Goal: Task Accomplishment & Management: Manage account settings

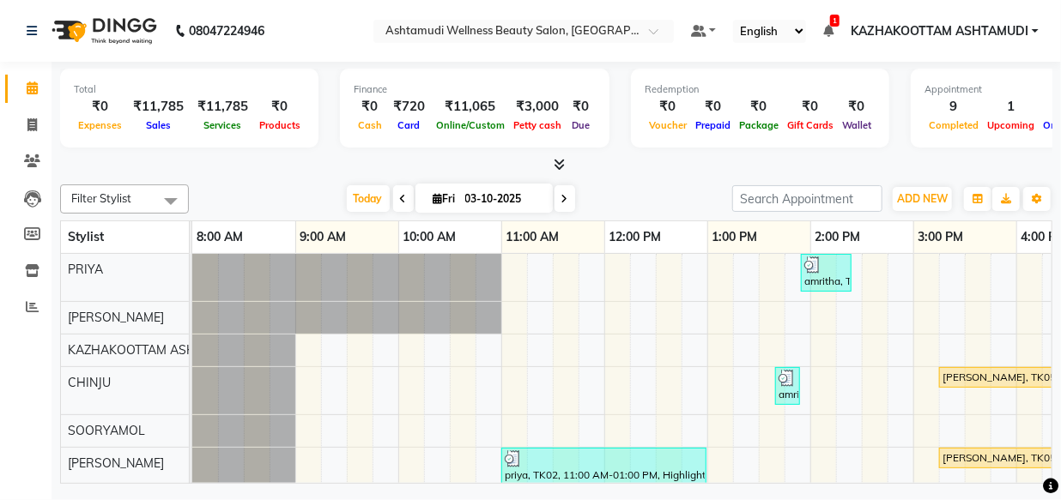
scroll to position [69, 479]
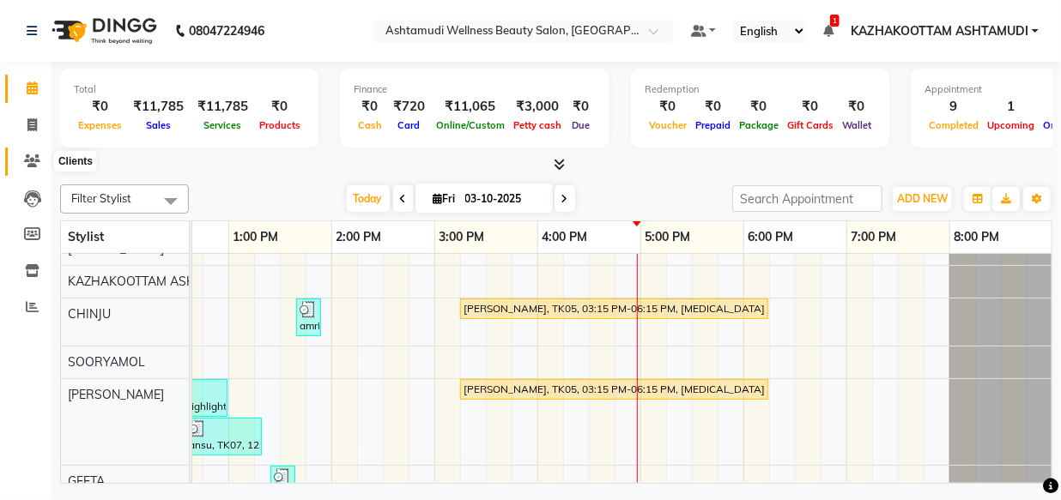
click at [22, 154] on span at bounding box center [32, 162] width 30 height 20
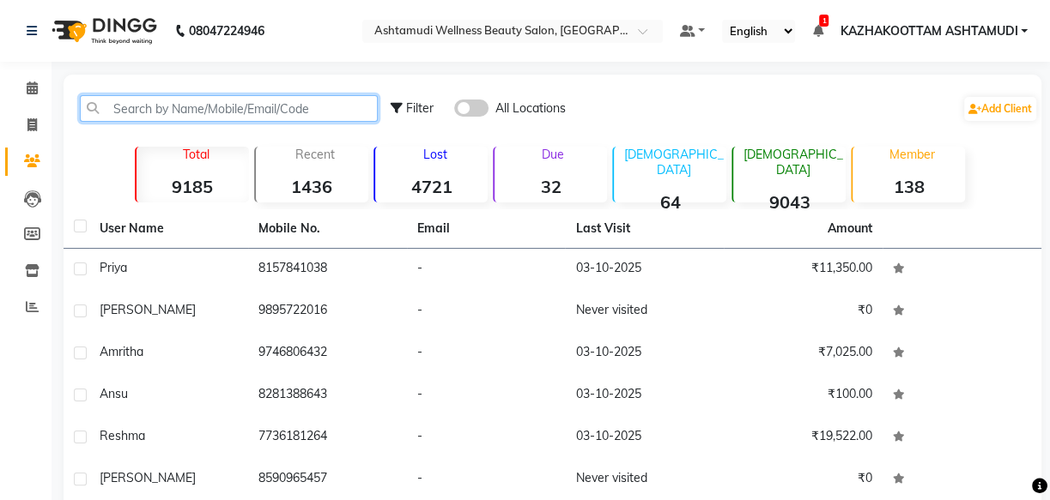
click at [180, 112] on input "text" at bounding box center [229, 108] width 298 height 27
paste input "0919995621002"
click at [136, 105] on input "0919995621002" at bounding box center [229, 108] width 298 height 27
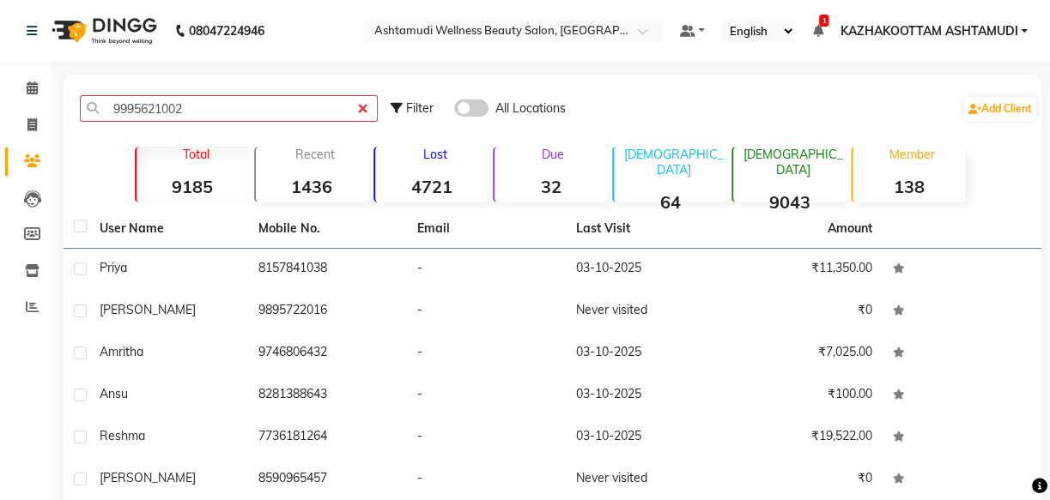
drag, startPoint x: 238, startPoint y: 129, endPoint x: 248, endPoint y: 120, distance: 13.4
click at [239, 129] on div "9995621002 Filter All Locations Add Client" at bounding box center [552, 109] width 971 height 54
click at [253, 115] on input "9995621002" at bounding box center [229, 108] width 298 height 27
click at [470, 100] on span at bounding box center [471, 108] width 34 height 17
click at [454, 111] on input "checkbox" at bounding box center [454, 111] width 0 height 0
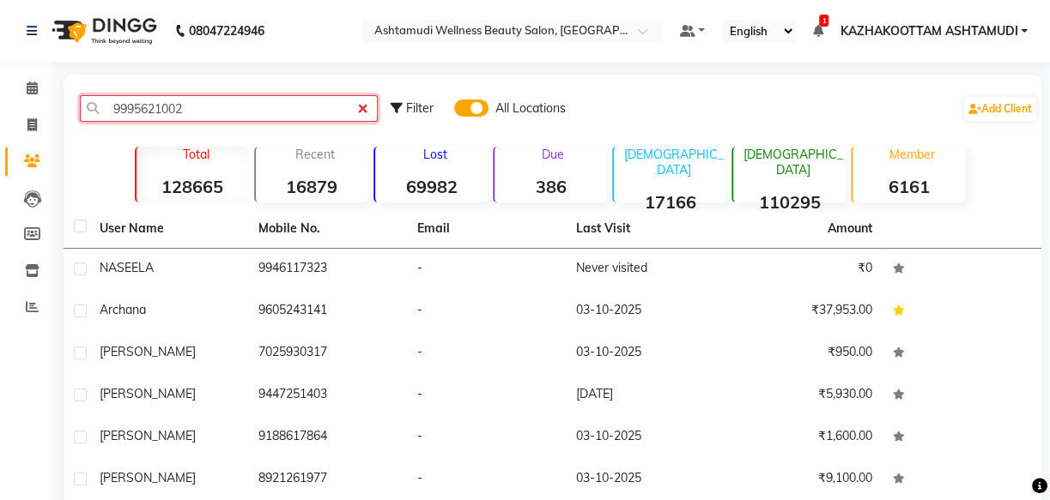
click at [270, 117] on input "9995621002" at bounding box center [229, 108] width 298 height 27
type input "9"
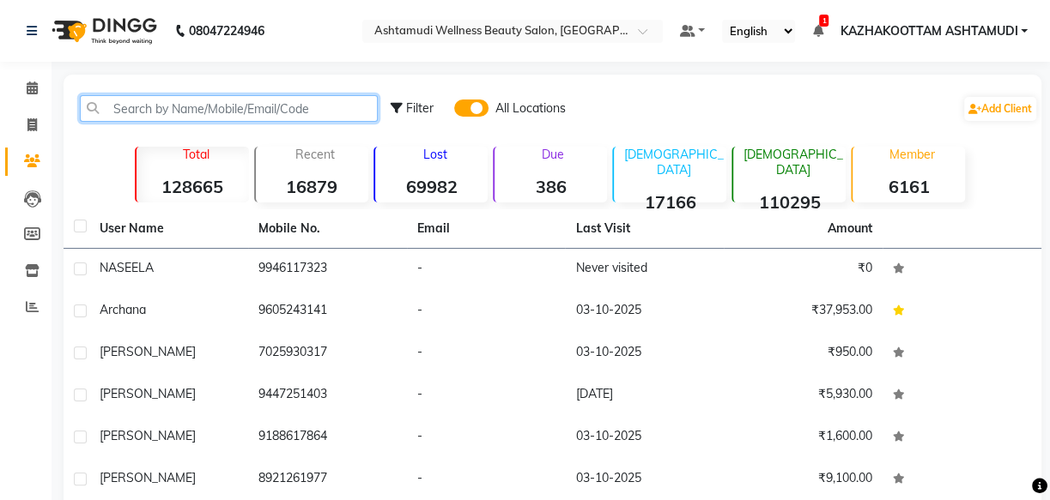
paste input "0919995621002"
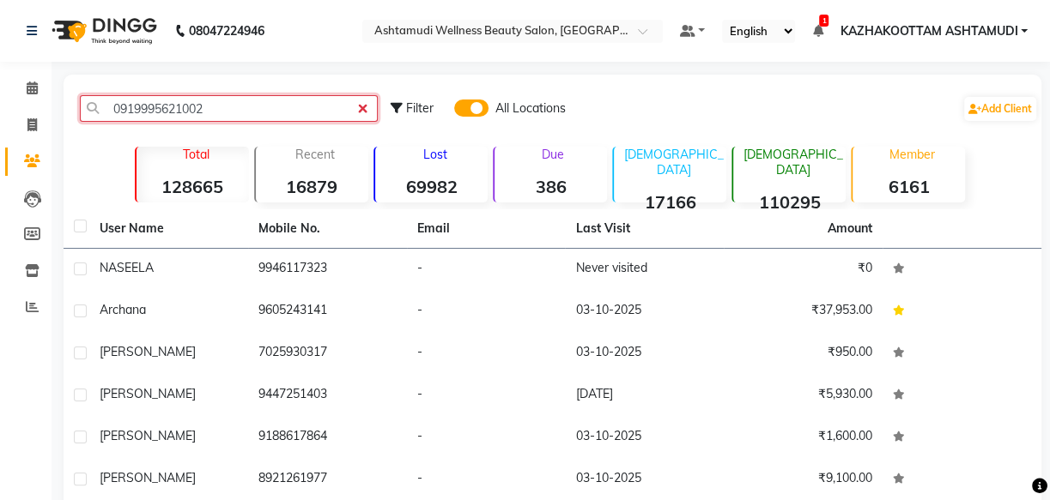
drag, startPoint x: 132, startPoint y: 108, endPoint x: 108, endPoint y: 108, distance: 24.0
click at [108, 108] on input "0919995621002" at bounding box center [229, 108] width 298 height 27
type input "9995621002"
drag, startPoint x: 197, startPoint y: 110, endPoint x: 15, endPoint y: 98, distance: 183.2
click at [19, 101] on app-home "08047224946 Select Location × Ashtamudi Wellness Beauty Salon, Kazakoottam Defa…" at bounding box center [525, 371] width 1050 height 743
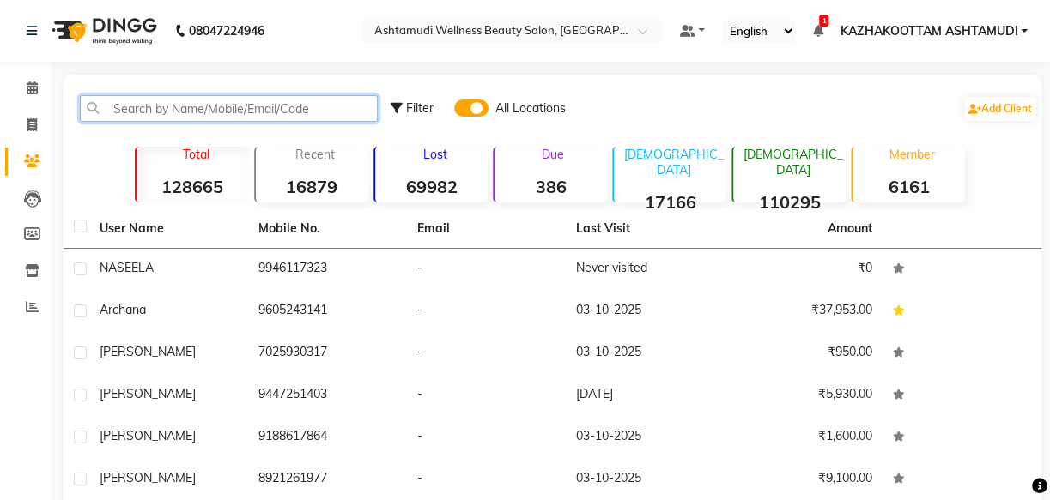
paste input "9995621002"
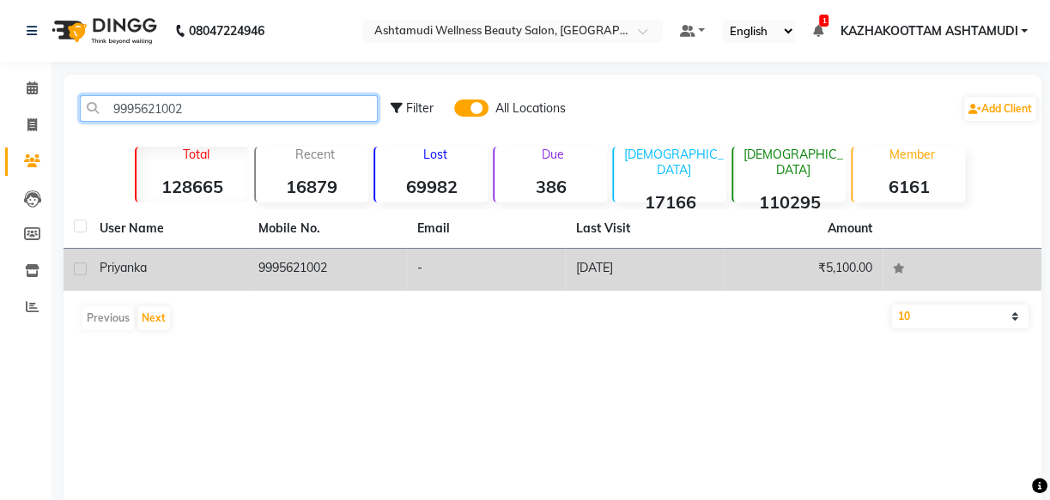
type input "9995621002"
click at [410, 269] on td "-" at bounding box center [486, 270] width 159 height 42
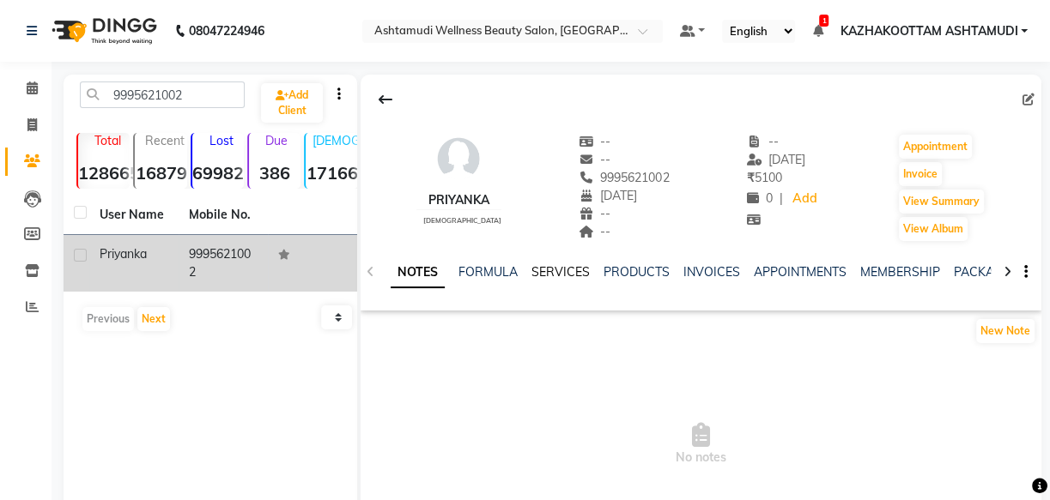
click at [571, 274] on link "SERVICES" at bounding box center [560, 271] width 58 height 15
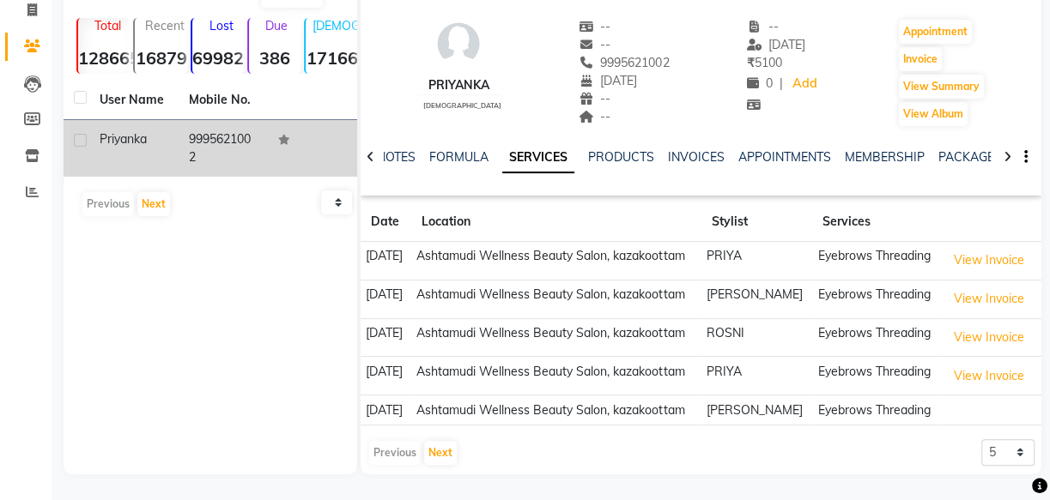
scroll to position [203, 0]
click at [437, 459] on button "Next" at bounding box center [440, 453] width 33 height 24
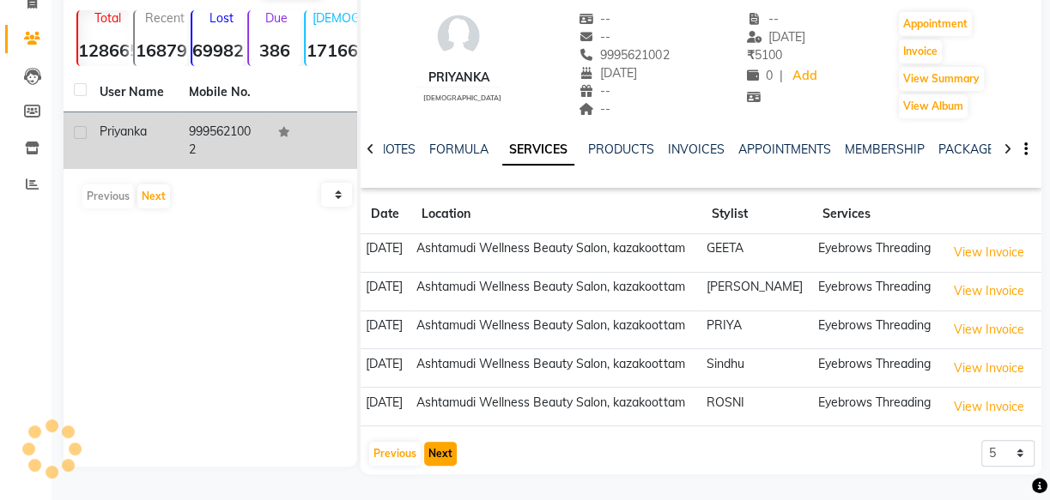
scroll to position [120, 0]
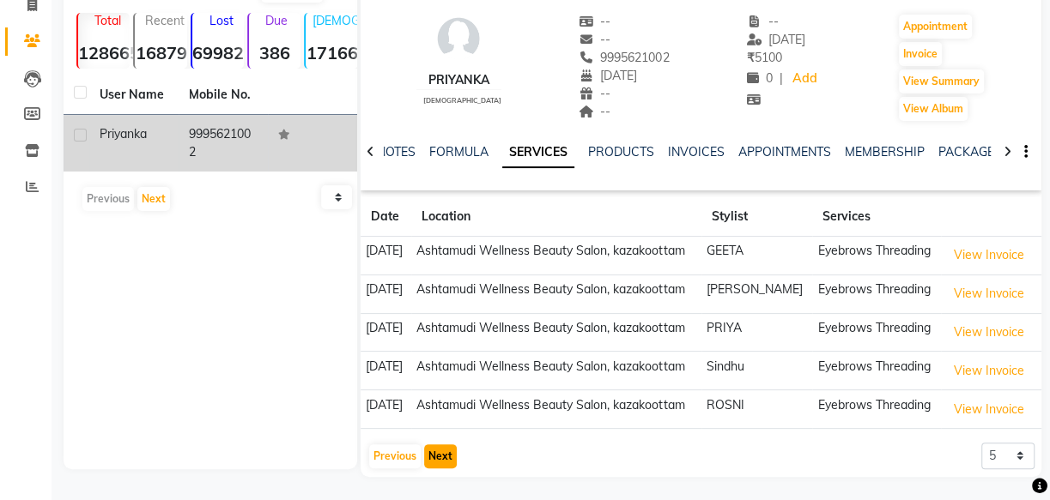
click at [442, 451] on button "Next" at bounding box center [440, 457] width 33 height 24
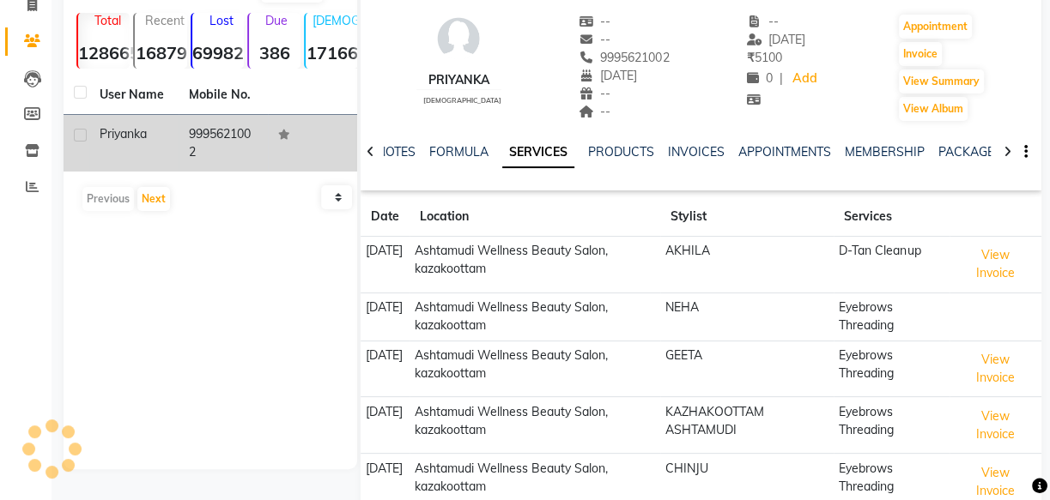
scroll to position [203, 0]
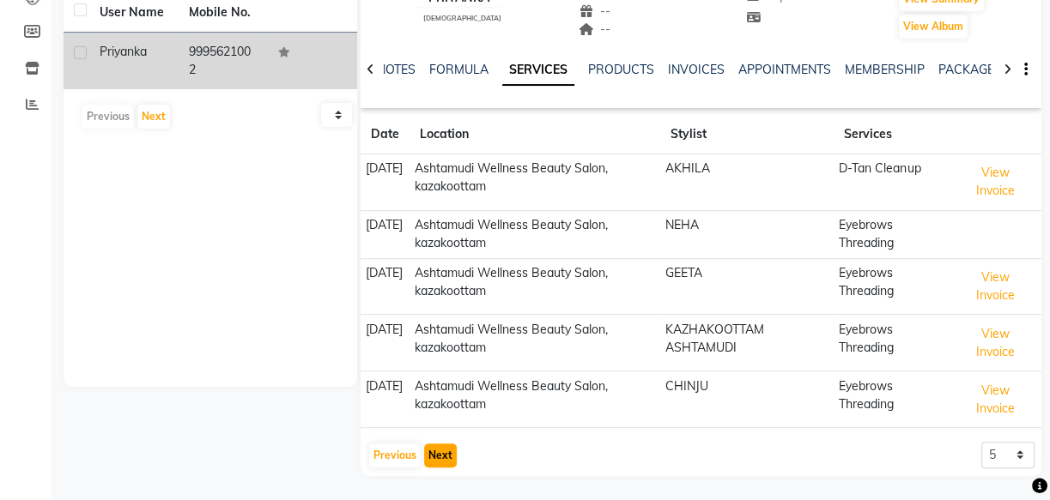
click at [436, 451] on button "Next" at bounding box center [440, 456] width 33 height 24
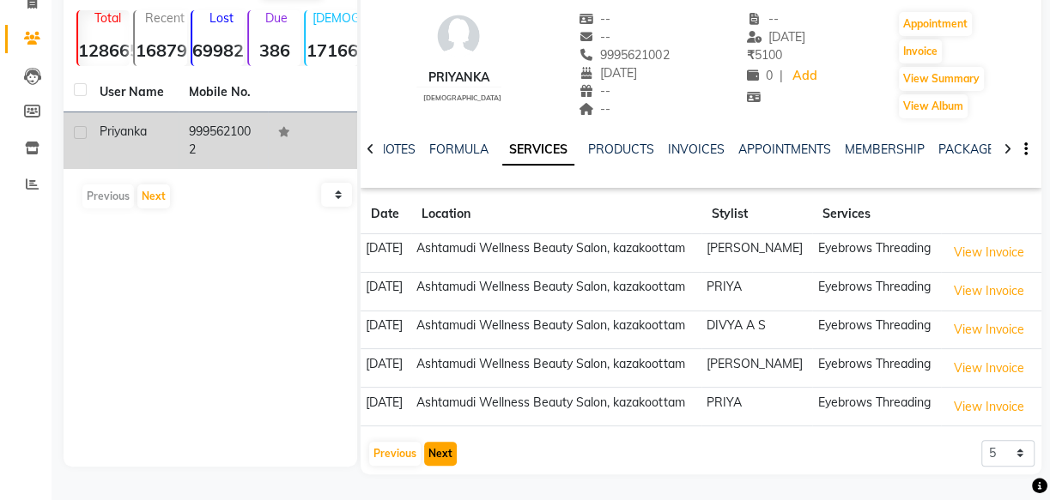
scroll to position [211, 0]
click at [443, 449] on button "Next" at bounding box center [440, 454] width 33 height 24
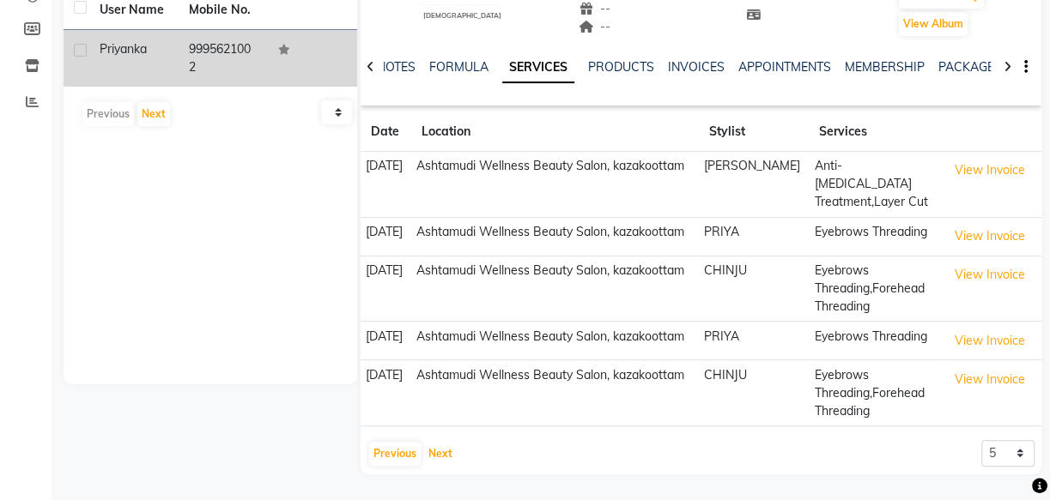
scroll to position [231, 0]
click at [444, 454] on button "Next" at bounding box center [440, 454] width 33 height 24
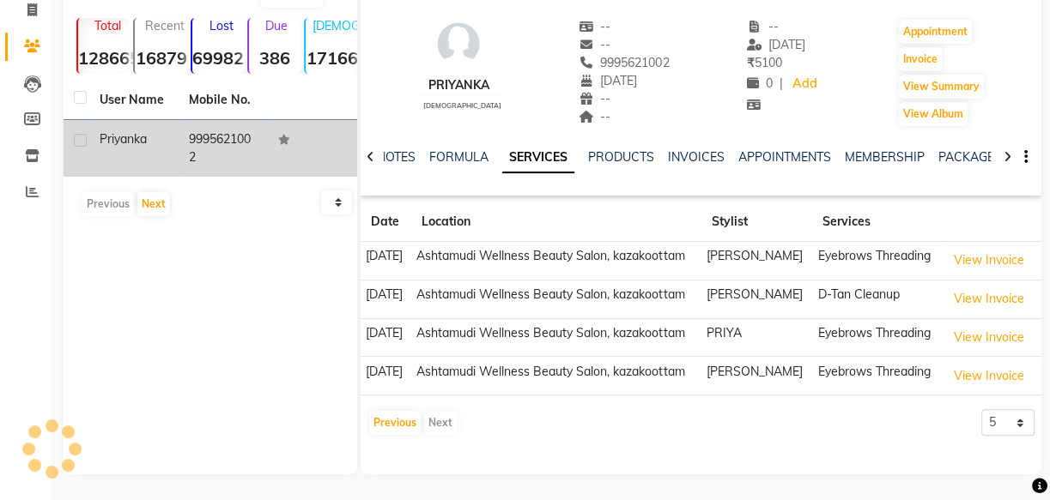
scroll to position [154, 0]
click at [441, 437] on div "Previous Next" at bounding box center [412, 422] width 91 height 27
click at [378, 435] on button "Previous" at bounding box center [394, 423] width 51 height 24
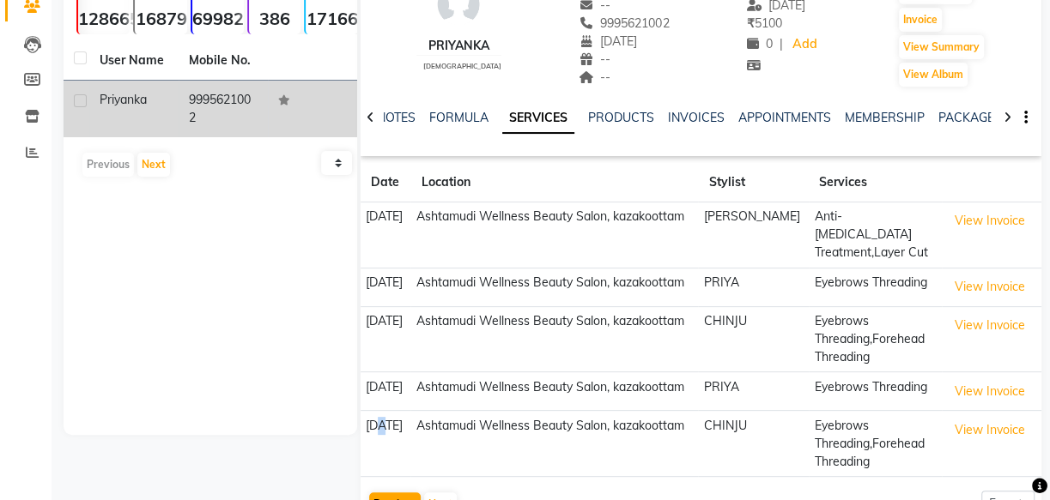
click at [379, 451] on td "16-01-2024" at bounding box center [385, 444] width 51 height 66
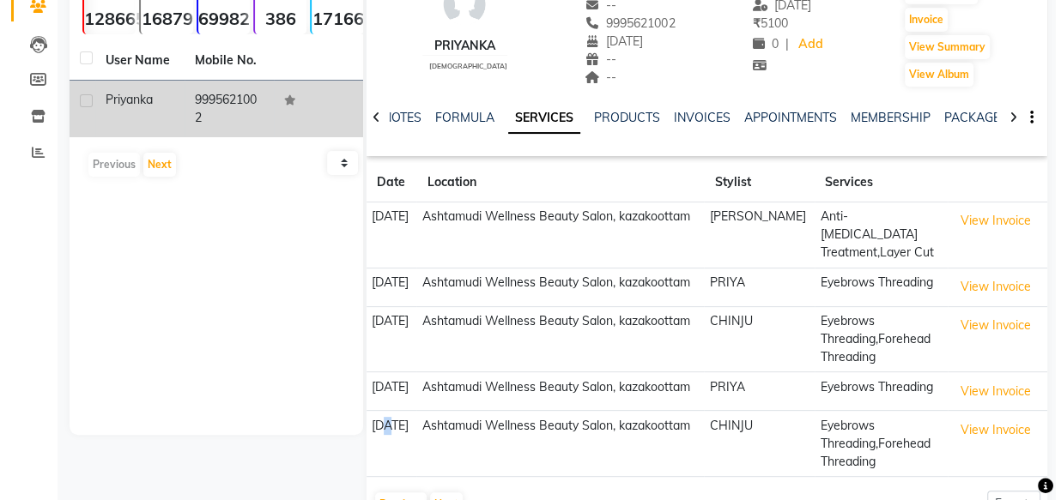
scroll to position [0, 0]
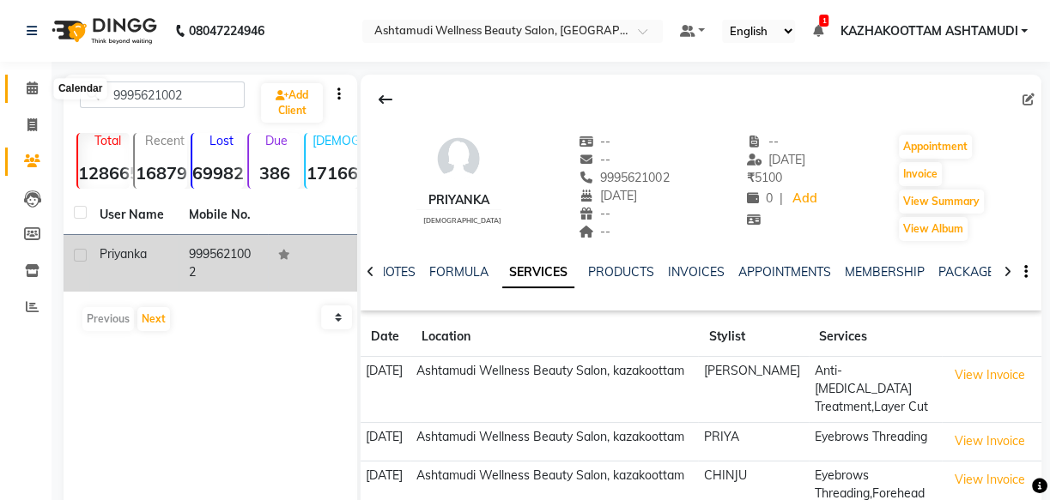
click at [41, 84] on span at bounding box center [32, 89] width 30 height 20
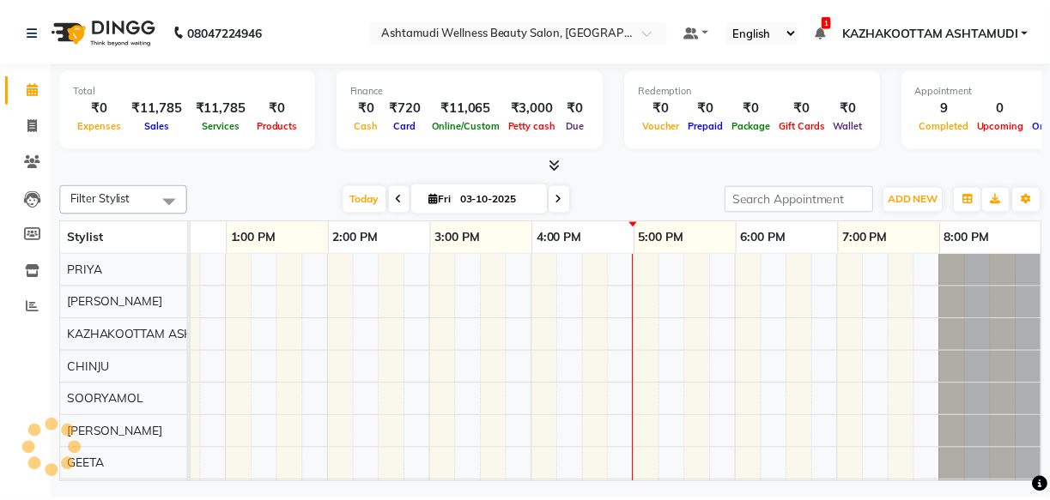
scroll to position [0, 479]
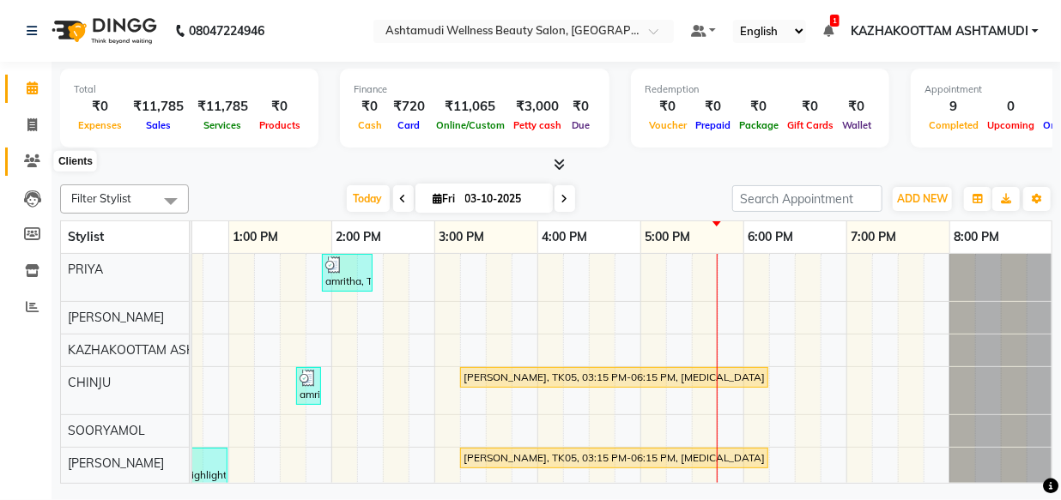
click at [35, 156] on icon at bounding box center [32, 160] width 16 height 13
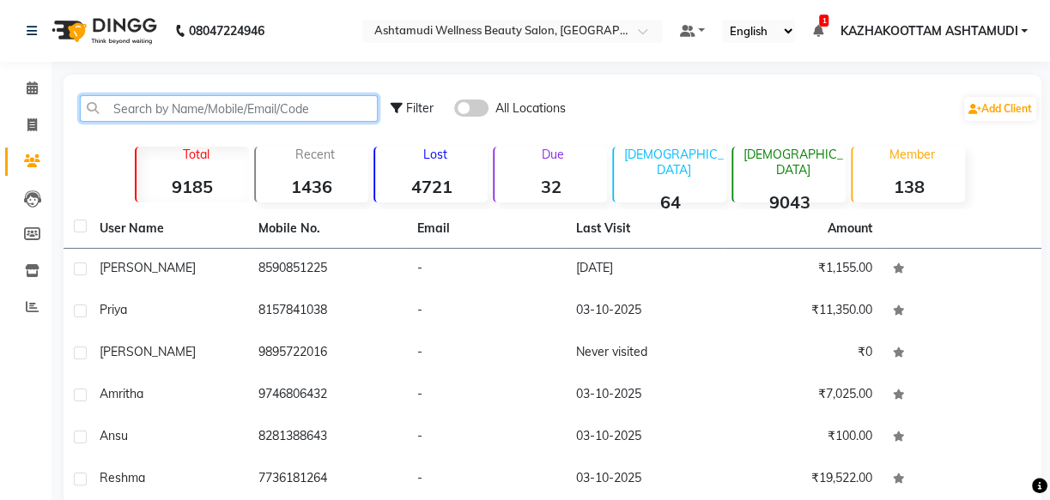
click at [142, 102] on input "text" at bounding box center [229, 108] width 298 height 27
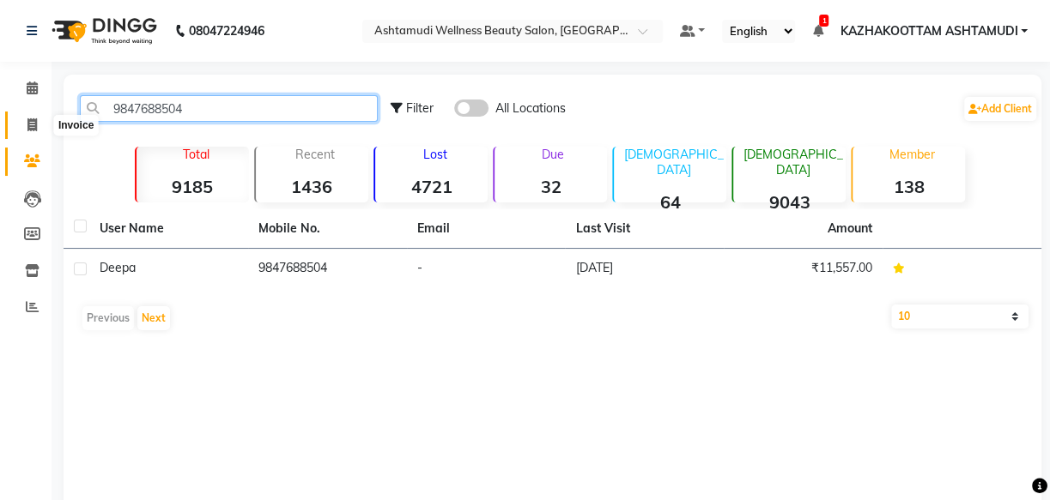
type input "9847688504"
click at [31, 122] on icon at bounding box center [31, 124] width 9 height 13
select select "4662"
select select "service"
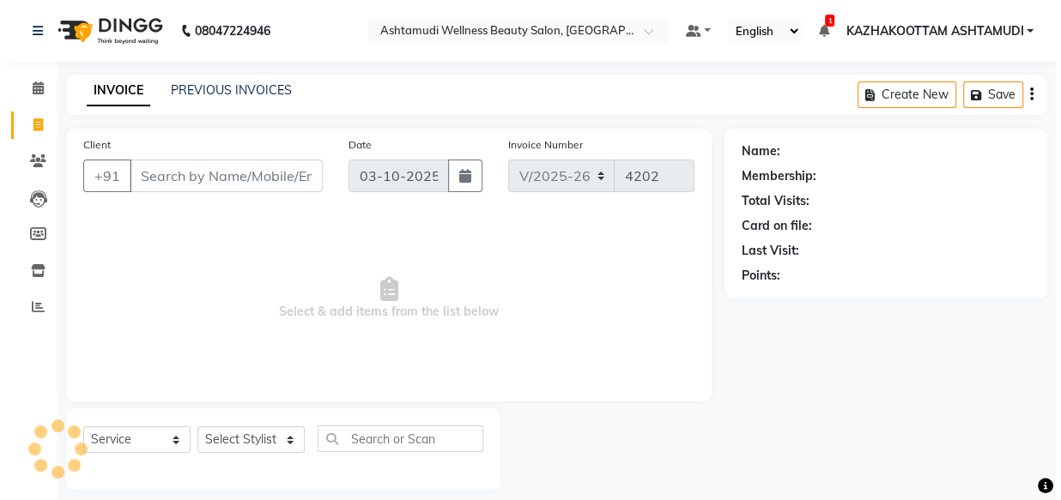
scroll to position [16, 0]
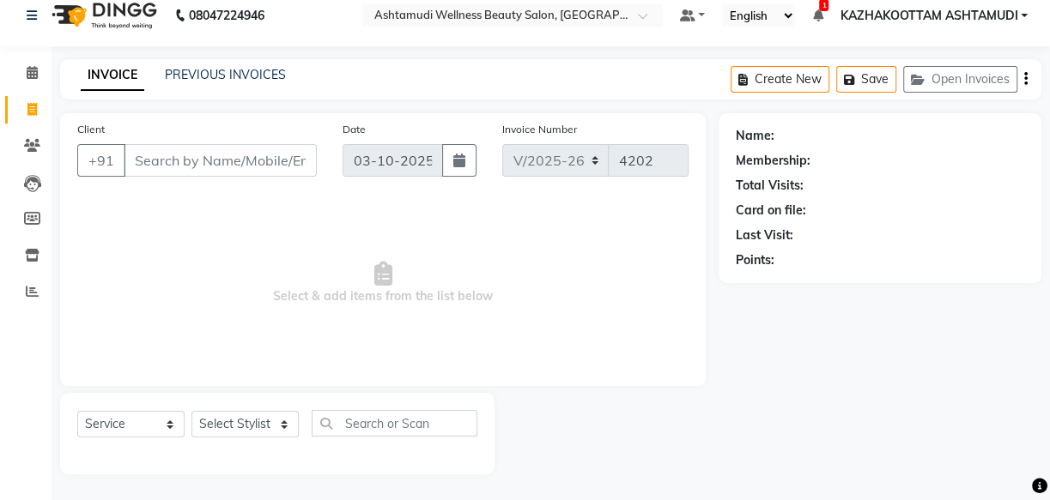
click at [179, 155] on input "Client" at bounding box center [220, 160] width 193 height 33
type input "9497487974"
click at [263, 154] on span "Add Client" at bounding box center [273, 160] width 68 height 17
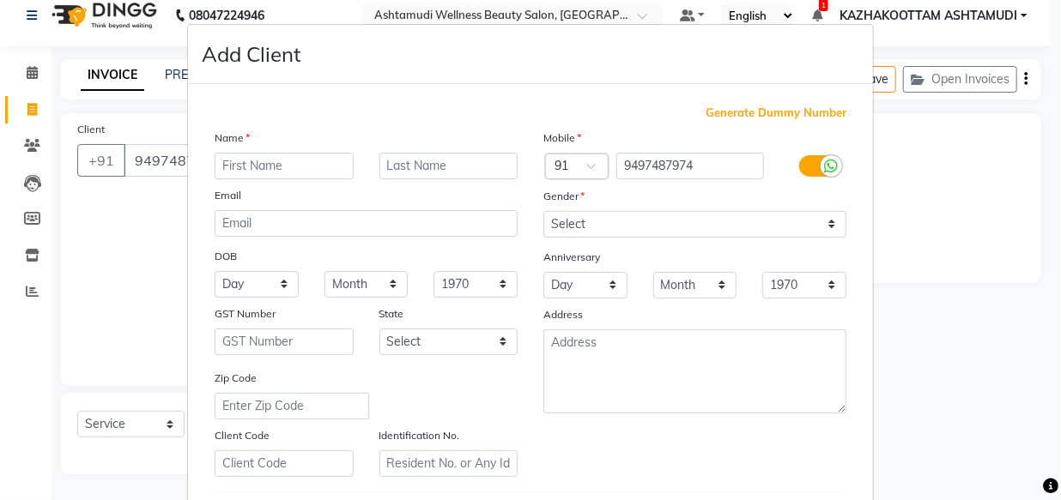
click at [249, 163] on input "text" at bounding box center [284, 166] width 139 height 27
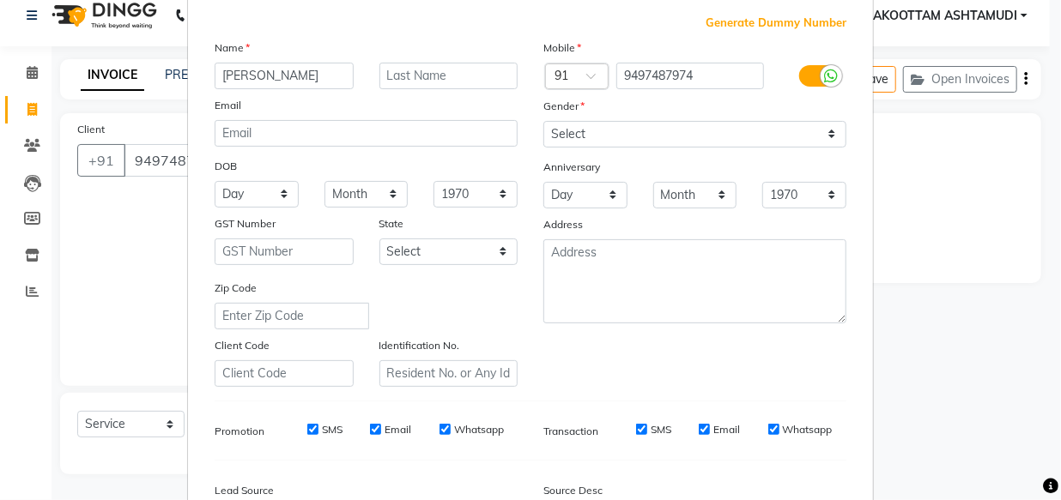
scroll to position [297, 0]
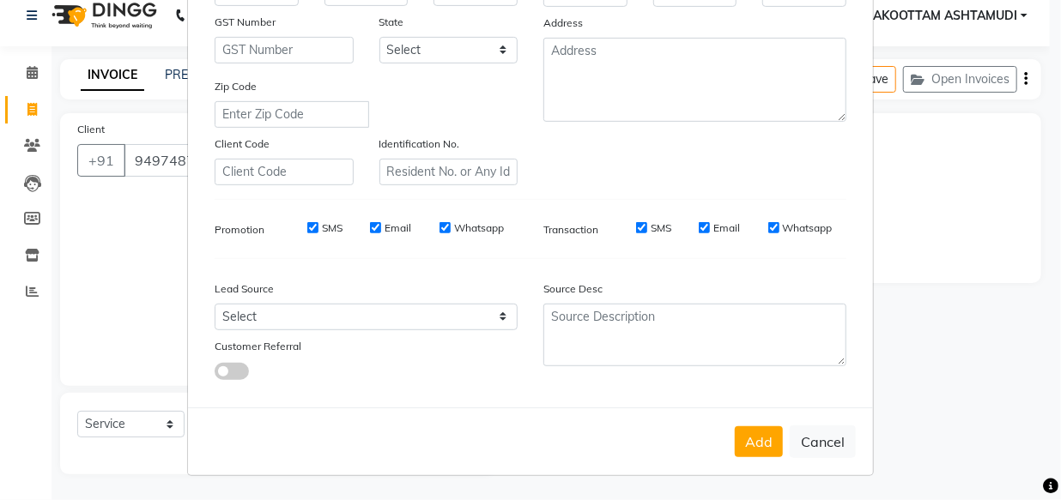
type input "richa"
click at [384, 318] on select "Select Walk-in Referral Internet Friend Word of Mouth Advertisement Facebook Ju…" at bounding box center [366, 317] width 303 height 27
select select "31508"
click at [215, 304] on select "Select Walk-in Referral Internet Friend Word of Mouth Advertisement Facebook Ju…" at bounding box center [366, 317] width 303 height 27
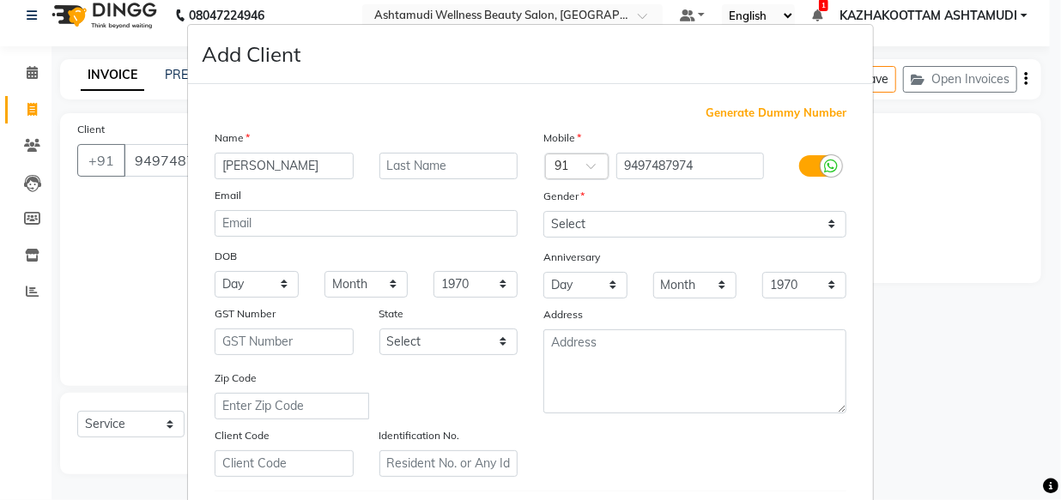
scroll to position [0, 0]
click at [754, 210] on div "Gender" at bounding box center [694, 199] width 329 height 24
click at [742, 224] on select "Select Male Female Other Prefer Not To Say" at bounding box center [694, 224] width 303 height 27
select select "female"
click at [543, 211] on select "Select Male Female Other Prefer Not To Say" at bounding box center [694, 224] width 303 height 27
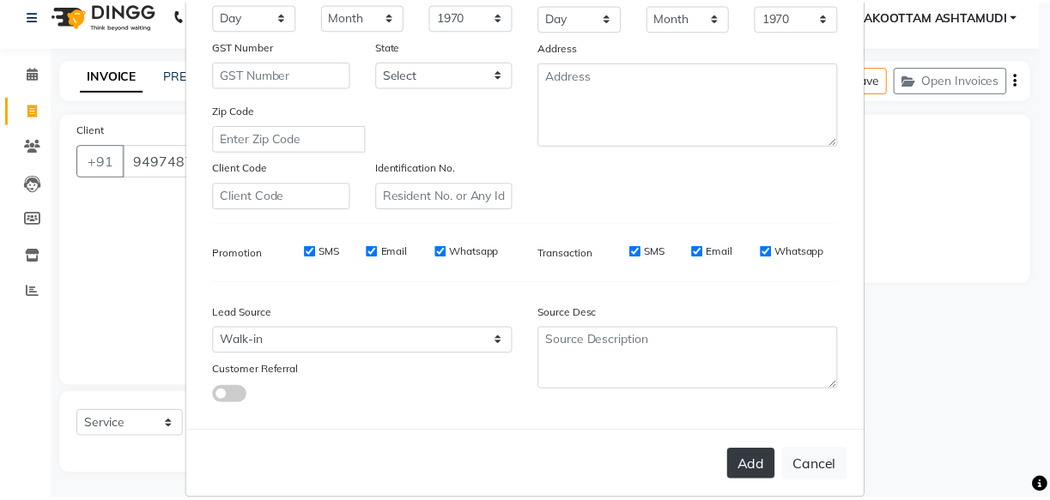
scroll to position [297, 0]
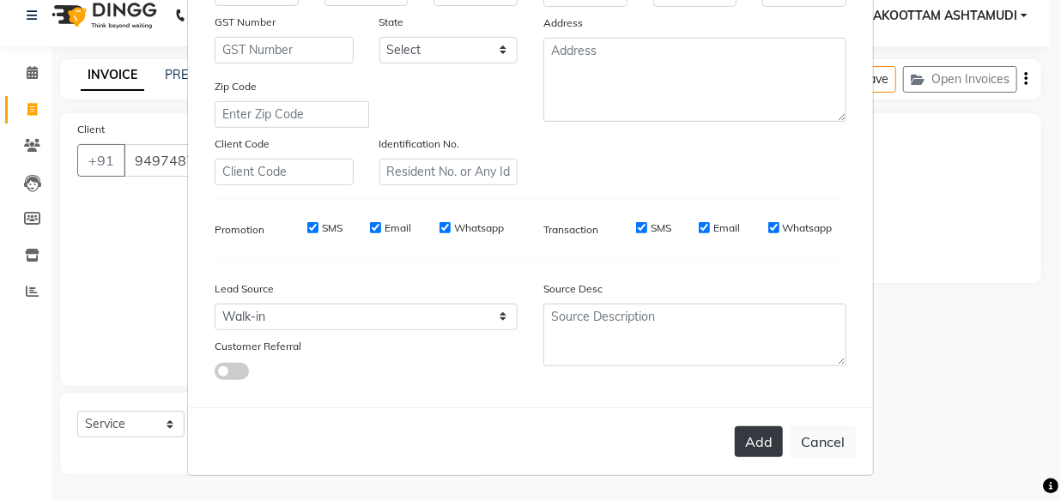
click at [747, 441] on button "Add" at bounding box center [759, 442] width 48 height 31
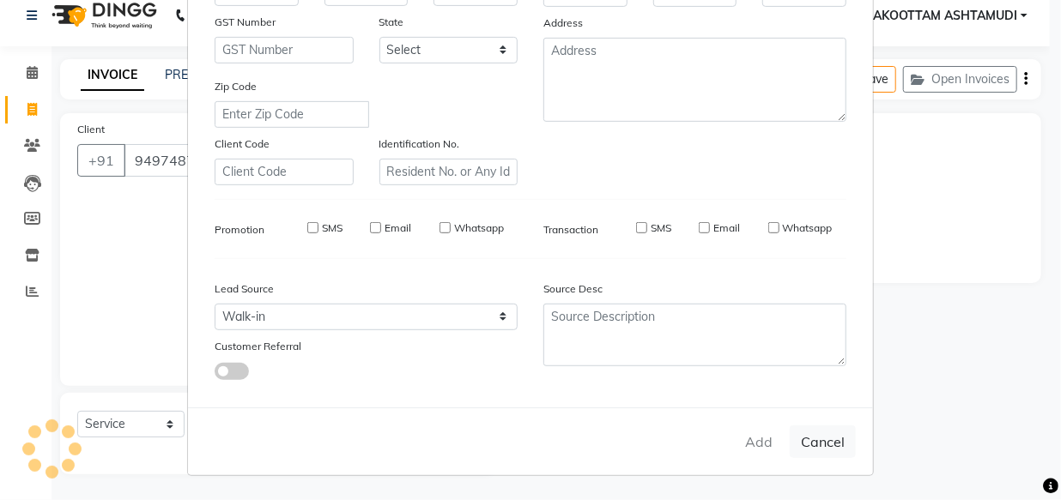
select select
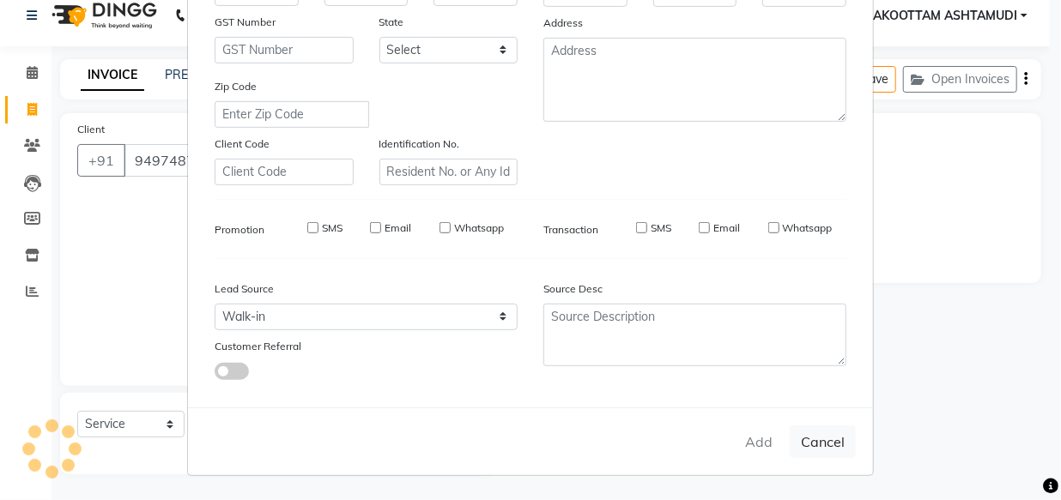
select select
checkbox input "false"
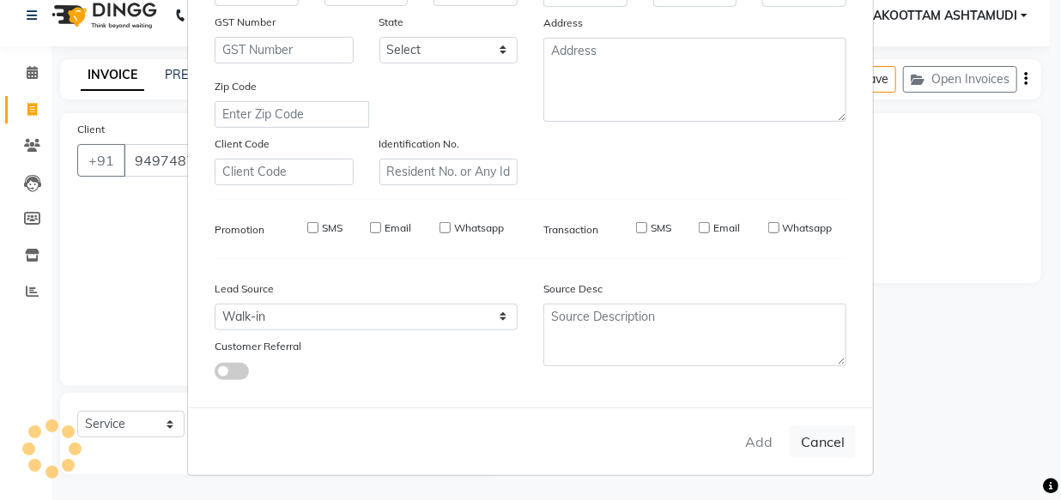
checkbox input "false"
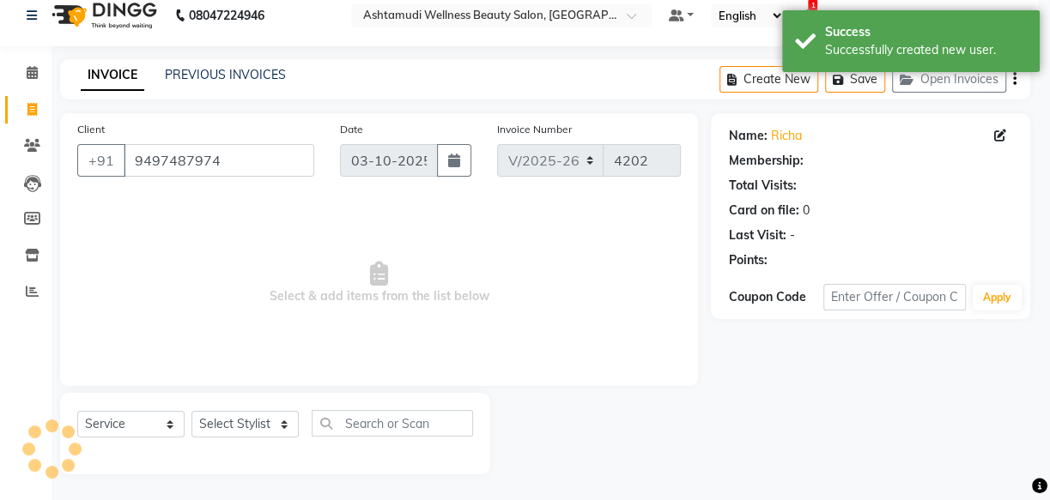
select select "1: Object"
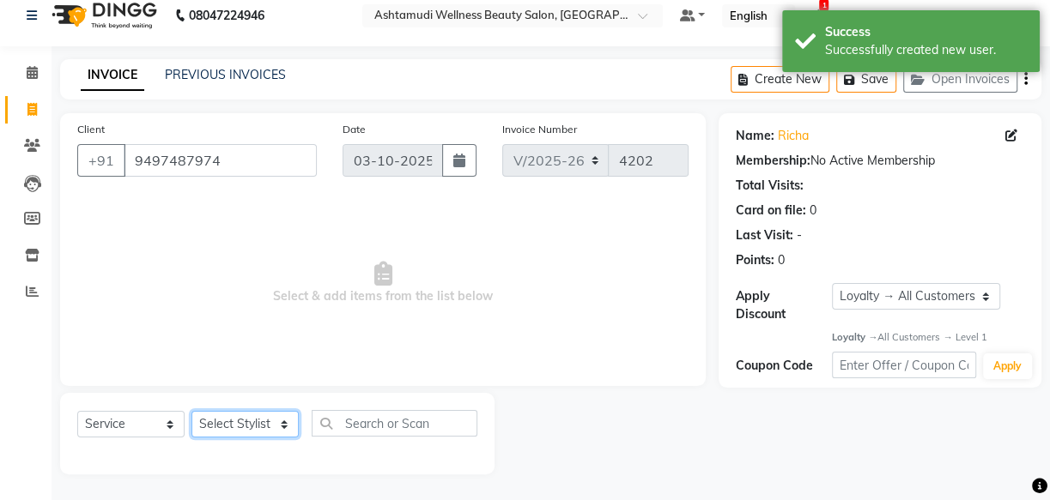
click at [239, 425] on select "Select Stylist Arya CHINJU GEETA KAZHAKOOTTAM ASHTAMUDI KRISHNA [PERSON_NAME] […" at bounding box center [244, 424] width 107 height 27
select select "27414"
click at [191, 411] on select "Select Stylist Arya CHINJU GEETA KAZHAKOOTTAM ASHTAMUDI KRISHNA [PERSON_NAME] […" at bounding box center [244, 424] width 107 height 27
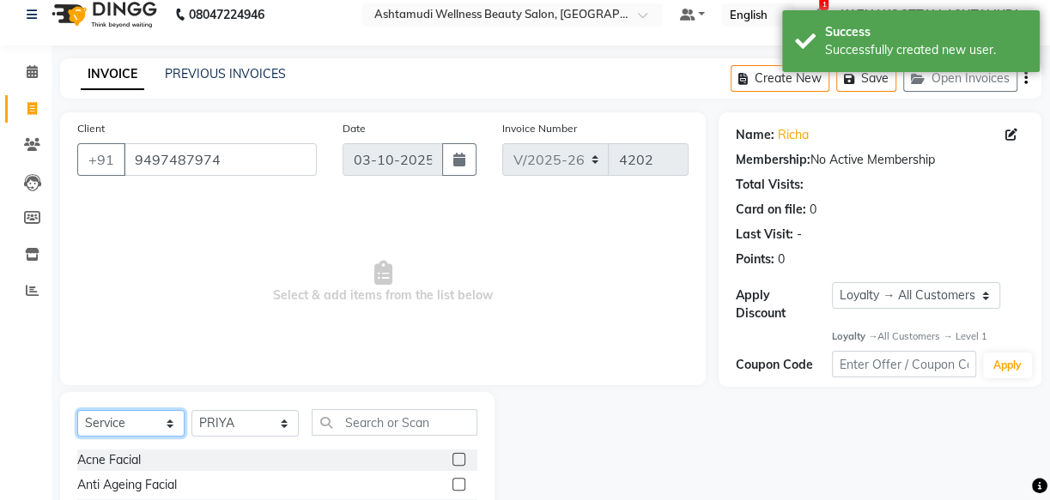
click at [175, 427] on select "Select Service Product Membership Package Voucher Prepaid Gift Card" at bounding box center [130, 423] width 107 height 27
select select "package"
click at [77, 410] on select "Select Service Product Membership Package Voucher Prepaid Gift Card" at bounding box center [130, 423] width 107 height 27
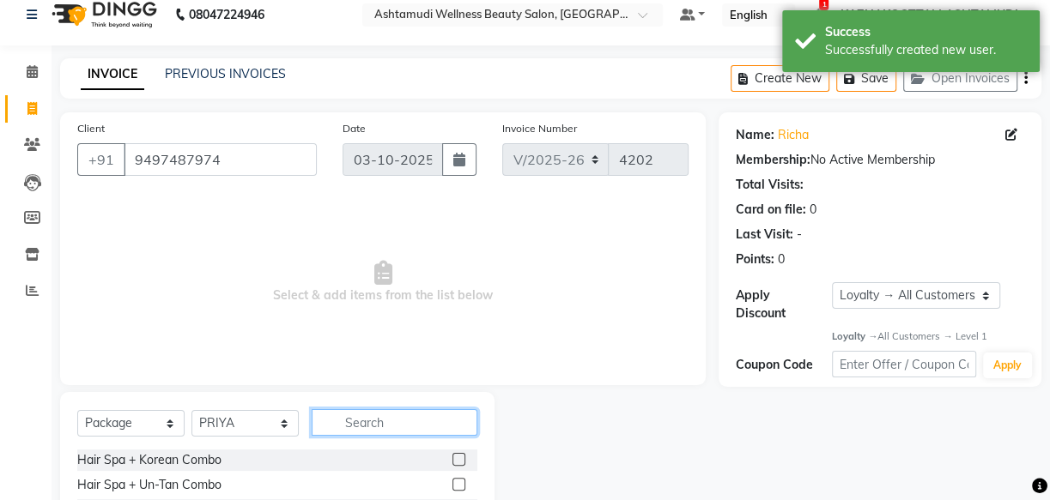
click at [369, 424] on input "text" at bounding box center [395, 422] width 166 height 27
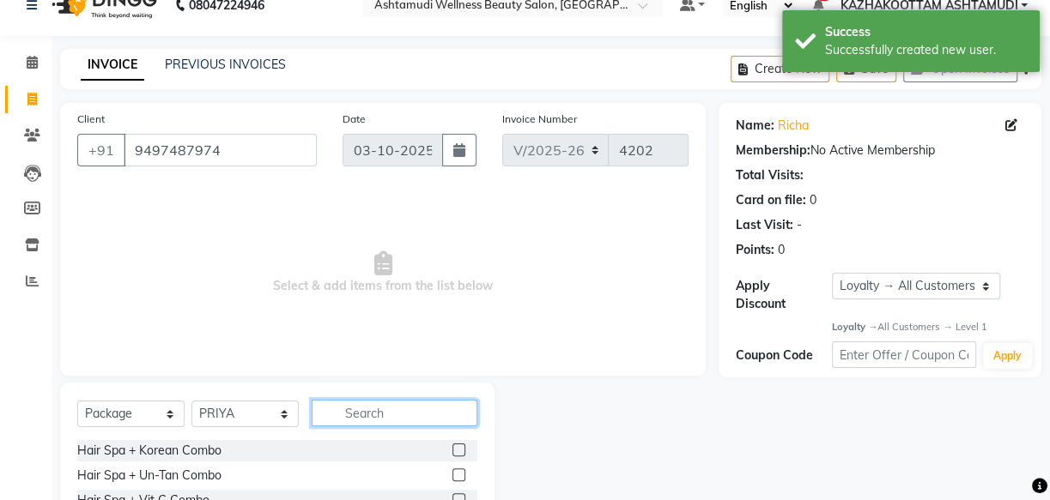
scroll to position [94, 0]
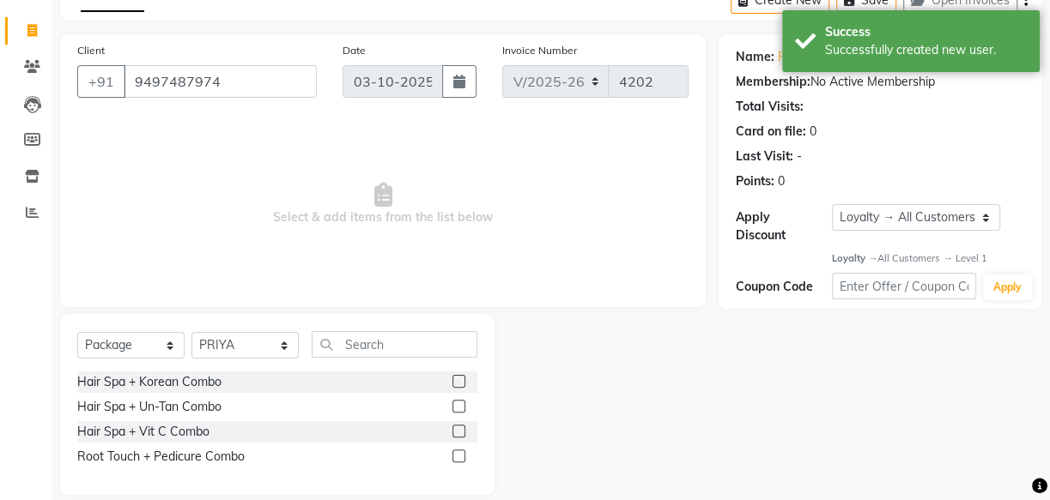
click at [459, 403] on label at bounding box center [458, 406] width 13 height 13
click at [459, 403] on input "checkbox" at bounding box center [457, 407] width 11 height 11
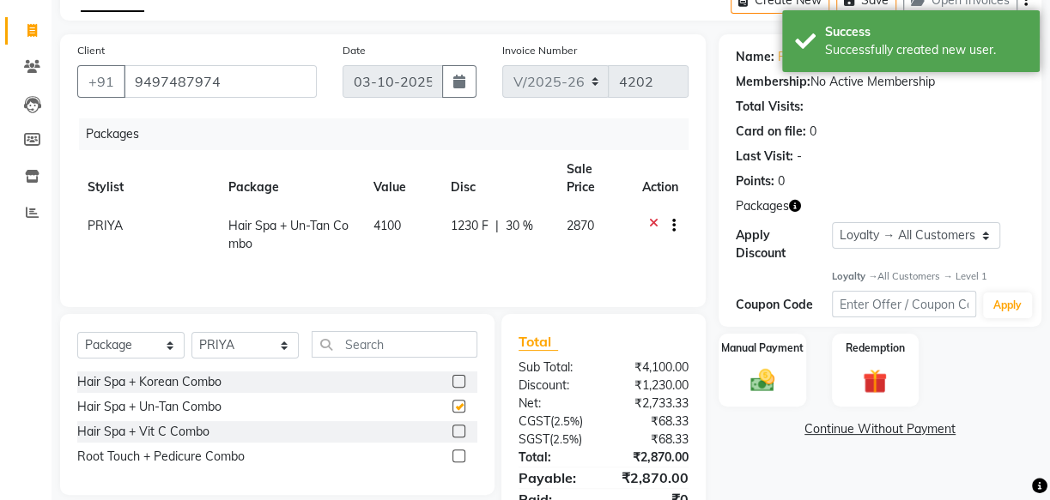
checkbox input "false"
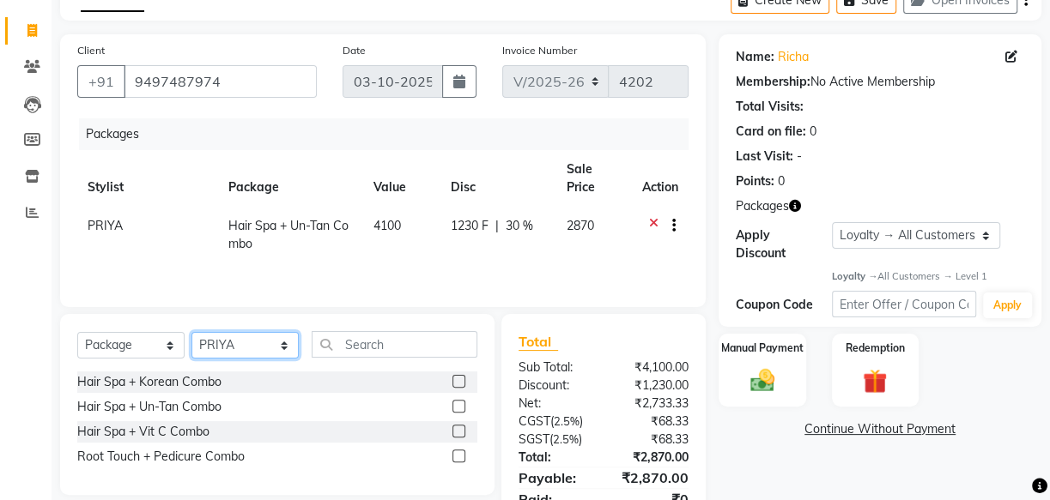
click at [215, 348] on select "Select Stylist Arya CHINJU GEETA KAZHAKOOTTAM ASHTAMUDI KRISHNA [PERSON_NAME] […" at bounding box center [244, 345] width 107 height 27
select select "28048"
click at [191, 332] on select "Select Stylist Arya CHINJU GEETA KAZHAKOOTTAM ASHTAMUDI KRISHNA [PERSON_NAME] […" at bounding box center [244, 345] width 107 height 27
click at [456, 409] on label at bounding box center [458, 406] width 13 height 13
click at [456, 409] on input "checkbox" at bounding box center [457, 407] width 11 height 11
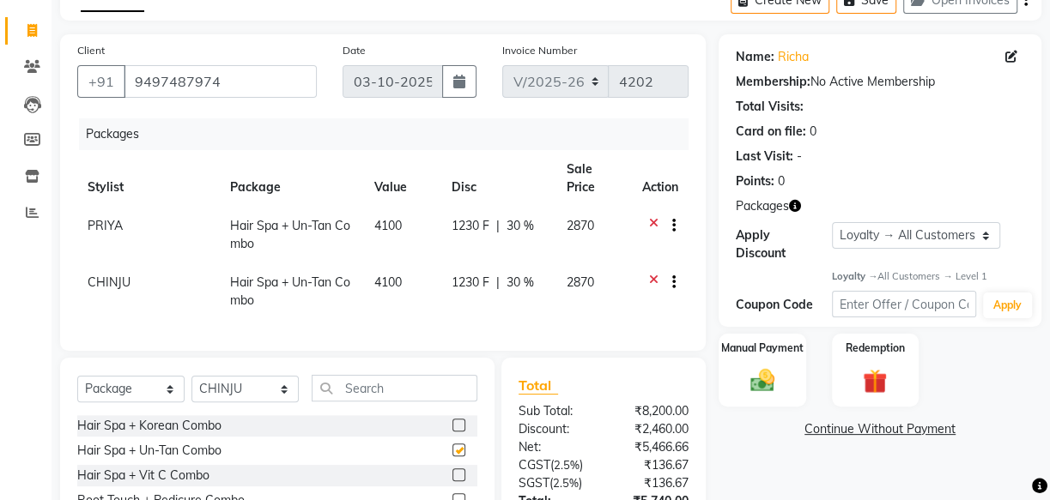
checkbox input "false"
click at [252, 402] on select "Select Stylist Arya CHINJU GEETA KAZHAKOOTTAM ASHTAMUDI KRISHNA [PERSON_NAME] […" at bounding box center [244, 389] width 107 height 27
select select "59473"
click at [191, 388] on select "Select Stylist Arya CHINJU GEETA KAZHAKOOTTAM ASHTAMUDI KRISHNA [PERSON_NAME] […" at bounding box center [244, 389] width 107 height 27
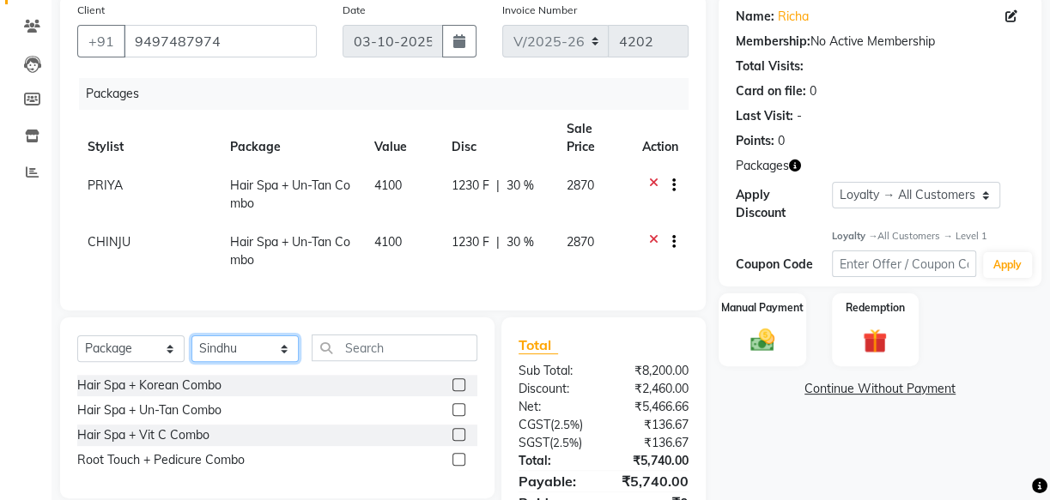
scroll to position [172, 0]
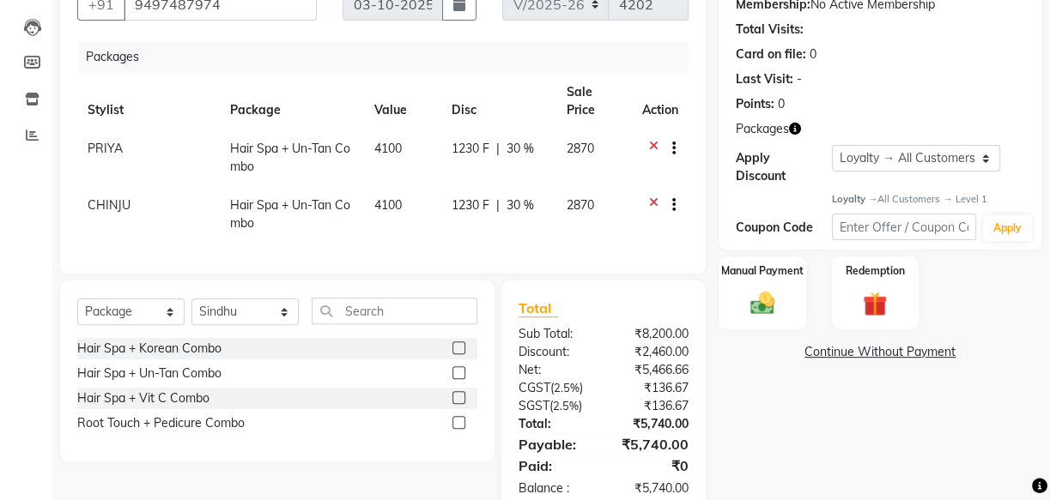
click at [457, 379] on label at bounding box center [458, 372] width 13 height 13
click at [457, 379] on input "checkbox" at bounding box center [457, 373] width 11 height 11
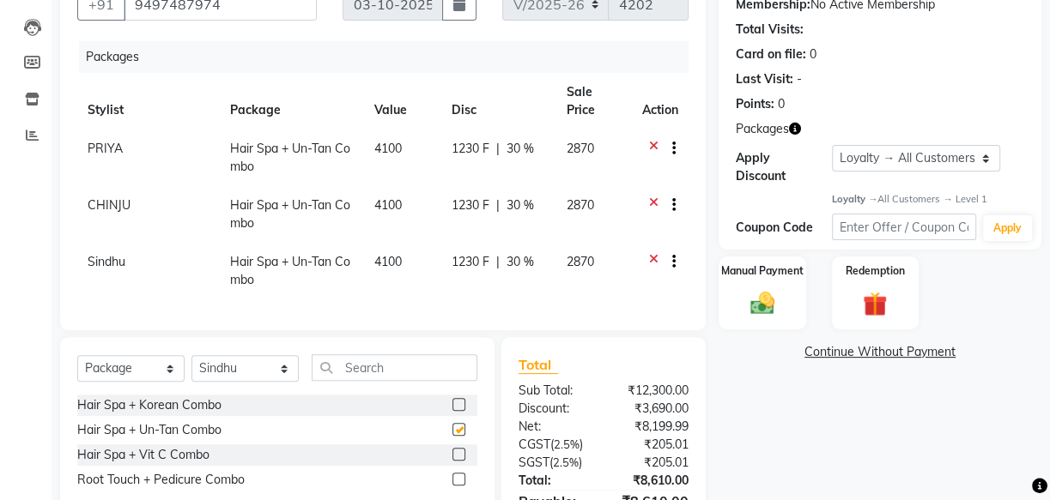
checkbox input "false"
click at [206, 378] on select "Select Stylist Arya CHINJU GEETA KAZHAKOOTTAM ASHTAMUDI KRISHNA [PERSON_NAME] […" at bounding box center [244, 368] width 107 height 27
select select "28048"
click at [191, 366] on select "Select Stylist Arya CHINJU GEETA KAZHAKOOTTAM ASHTAMUDI KRISHNA [PERSON_NAME] […" at bounding box center [244, 368] width 107 height 27
click at [138, 382] on select "Select Service Product Membership Package Voucher Prepaid Gift Card" at bounding box center [130, 368] width 107 height 27
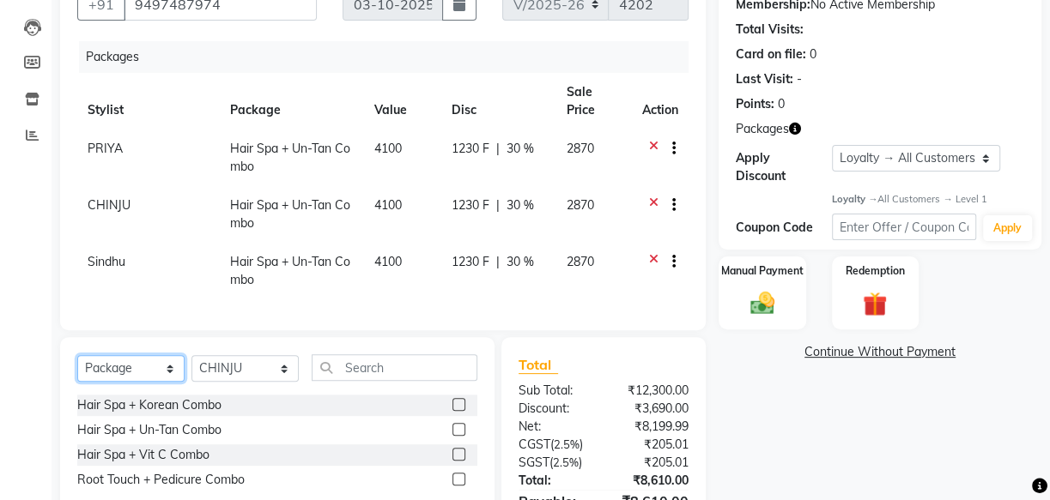
select select "service"
click at [77, 366] on select "Select Service Product Membership Package Voucher Prepaid Gift Card" at bounding box center [130, 368] width 107 height 27
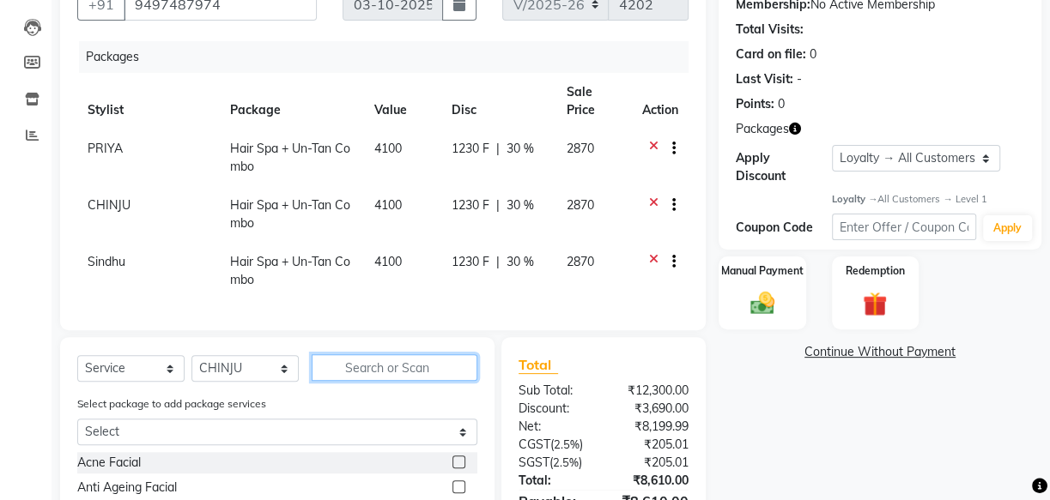
click at [357, 381] on input "text" at bounding box center [395, 367] width 166 height 27
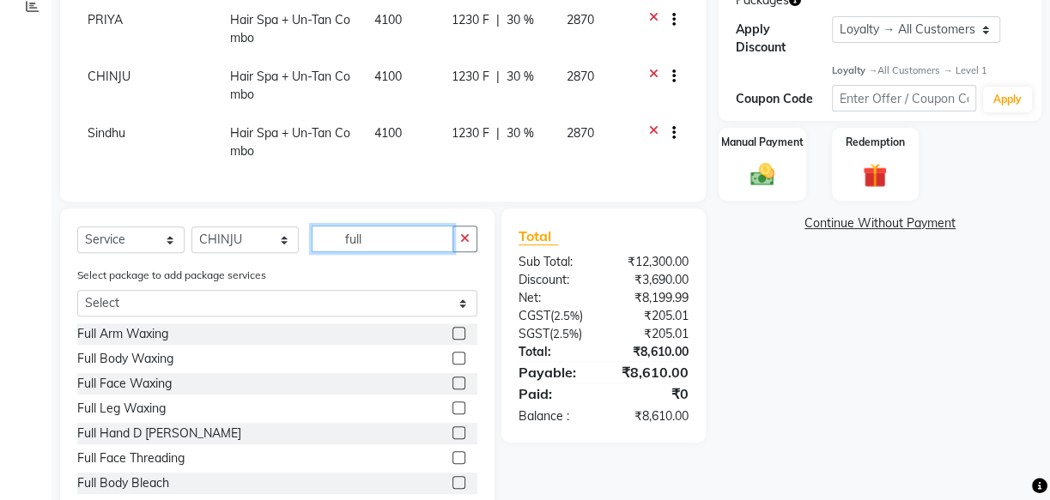
scroll to position [358, 0]
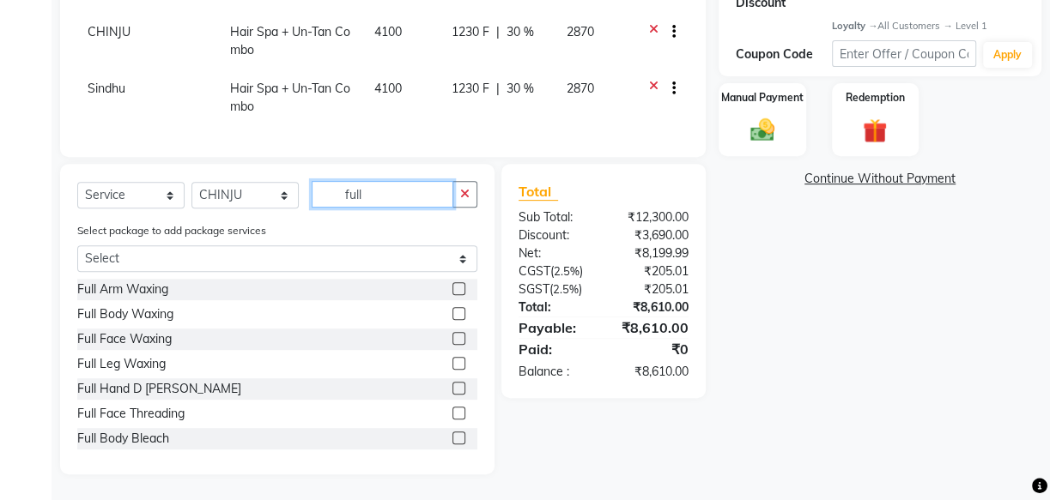
type input "full"
click at [452, 387] on label at bounding box center [458, 388] width 13 height 13
click at [452, 387] on input "checkbox" at bounding box center [457, 389] width 11 height 11
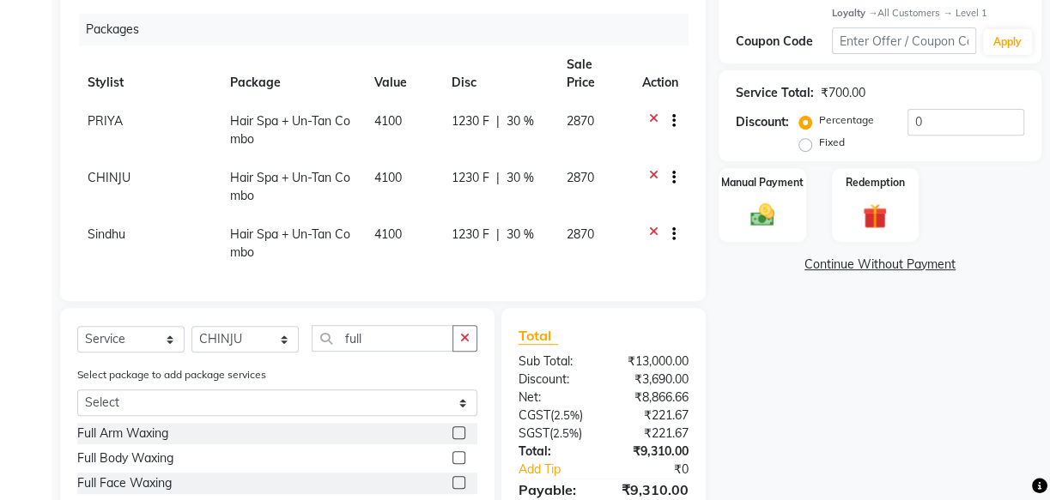
checkbox input "false"
drag, startPoint x: 414, startPoint y: 348, endPoint x: 225, endPoint y: 324, distance: 190.2
click at [246, 328] on div "Select Service Product Membership Package Voucher Prepaid Gift Card Select Styl…" at bounding box center [277, 345] width 400 height 40
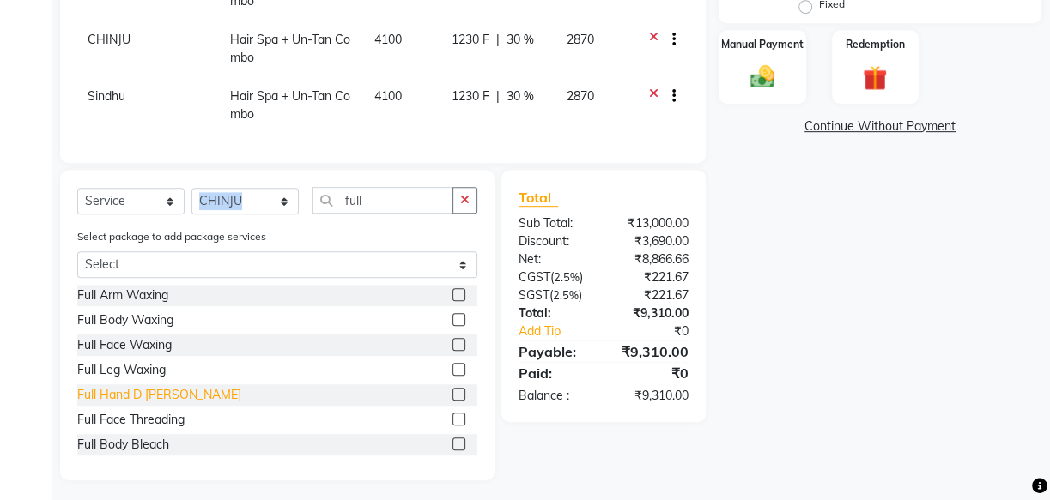
scroll to position [498, 0]
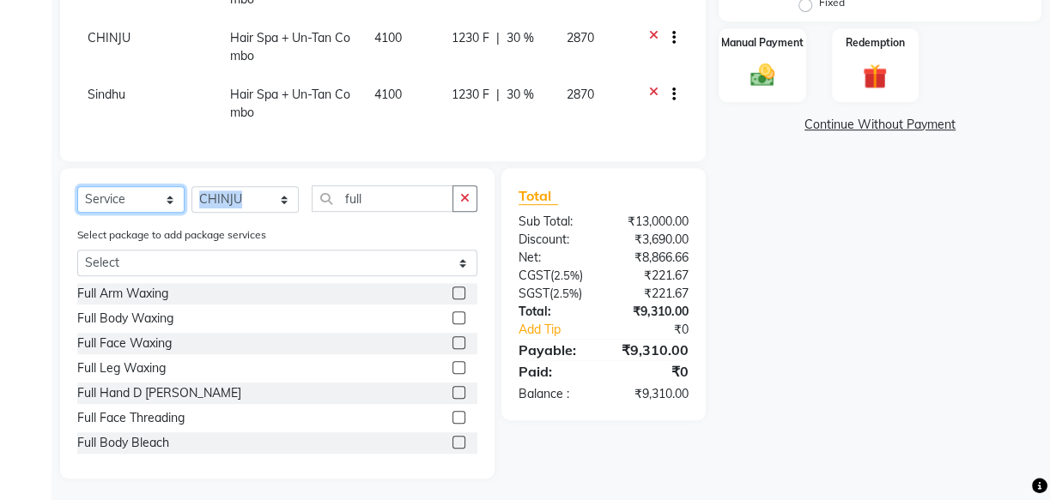
click at [124, 191] on select "Select Service Product Membership Package Voucher Prepaid Gift Card" at bounding box center [130, 199] width 107 height 27
select select "product"
click at [77, 213] on select "Select Service Product Membership Package Voucher Prepaid Gift Card" at bounding box center [130, 199] width 107 height 27
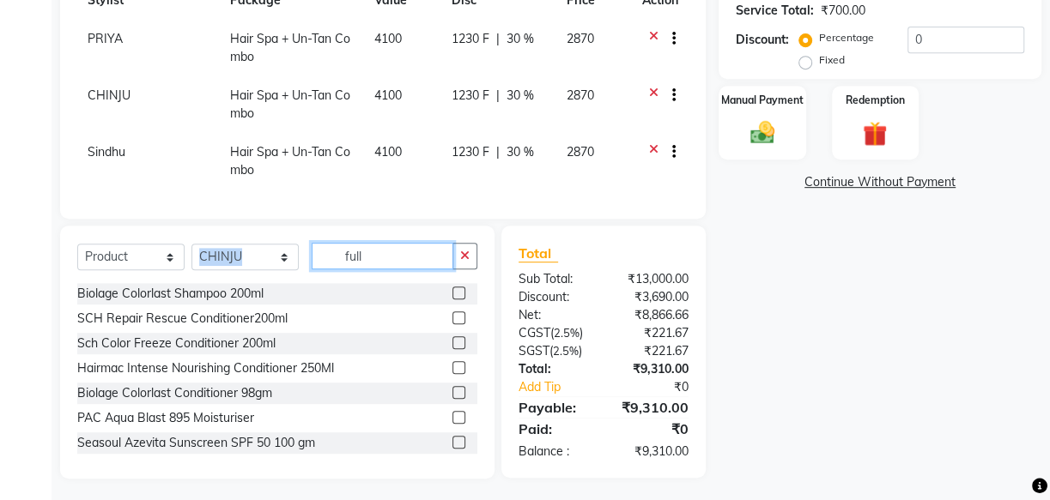
scroll to position [439, 0]
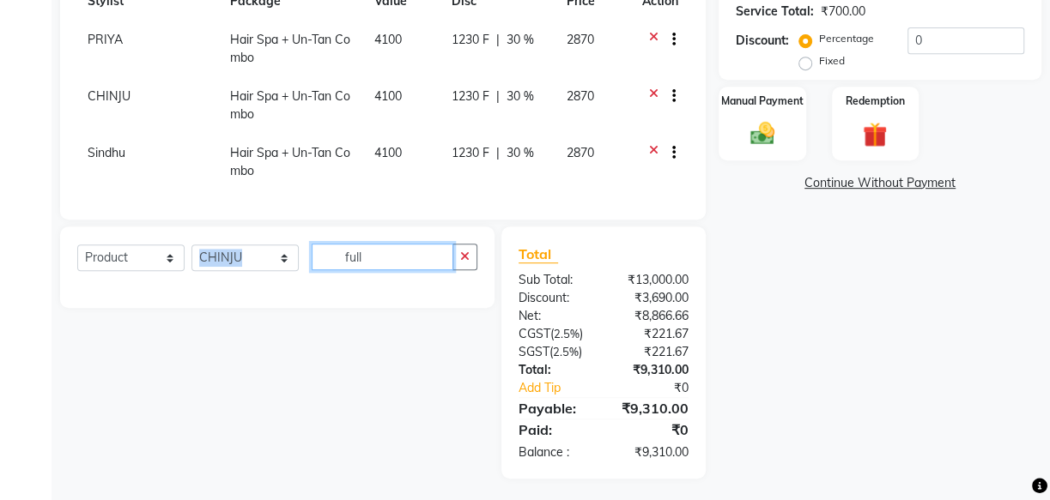
click at [373, 258] on input "full" at bounding box center [383, 257] width 142 height 27
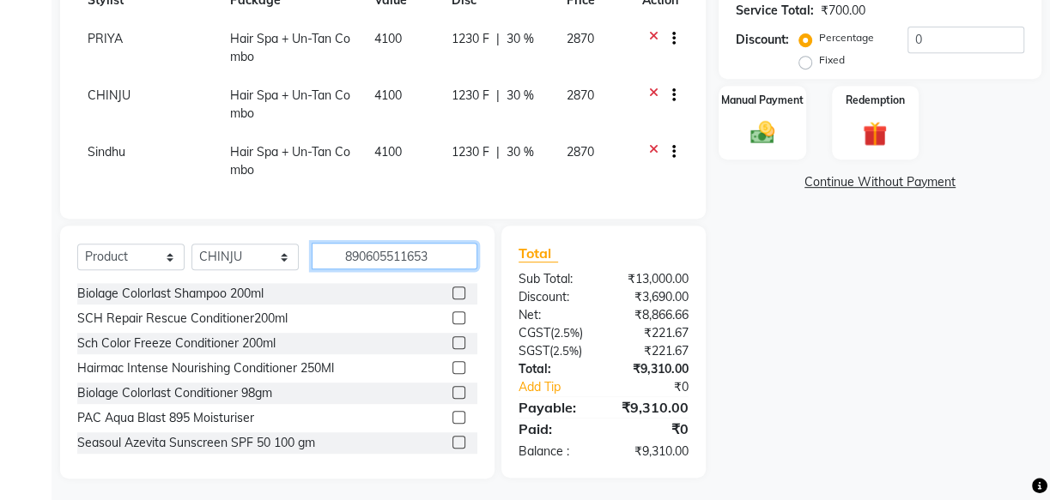
type input "8906055116531"
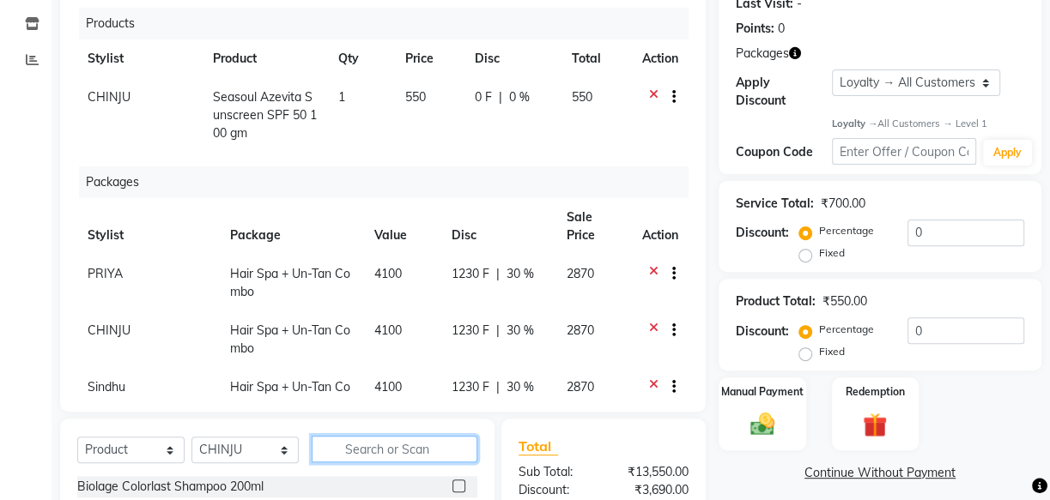
scroll to position [154, 0]
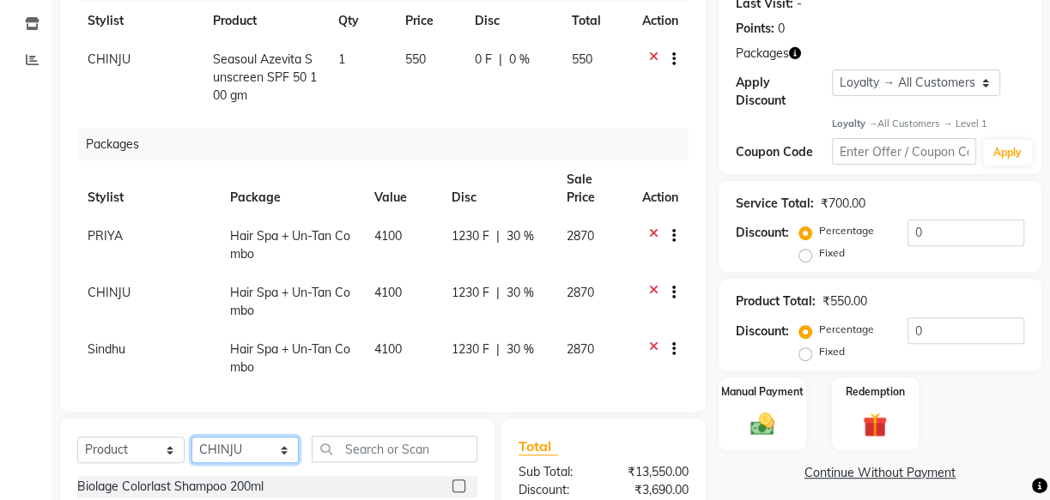
click at [261, 446] on select "Select Stylist Arya CHINJU GEETA KAZHAKOOTTAM ASHTAMUDI KRISHNA [PERSON_NAME] […" at bounding box center [244, 450] width 107 height 27
select select "59473"
click at [191, 437] on select "Select Stylist Arya CHINJU GEETA KAZHAKOOTTAM ASHTAMUDI KRISHNA [PERSON_NAME] […" at bounding box center [244, 450] width 107 height 27
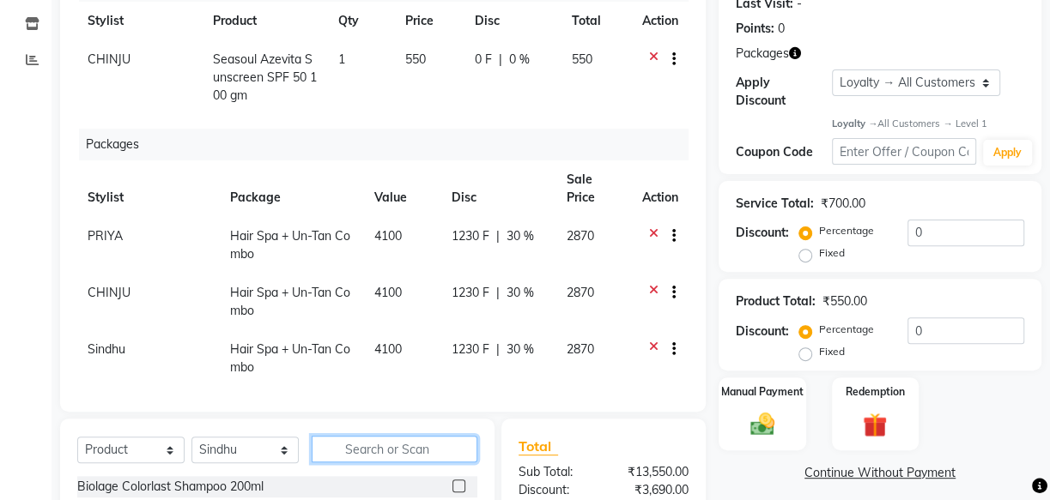
click at [366, 446] on input "text" at bounding box center [395, 449] width 166 height 27
type input "8902979032803"
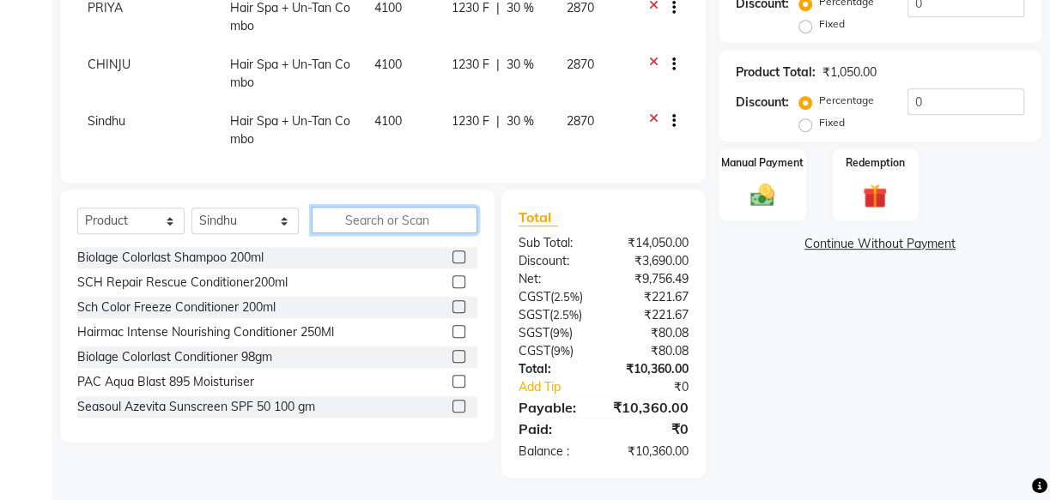
scroll to position [481, 0]
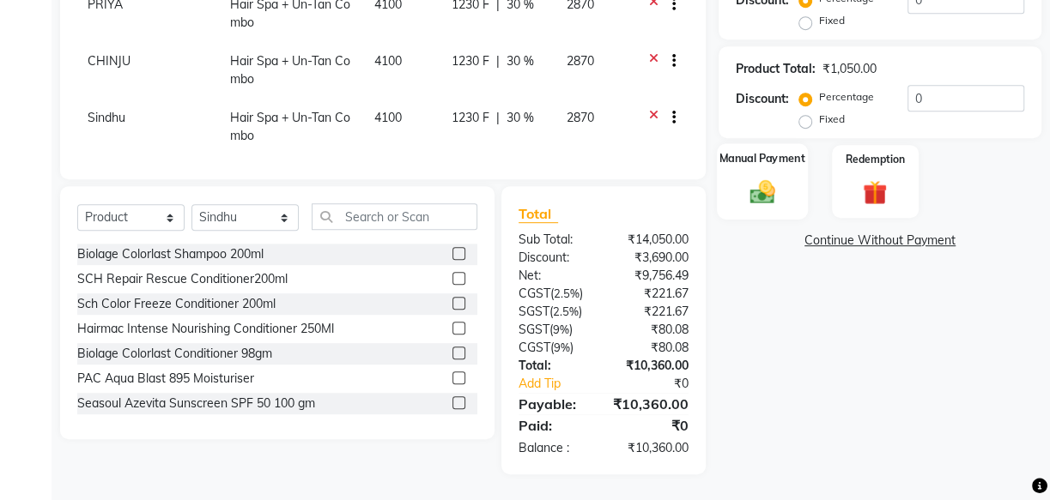
click at [765, 159] on label "Manual Payment" at bounding box center [762, 158] width 86 height 16
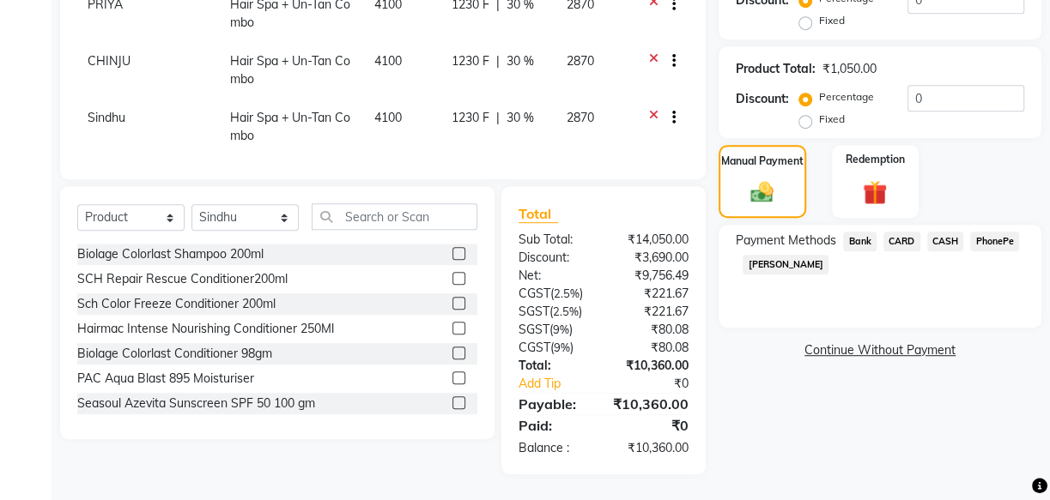
click at [898, 245] on span "CARD" at bounding box center [901, 242] width 37 height 20
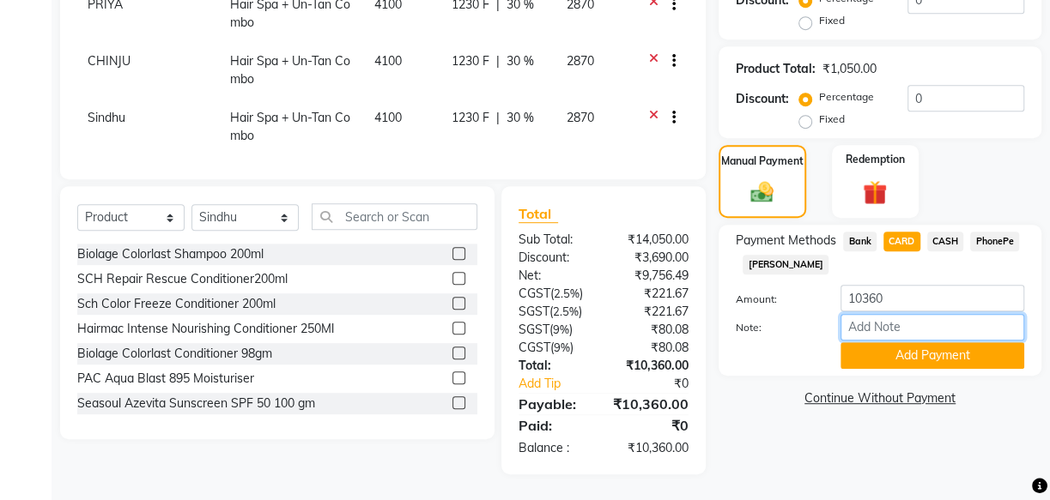
click at [877, 327] on input "Note:" at bounding box center [932, 327] width 184 height 27
type input "arya"
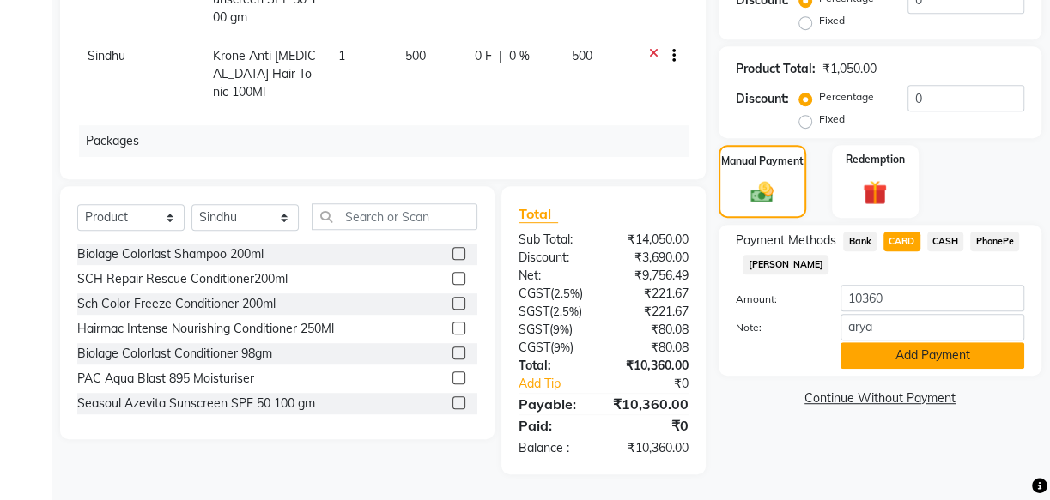
click at [922, 359] on button "Add Payment" at bounding box center [932, 355] width 184 height 27
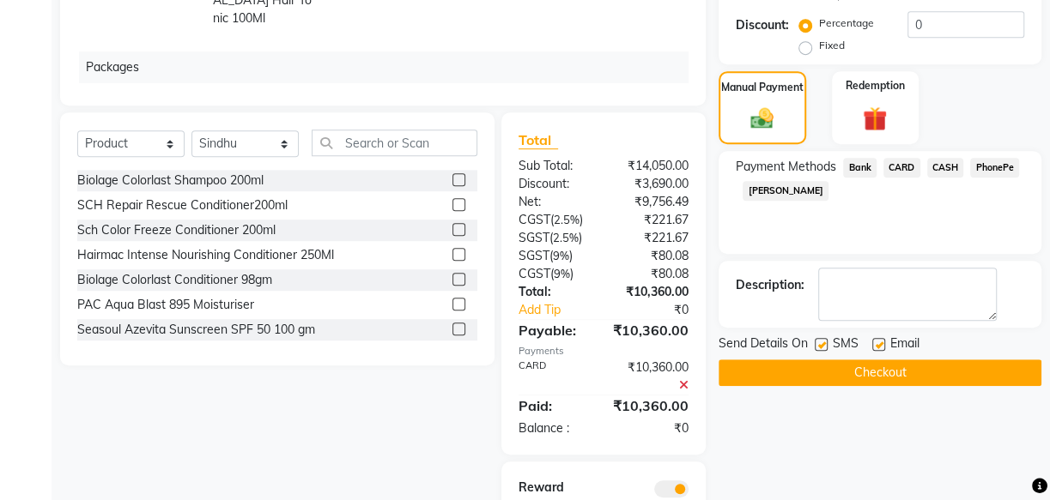
scroll to position [673, 0]
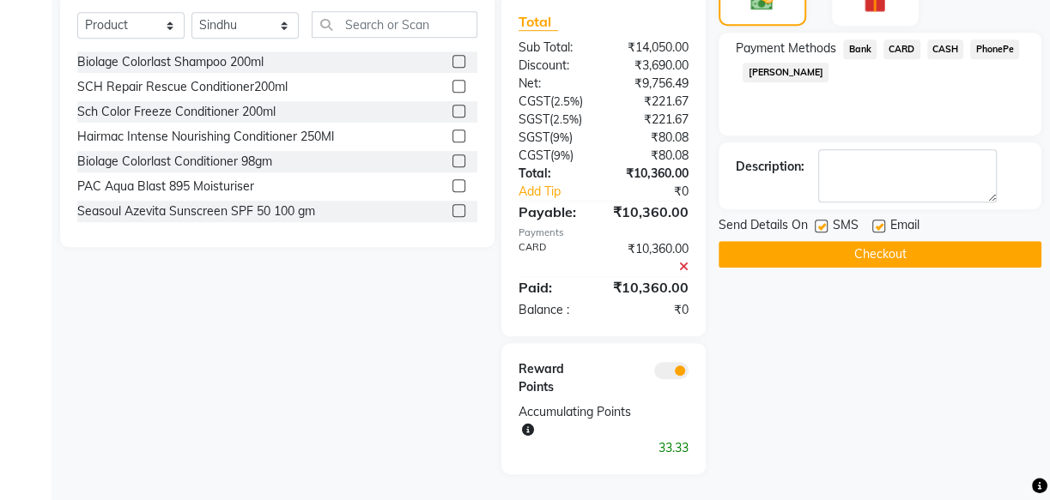
click at [875, 224] on label at bounding box center [878, 226] width 13 height 13
click at [875, 224] on input "checkbox" at bounding box center [877, 226] width 11 height 11
checkbox input "false"
click at [827, 227] on div "SMS" at bounding box center [843, 226] width 58 height 21
click at [822, 227] on label at bounding box center [820, 226] width 13 height 13
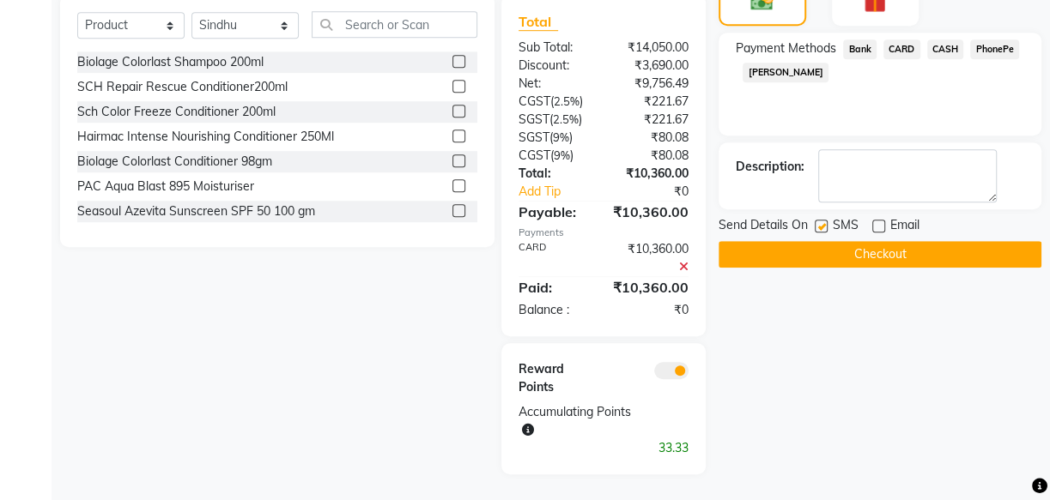
click at [822, 227] on input "checkbox" at bounding box center [819, 226] width 11 height 11
checkbox input "false"
click at [909, 255] on button "Checkout" at bounding box center [879, 254] width 323 height 27
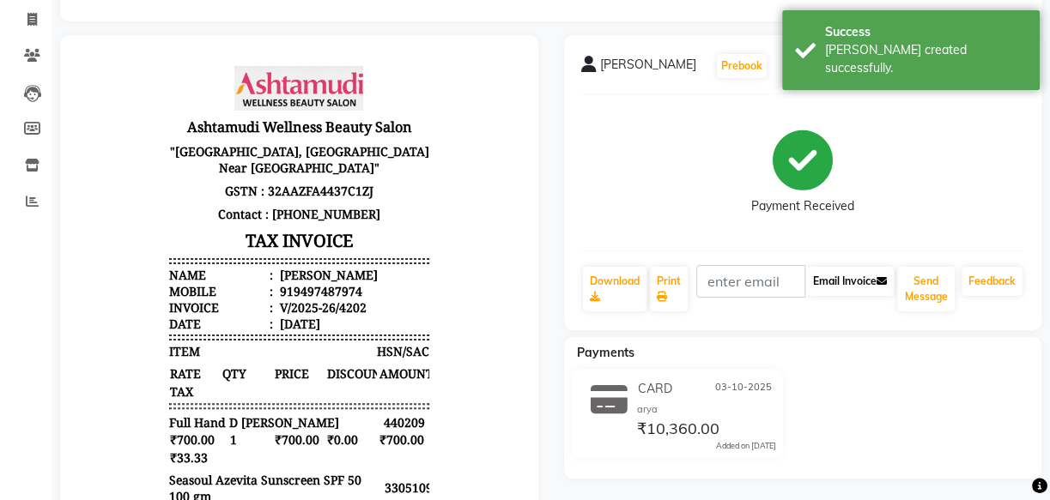
scroll to position [110, 0]
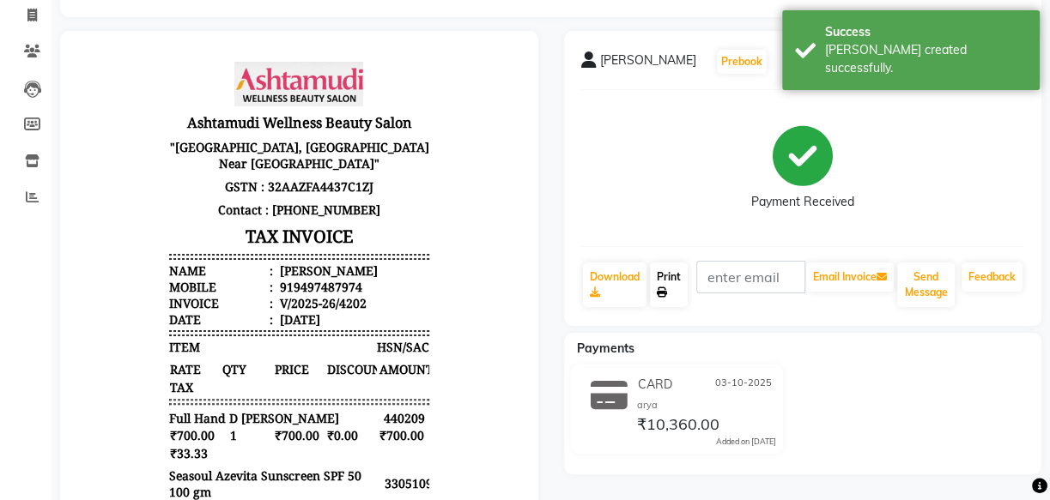
click at [663, 288] on icon at bounding box center [662, 293] width 10 height 10
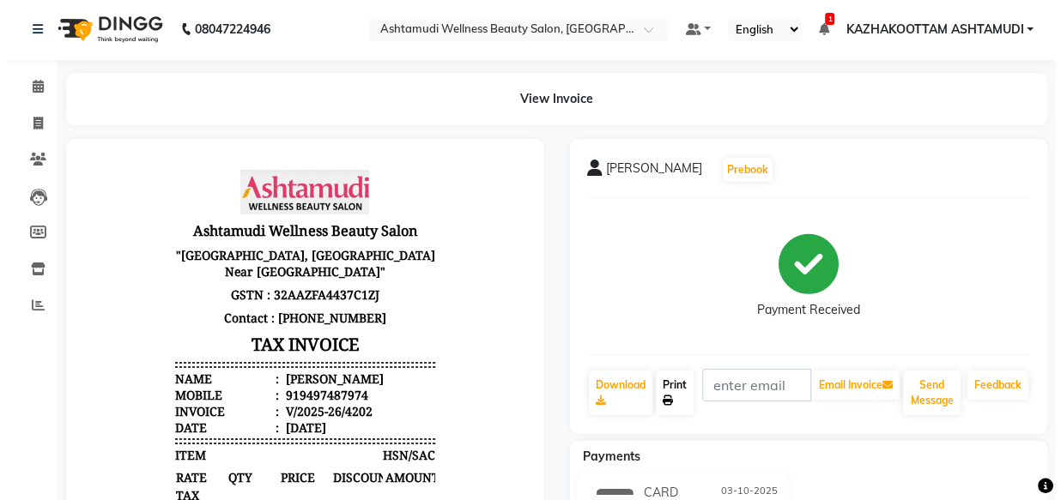
scroll to position [0, 0]
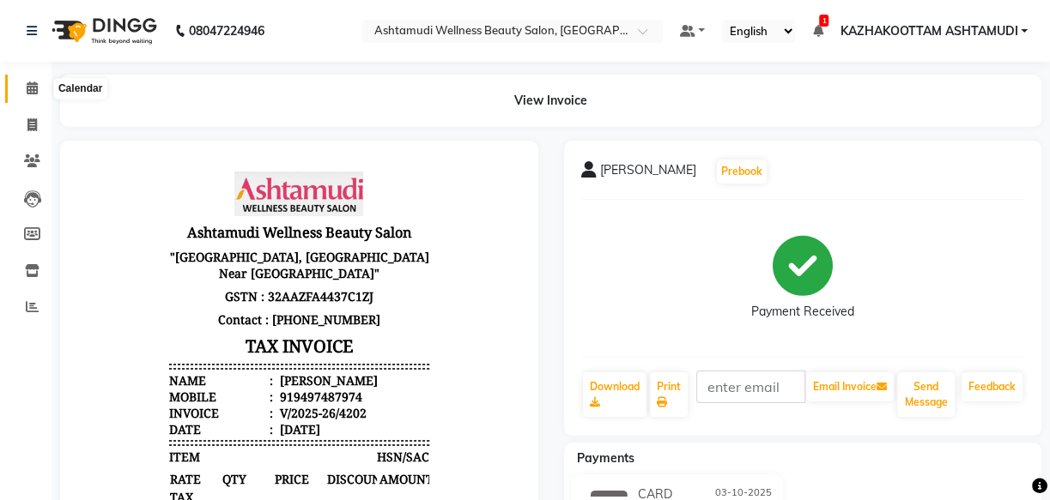
click at [35, 80] on span at bounding box center [32, 89] width 30 height 20
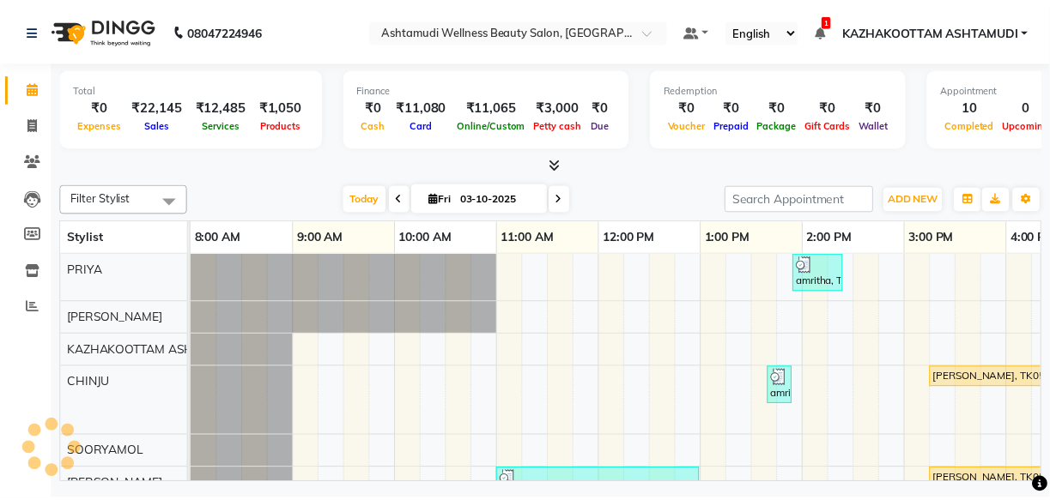
scroll to position [0, 479]
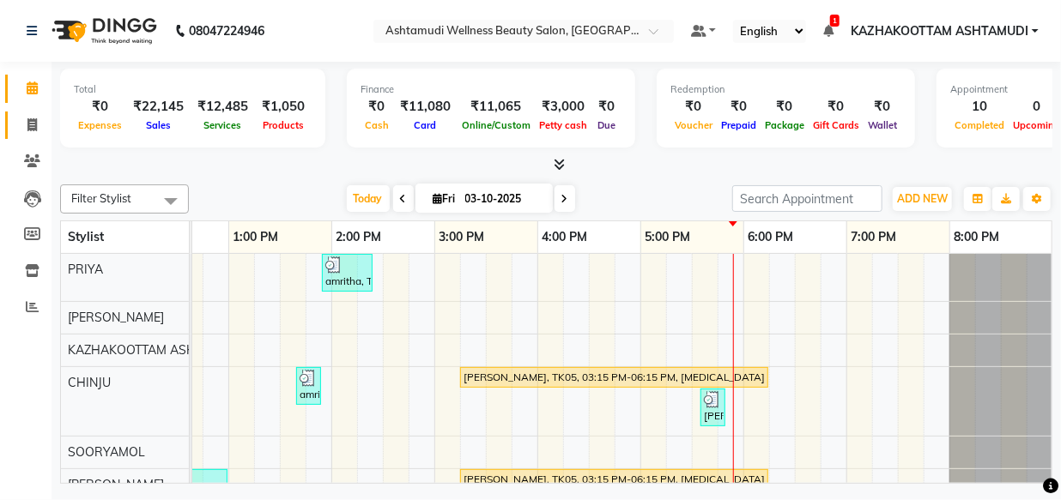
click at [36, 131] on span at bounding box center [32, 126] width 30 height 20
select select "service"
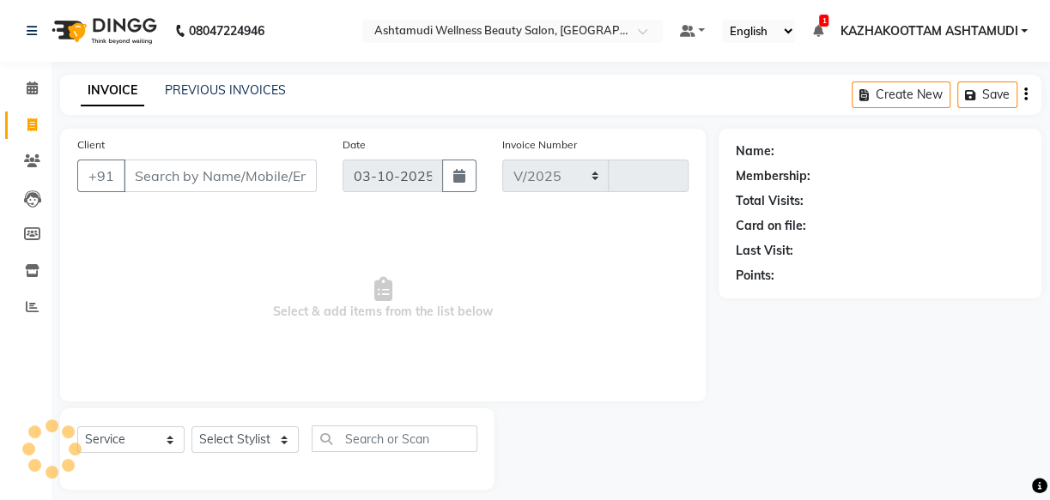
select select "4662"
type input "4203"
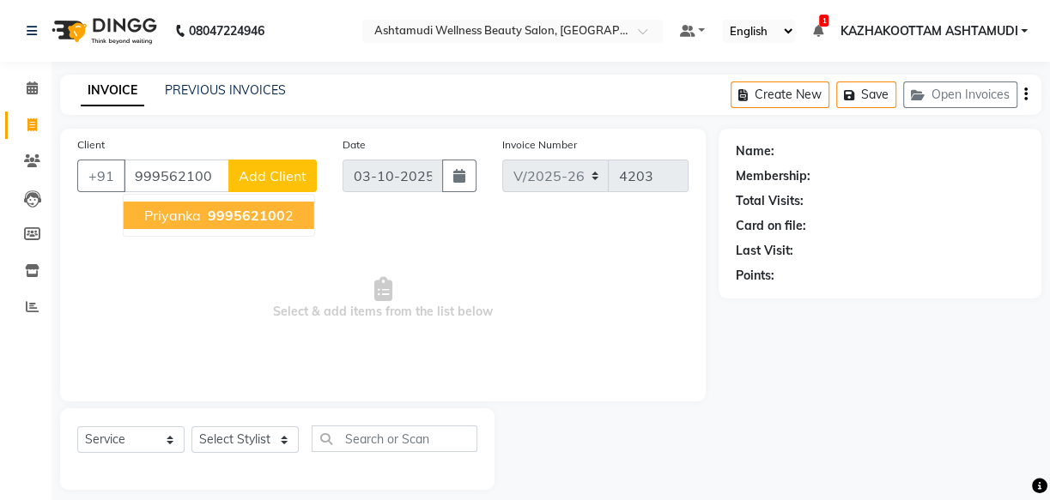
click at [268, 220] on span "999562100" at bounding box center [246, 215] width 77 height 17
type input "9995621002"
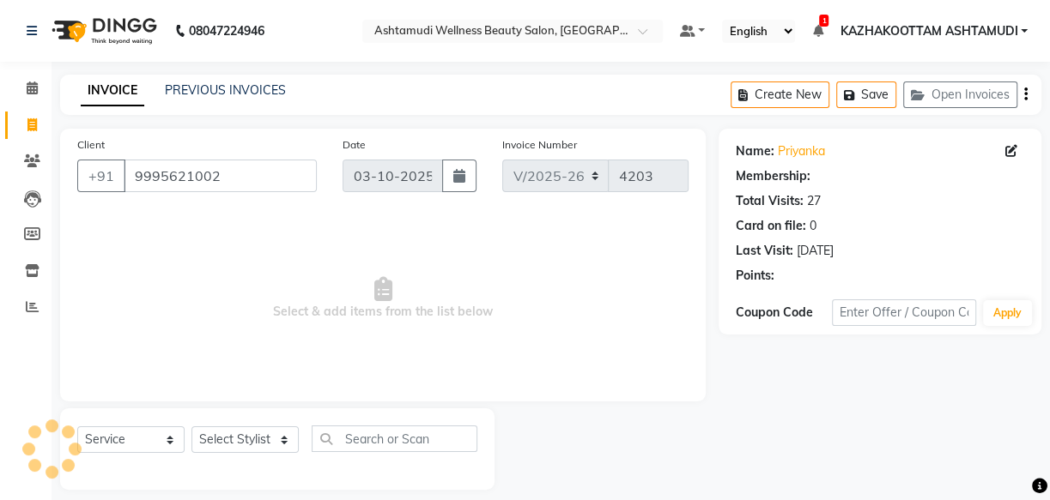
select select "1: Object"
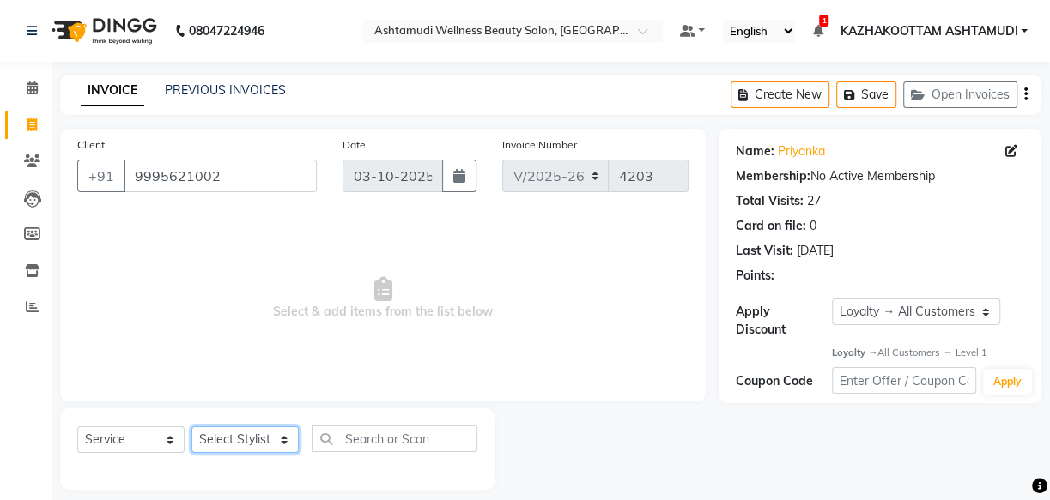
click at [263, 445] on select "Select Stylist Arya CHINJU GEETA KAZHAKOOTTAM ASHTAMUDI KRISHNA [PERSON_NAME] […" at bounding box center [244, 440] width 107 height 27
select select "27414"
click at [191, 427] on select "Select Stylist Arya CHINJU GEETA KAZHAKOOTTAM ASHTAMUDI KRISHNA [PERSON_NAME] […" at bounding box center [244, 440] width 107 height 27
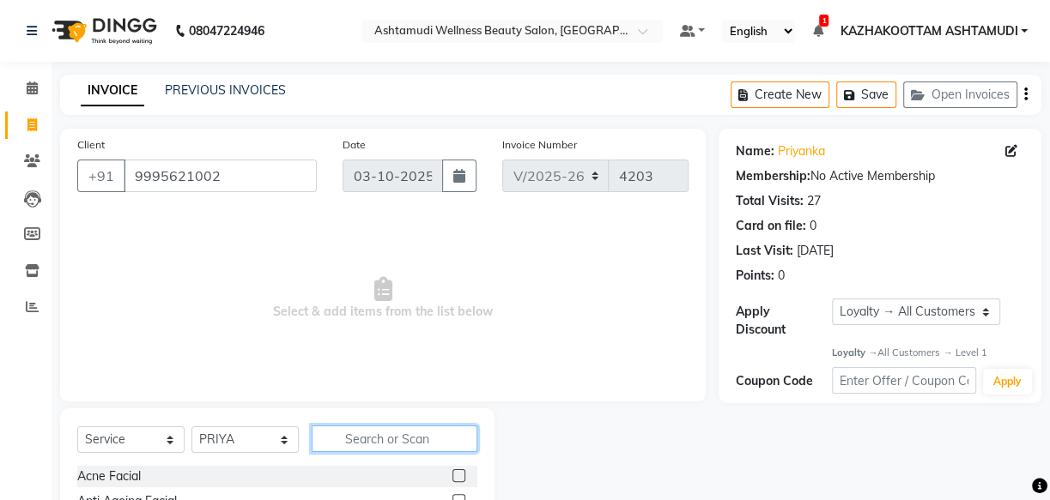
click at [343, 437] on input "text" at bounding box center [395, 439] width 166 height 27
type input "eb"
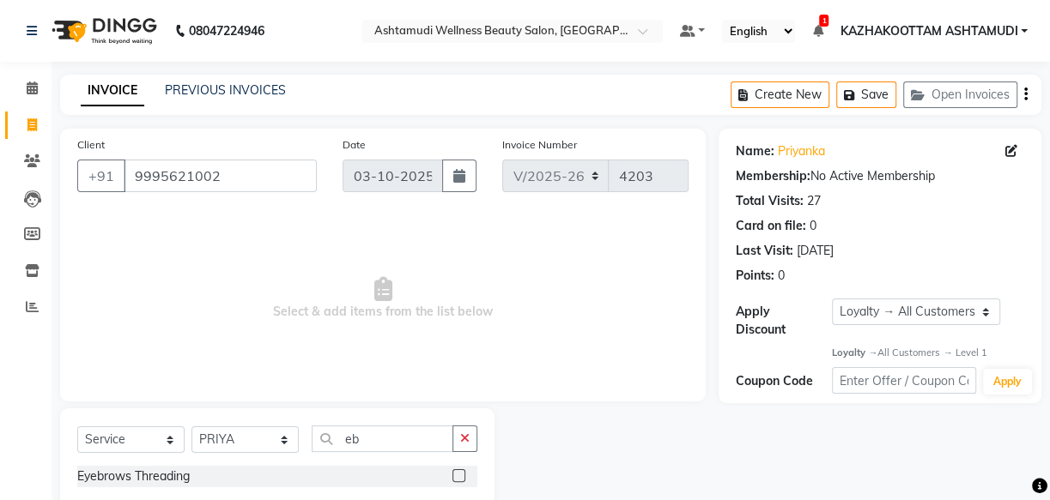
drag, startPoint x: 458, startPoint y: 474, endPoint x: 446, endPoint y: 476, distance: 12.3
click at [457, 474] on label at bounding box center [458, 475] width 13 height 13
click at [457, 474] on input "checkbox" at bounding box center [457, 476] width 11 height 11
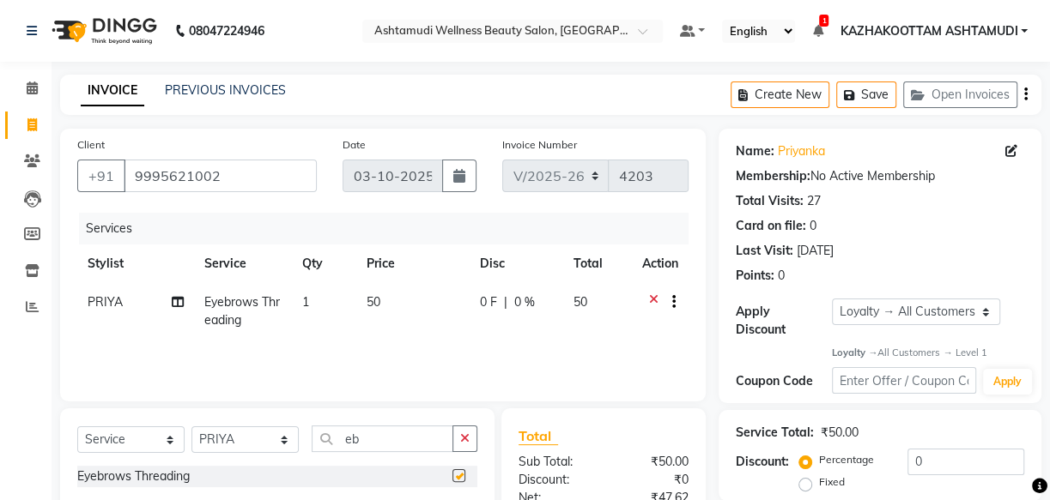
checkbox input "false"
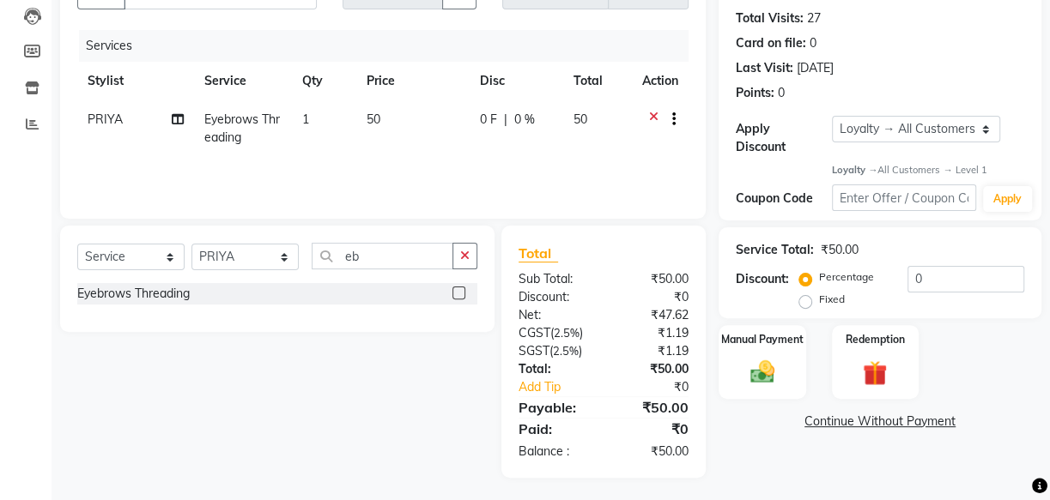
scroll to position [187, 0]
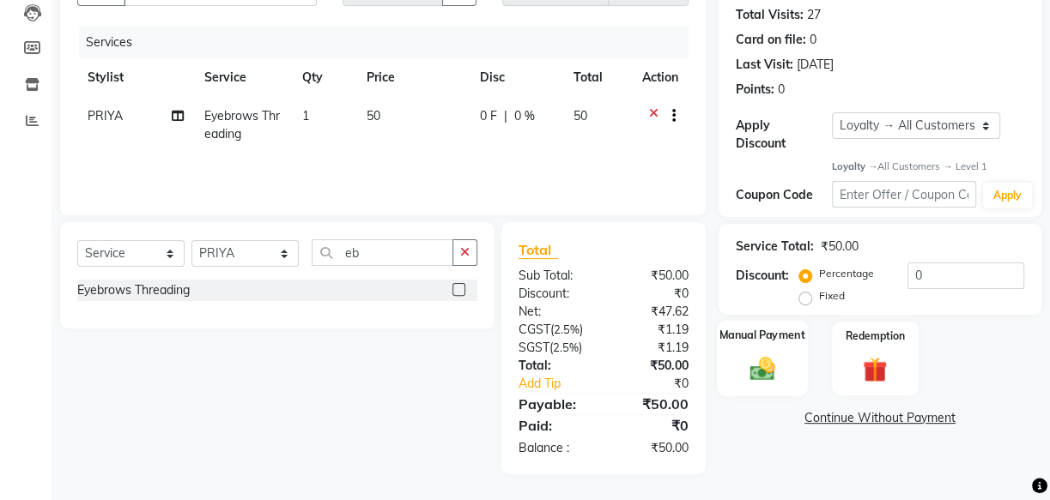
click at [770, 342] on div "Manual Payment" at bounding box center [762, 359] width 91 height 76
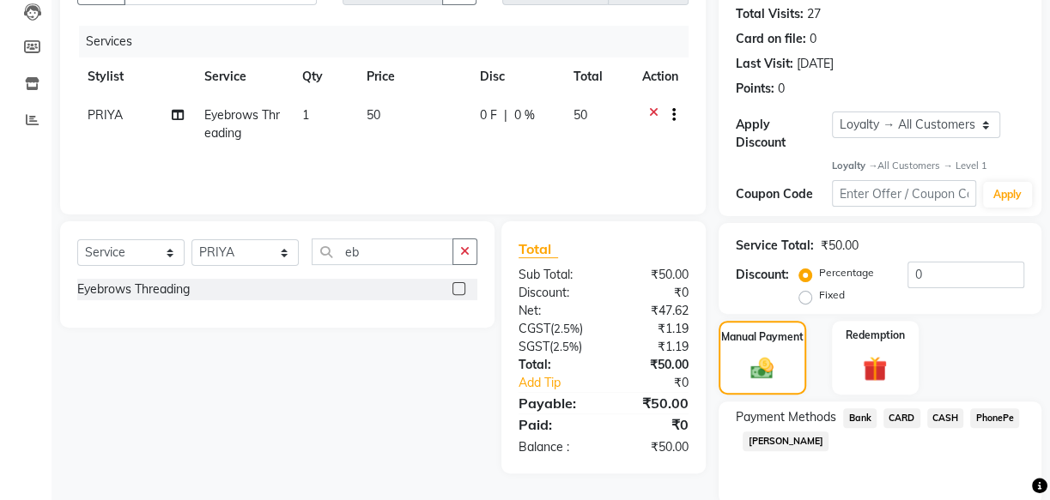
click at [1000, 419] on span "PhonePe" at bounding box center [994, 419] width 49 height 20
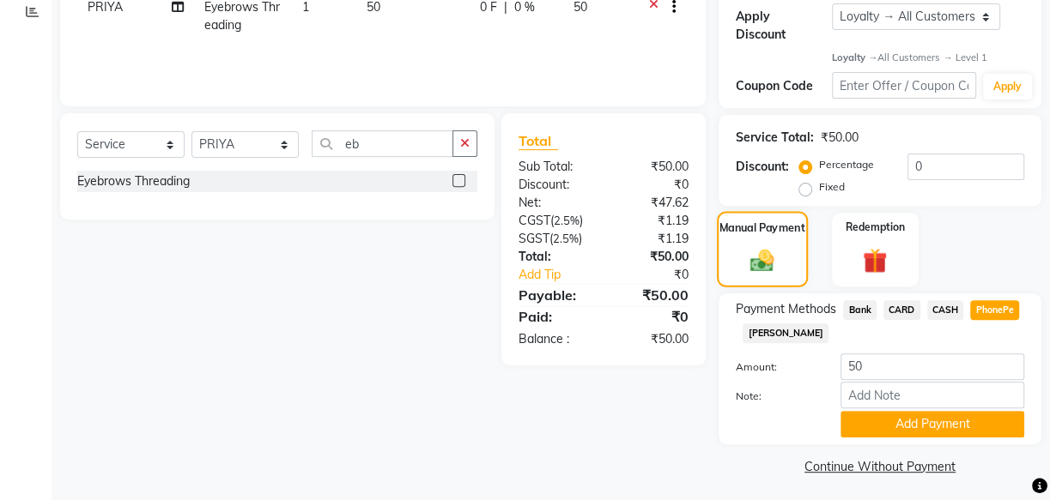
scroll to position [300, 0]
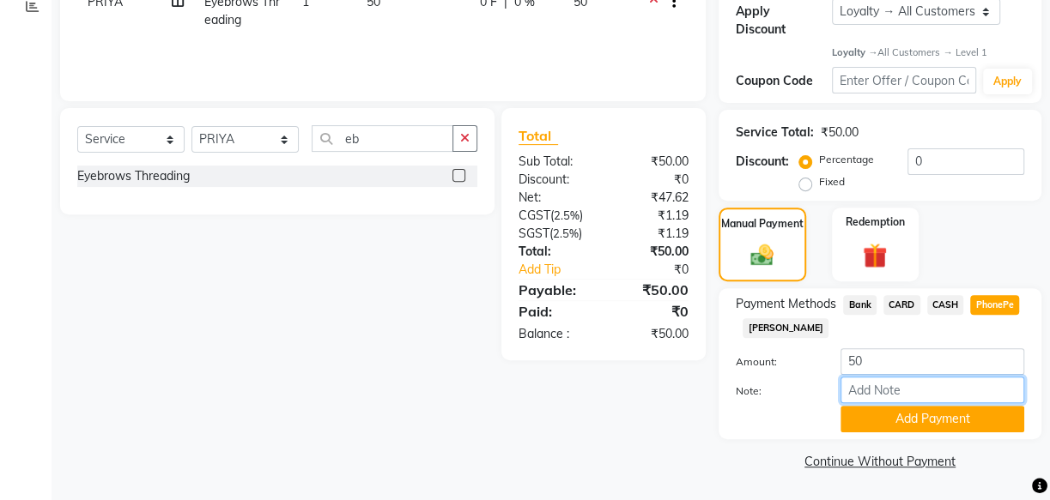
click at [880, 381] on input "Note:" at bounding box center [932, 390] width 184 height 27
type input "arya"
click at [891, 415] on button "Add Payment" at bounding box center [932, 419] width 184 height 27
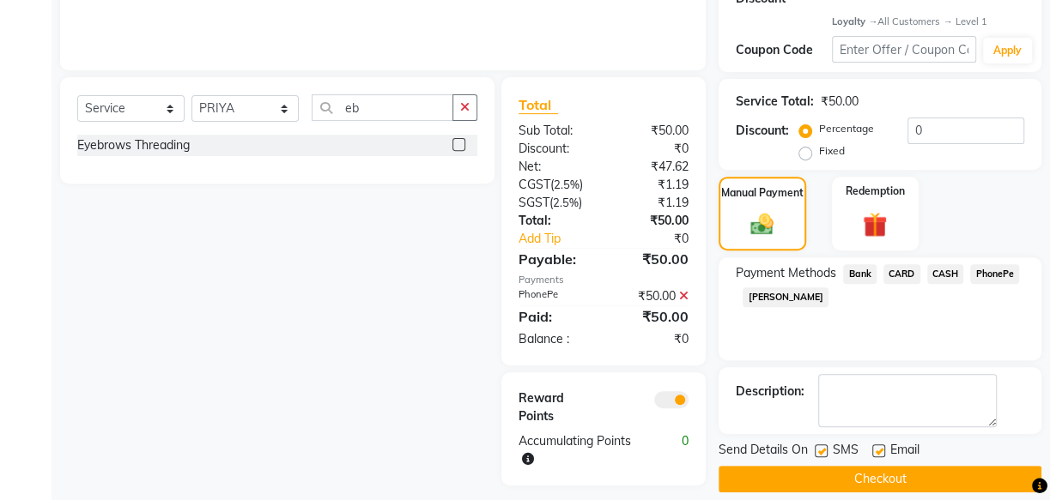
scroll to position [348, 0]
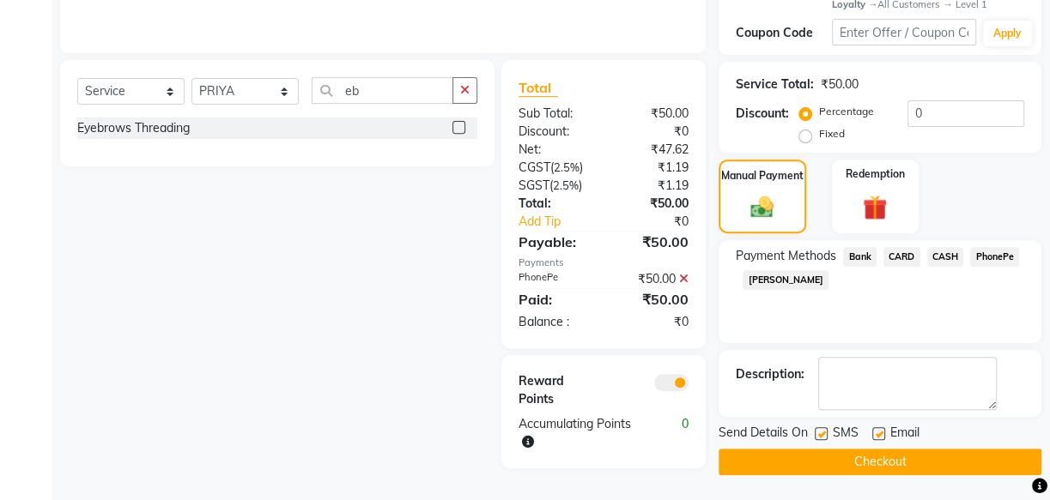
click at [879, 435] on label at bounding box center [878, 433] width 13 height 13
click at [879, 435] on input "checkbox" at bounding box center [877, 434] width 11 height 11
checkbox input "false"
click at [820, 432] on label at bounding box center [820, 433] width 13 height 13
click at [820, 432] on input "checkbox" at bounding box center [819, 434] width 11 height 11
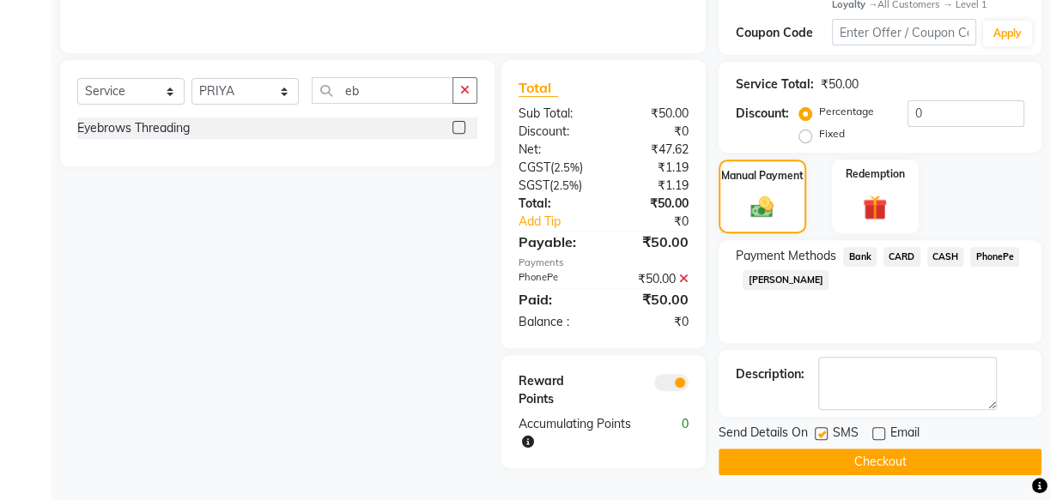
checkbox input "false"
click at [845, 455] on button "Checkout" at bounding box center [879, 462] width 323 height 27
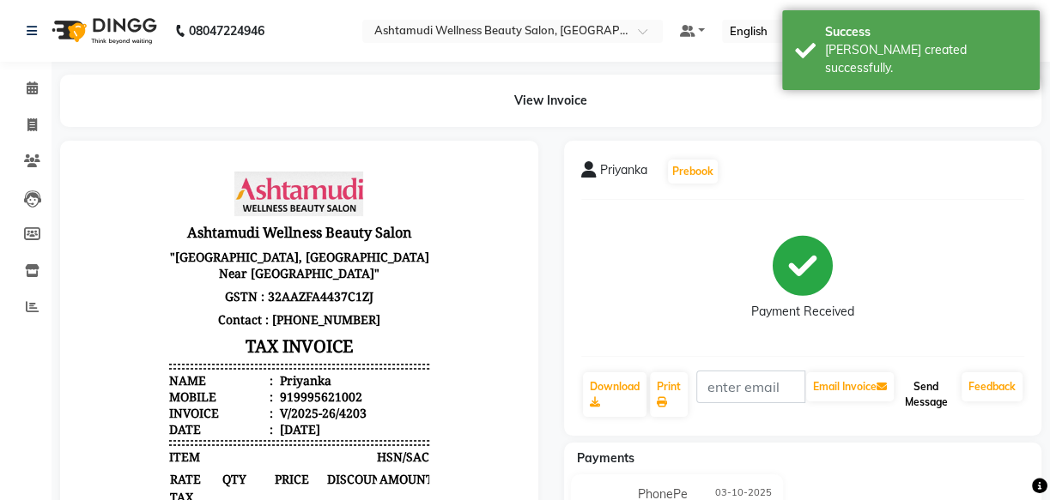
click at [918, 398] on button "Send Message" at bounding box center [926, 394] width 58 height 45
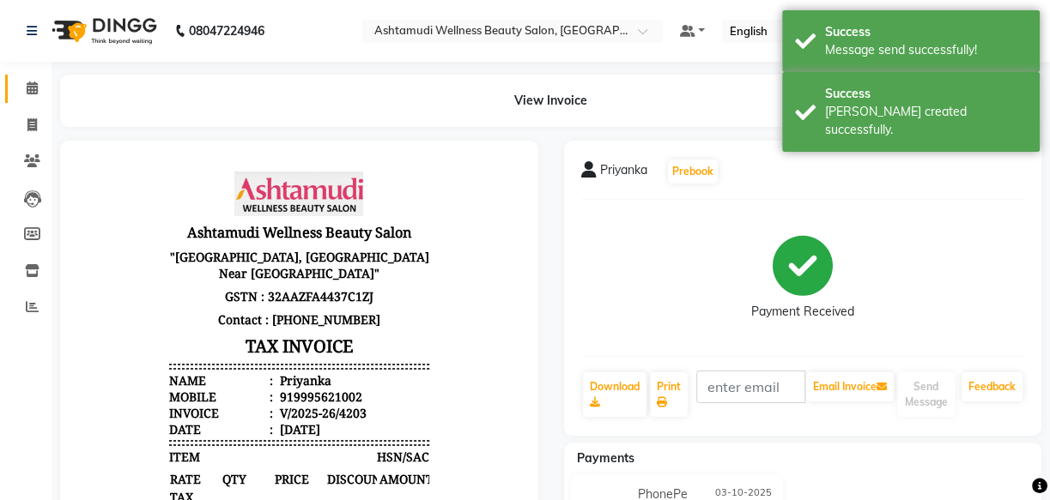
click at [39, 95] on span at bounding box center [32, 89] width 30 height 20
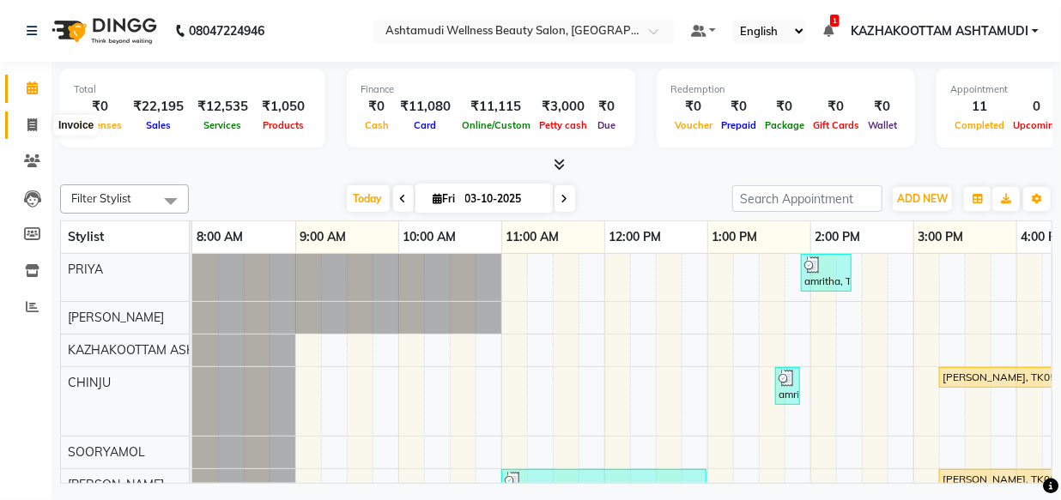
click at [29, 112] on link "Invoice" at bounding box center [25, 126] width 41 height 28
select select "service"
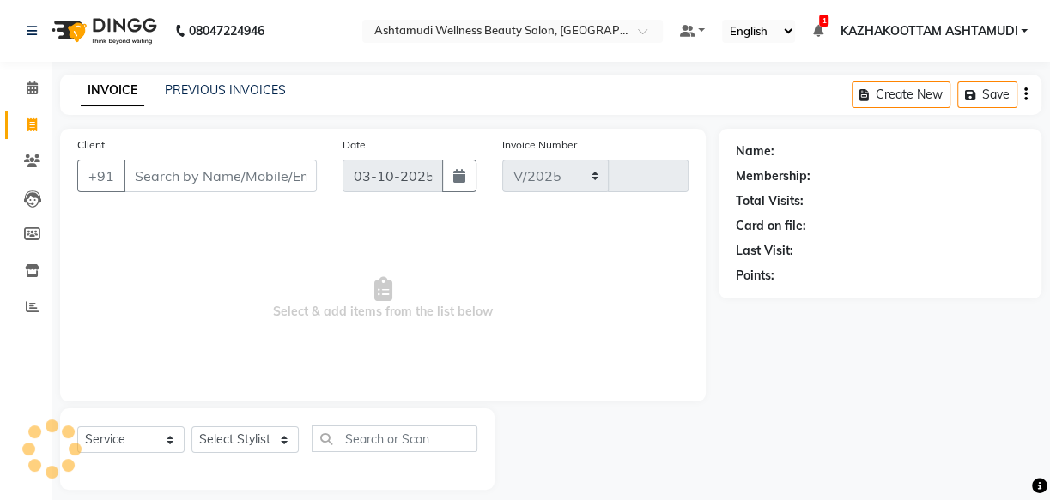
select select "4662"
type input "4204"
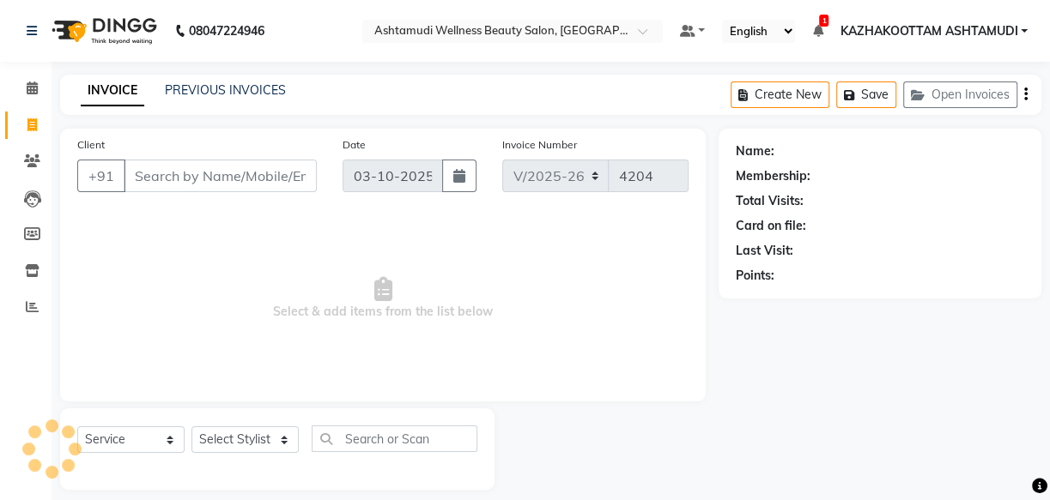
click at [179, 162] on input "Client" at bounding box center [220, 176] width 193 height 33
click at [278, 433] on select "Select Stylist" at bounding box center [244, 440] width 107 height 27
click at [275, 445] on select "Select Stylist" at bounding box center [244, 440] width 107 height 27
click at [269, 446] on select "Select Stylist Arya CHINJU GEETA KAZHAKOOTTAM ASHTAMUDI KRISHNA [PERSON_NAME] […" at bounding box center [244, 440] width 107 height 27
select select "85074"
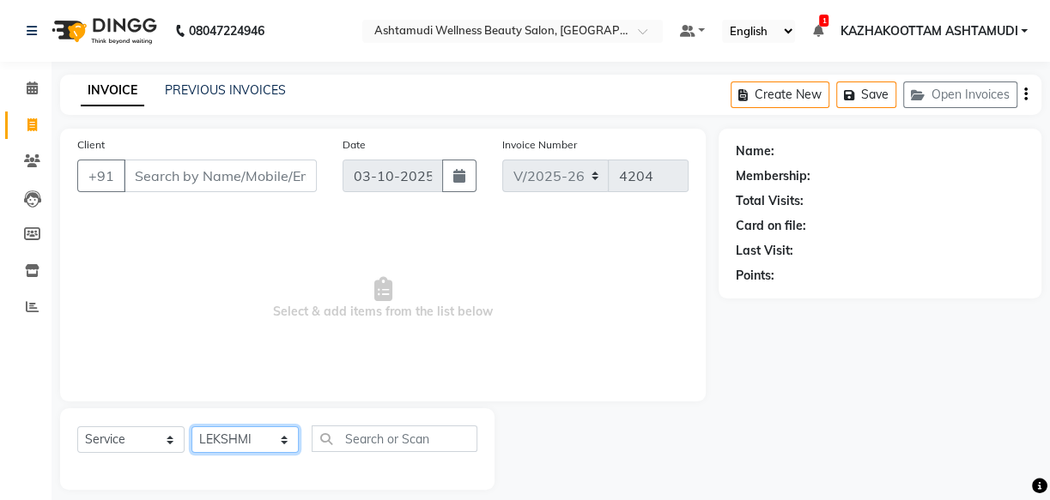
click at [191, 427] on select "Select Stylist Arya CHINJU GEETA KAZHAKOOTTAM ASHTAMUDI KRISHNA [PERSON_NAME] […" at bounding box center [244, 440] width 107 height 27
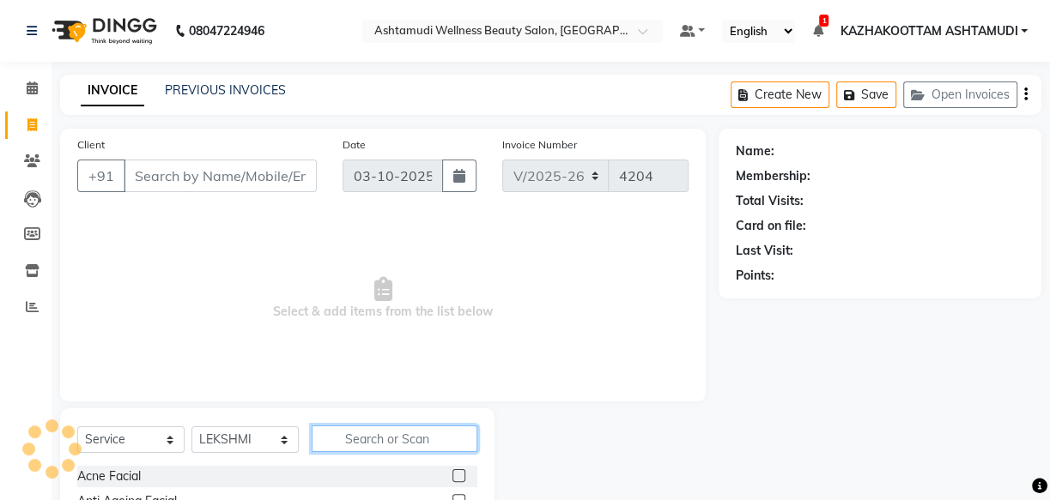
click at [383, 439] on input "text" at bounding box center [395, 439] width 166 height 27
type input "eb"
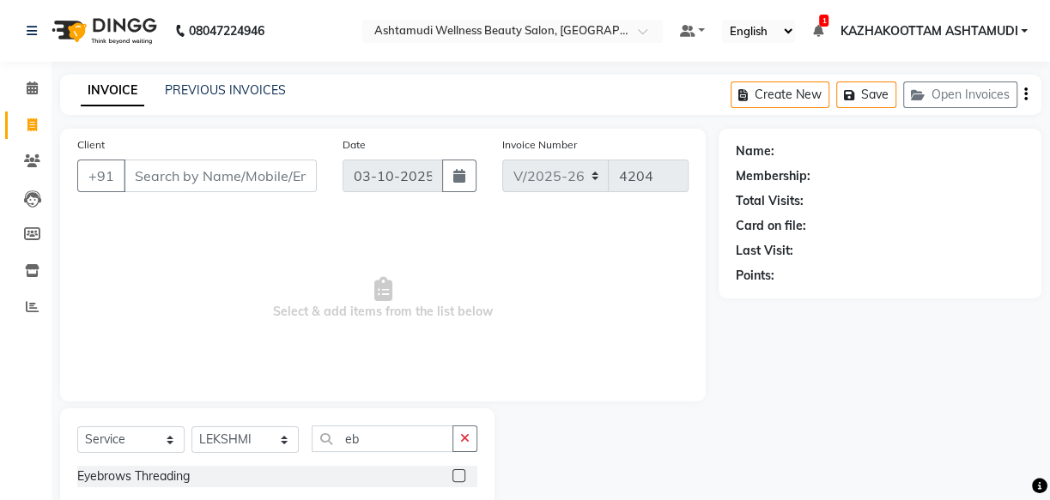
click at [462, 474] on label at bounding box center [458, 475] width 13 height 13
click at [462, 474] on input "checkbox" at bounding box center [457, 476] width 11 height 11
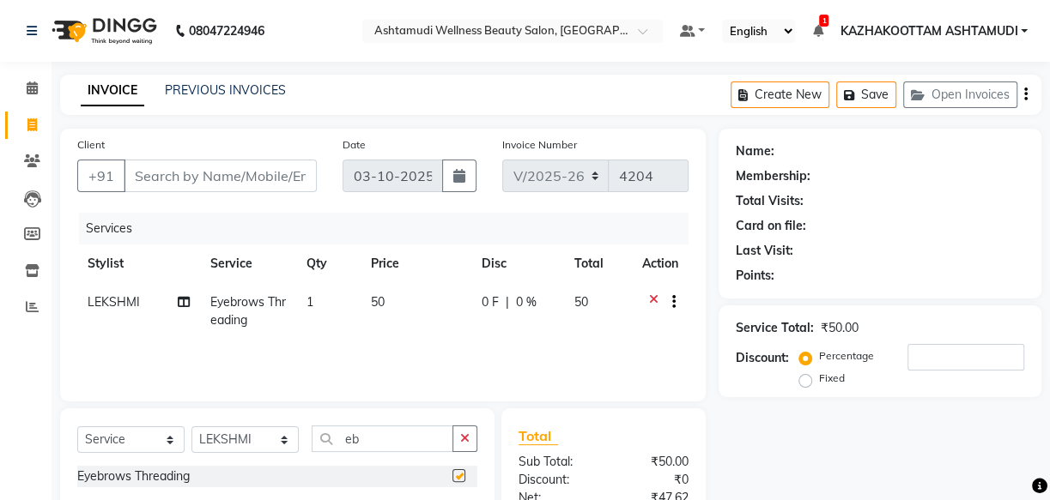
checkbox input "false"
click at [279, 184] on input "Client" at bounding box center [220, 176] width 193 height 33
type input "8"
type input "0"
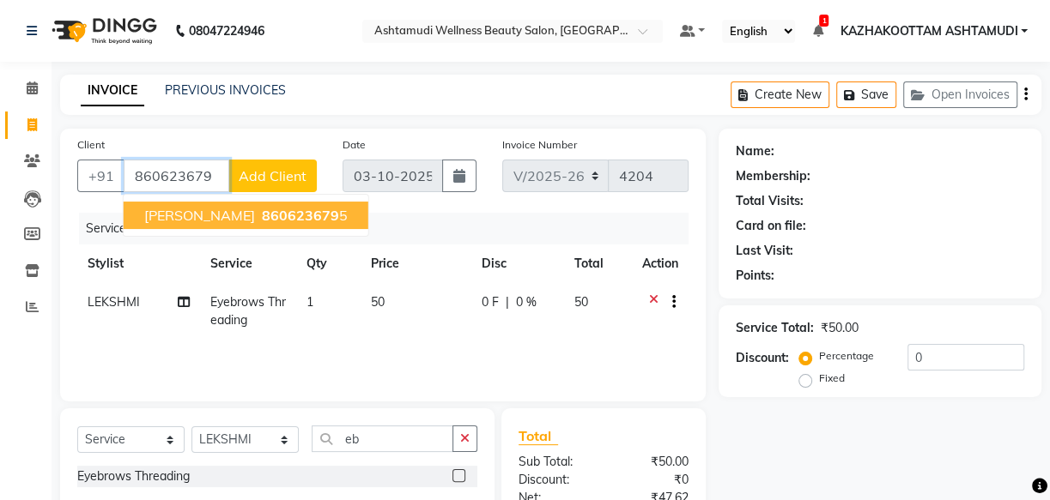
click at [275, 218] on ngb-highlight "860623679 5" at bounding box center [302, 215] width 89 height 17
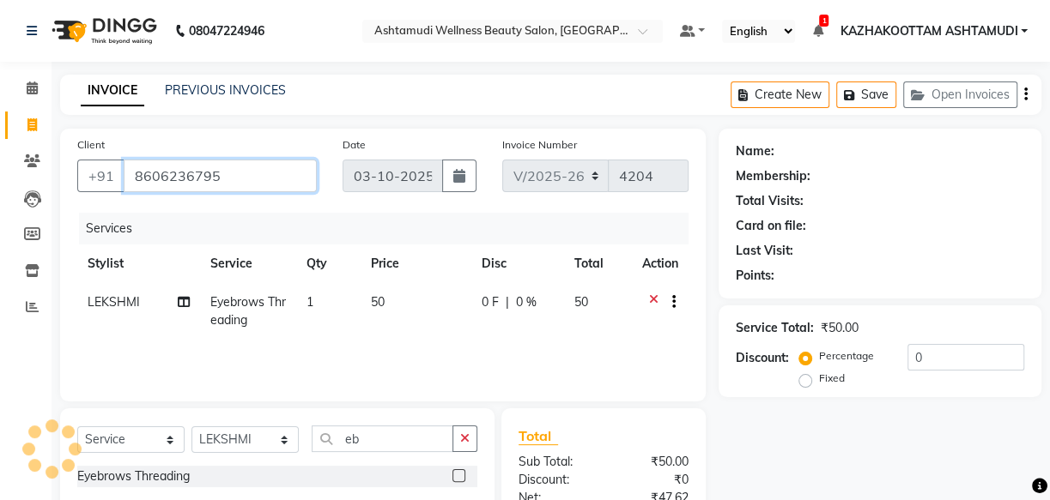
type input "8606236795"
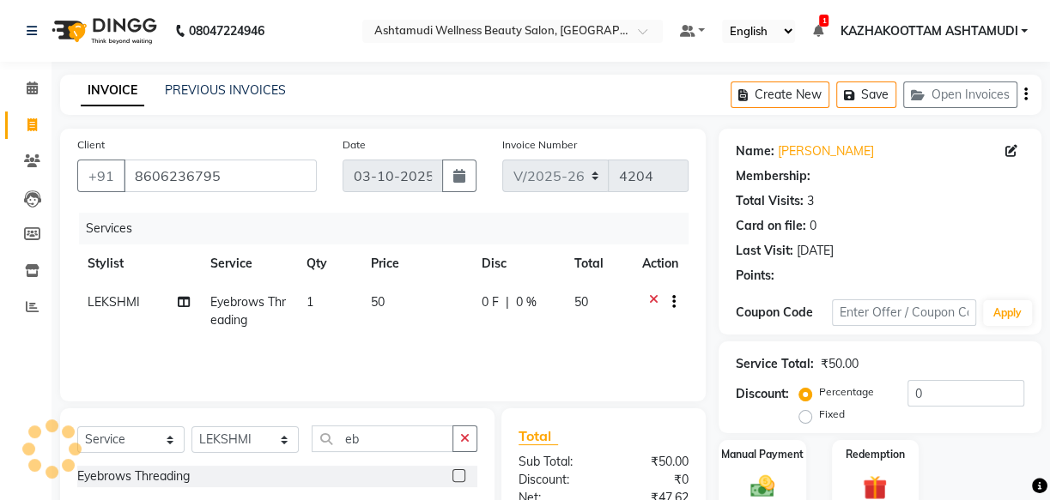
select select "1: Object"
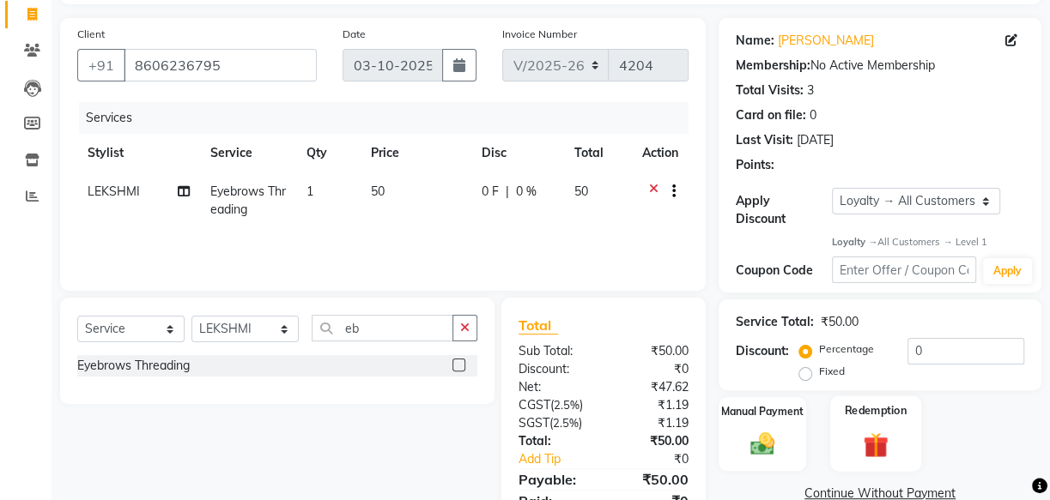
scroll to position [155, 0]
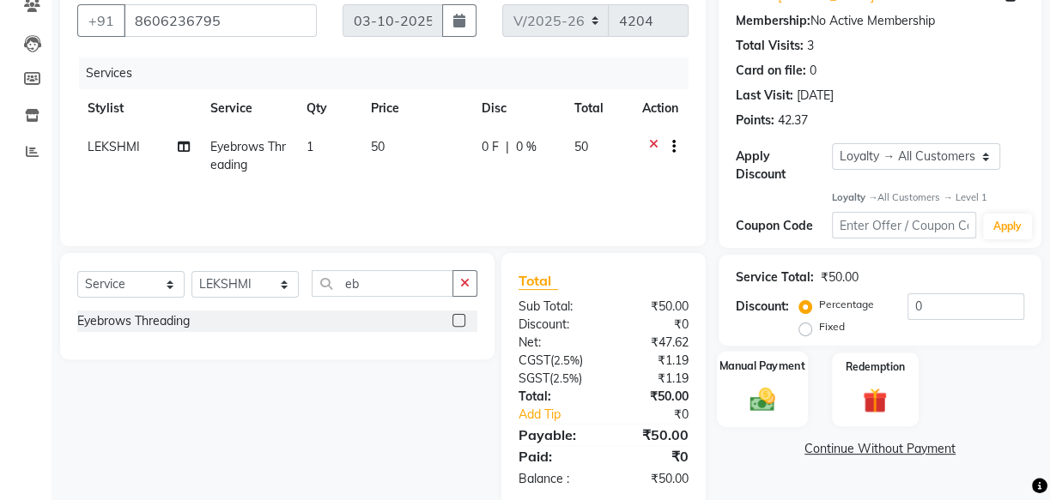
click at [780, 403] on img at bounding box center [762, 399] width 41 height 29
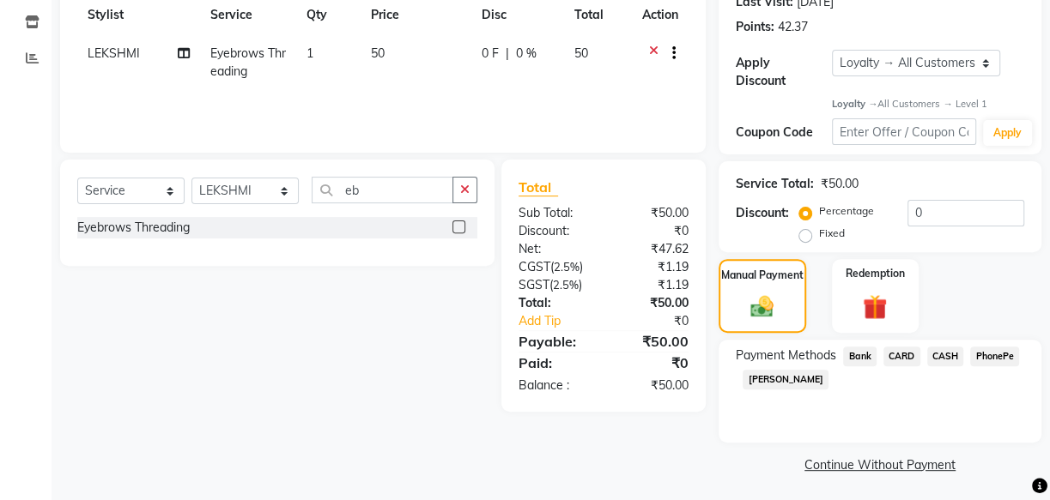
scroll to position [251, 0]
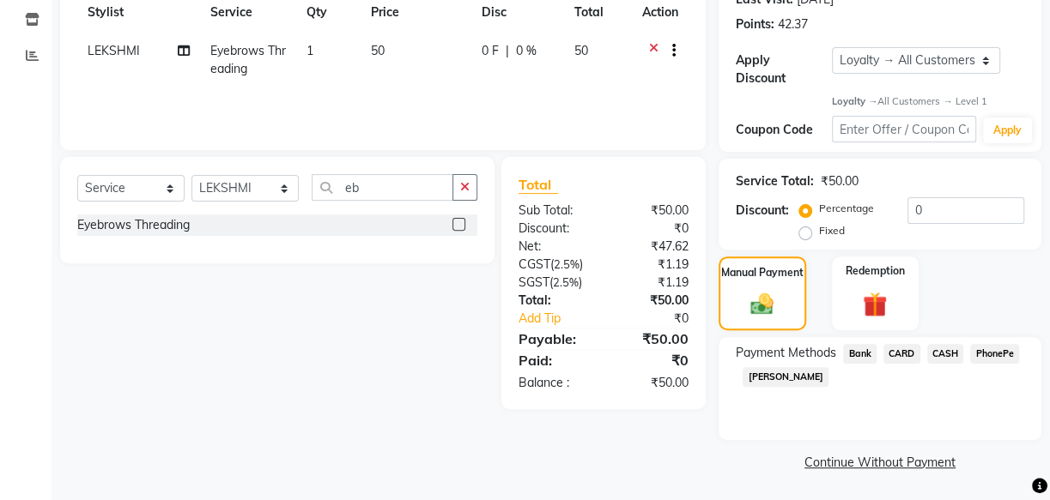
click at [993, 351] on span "PhonePe" at bounding box center [994, 354] width 49 height 20
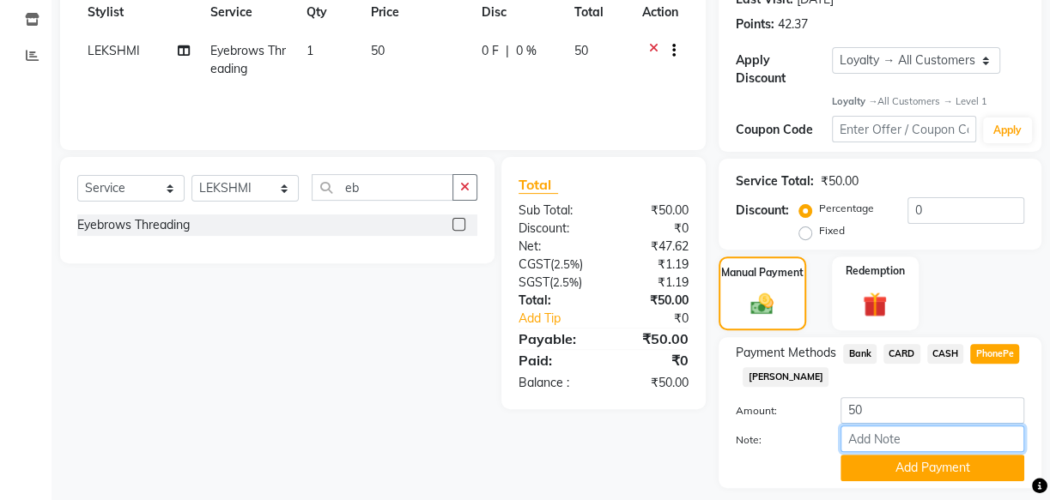
click at [911, 442] on input "Note:" at bounding box center [932, 439] width 184 height 27
type input "arya"
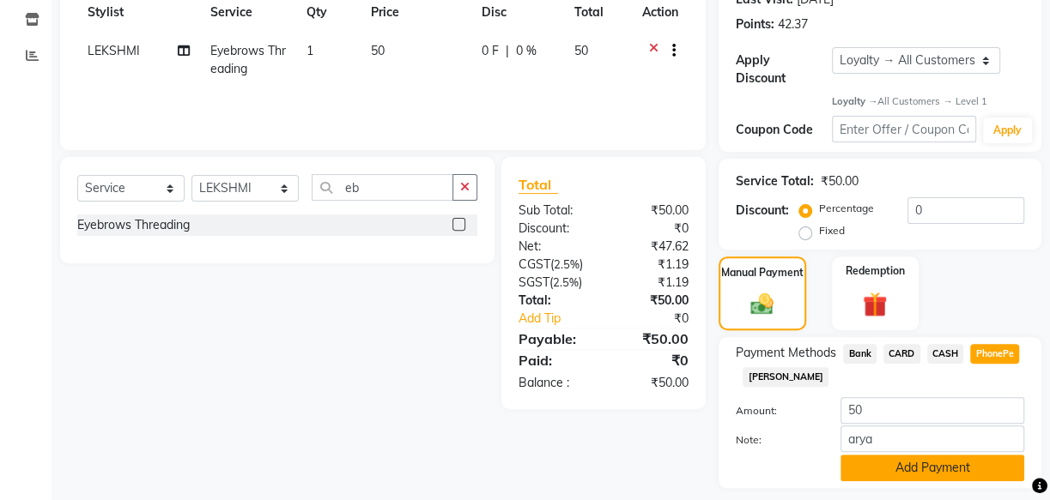
click at [964, 466] on button "Add Payment" at bounding box center [932, 468] width 184 height 27
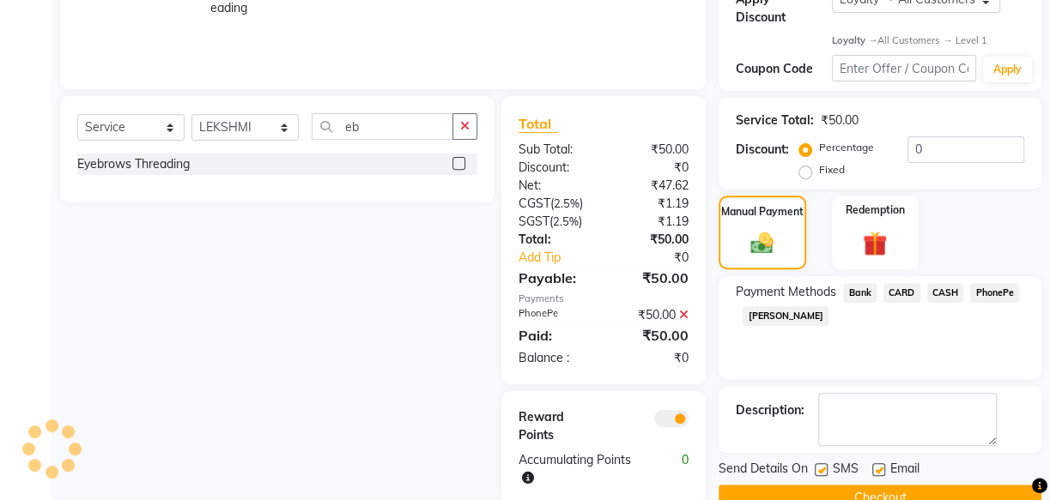
scroll to position [348, 0]
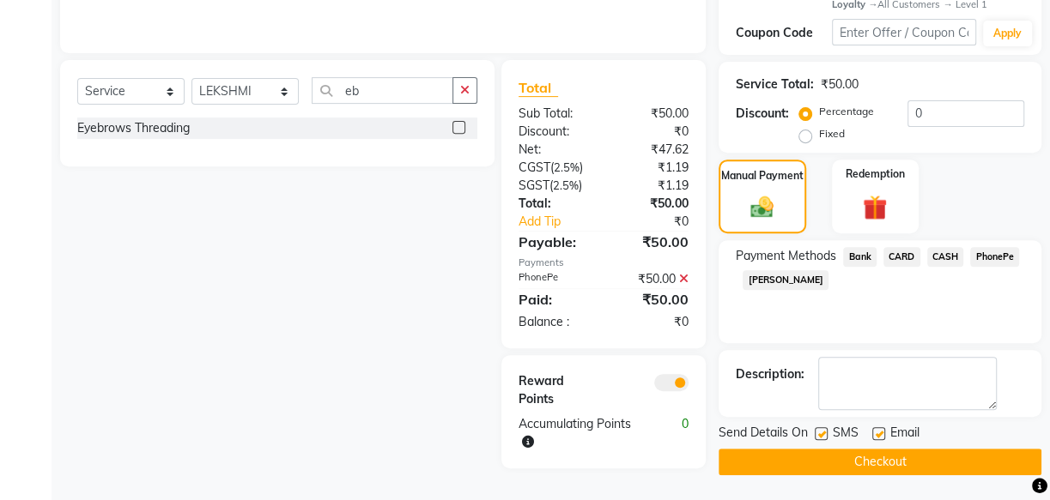
click at [876, 435] on label at bounding box center [878, 433] width 13 height 13
click at [876, 435] on input "checkbox" at bounding box center [877, 434] width 11 height 11
checkbox input "false"
click at [818, 433] on label at bounding box center [820, 433] width 13 height 13
click at [818, 433] on input "checkbox" at bounding box center [819, 434] width 11 height 11
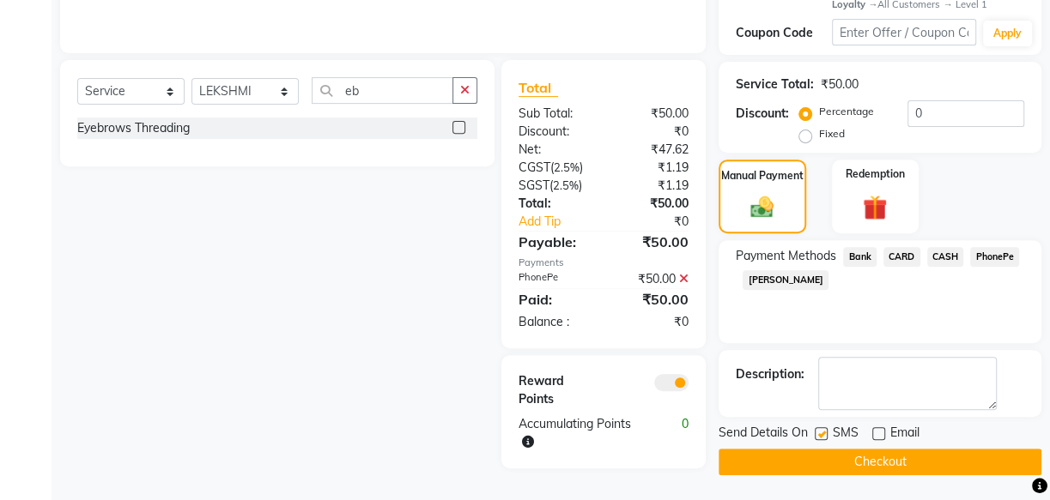
checkbox input "false"
click at [840, 463] on button "Checkout" at bounding box center [879, 462] width 323 height 27
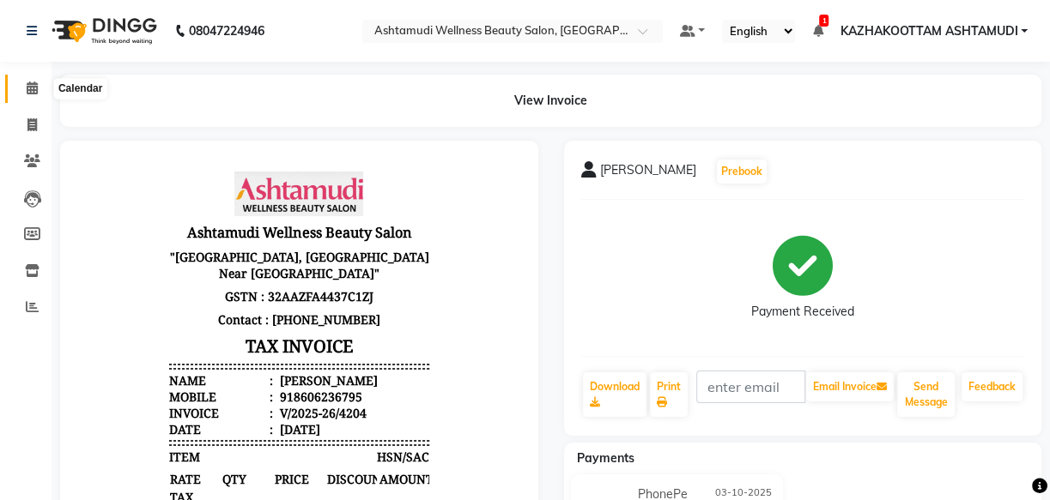
drag, startPoint x: 34, startPoint y: 89, endPoint x: 19, endPoint y: 89, distance: 15.4
click at [34, 91] on icon at bounding box center [32, 88] width 11 height 13
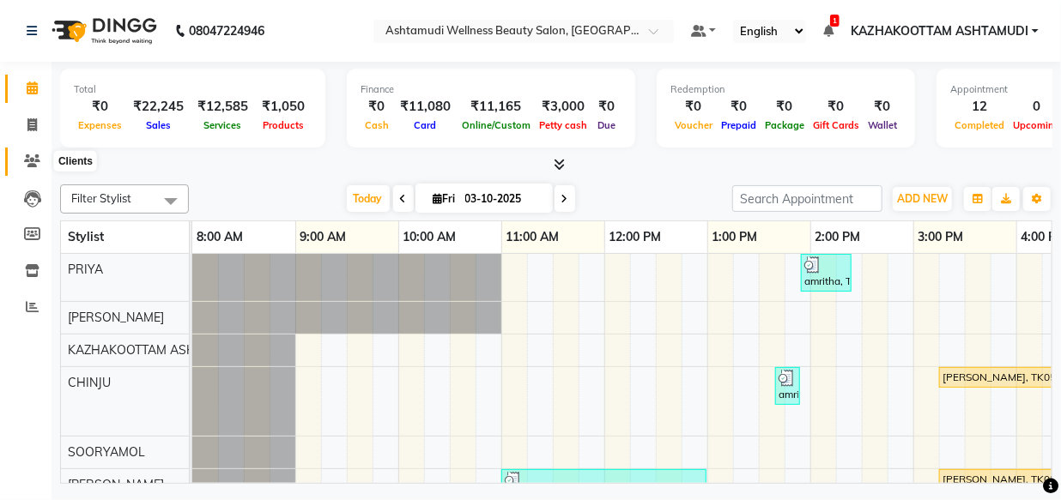
click at [32, 157] on icon at bounding box center [32, 160] width 16 height 13
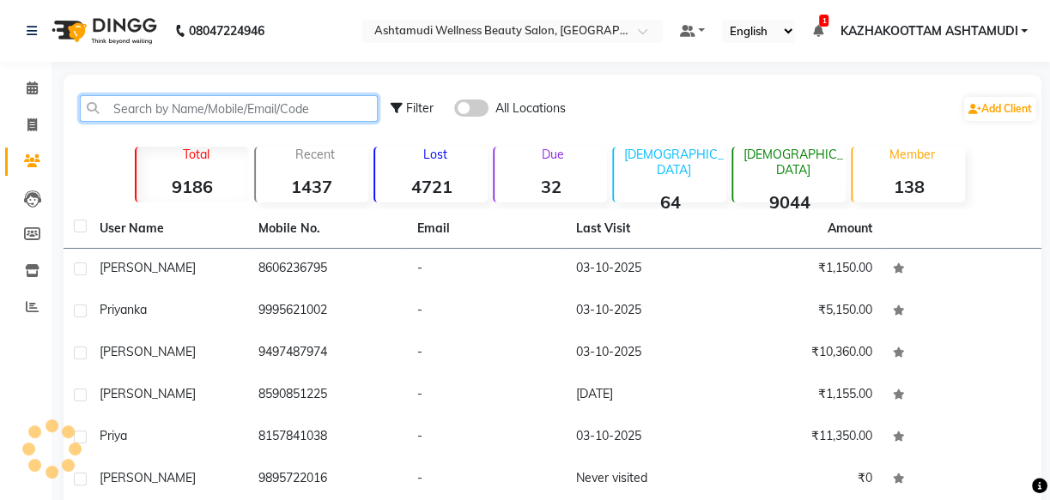
click at [235, 113] on input "text" at bounding box center [229, 108] width 298 height 27
click at [160, 95] on input "text" at bounding box center [229, 108] width 298 height 27
drag, startPoint x: 170, startPoint y: 105, endPoint x: 176, endPoint y: 97, distance: 9.8
click at [172, 105] on input "text" at bounding box center [229, 108] width 298 height 27
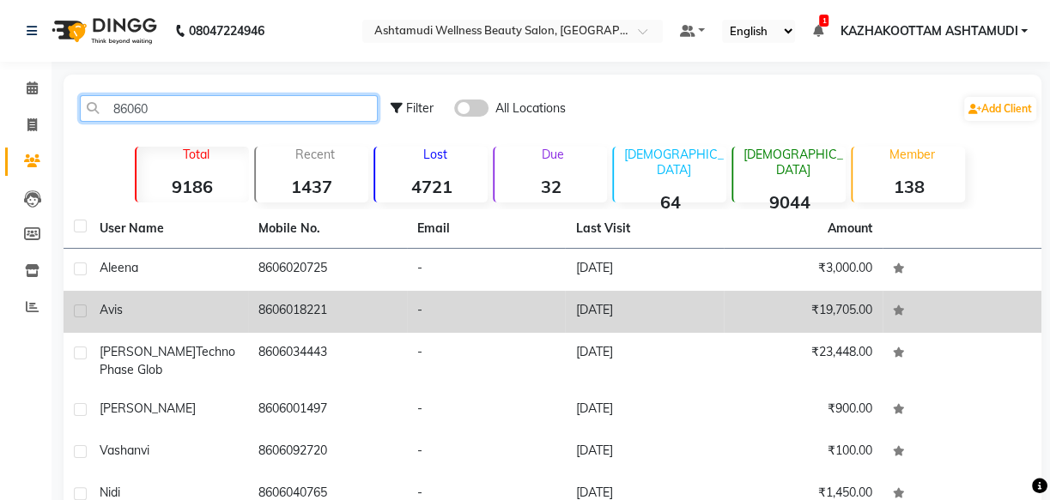
type input "86060"
click at [664, 299] on td "27-09-2025" at bounding box center [644, 312] width 159 height 42
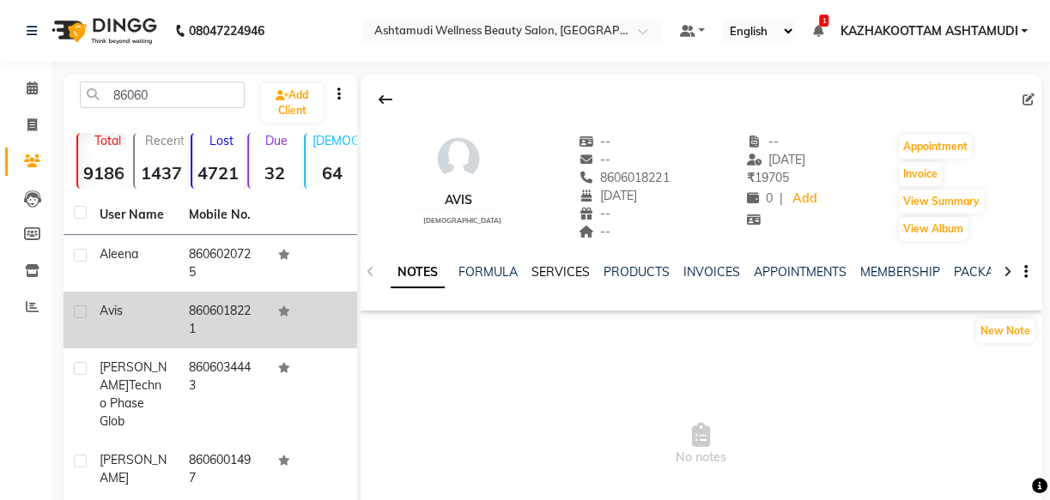
click at [560, 275] on link "SERVICES" at bounding box center [560, 271] width 58 height 15
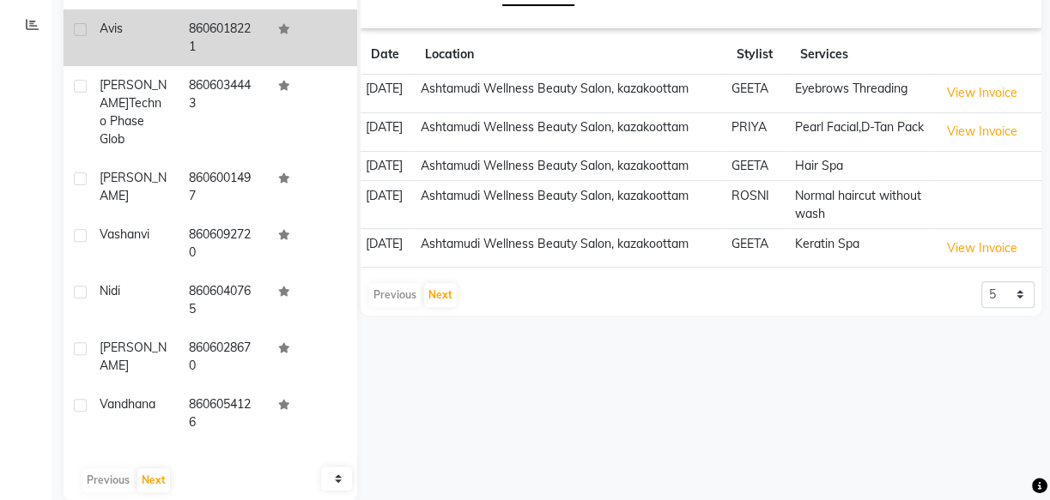
scroll to position [309, 0]
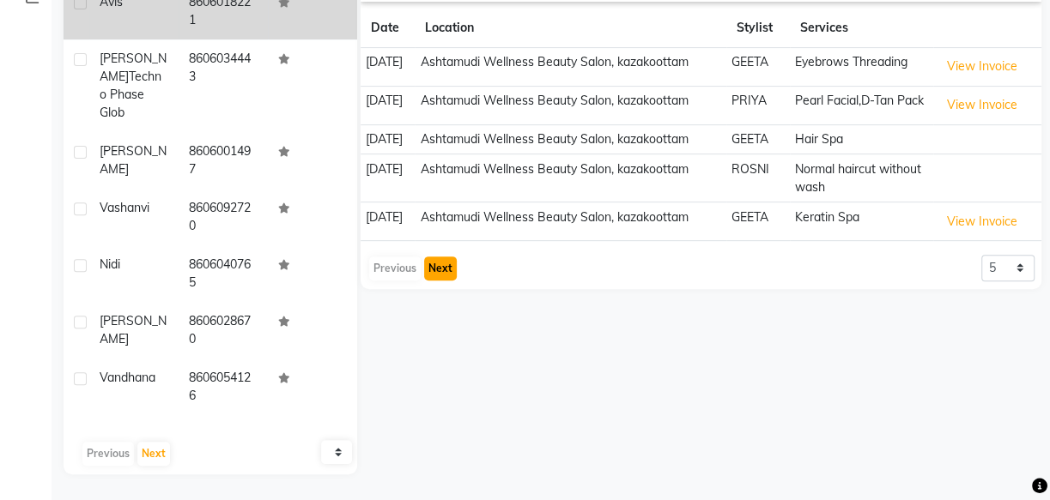
click at [439, 275] on button "Next" at bounding box center [440, 269] width 33 height 24
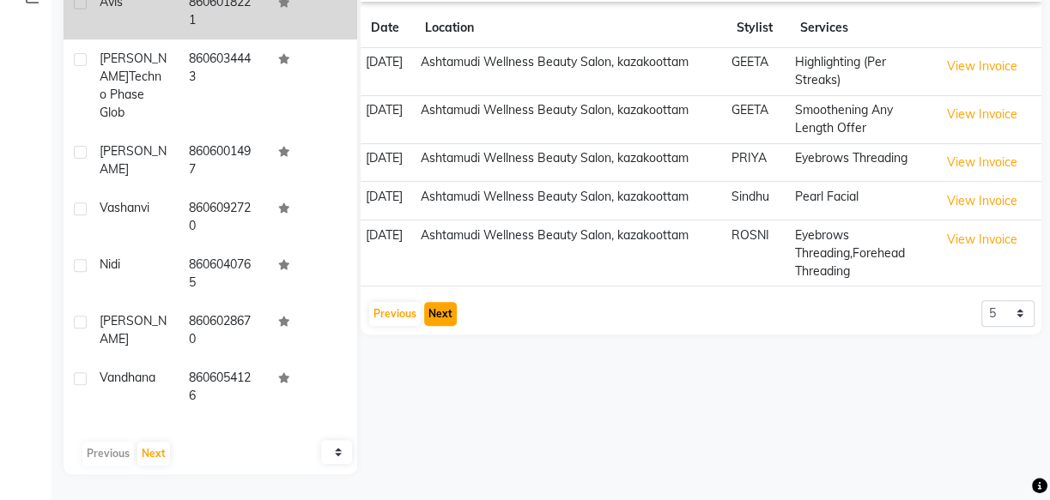
click at [433, 309] on button "Next" at bounding box center [440, 314] width 33 height 24
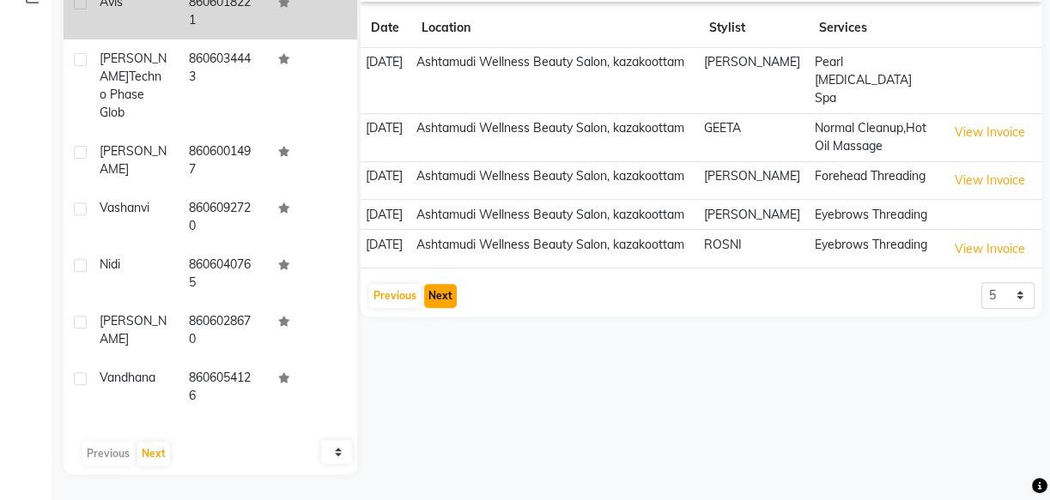
click at [439, 284] on button "Next" at bounding box center [440, 296] width 33 height 24
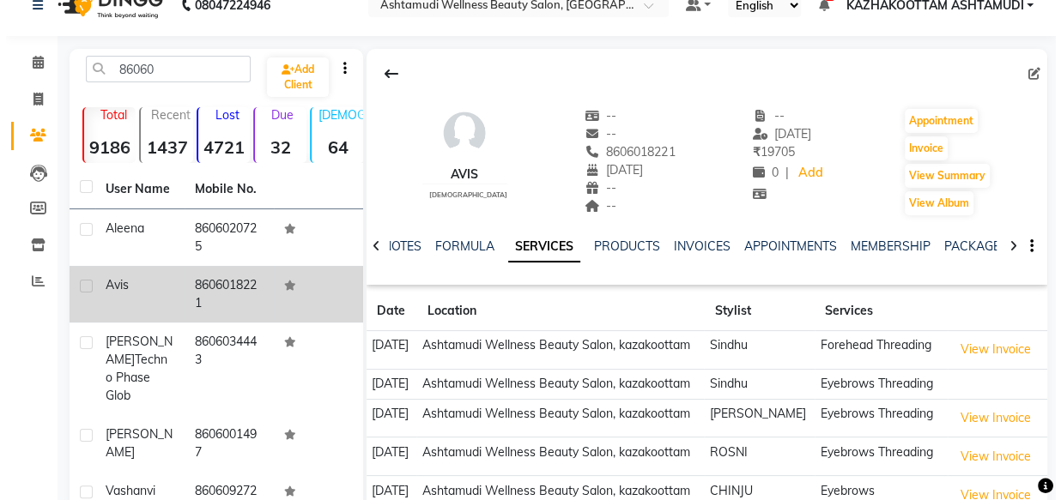
scroll to position [0, 0]
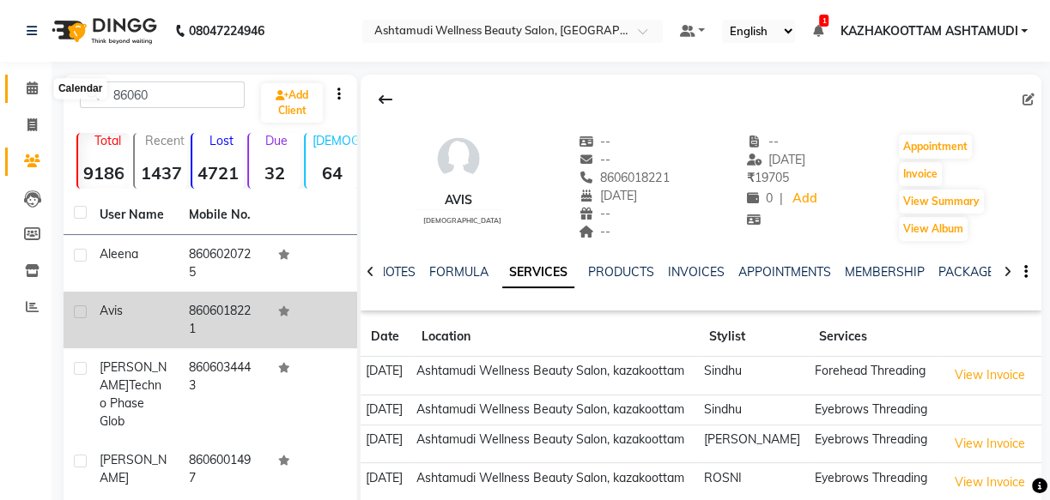
click at [39, 86] on span at bounding box center [32, 89] width 30 height 20
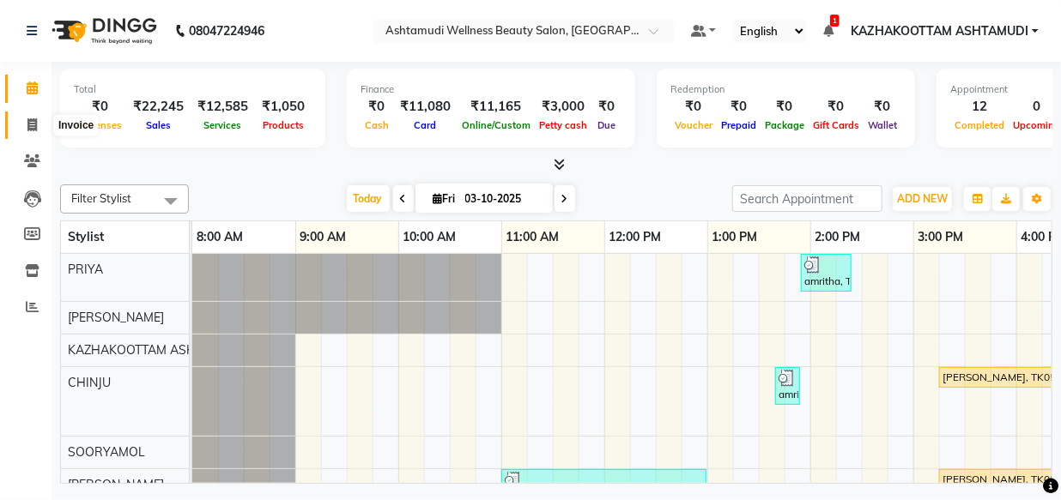
click at [29, 117] on span at bounding box center [32, 126] width 30 height 20
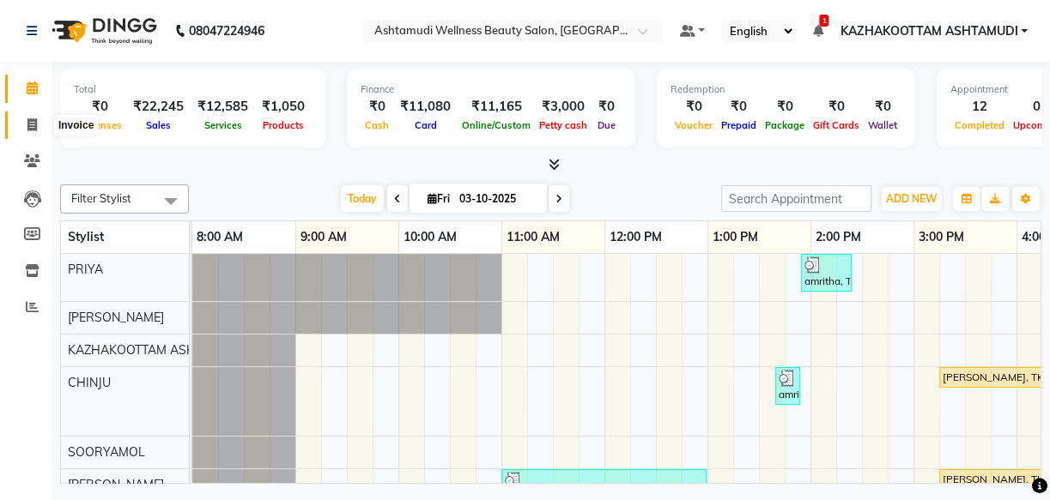
select select "4662"
select select "service"
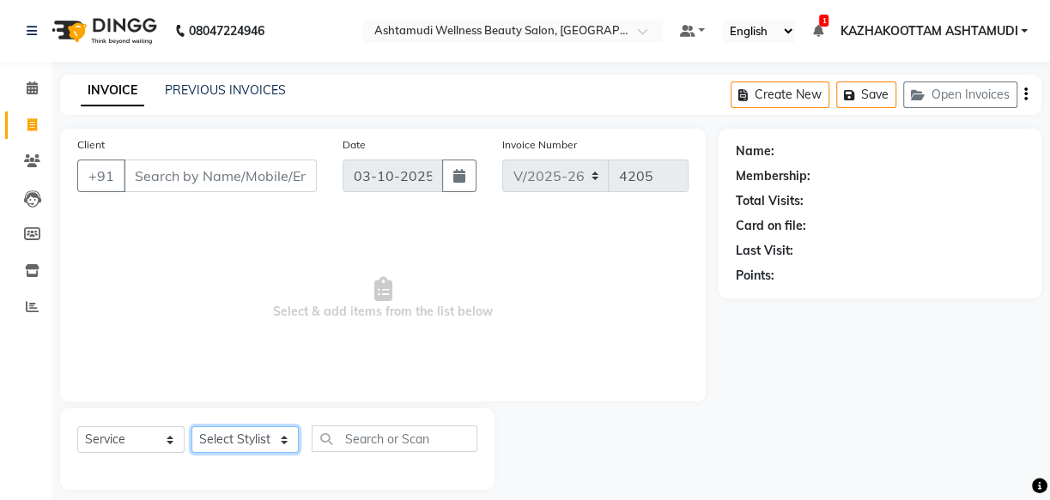
click at [241, 439] on select "Select Stylist" at bounding box center [244, 440] width 107 height 27
click at [245, 439] on select "Select Stylist" at bounding box center [244, 440] width 107 height 27
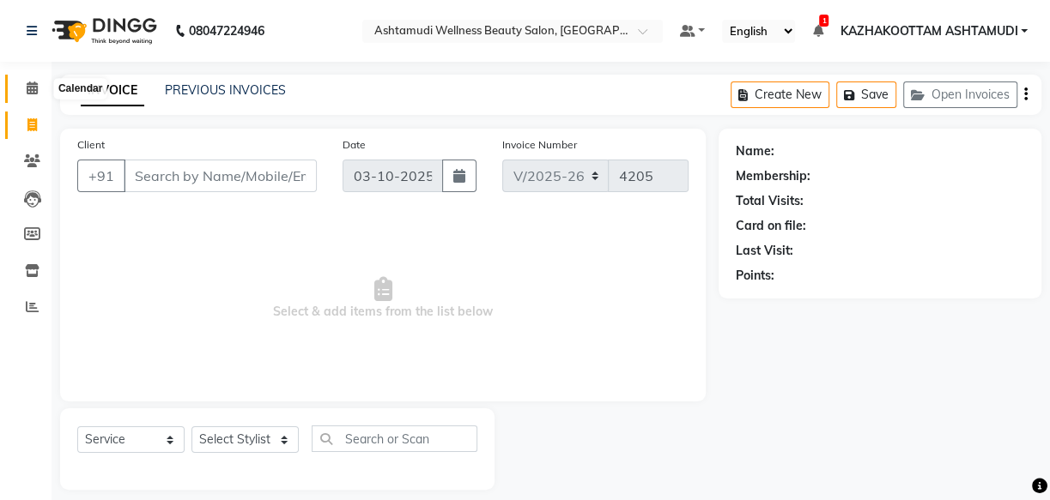
click at [40, 79] on span at bounding box center [32, 89] width 30 height 20
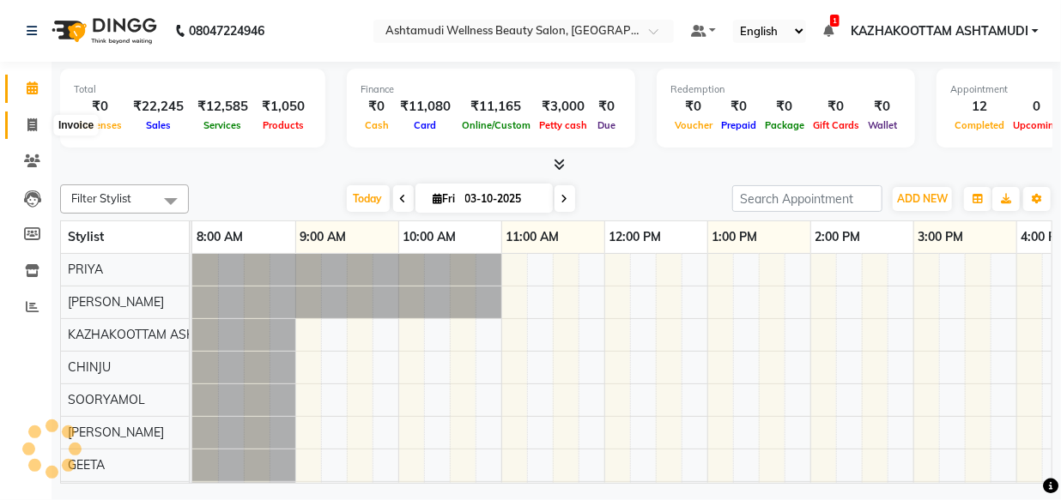
click at [21, 116] on span at bounding box center [32, 126] width 30 height 20
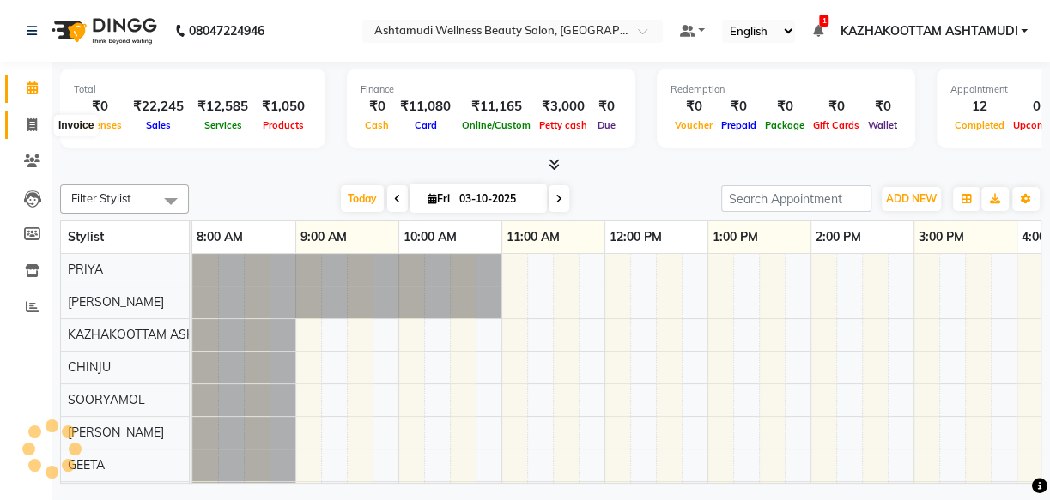
select select "service"
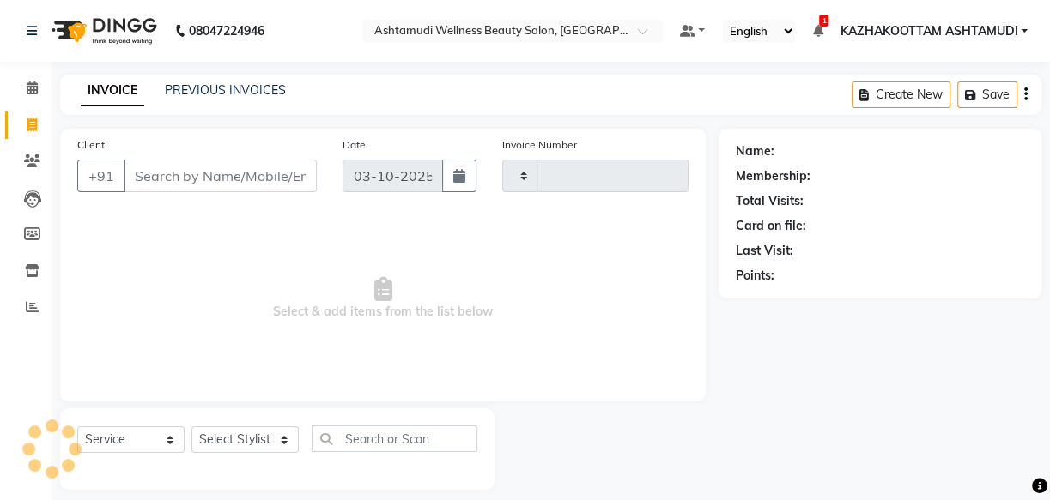
type input "4205"
select select "4662"
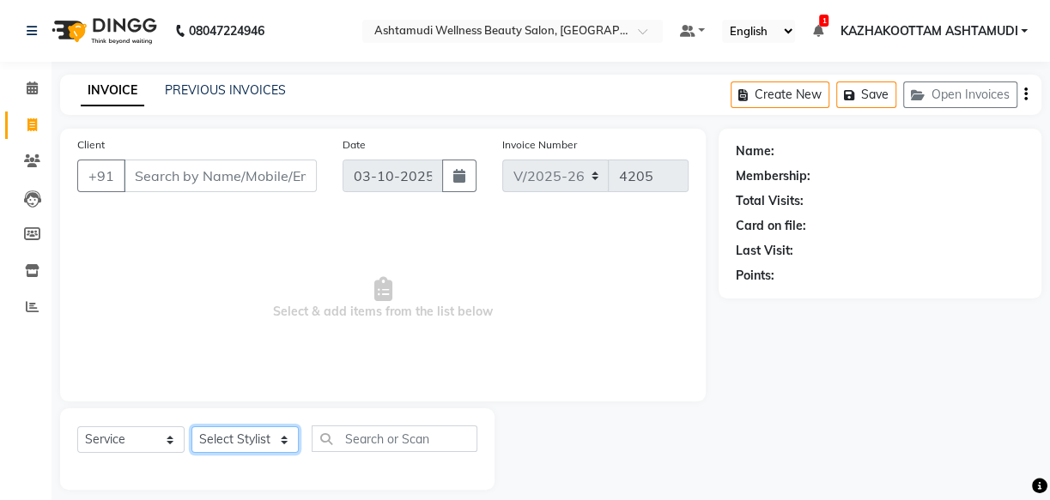
click at [260, 434] on select "Select Stylist Arya CHINJU GEETA KAZHAKOOTTAM ASHTAMUDI KRISHNA [PERSON_NAME] […" at bounding box center [244, 440] width 107 height 27
select select "59473"
click at [191, 427] on select "Select Stylist Arya CHINJU GEETA KAZHAKOOTTAM ASHTAMUDI KRISHNA [PERSON_NAME] […" at bounding box center [244, 440] width 107 height 27
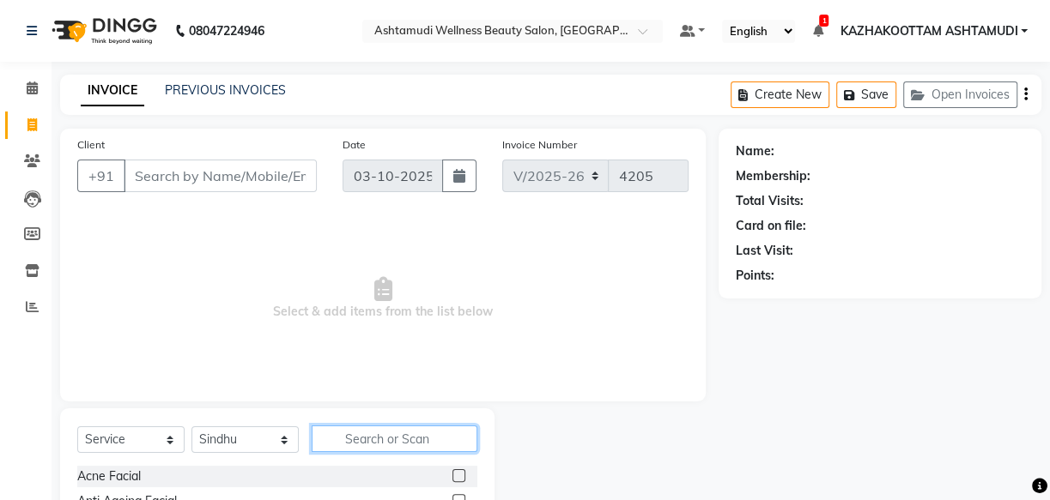
click at [339, 433] on input "text" at bounding box center [395, 439] width 166 height 27
type input "laye"
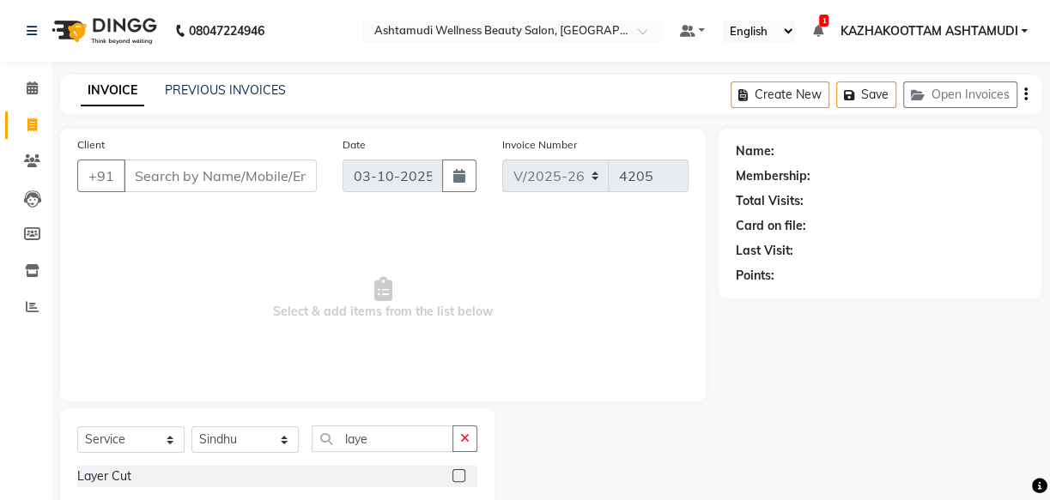
click at [456, 475] on label at bounding box center [458, 475] width 13 height 13
click at [456, 475] on input "checkbox" at bounding box center [457, 476] width 11 height 11
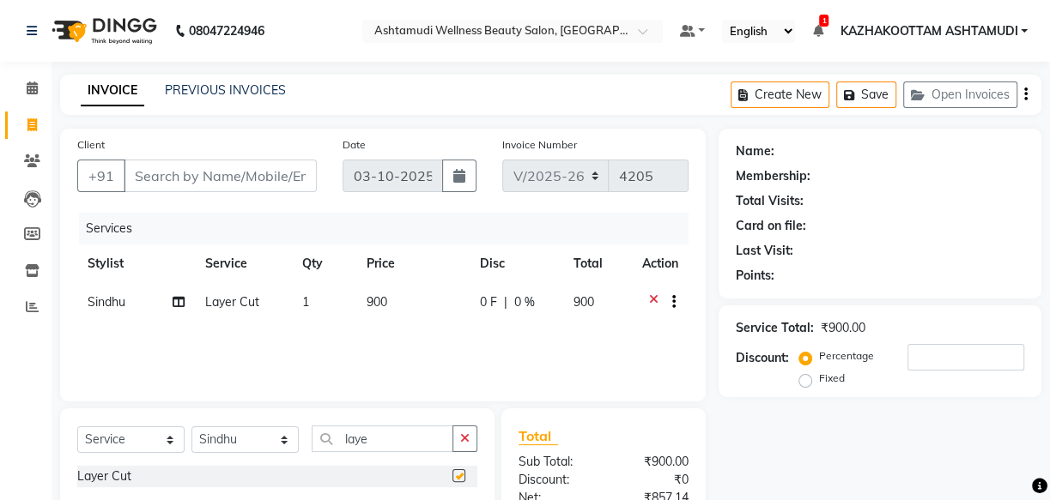
checkbox input "false"
click at [242, 440] on select "Select Stylist Arya CHINJU GEETA KAZHAKOOTTAM ASHTAMUDI KRISHNA [PERSON_NAME] […" at bounding box center [244, 440] width 107 height 27
click at [191, 427] on select "Select Stylist Arya CHINJU GEETA KAZHAKOOTTAM ASHTAMUDI KRISHNA [PERSON_NAME] […" at bounding box center [244, 440] width 107 height 27
click at [282, 437] on select "Select Stylist Arya CHINJU GEETA KAZHAKOOTTAM ASHTAMUDI KRISHNA [PERSON_NAME] […" at bounding box center [244, 440] width 107 height 27
select select "85074"
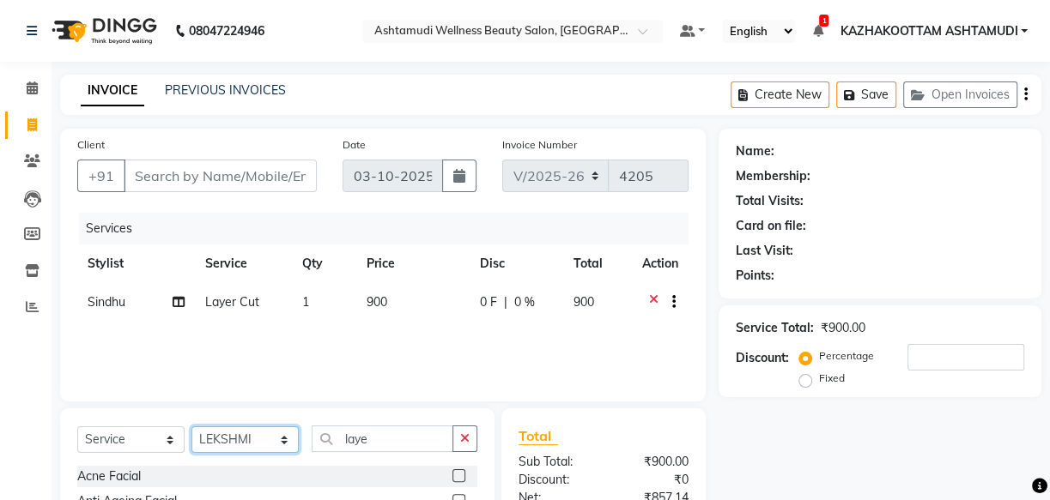
click at [191, 427] on select "Select Stylist Arya CHINJU GEETA KAZHAKOOTTAM ASHTAMUDI KRISHNA [PERSON_NAME] […" at bounding box center [244, 440] width 107 height 27
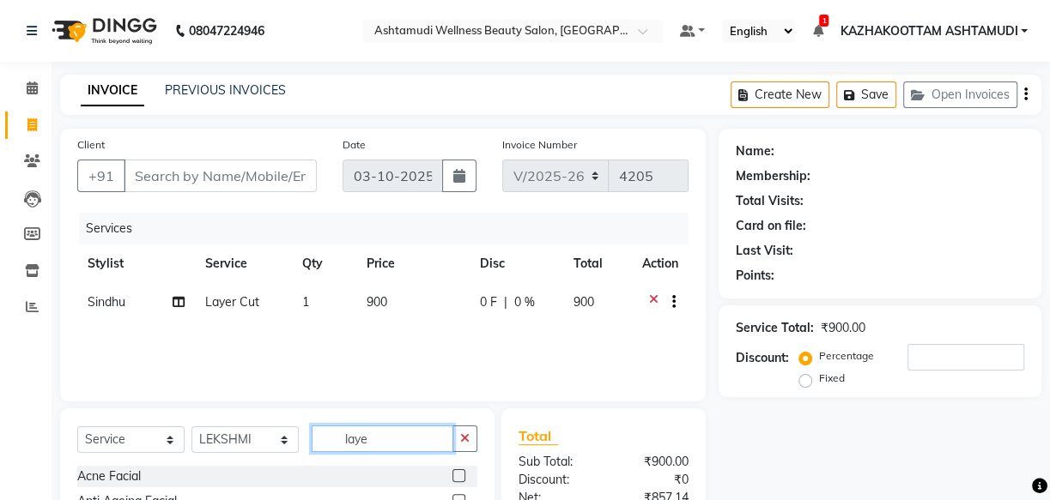
drag, startPoint x: 381, startPoint y: 437, endPoint x: 191, endPoint y: 413, distance: 191.2
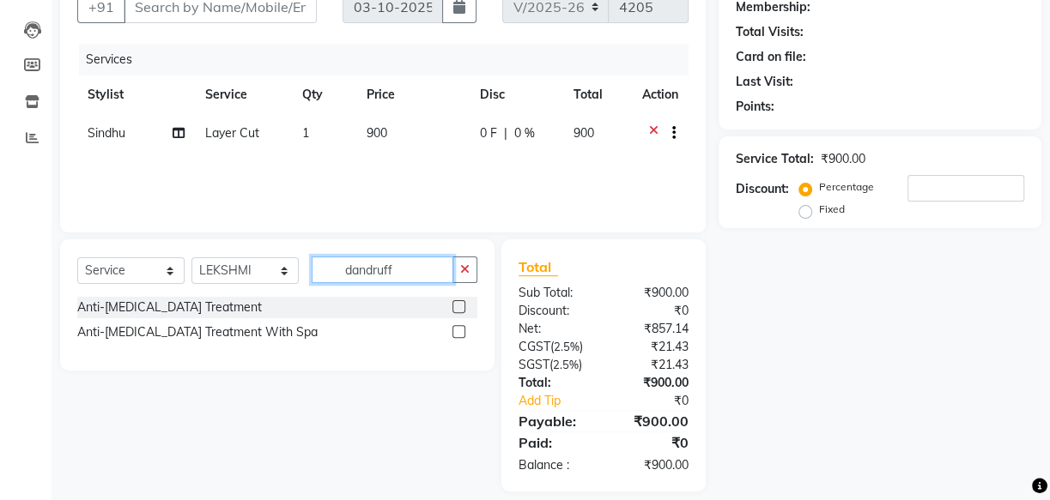
scroll to position [187, 0]
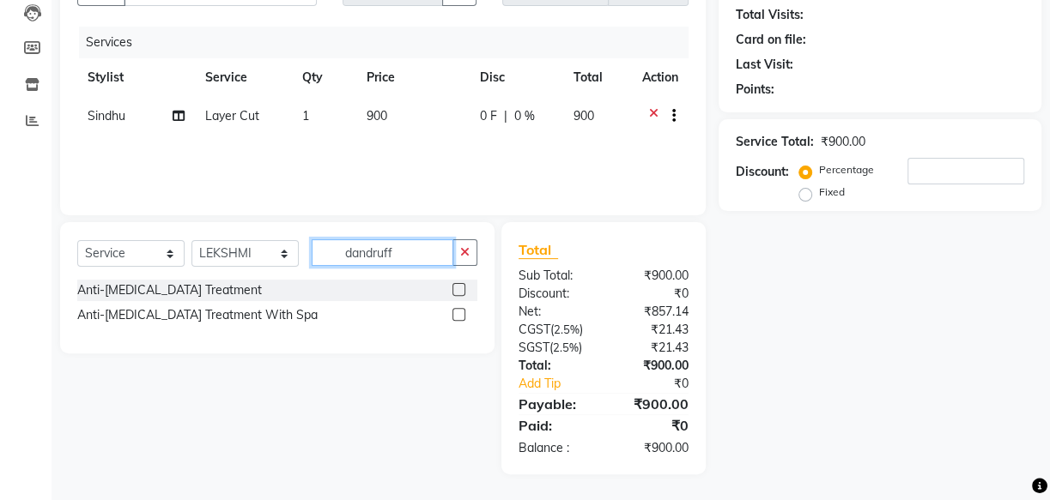
type input "dandruff"
click at [463, 312] on label at bounding box center [458, 314] width 13 height 13
click at [463, 312] on input "checkbox" at bounding box center [457, 315] width 11 height 11
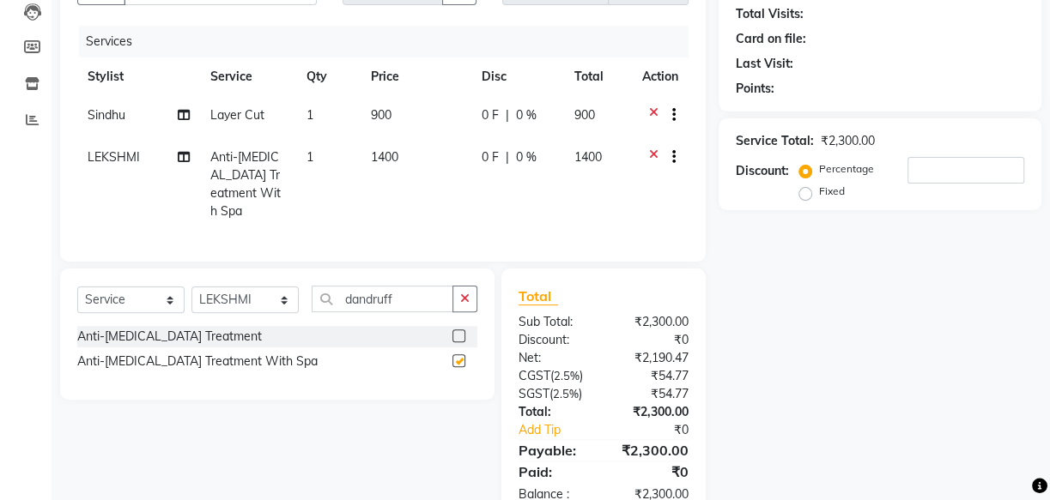
checkbox input "false"
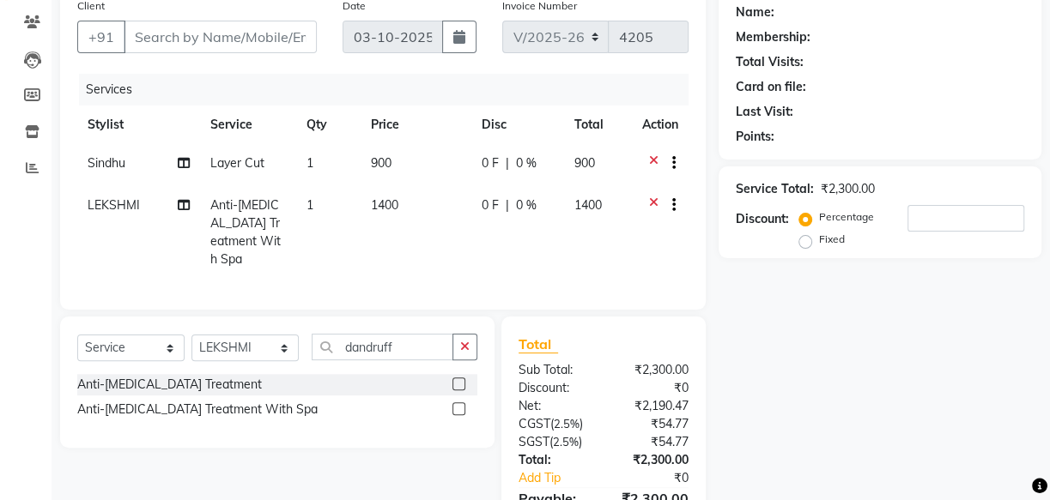
scroll to position [0, 0]
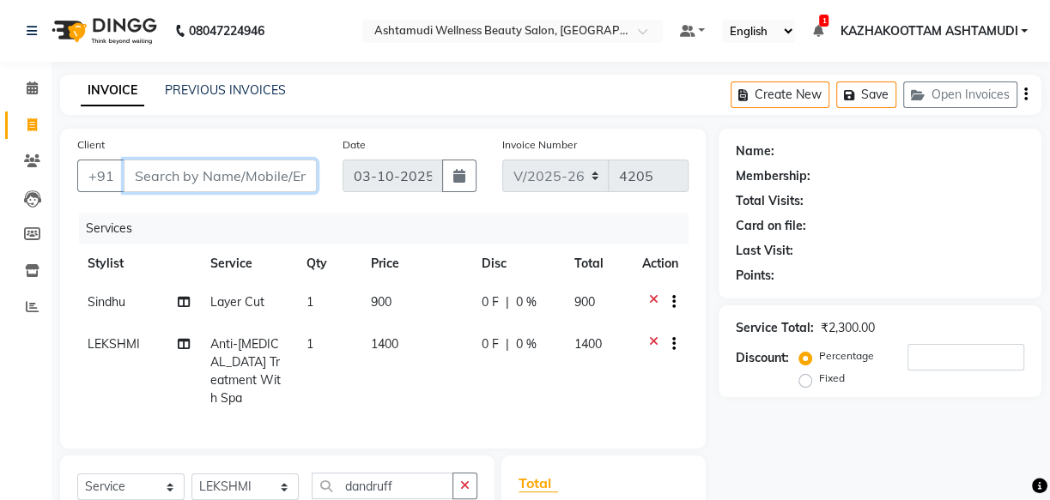
click at [185, 181] on input "Client" at bounding box center [220, 176] width 193 height 33
type input "9"
type input "0"
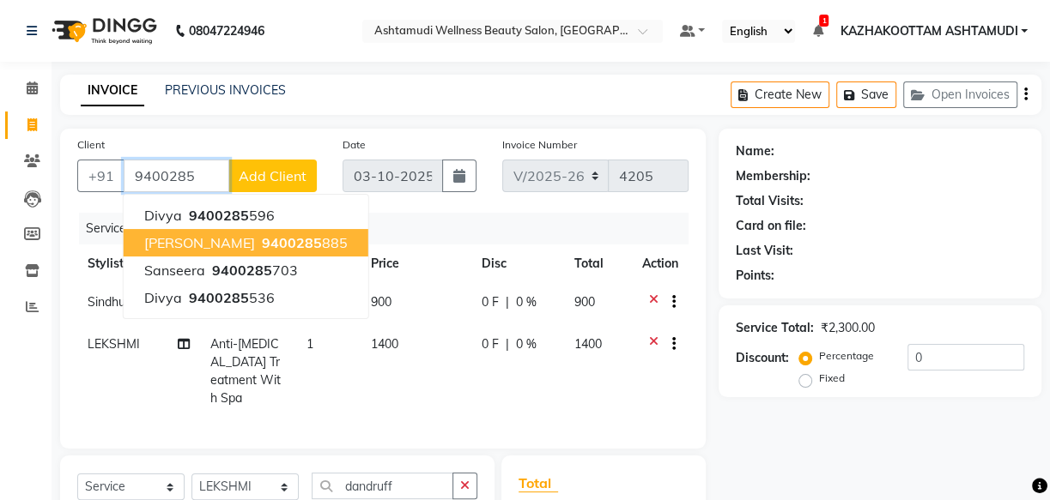
click at [196, 240] on span "SREELEKSHMI" at bounding box center [199, 242] width 111 height 17
type input "9400285885"
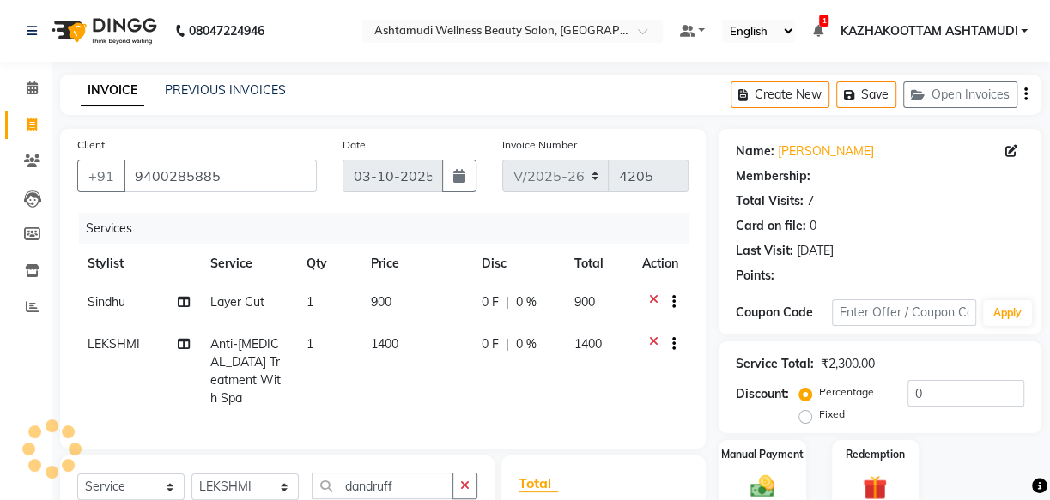
select select "1: Object"
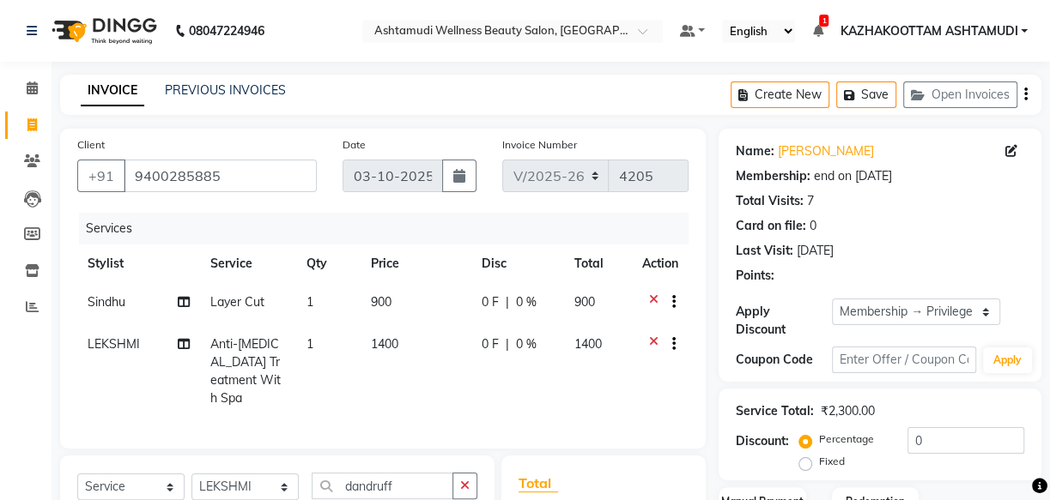
type input "15"
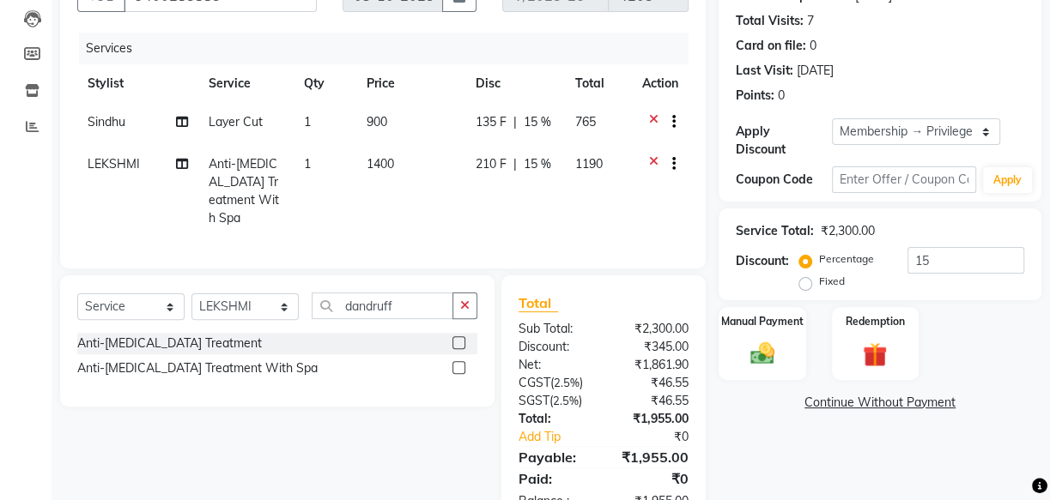
scroll to position [227, 0]
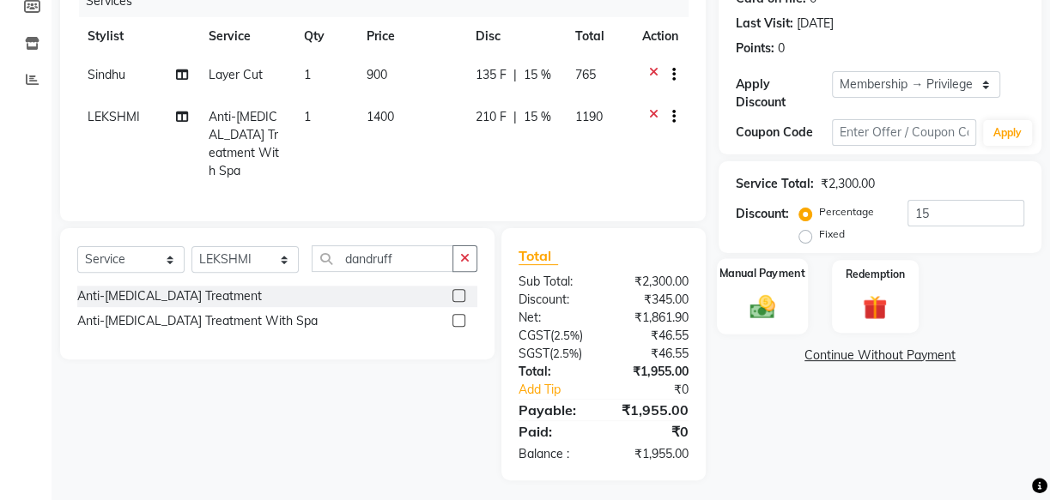
click at [772, 280] on label "Manual Payment" at bounding box center [762, 273] width 86 height 16
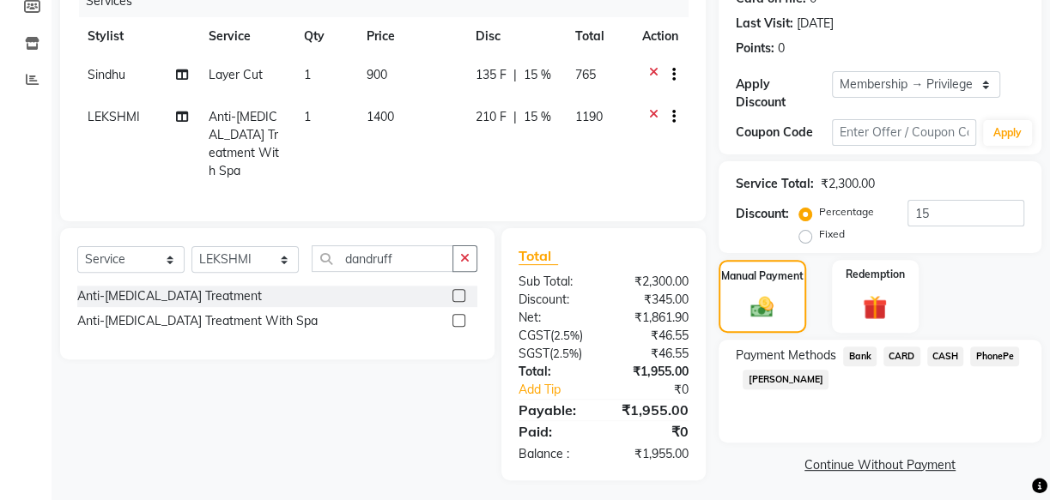
click at [1006, 360] on span "PhonePe" at bounding box center [994, 357] width 49 height 20
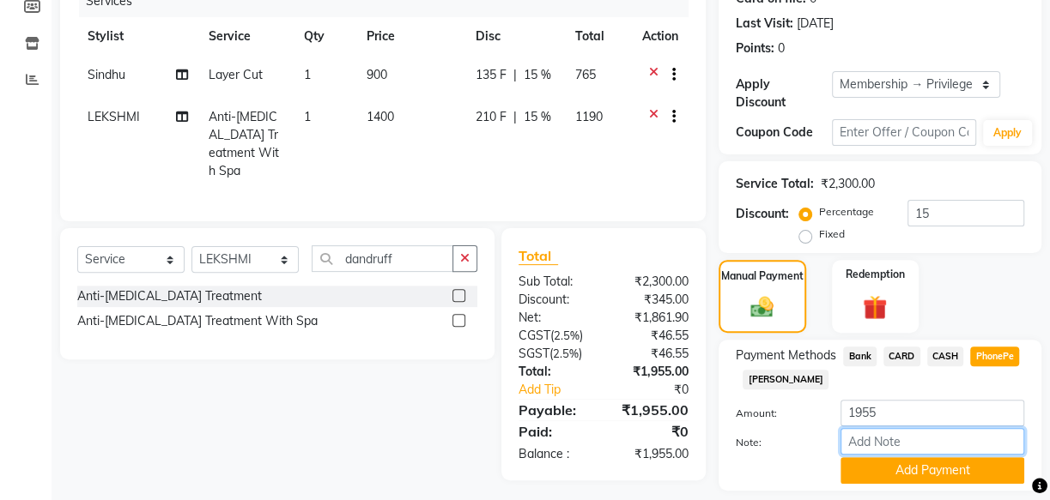
click at [893, 440] on input "Note:" at bounding box center [932, 441] width 184 height 27
type input "arya"
click at [889, 466] on button "Add Payment" at bounding box center [932, 470] width 184 height 27
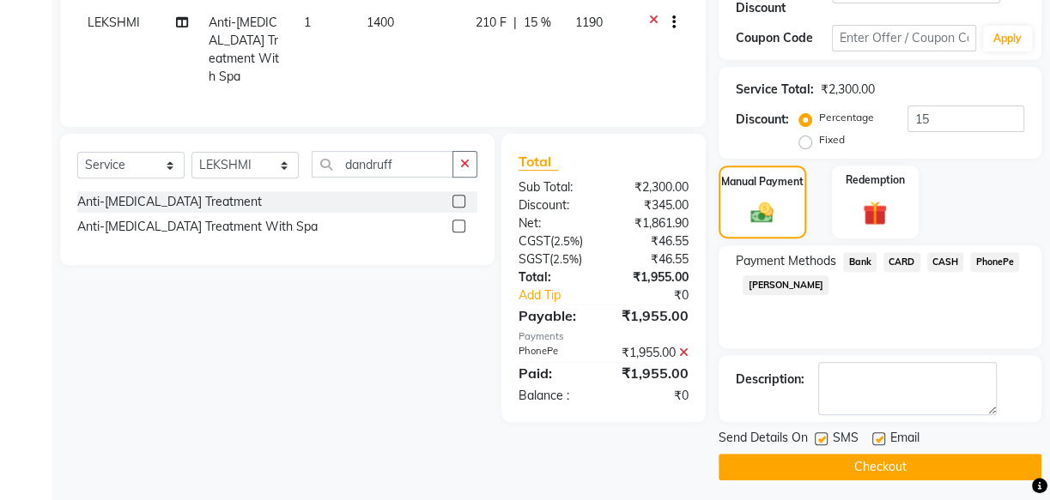
scroll to position [326, 0]
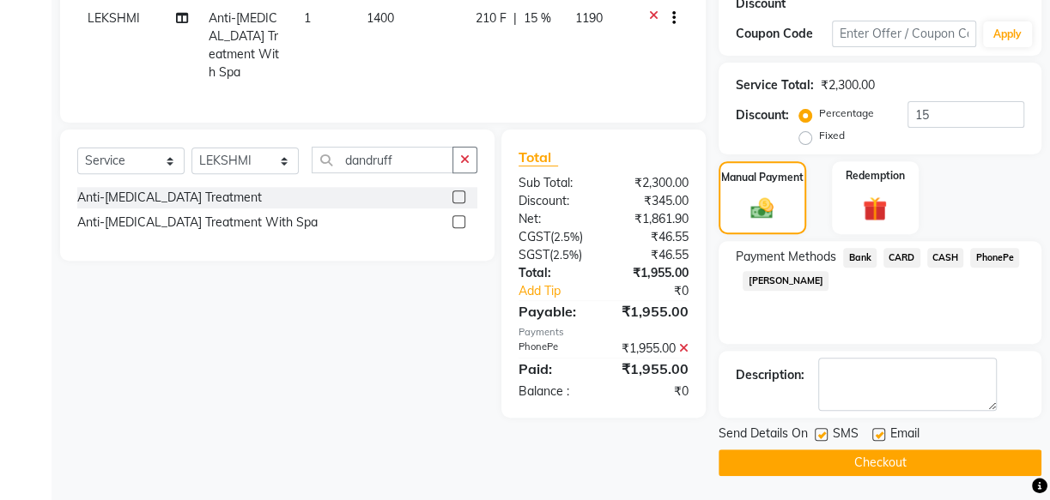
click at [875, 432] on label at bounding box center [878, 434] width 13 height 13
click at [875, 432] on input "checkbox" at bounding box center [877, 435] width 11 height 11
checkbox input "false"
click at [908, 461] on button "Checkout" at bounding box center [879, 463] width 323 height 27
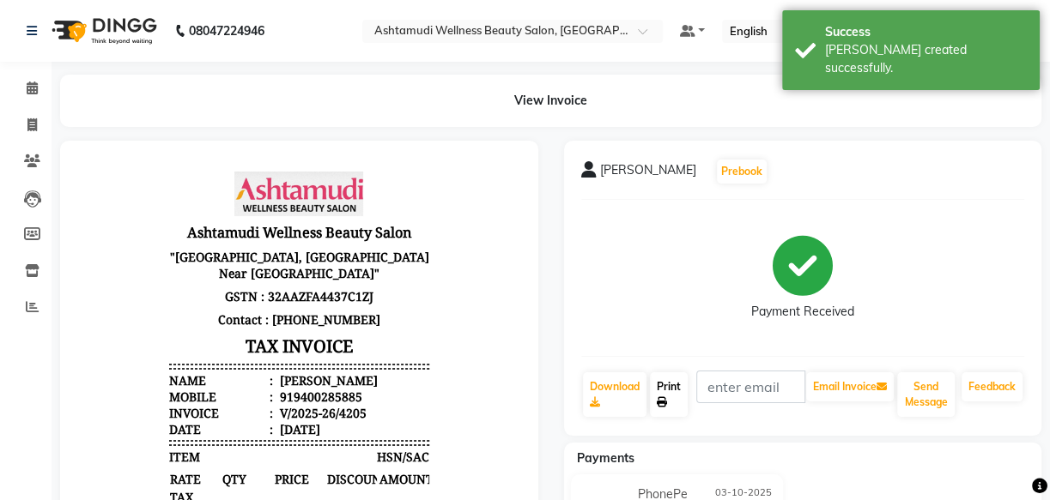
click at [661, 391] on link "Print" at bounding box center [669, 394] width 38 height 45
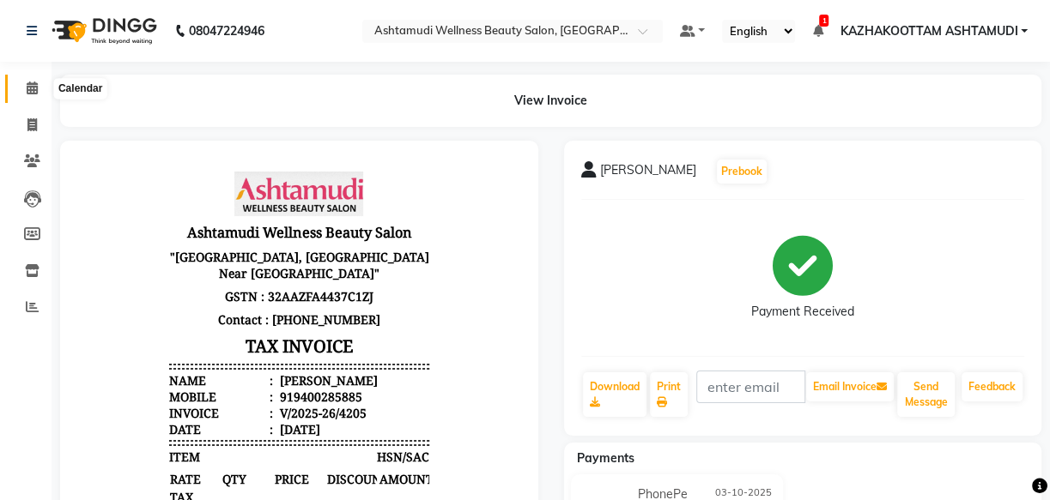
click at [35, 82] on icon at bounding box center [32, 88] width 11 height 13
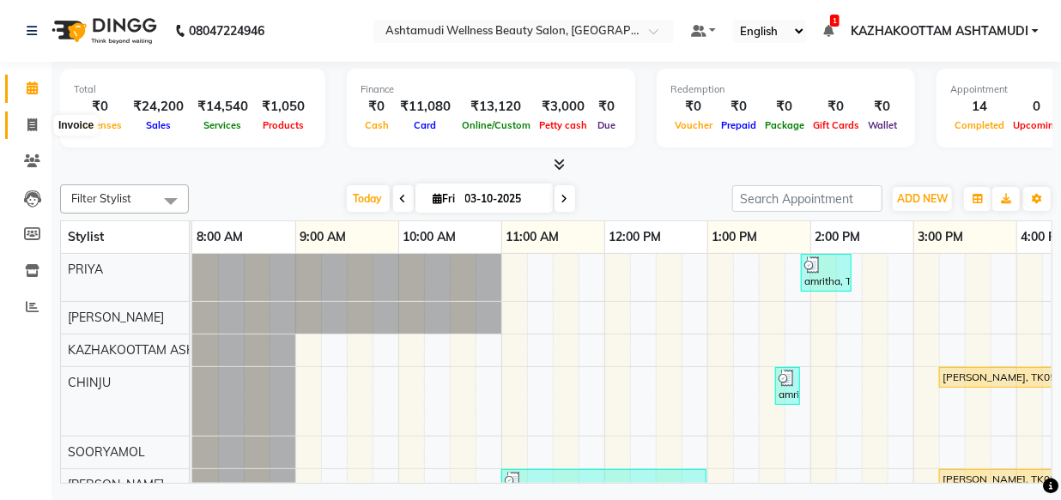
click at [31, 121] on icon at bounding box center [31, 124] width 9 height 13
select select "service"
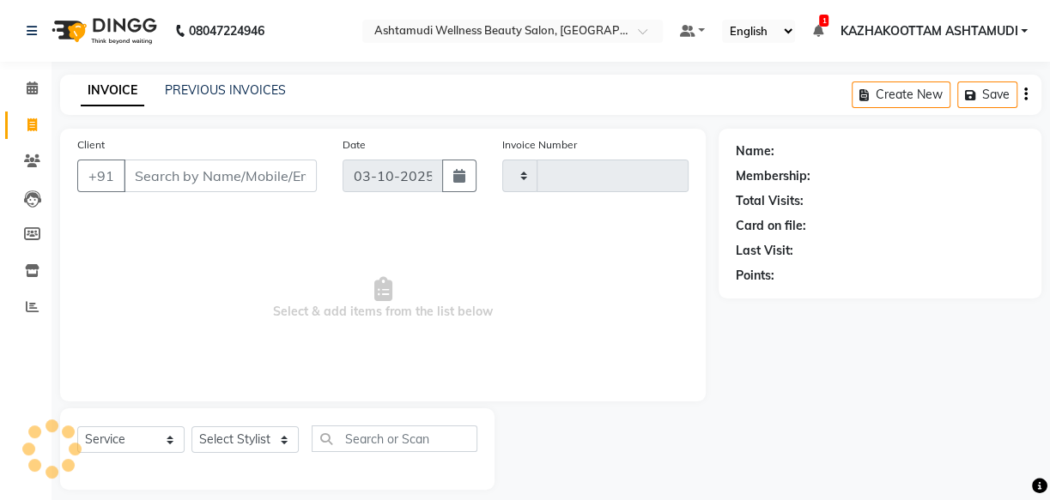
type input "4206"
select select "4662"
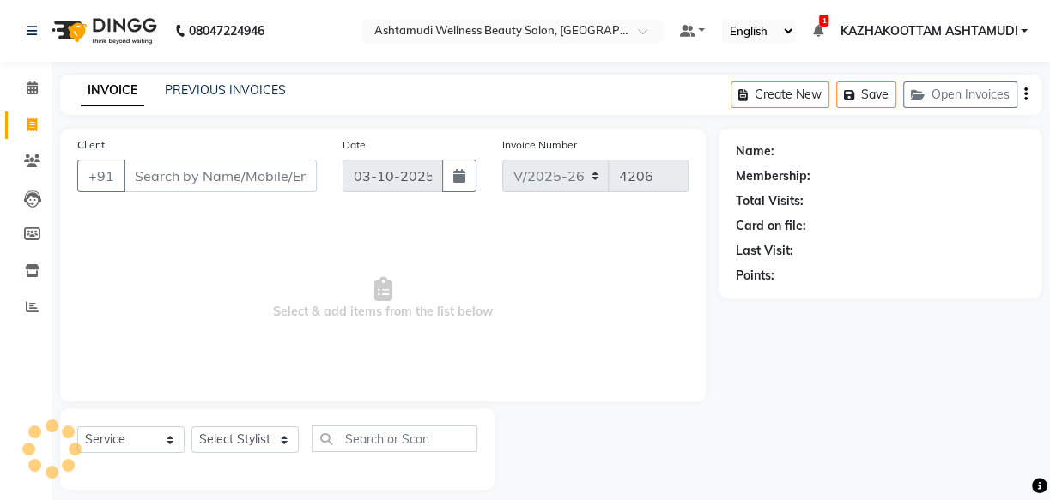
click at [146, 176] on input "Client" at bounding box center [220, 176] width 193 height 33
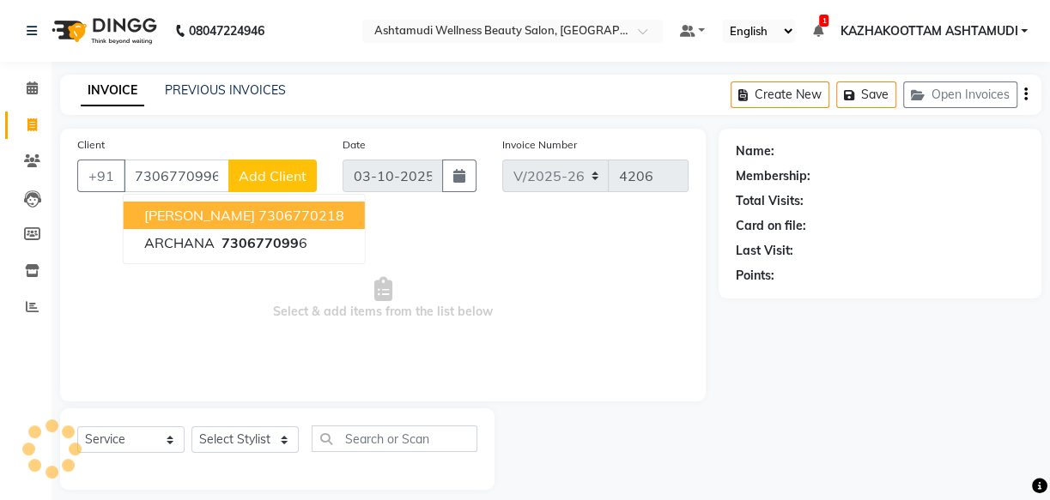
type input "7306770996"
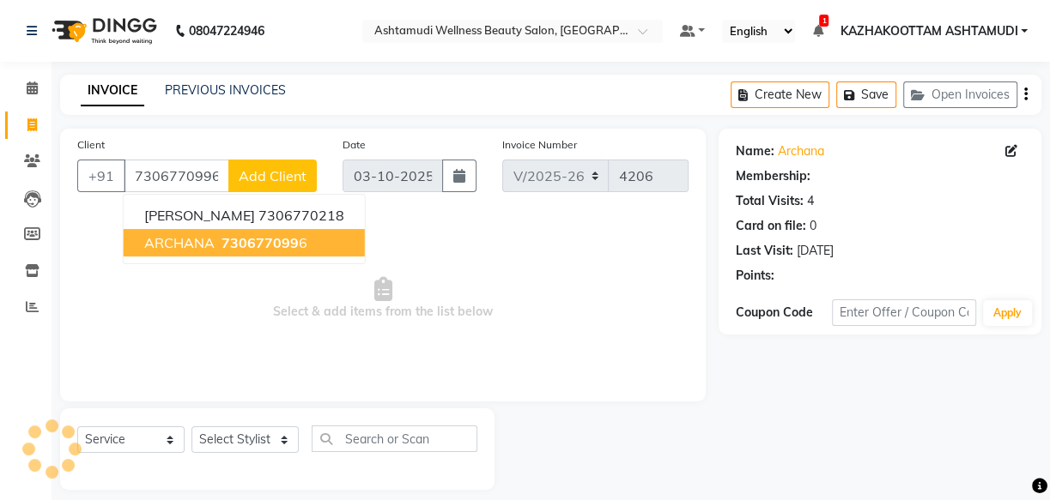
click at [201, 239] on span "ARCHANA" at bounding box center [179, 242] width 70 height 17
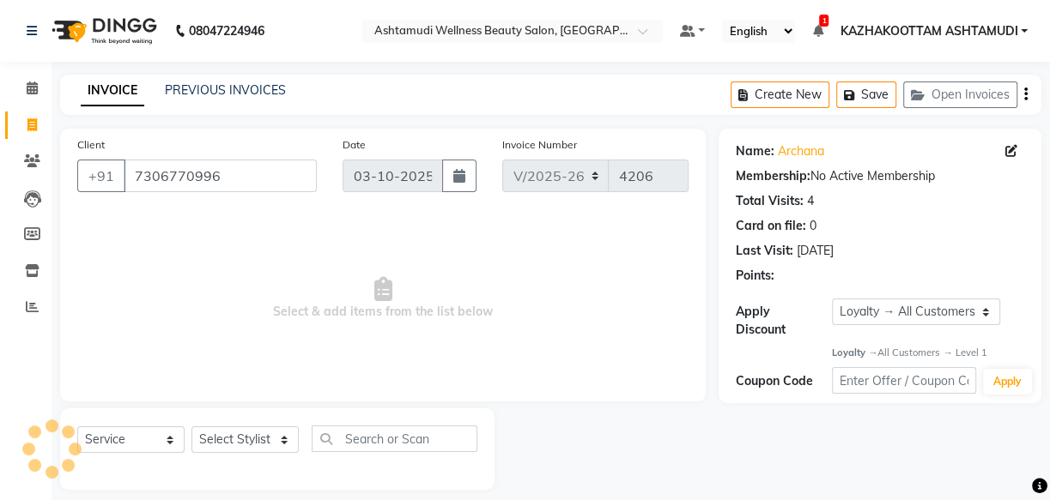
select select "1: Object"
click at [245, 446] on select "Select Stylist Arya CHINJU GEETA KAZHAKOOTTAM ASHTAMUDI KRISHNA [PERSON_NAME] […" at bounding box center [244, 440] width 107 height 27
click at [459, 268] on span "Select & add items from the list below" at bounding box center [382, 299] width 611 height 172
click at [271, 446] on select "Select Stylist Arya CHINJU GEETA KAZHAKOOTTAM ASHTAMUDI KRISHNA [PERSON_NAME] […" at bounding box center [244, 440] width 107 height 27
select select "52755"
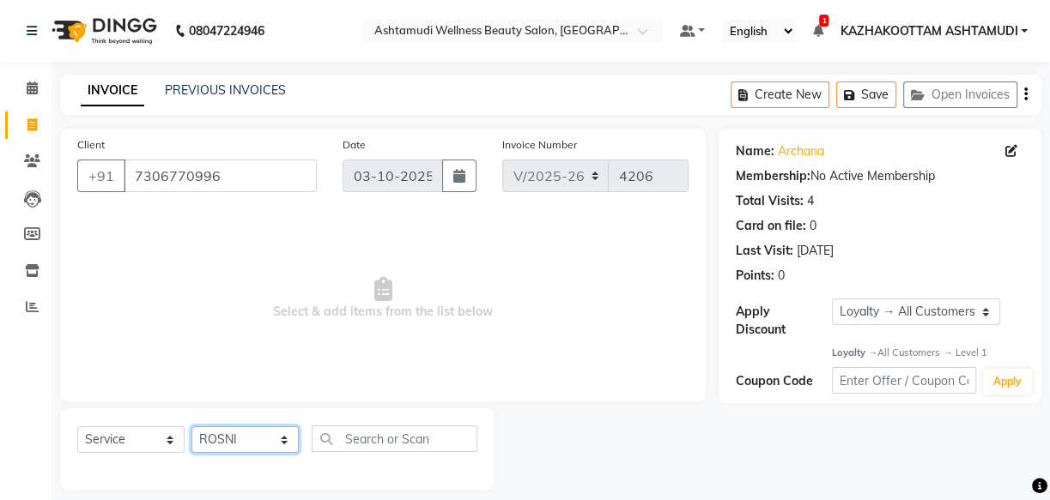
click at [191, 427] on select "Select Stylist Arya CHINJU GEETA KAZHAKOOTTAM ASHTAMUDI KRISHNA [PERSON_NAME] […" at bounding box center [244, 440] width 107 height 27
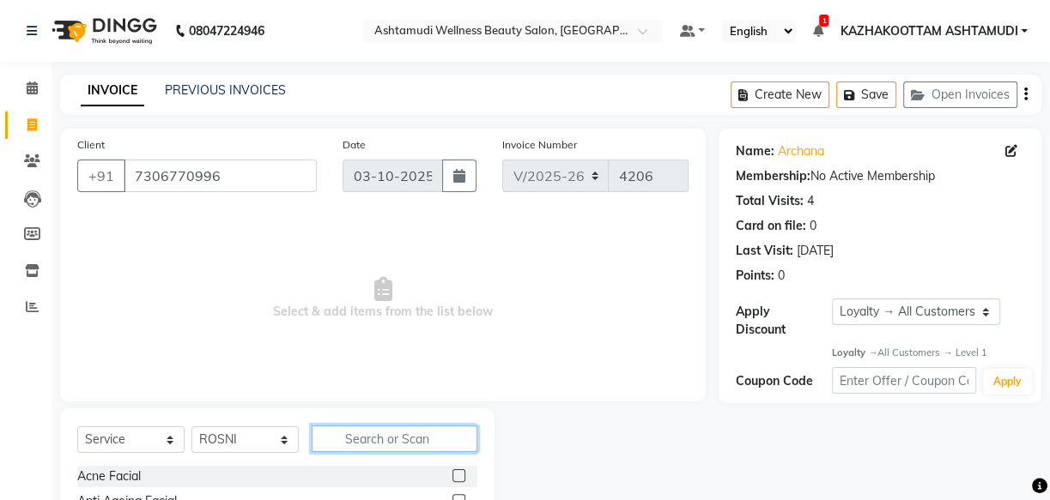
click at [361, 435] on input "text" at bounding box center [395, 439] width 166 height 27
type input "eb"
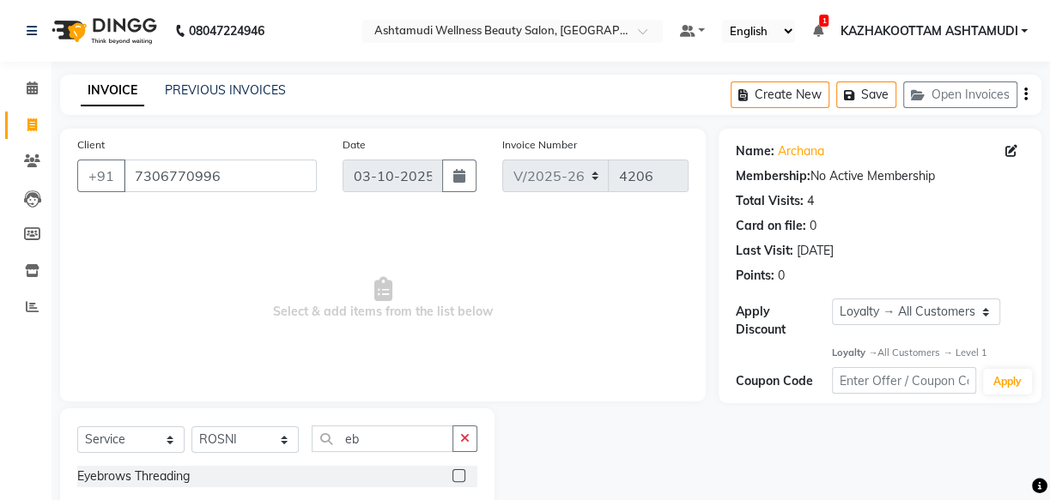
click at [463, 469] on label at bounding box center [458, 475] width 13 height 13
click at [463, 471] on input "checkbox" at bounding box center [457, 476] width 11 height 11
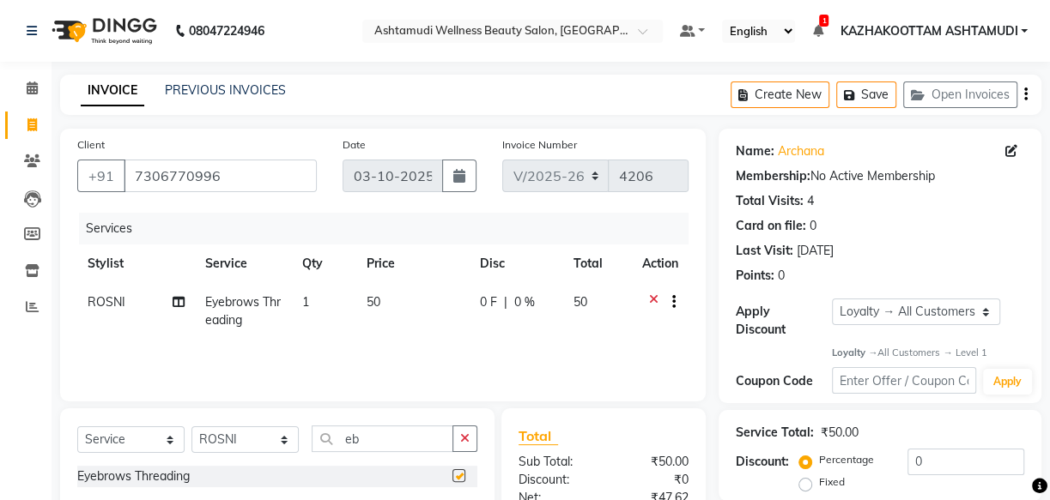
checkbox input "false"
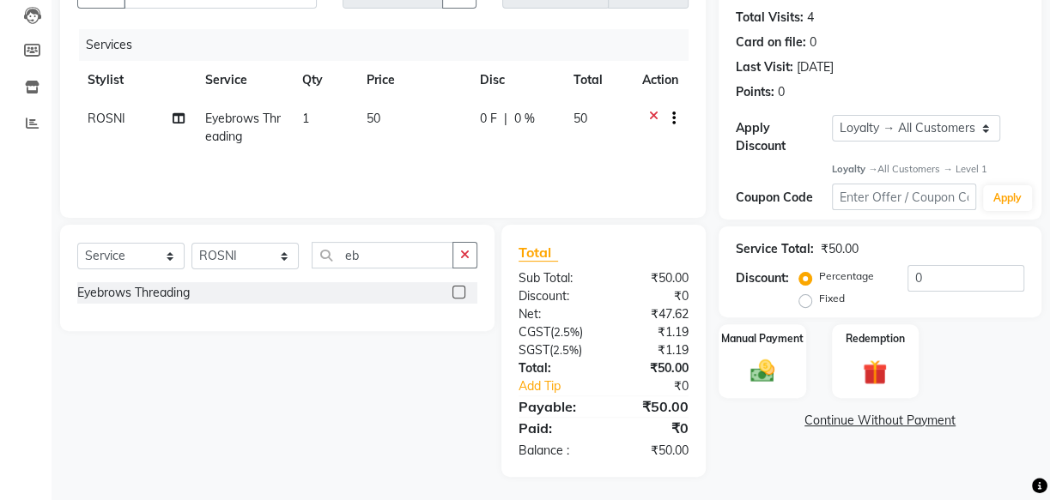
scroll to position [187, 0]
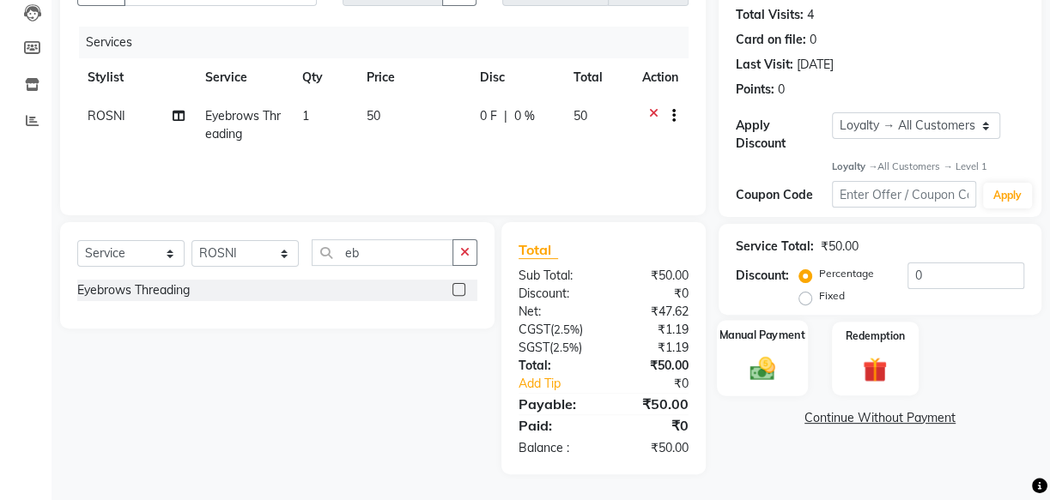
click at [754, 354] on img at bounding box center [762, 368] width 41 height 29
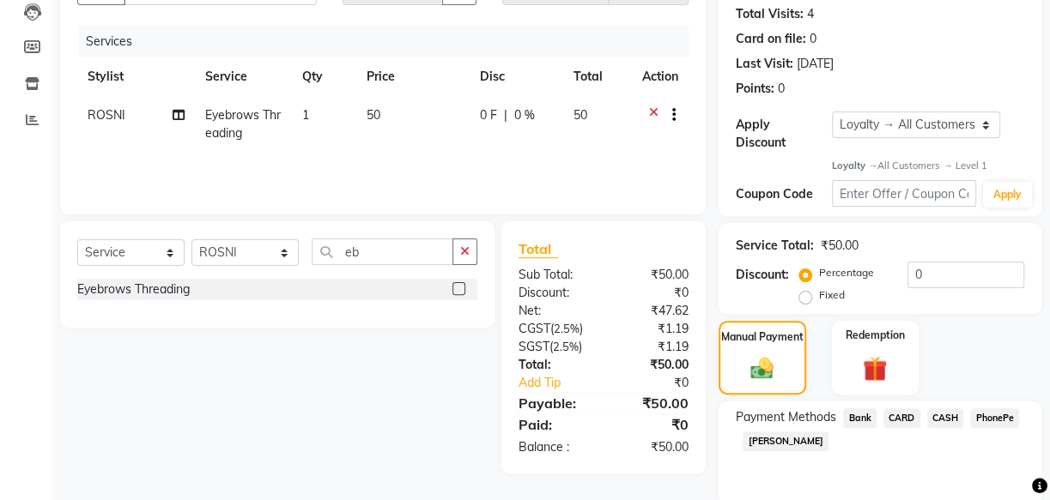
click at [989, 420] on span "PhonePe" at bounding box center [994, 419] width 49 height 20
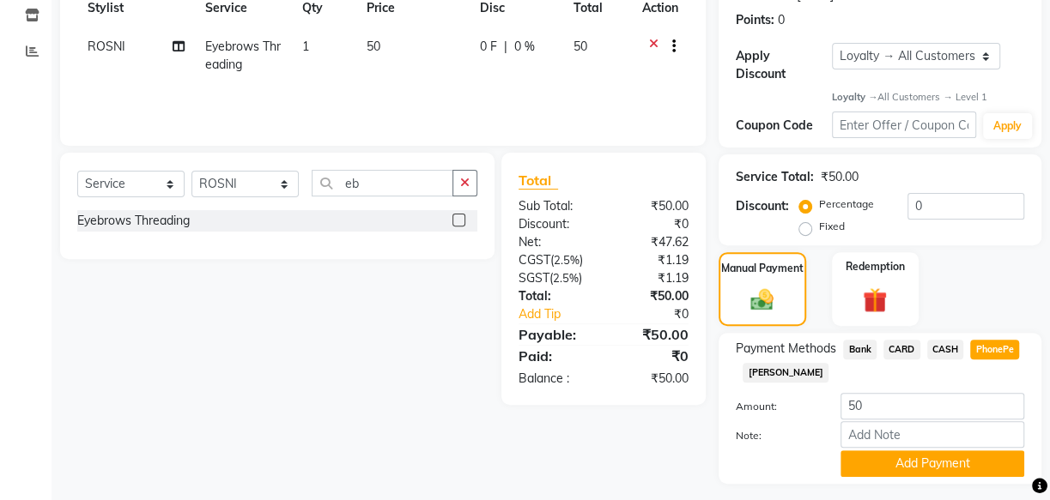
scroll to position [265, 0]
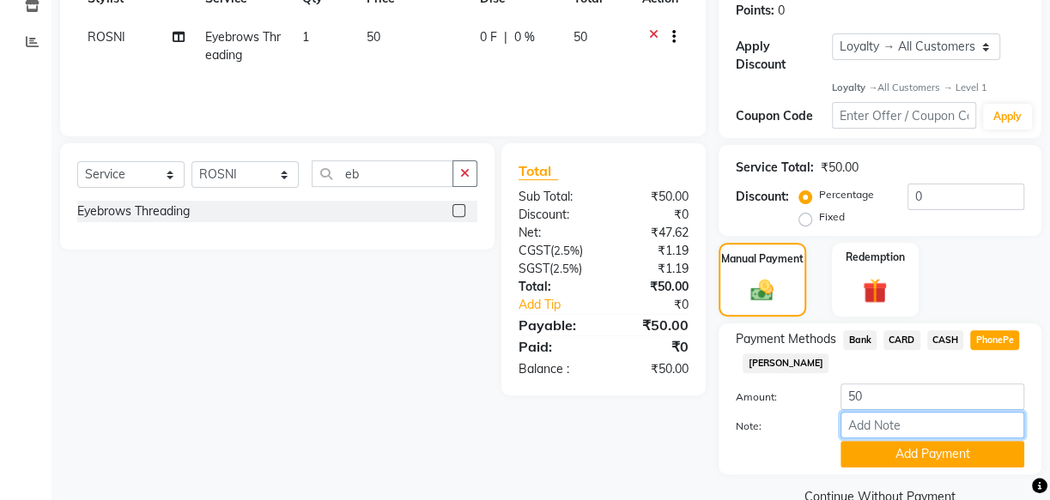
click at [893, 426] on input "Note:" at bounding box center [932, 425] width 184 height 27
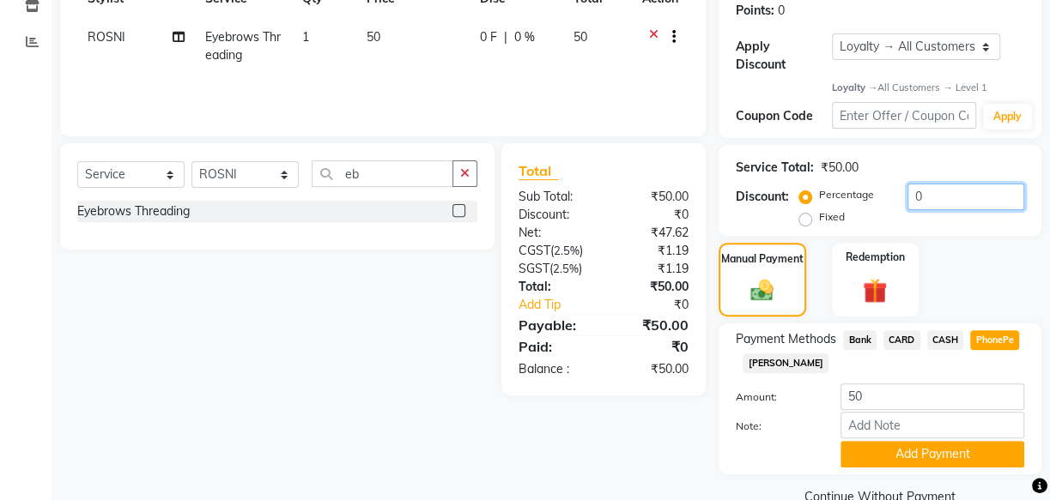
click at [910, 191] on input "0" at bounding box center [965, 197] width 117 height 27
type input "20"
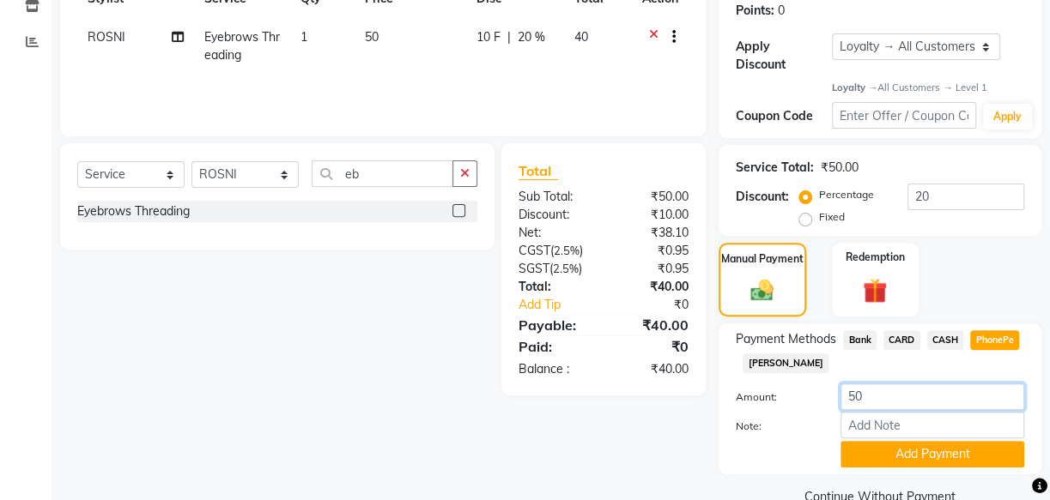
drag, startPoint x: 882, startPoint y: 395, endPoint x: 610, endPoint y: 344, distance: 276.7
click at [708, 374] on div "Client +91 7306770996 Date 03-10-2025 Invoice Number V/2025 V/2025-26 4206 Serv…" at bounding box center [550, 187] width 1007 height 646
type input "40"
click at [872, 428] on input "Note:" at bounding box center [932, 425] width 184 height 27
type input "arya"
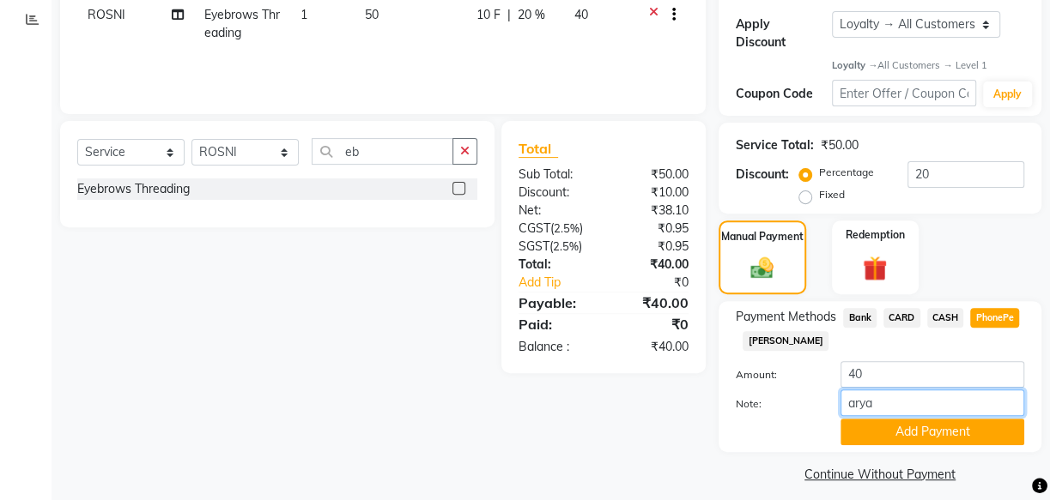
scroll to position [300, 0]
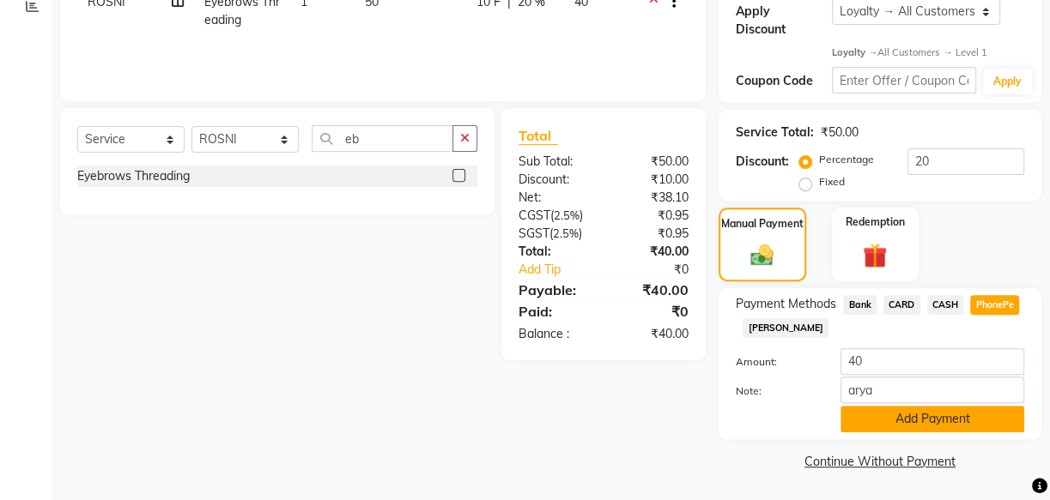
click at [929, 421] on button "Add Payment" at bounding box center [932, 419] width 184 height 27
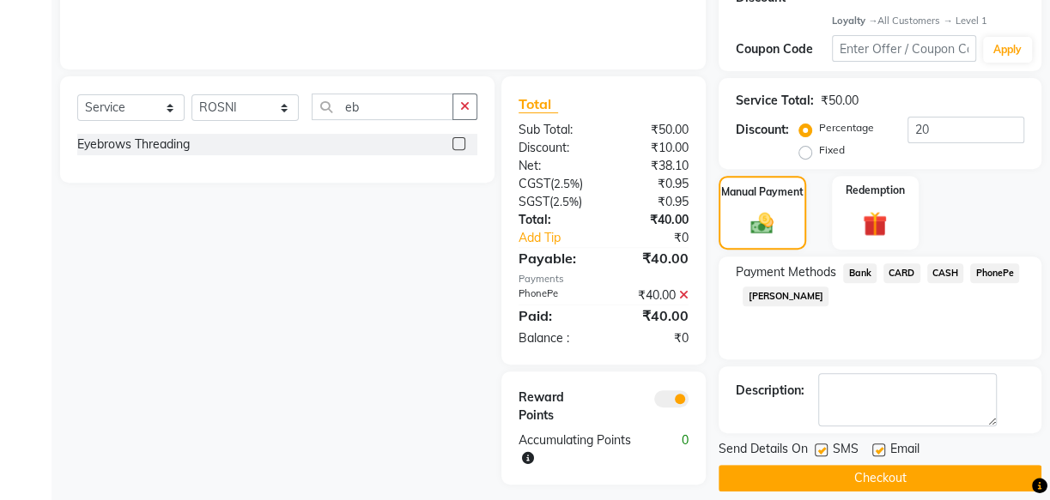
scroll to position [348, 0]
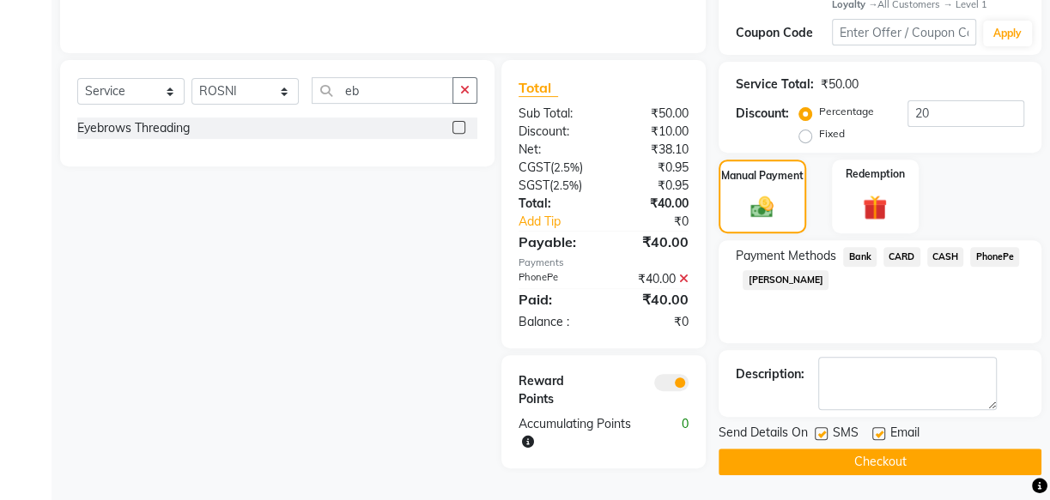
click at [878, 436] on label at bounding box center [878, 433] width 13 height 13
click at [878, 436] on input "checkbox" at bounding box center [877, 434] width 11 height 11
checkbox input "false"
click at [819, 430] on label at bounding box center [820, 433] width 13 height 13
click at [819, 430] on input "checkbox" at bounding box center [819, 434] width 11 height 11
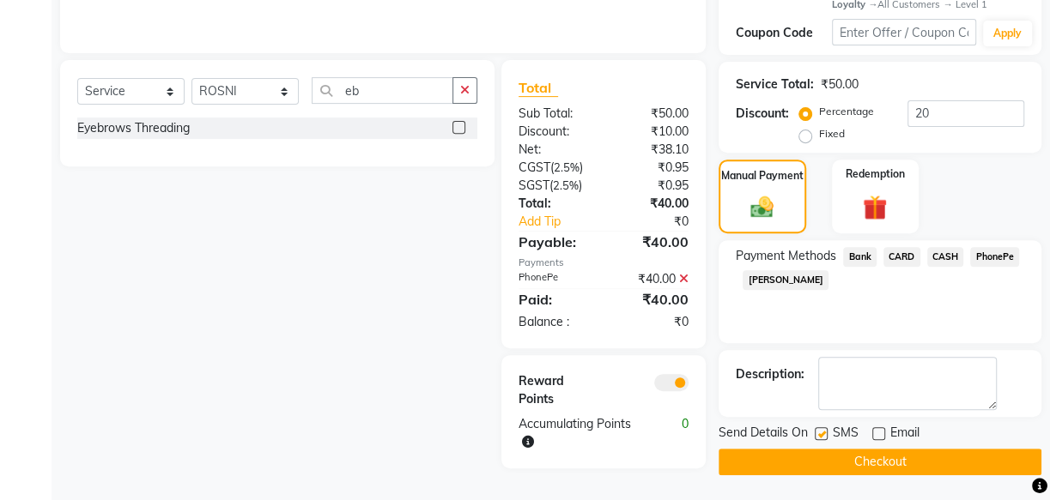
checkbox input "false"
click at [858, 463] on button "Checkout" at bounding box center [879, 462] width 323 height 27
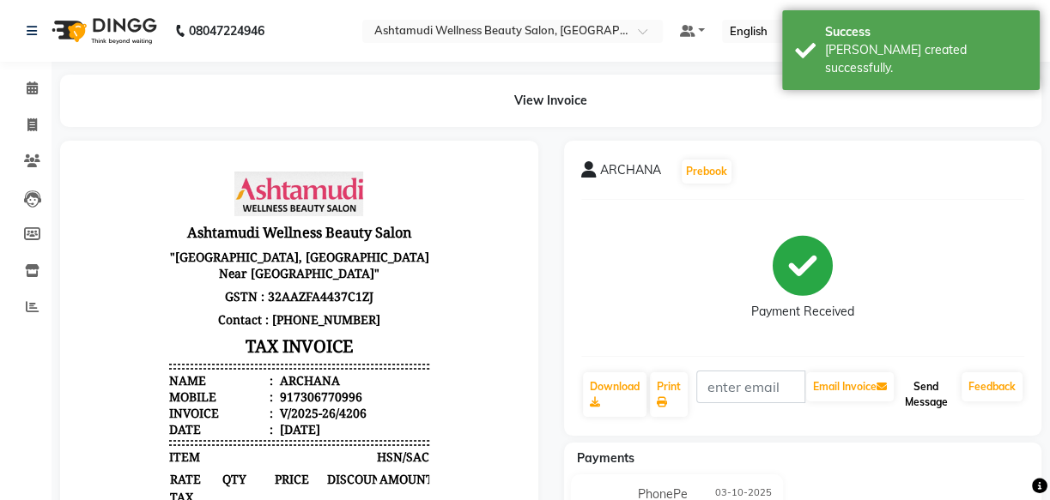
click at [930, 378] on button "Send Message" at bounding box center [926, 394] width 58 height 45
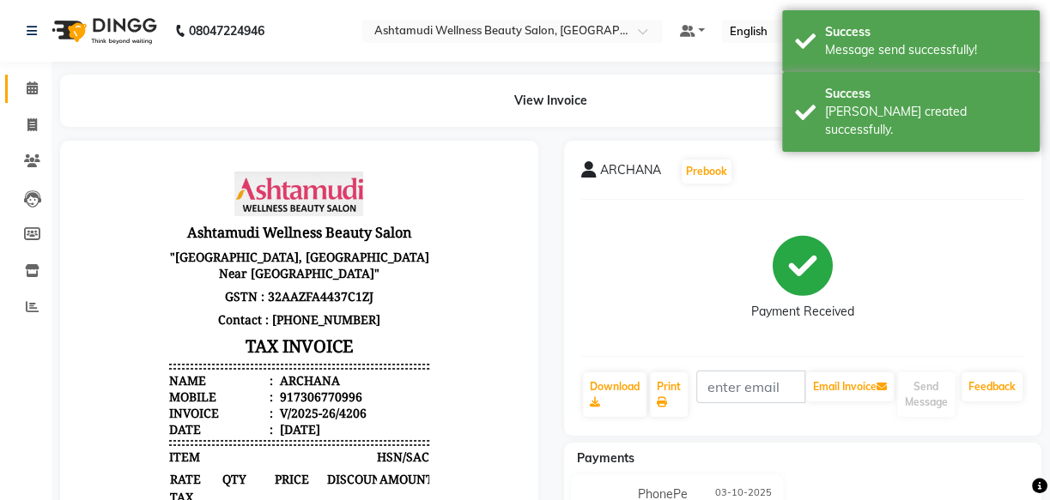
click at [27, 97] on span at bounding box center [32, 89] width 30 height 20
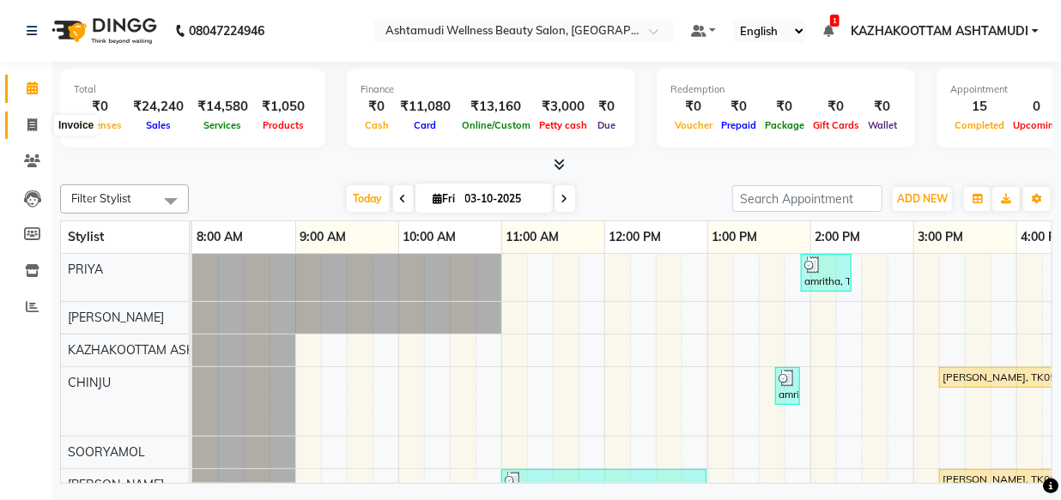
click at [33, 133] on span at bounding box center [32, 126] width 30 height 20
select select "4662"
select select "service"
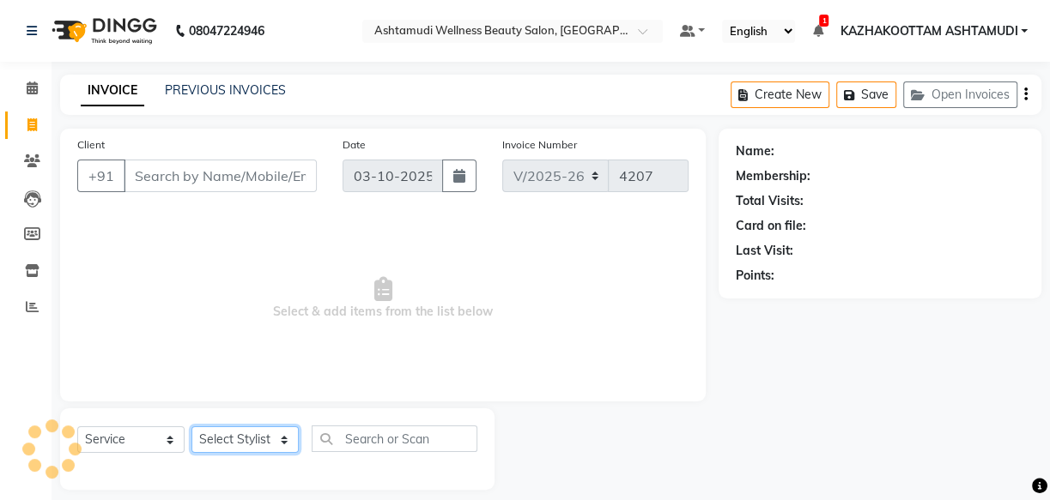
click at [235, 440] on select "Select Stylist Arya CHINJU GEETA KAZHAKOOTTAM ASHTAMUDI KRISHNA [PERSON_NAME] […" at bounding box center [244, 440] width 107 height 27
select select "49717"
click at [191, 427] on select "Select Stylist Arya CHINJU GEETA KAZHAKOOTTAM ASHTAMUDI KRISHNA [PERSON_NAME] […" at bounding box center [244, 440] width 107 height 27
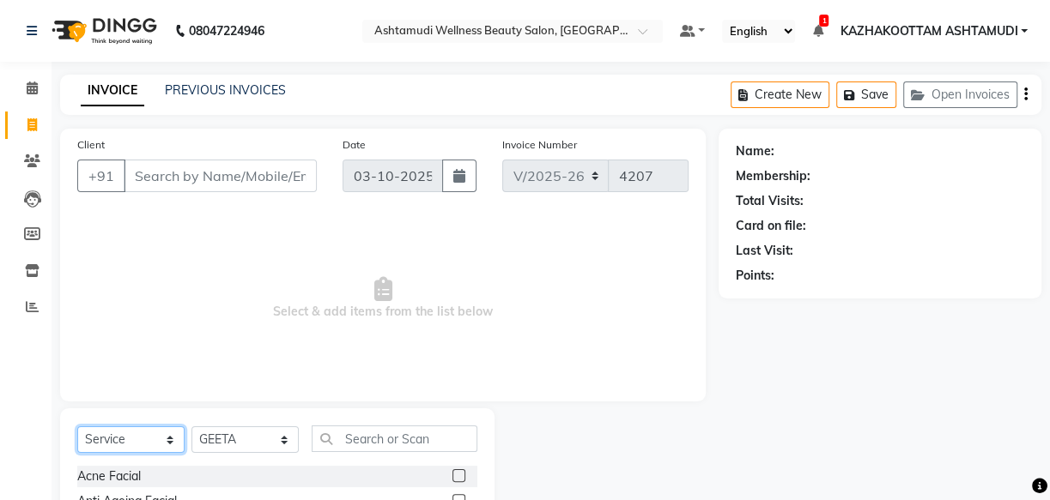
click at [131, 439] on select "Select Service Product Membership Package Voucher Prepaid Gift Card" at bounding box center [130, 440] width 107 height 27
select select "package"
click at [77, 427] on select "Select Service Product Membership Package Voucher Prepaid Gift Card" at bounding box center [130, 440] width 107 height 27
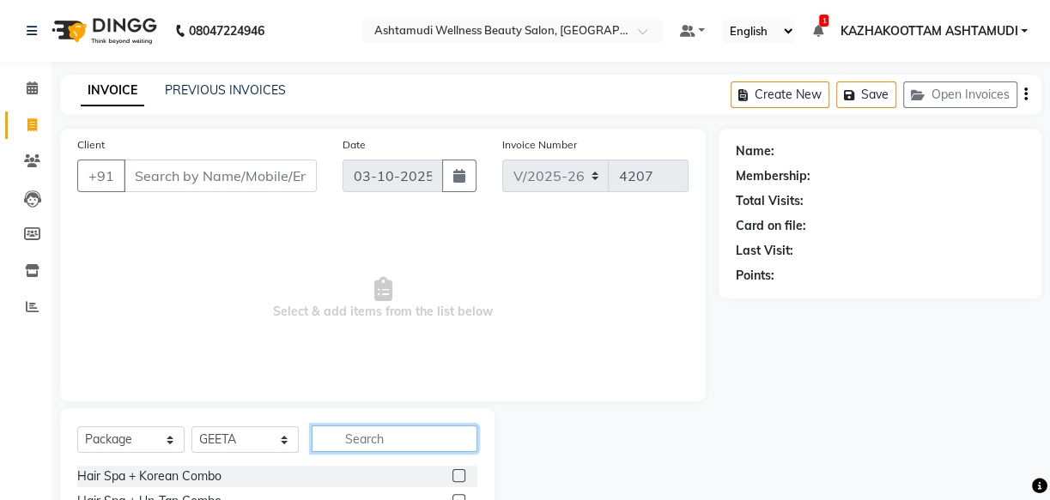
click at [357, 444] on input "text" at bounding box center [395, 439] width 166 height 27
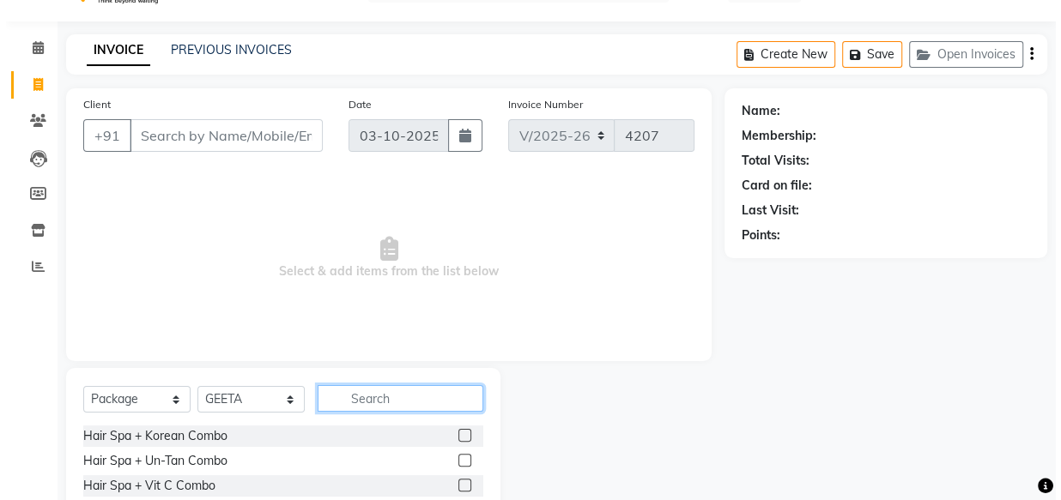
scroll to position [115, 0]
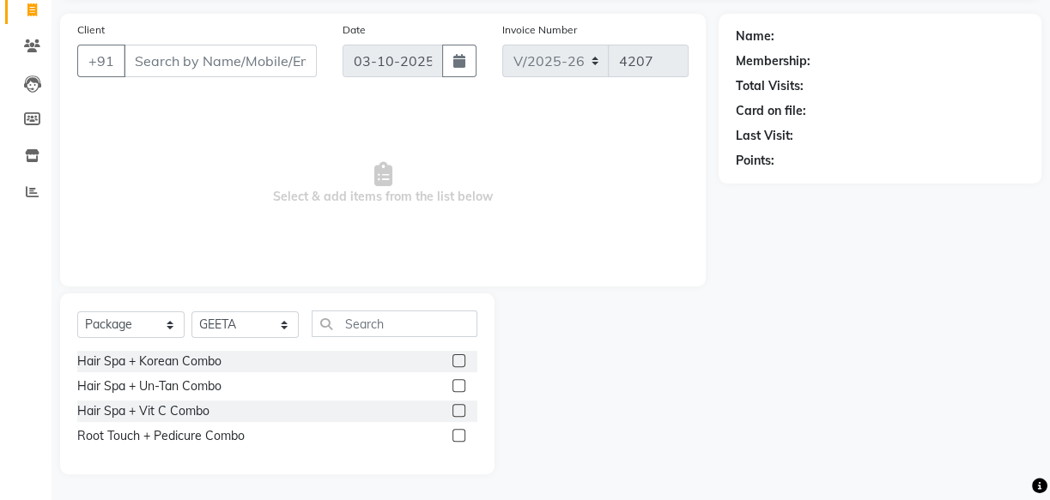
click at [460, 380] on label at bounding box center [458, 385] width 13 height 13
click at [460, 381] on input "checkbox" at bounding box center [457, 386] width 11 height 11
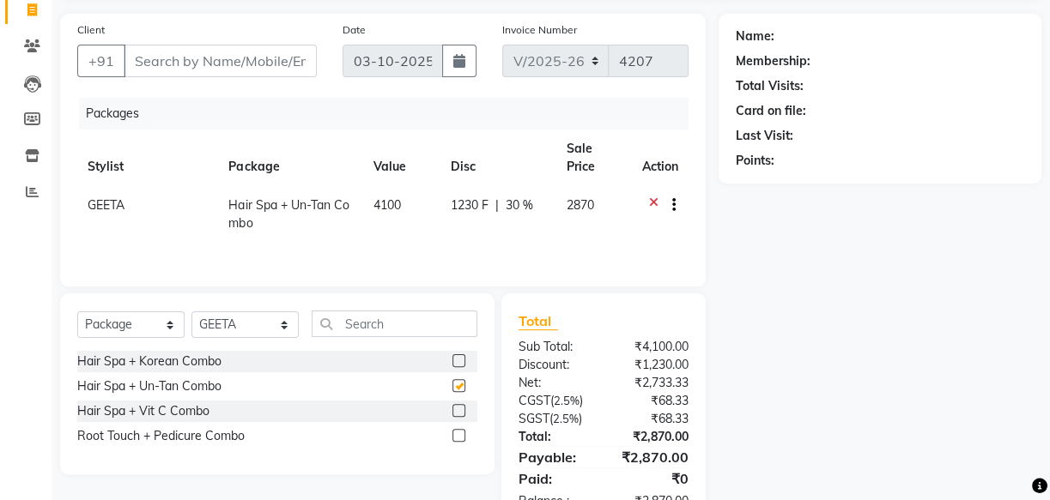
checkbox input "false"
click at [224, 323] on select "Select Stylist Arya CHINJU GEETA KAZHAKOOTTAM ASHTAMUDI KRISHNA [PERSON_NAME] […" at bounding box center [244, 325] width 107 height 27
click at [112, 326] on select "Select Service Product Membership Package Voucher Prepaid Gift Card" at bounding box center [130, 325] width 107 height 27
select select "service"
click at [77, 312] on select "Select Service Product Membership Package Voucher Prepaid Gift Card" at bounding box center [130, 325] width 107 height 27
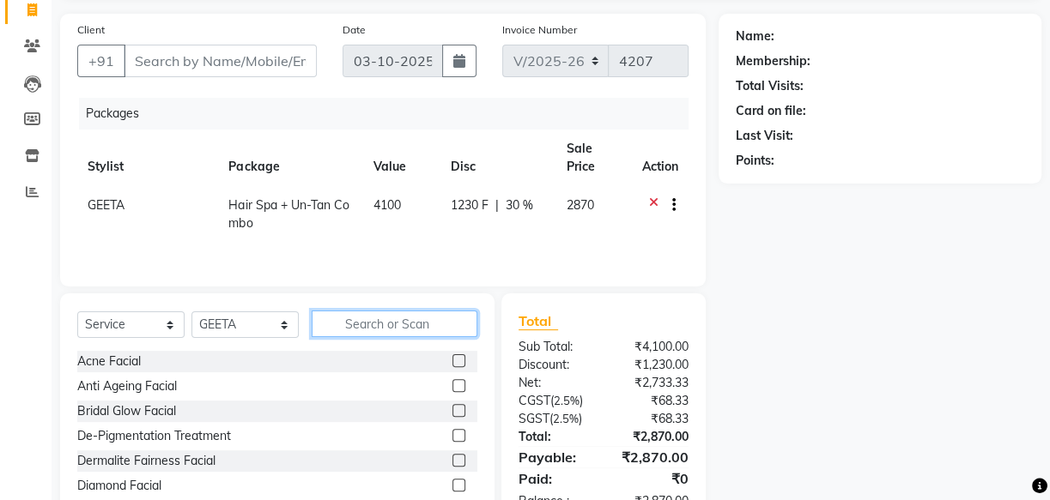
click at [354, 328] on input "text" at bounding box center [395, 324] width 166 height 27
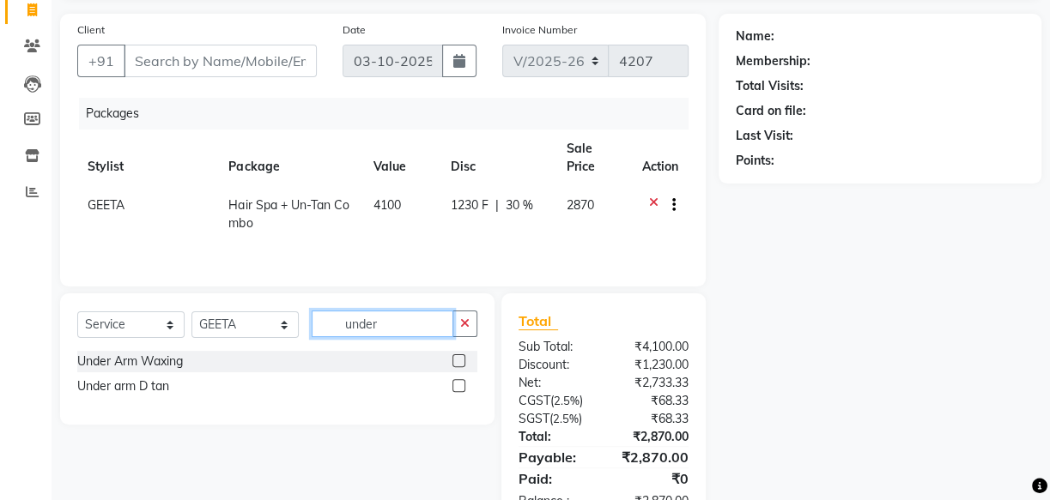
type input "under"
click at [458, 360] on label at bounding box center [458, 360] width 13 height 13
click at [458, 360] on input "checkbox" at bounding box center [457, 361] width 11 height 11
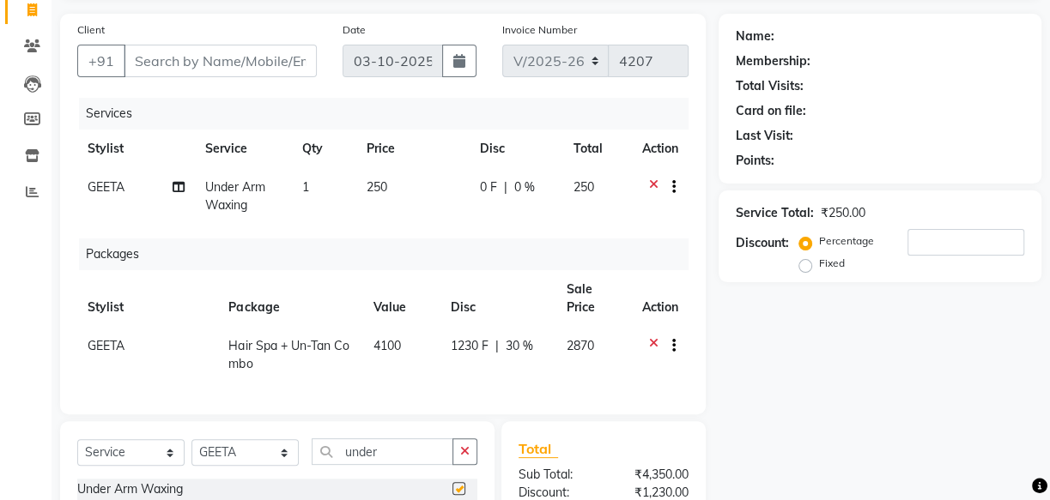
checkbox input "false"
click at [190, 59] on input "Client" at bounding box center [220, 61] width 193 height 33
type input "9"
type input "0"
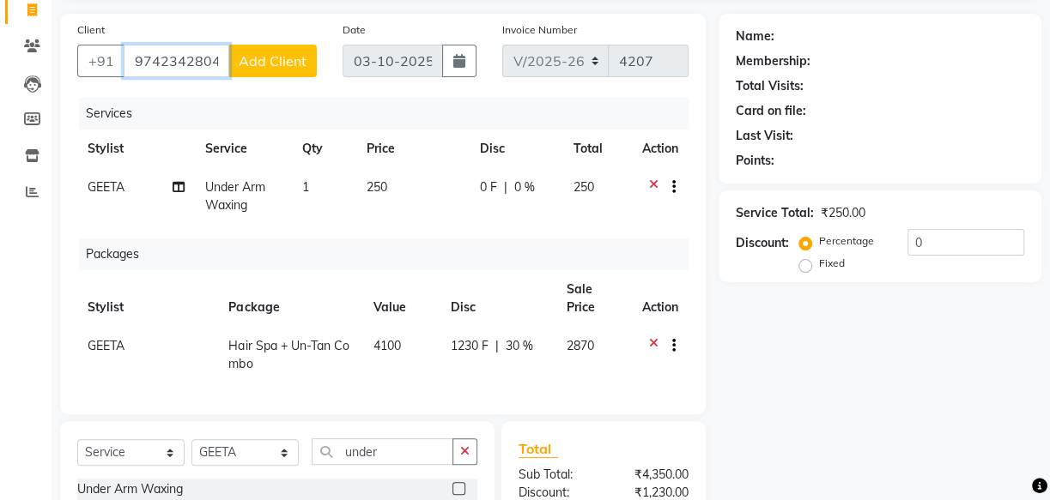
type input "9742342804"
click at [278, 64] on span "Add Client" at bounding box center [273, 60] width 68 height 17
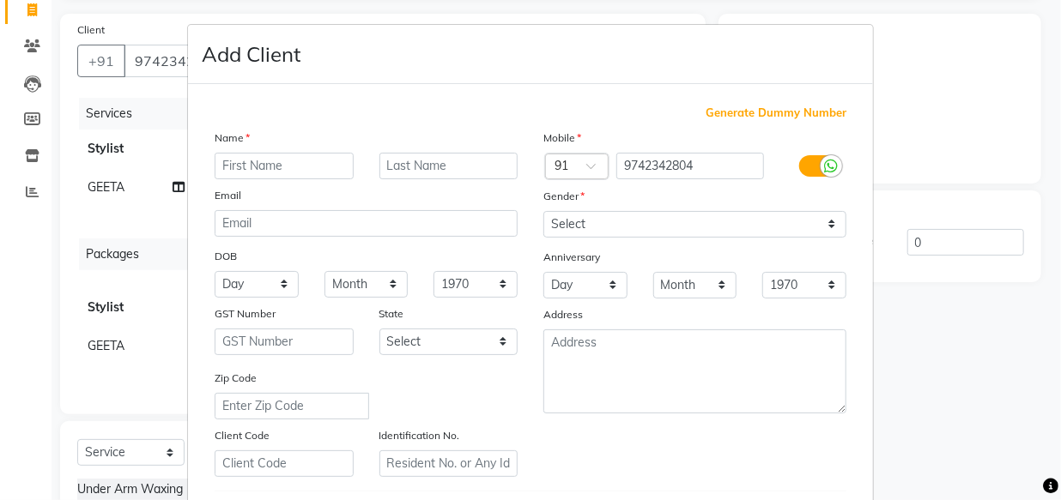
click at [311, 165] on input "text" at bounding box center [284, 166] width 139 height 27
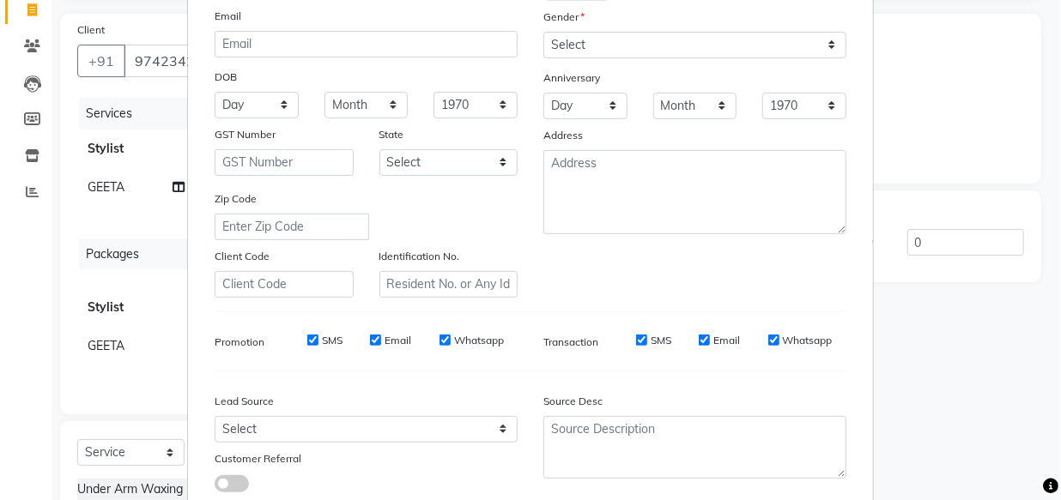
scroll to position [297, 0]
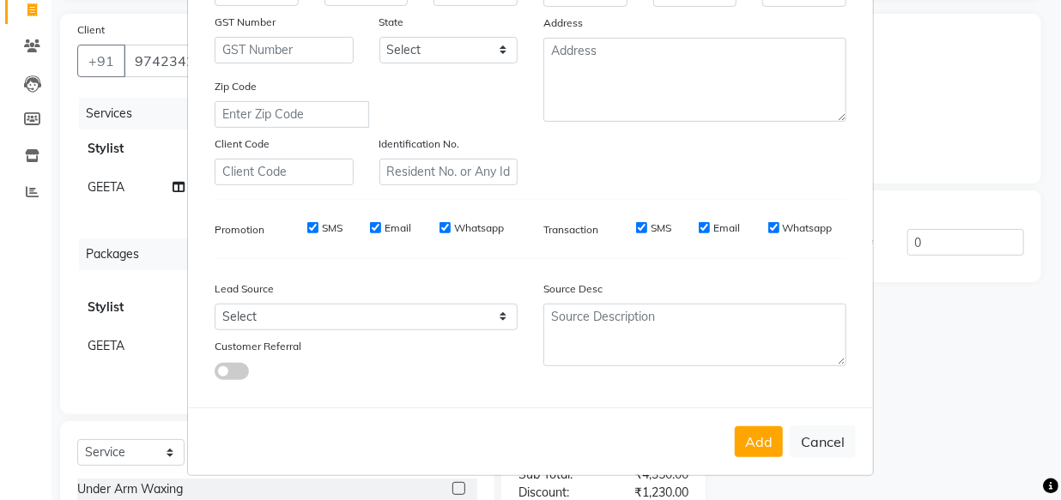
type input "shiji"
click at [377, 309] on select "Select Walk-in Referral Internet Friend Word of Mouth Advertisement Facebook Ju…" at bounding box center [366, 317] width 303 height 27
select select "31508"
click at [215, 304] on select "Select Walk-in Referral Internet Friend Word of Mouth Advertisement Facebook Ju…" at bounding box center [366, 317] width 303 height 27
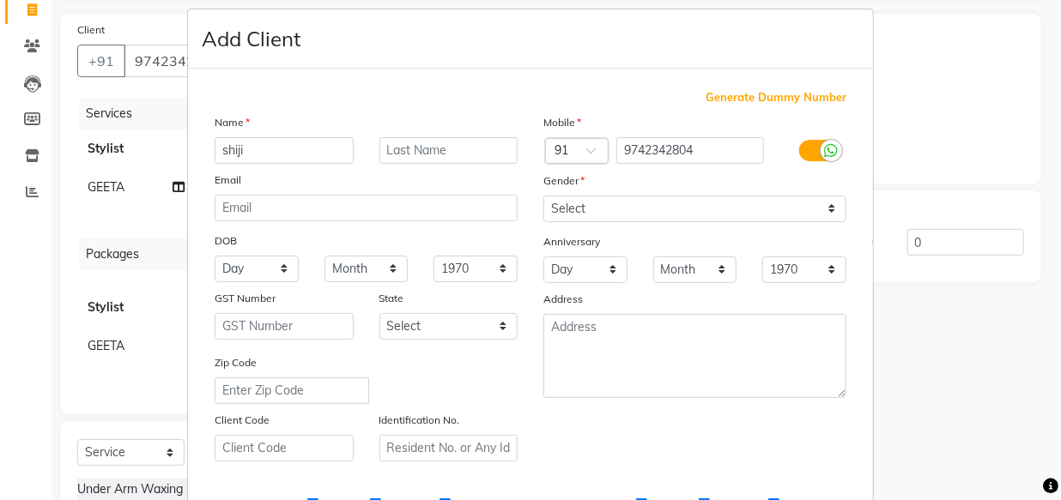
scroll to position [0, 0]
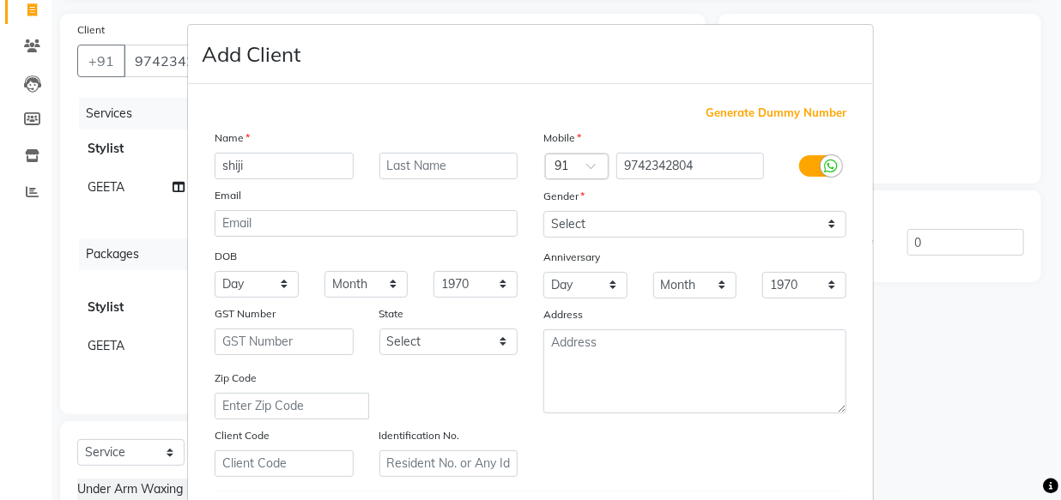
click at [678, 206] on div "Gender" at bounding box center [694, 199] width 329 height 24
click at [672, 214] on select "Select Male Female Other Prefer Not To Say" at bounding box center [694, 224] width 303 height 27
select select "female"
click at [543, 211] on select "Select Male Female Other Prefer Not To Say" at bounding box center [694, 224] width 303 height 27
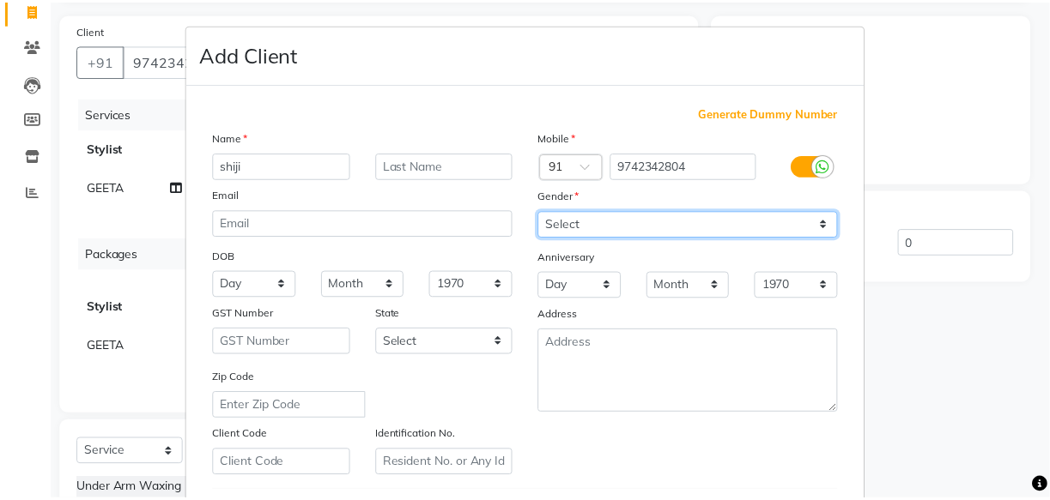
scroll to position [297, 0]
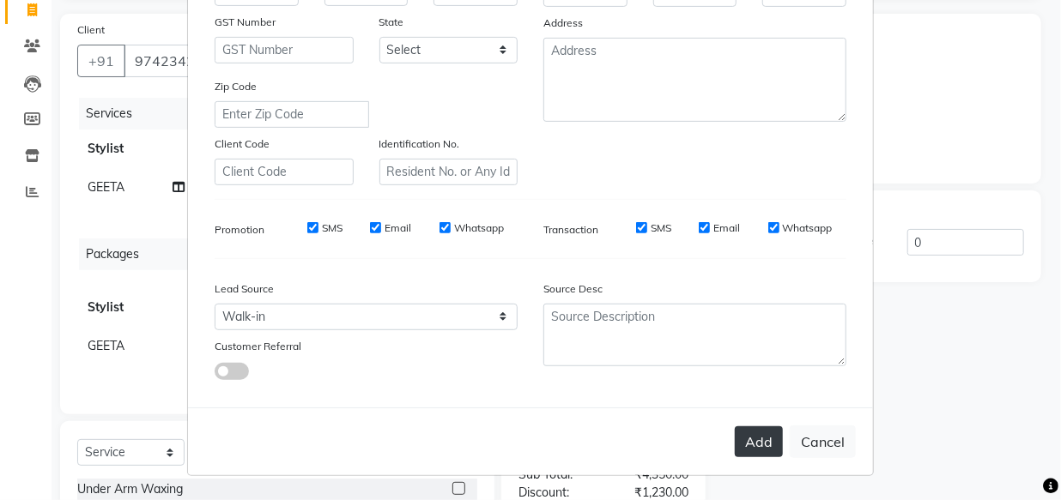
click at [737, 437] on button "Add" at bounding box center [759, 442] width 48 height 31
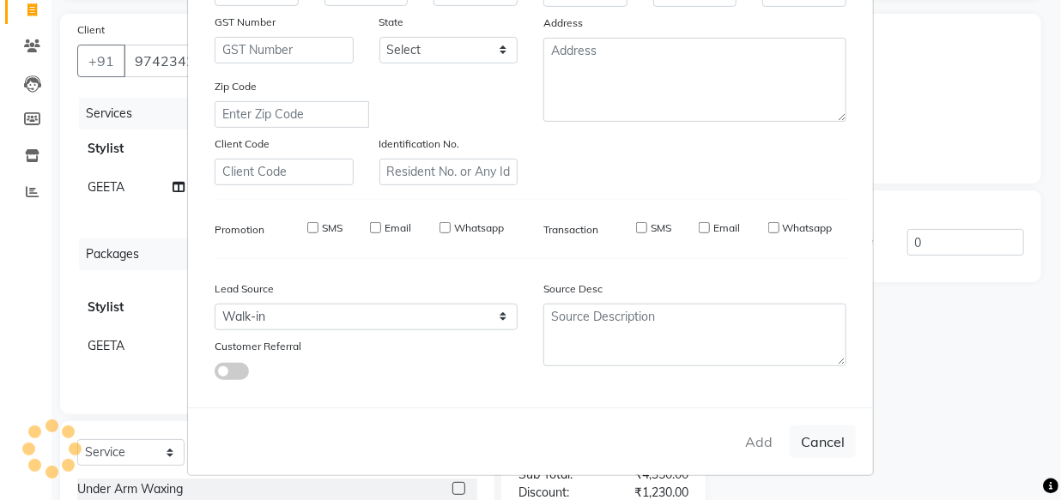
select select
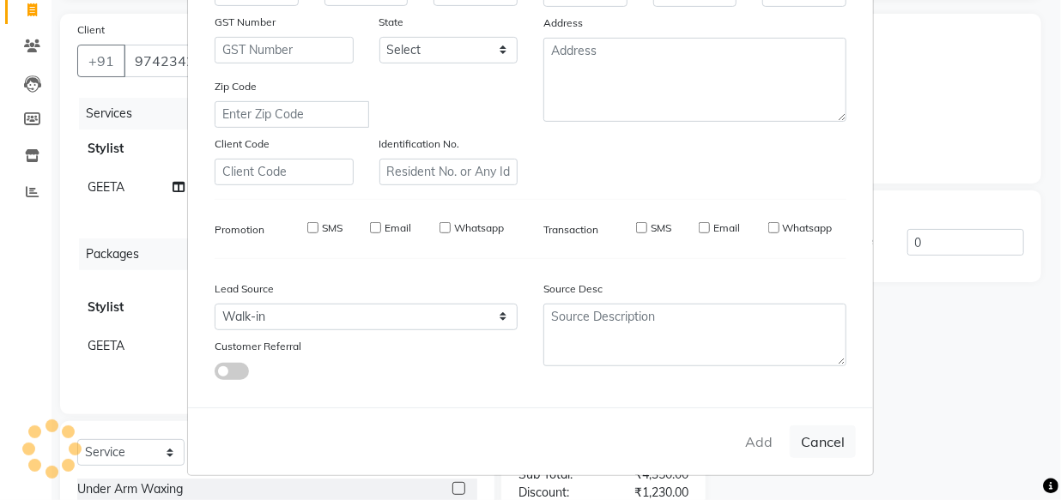
select select
checkbox input "false"
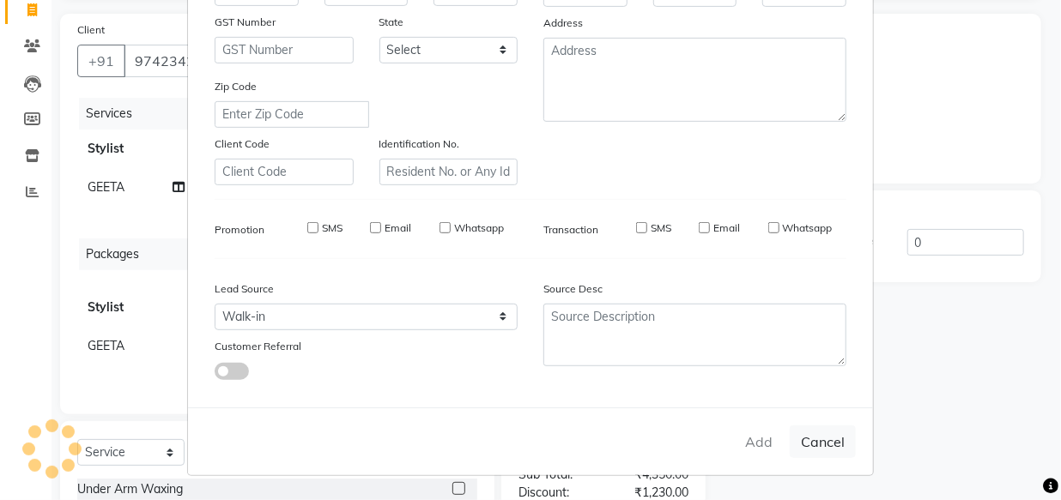
checkbox input "false"
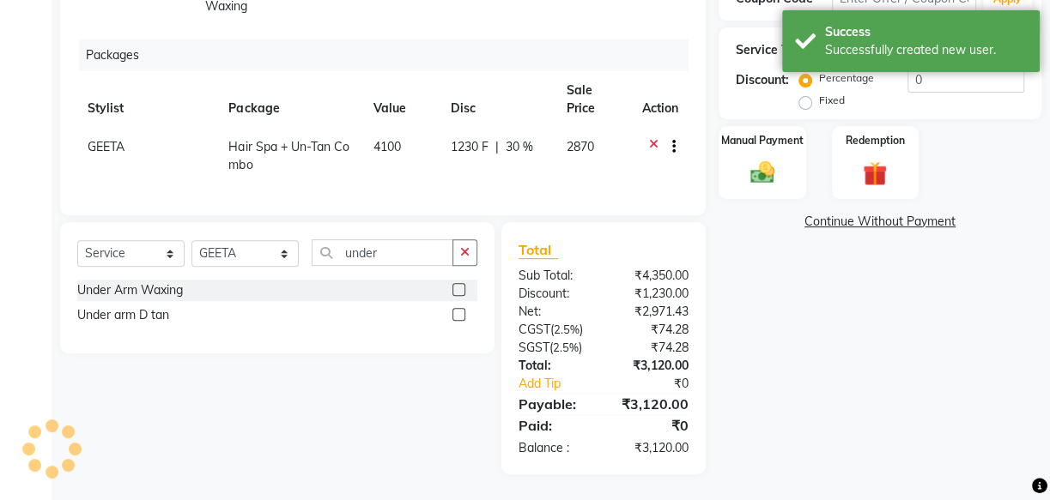
scroll to position [326, 0]
select select "1: Object"
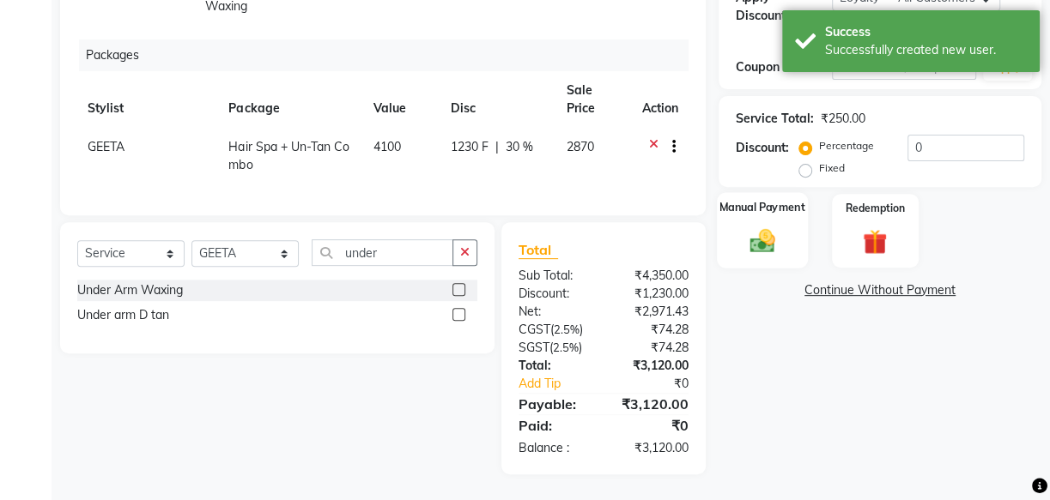
click at [776, 209] on div "Manual Payment" at bounding box center [762, 231] width 91 height 76
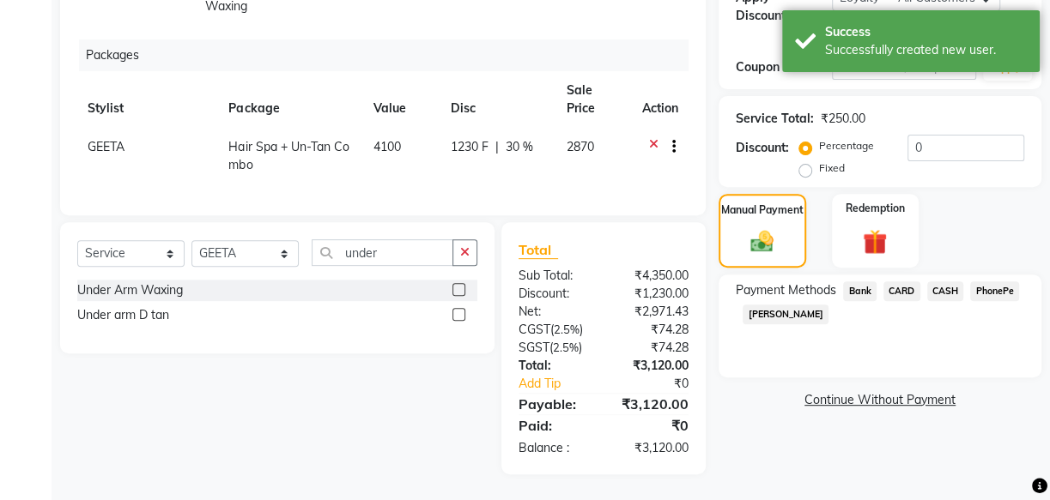
click at [1006, 282] on span "PhonePe" at bounding box center [994, 292] width 49 height 20
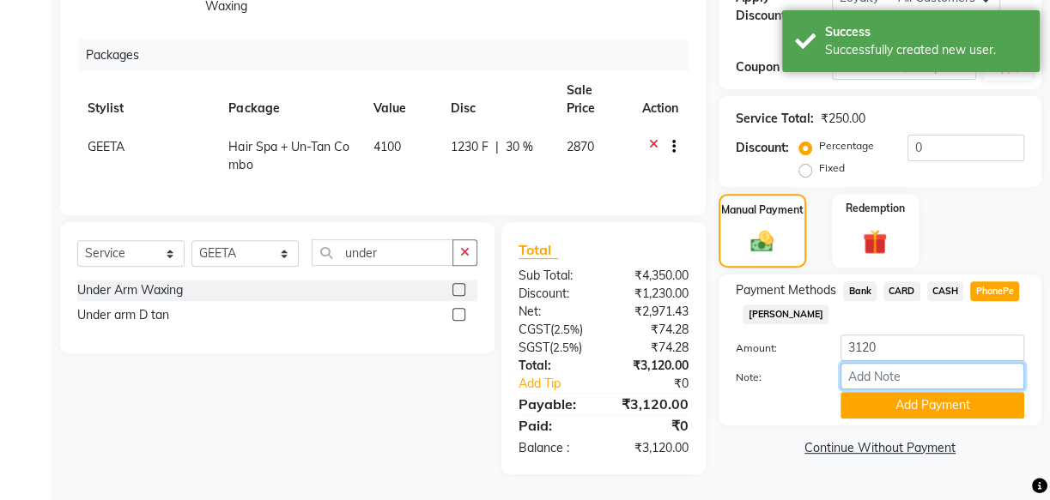
click at [908, 363] on input "Note:" at bounding box center [932, 376] width 184 height 27
type input "arya"
click at [923, 392] on button "Add Payment" at bounding box center [932, 405] width 184 height 27
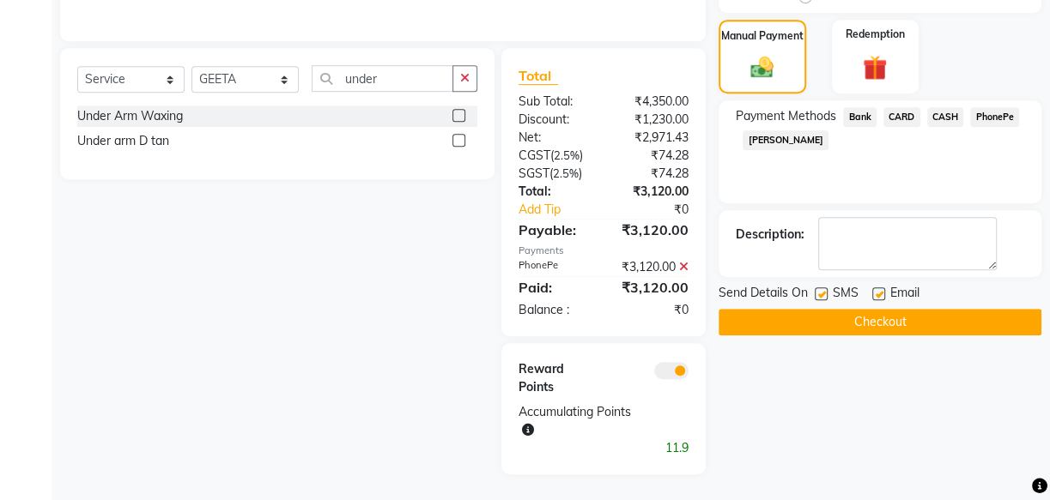
scroll to position [500, 0]
click at [886, 284] on div "Email" at bounding box center [902, 294] width 61 height 21
click at [879, 288] on label at bounding box center [878, 294] width 13 height 13
click at [879, 289] on input "checkbox" at bounding box center [877, 294] width 11 height 11
checkbox input "false"
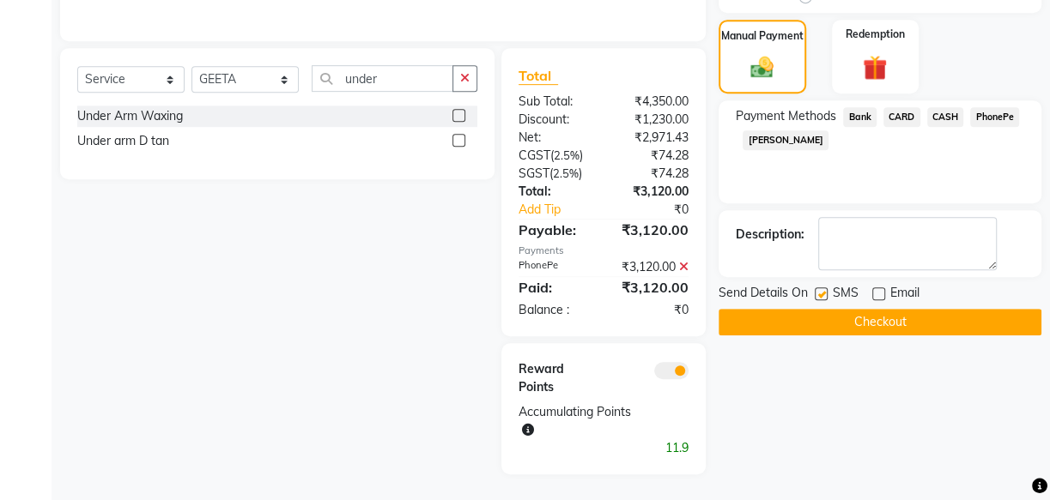
click at [819, 288] on label at bounding box center [820, 294] width 13 height 13
click at [819, 289] on input "checkbox" at bounding box center [819, 294] width 11 height 11
checkbox input "false"
click at [942, 309] on button "Checkout" at bounding box center [879, 322] width 323 height 27
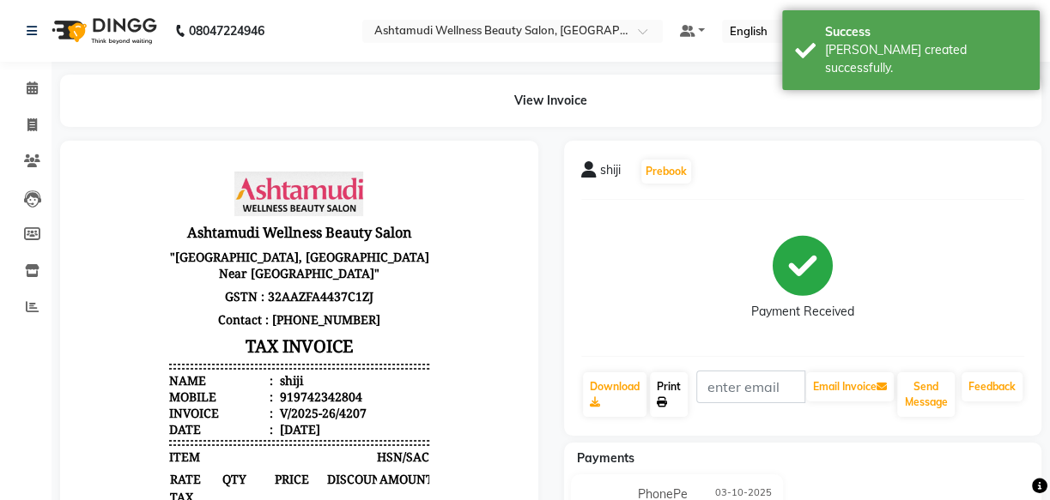
click at [678, 391] on link "Print" at bounding box center [669, 394] width 38 height 45
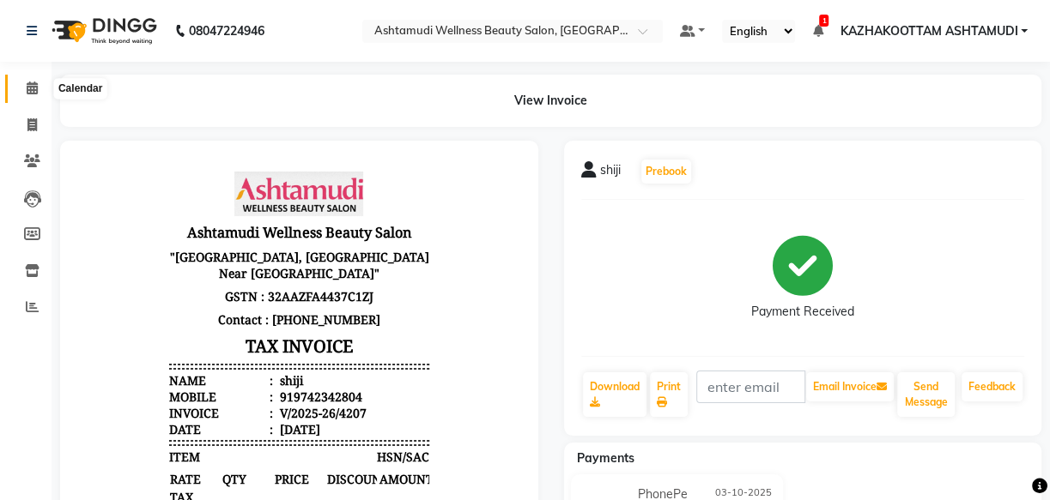
click at [36, 82] on icon at bounding box center [32, 88] width 11 height 13
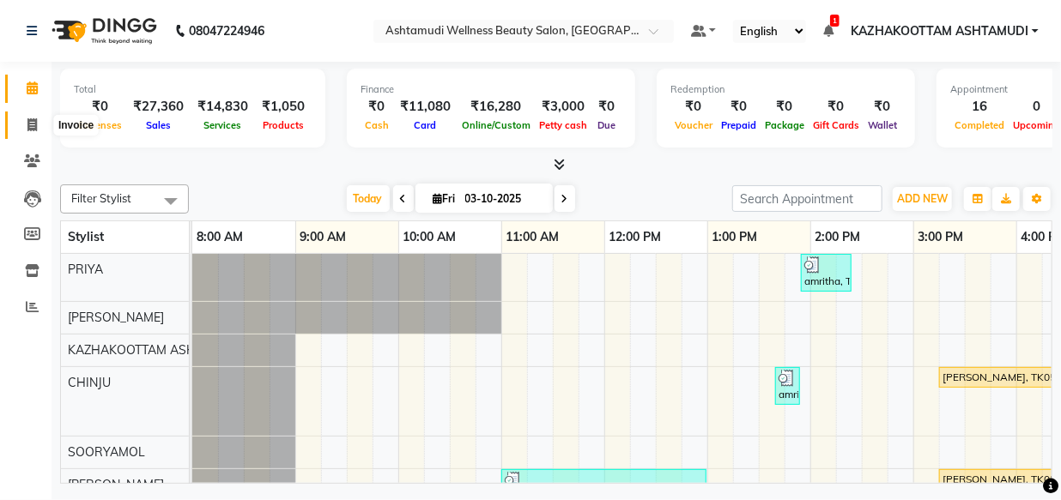
click at [33, 118] on icon at bounding box center [31, 124] width 9 height 13
select select "service"
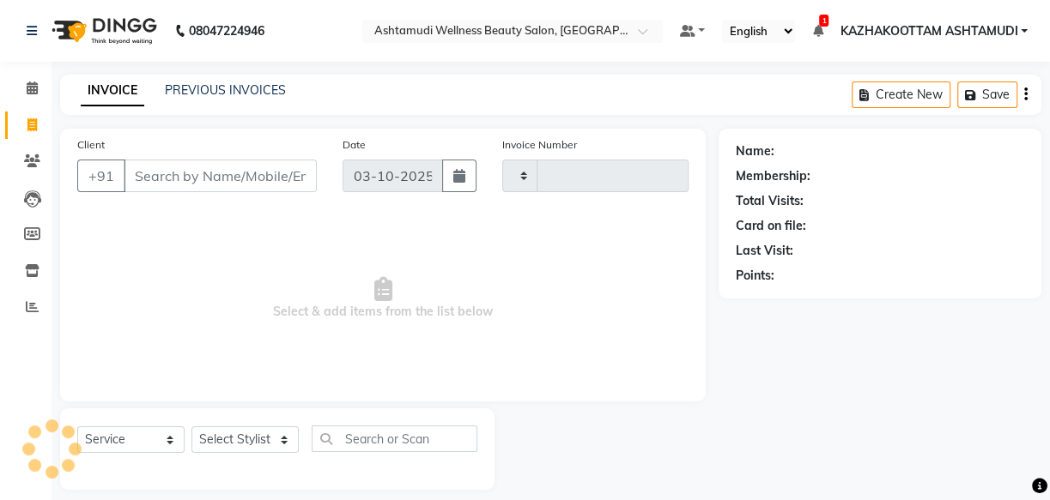
type input "4208"
select select "4662"
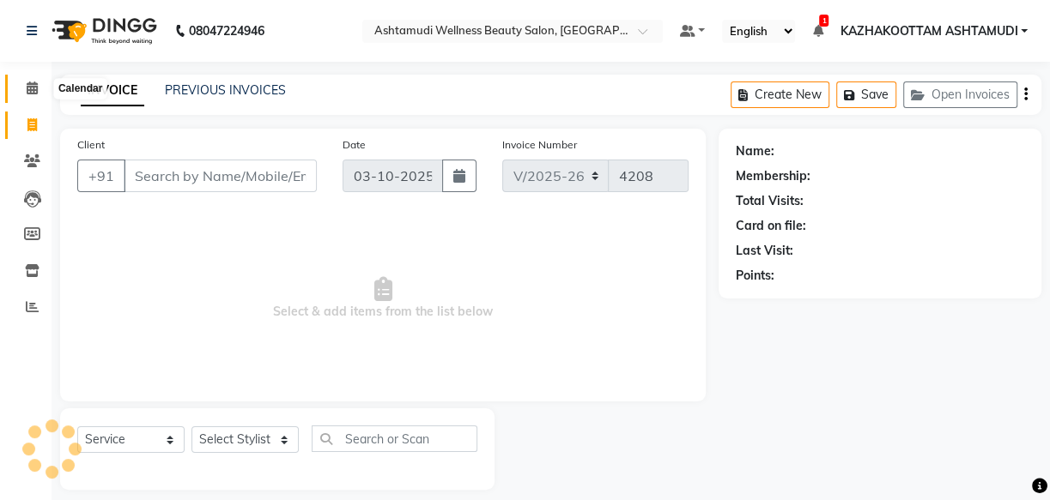
click at [27, 89] on icon at bounding box center [32, 88] width 11 height 13
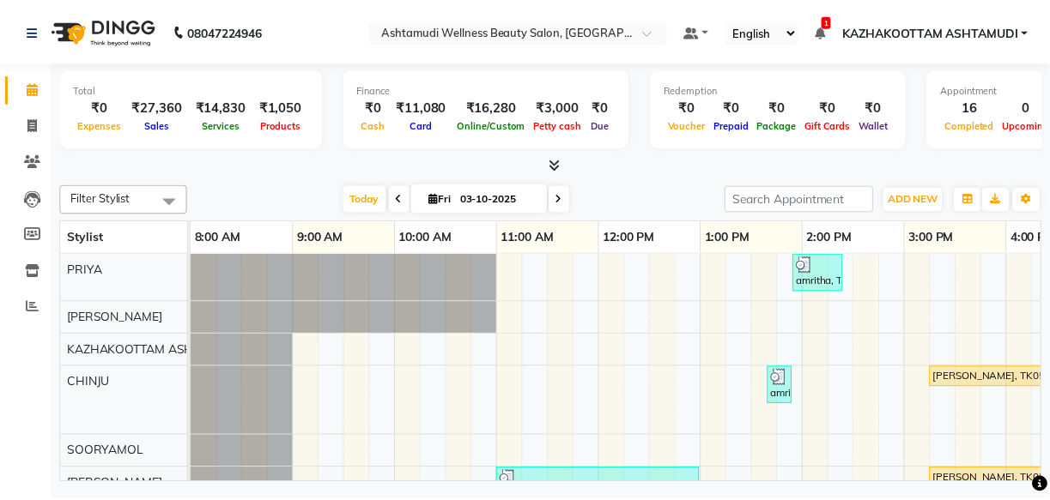
scroll to position [77, 0]
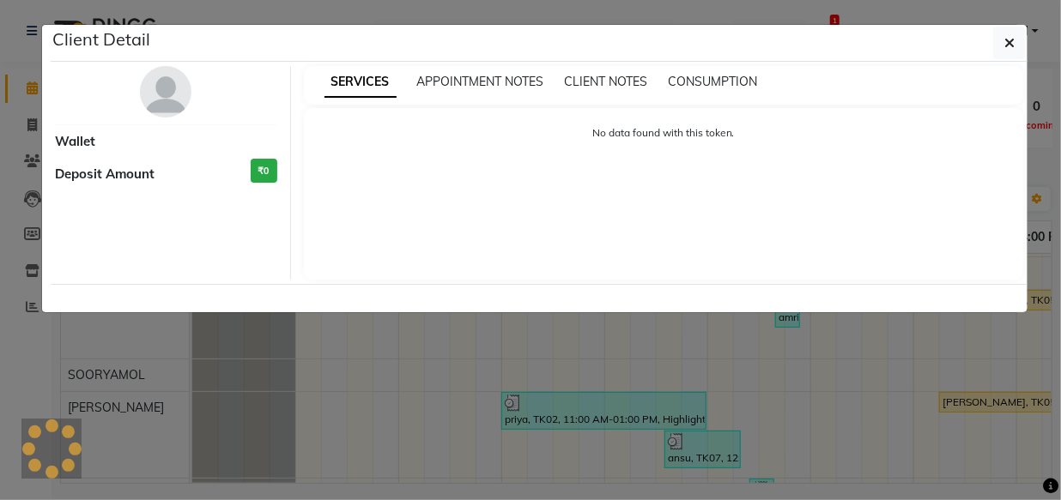
select select "1"
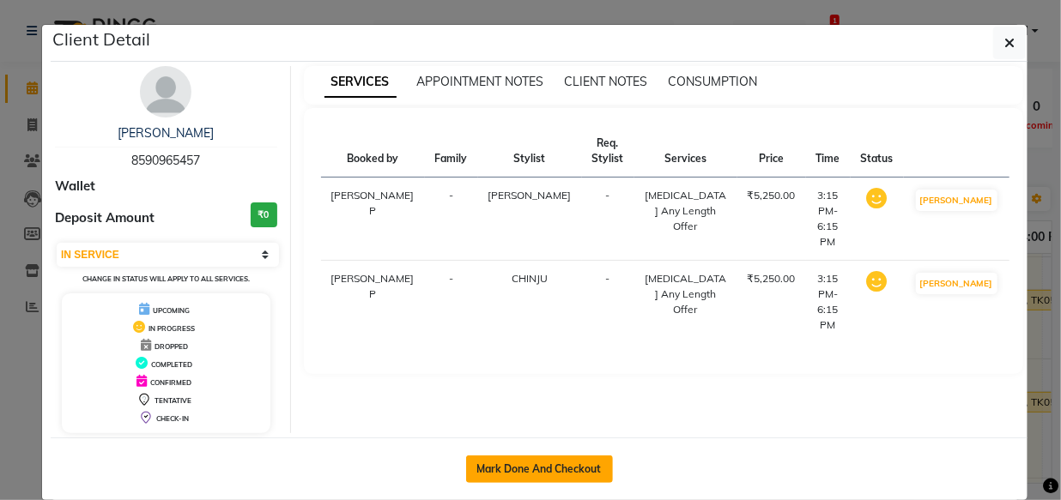
click at [556, 466] on button "Mark Done And Checkout" at bounding box center [539, 469] width 147 height 27
select select "service"
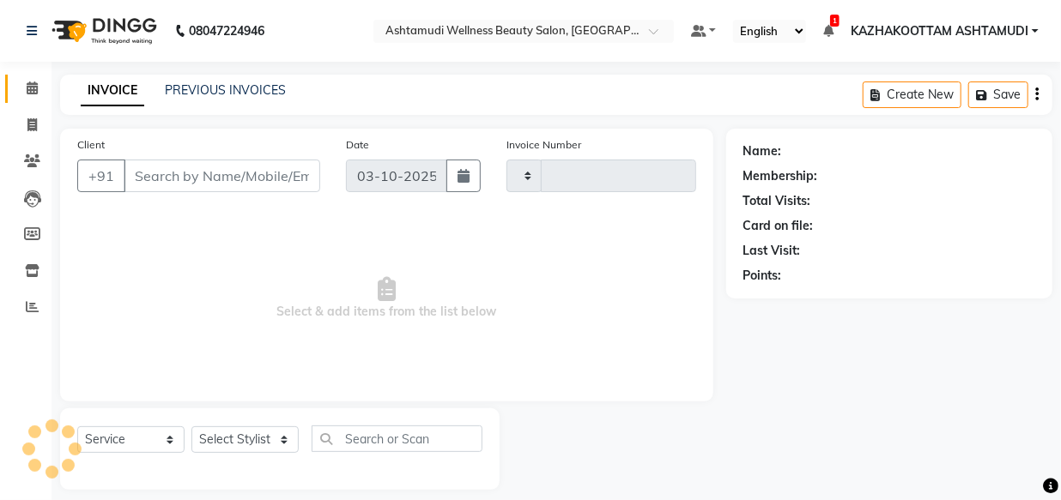
type input "4208"
select select "4662"
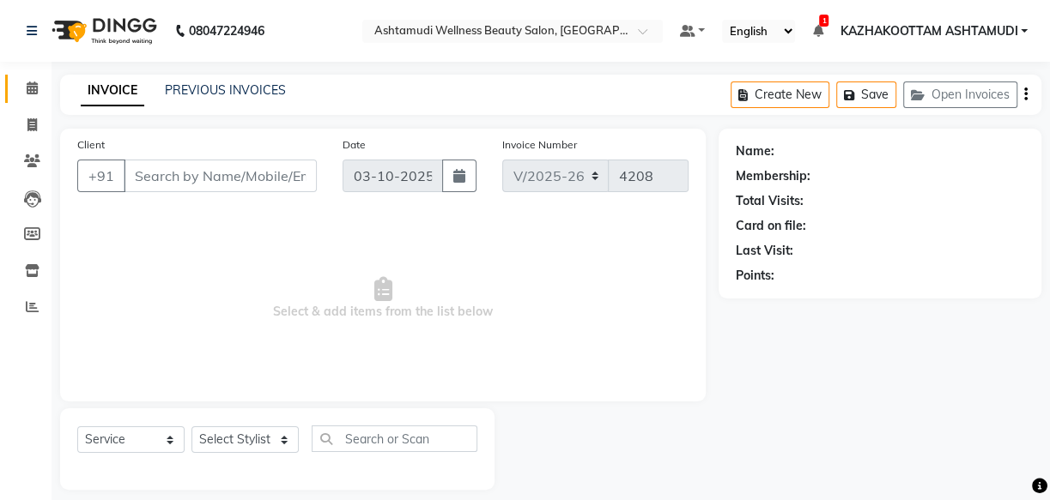
type input "8590965457"
select select "49525"
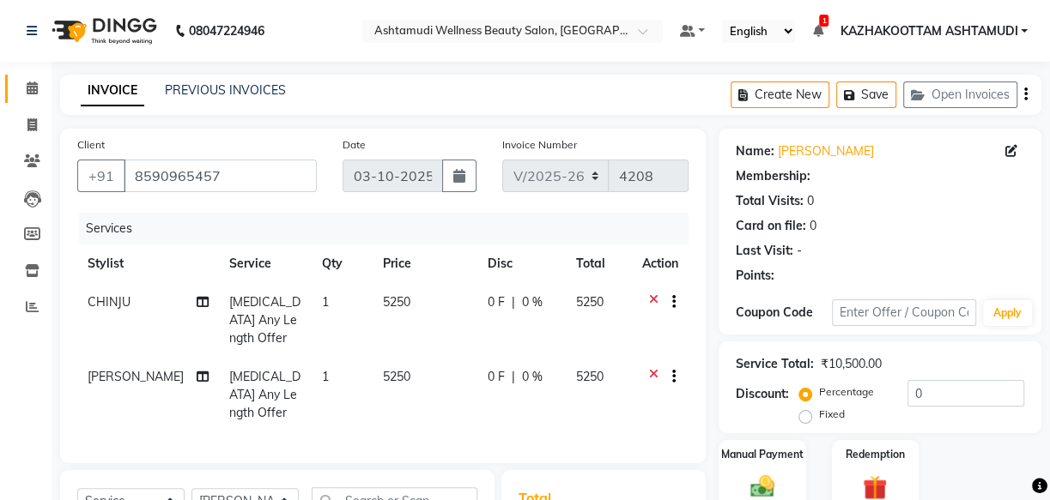
select select "1: Object"
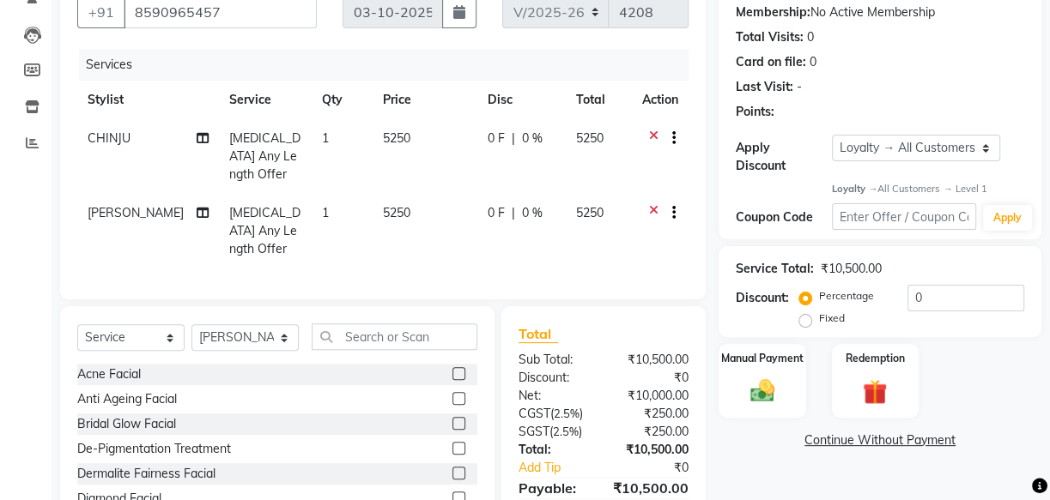
scroll to position [225, 0]
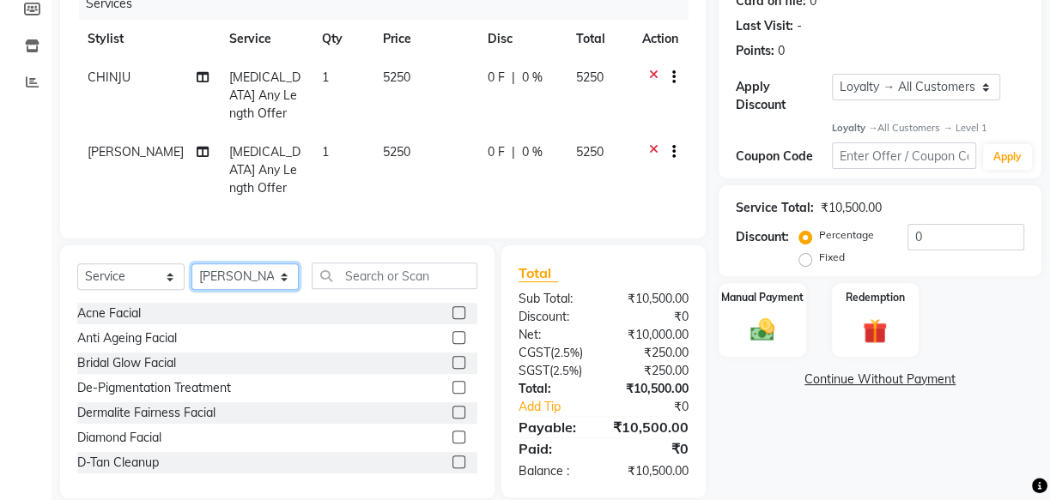
click at [236, 263] on select "Select Stylist Arya CHINJU GEETA KAZHAKOOTTAM ASHTAMUDI KRISHNA [PERSON_NAME] […" at bounding box center [244, 276] width 107 height 27
select select "28048"
click at [191, 263] on select "Select Stylist Arya CHINJU GEETA KAZHAKOOTTAM ASHTAMUDI KRISHNA [PERSON_NAME] […" at bounding box center [244, 276] width 107 height 27
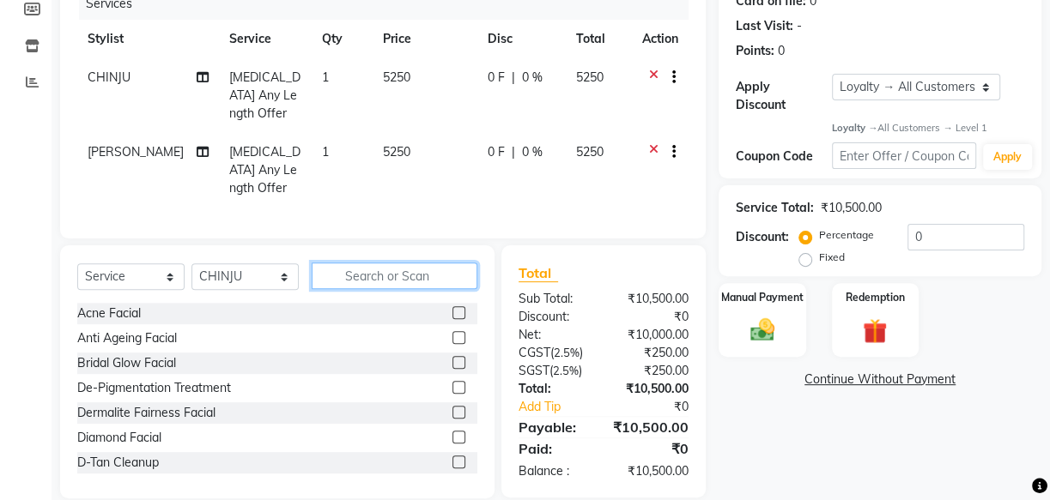
click at [410, 263] on input "text" at bounding box center [395, 276] width 166 height 27
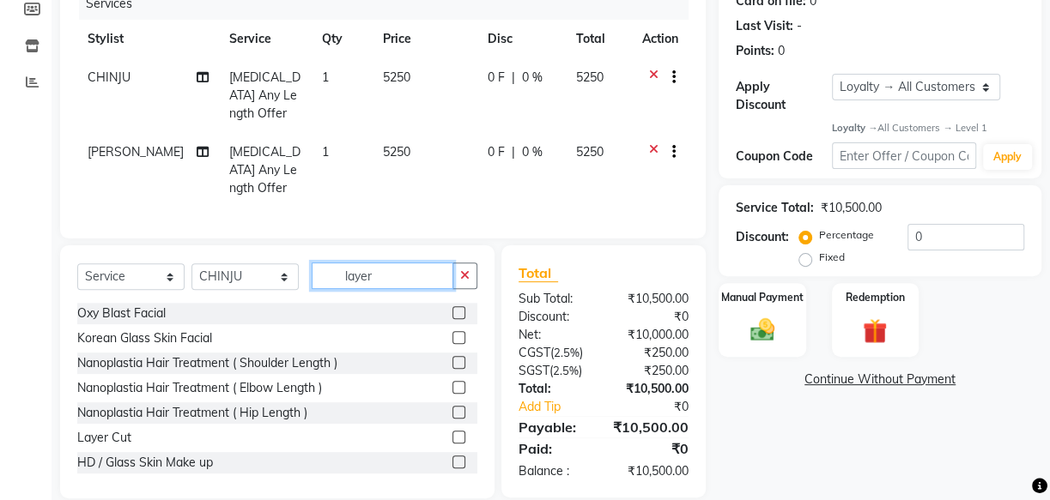
scroll to position [224, 0]
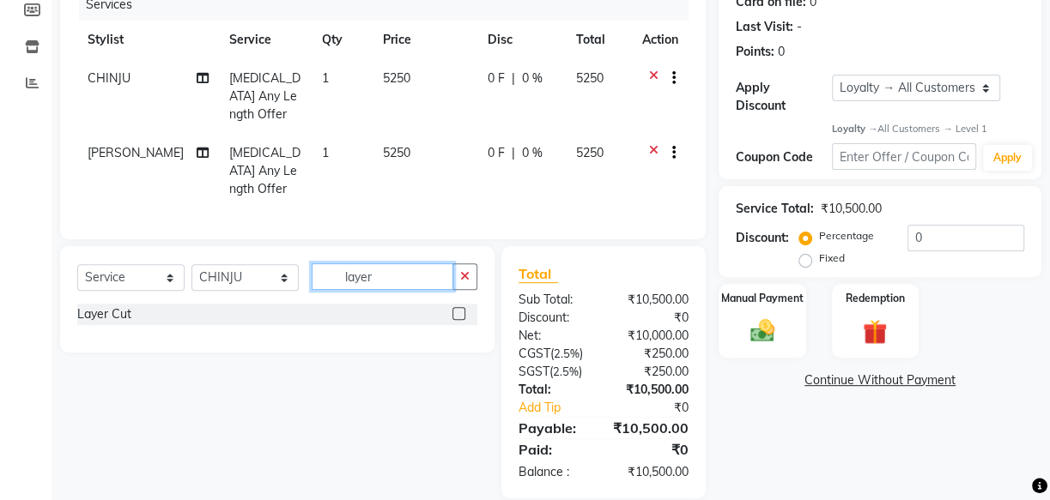
type input "layer"
click at [455, 307] on label at bounding box center [458, 313] width 13 height 13
click at [455, 309] on input "checkbox" at bounding box center [457, 314] width 11 height 11
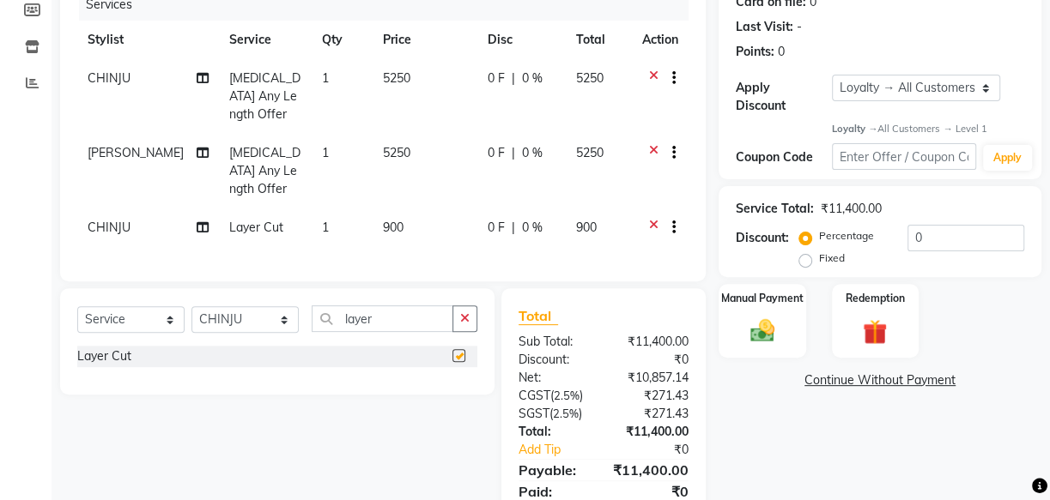
checkbox input "false"
click at [251, 306] on select "Select Stylist Arya CHINJU GEETA KAZHAKOOTTAM ASHTAMUDI KRISHNA [PERSON_NAME] […" at bounding box center [244, 319] width 107 height 27
select select "52755"
click at [191, 306] on select "Select Stylist Arya CHINJU GEETA KAZHAKOOTTAM ASHTAMUDI KRISHNA [PERSON_NAME] […" at bounding box center [244, 319] width 107 height 27
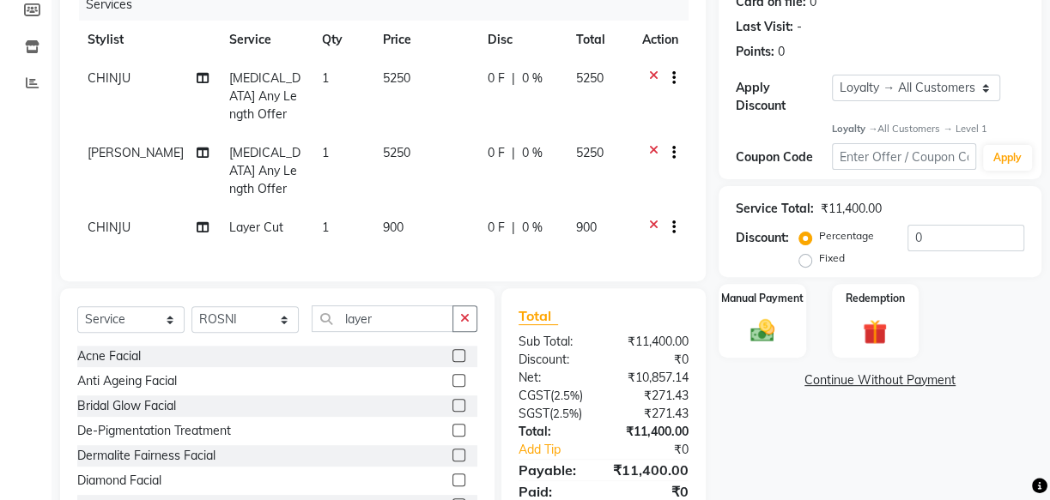
drag, startPoint x: 390, startPoint y: 283, endPoint x: 305, endPoint y: 301, distance: 86.9
click at [309, 301] on div "Select Service Product Membership Package Voucher Prepaid Gift Card Select Styl…" at bounding box center [277, 414] width 434 height 253
drag, startPoint x: 398, startPoint y: 293, endPoint x: 270, endPoint y: 287, distance: 128.0
click at [278, 306] on div "Select Service Product Membership Package Voucher Prepaid Gift Card Select Styl…" at bounding box center [277, 326] width 400 height 40
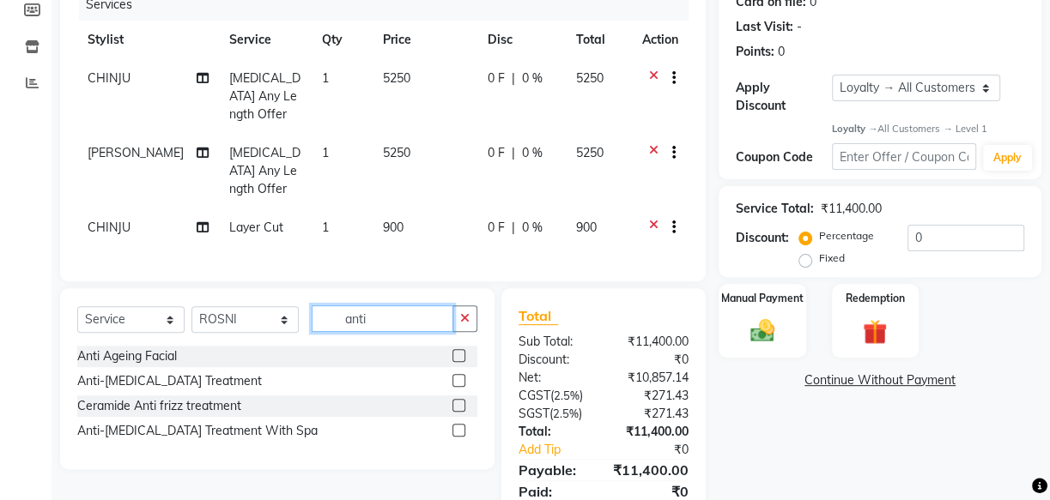
type input "anti"
click at [461, 374] on label at bounding box center [458, 380] width 13 height 13
click at [461, 376] on input "checkbox" at bounding box center [457, 381] width 11 height 11
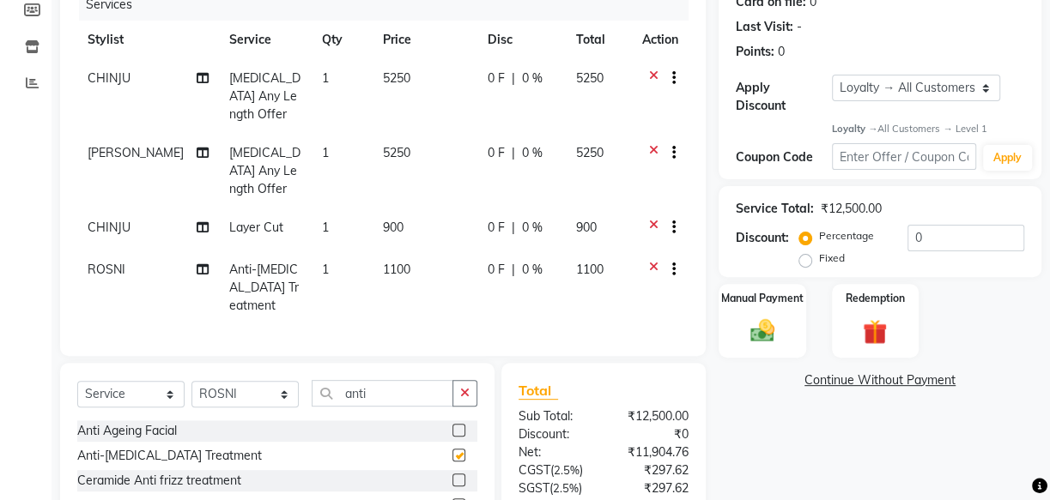
checkbox input "false"
drag, startPoint x: 251, startPoint y: 356, endPoint x: 190, endPoint y: 336, distance: 64.1
click at [233, 380] on div "Select Service Product Membership Package Voucher Prepaid Gift Card Select Styl…" at bounding box center [277, 400] width 400 height 40
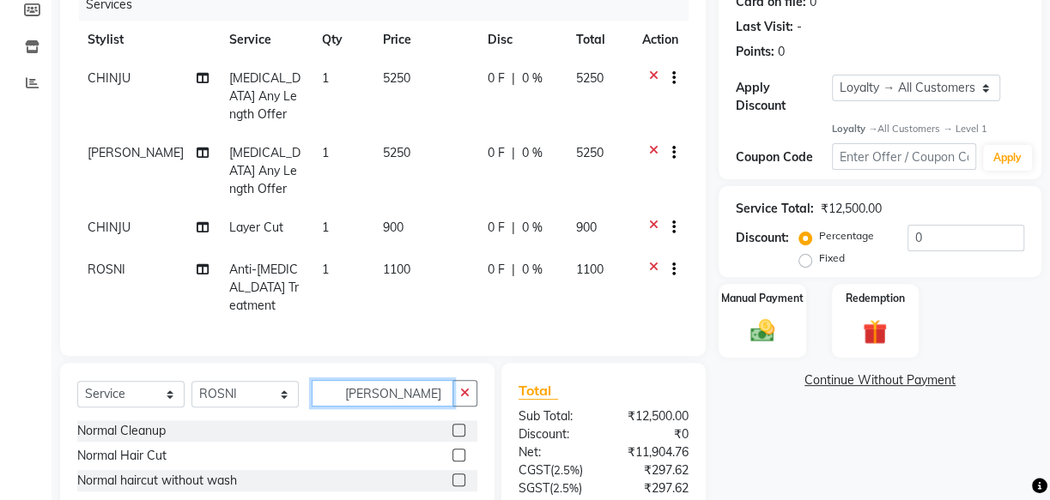
type input "norma"
click at [457, 474] on label at bounding box center [458, 480] width 13 height 13
click at [457, 475] on input "checkbox" at bounding box center [457, 480] width 11 height 11
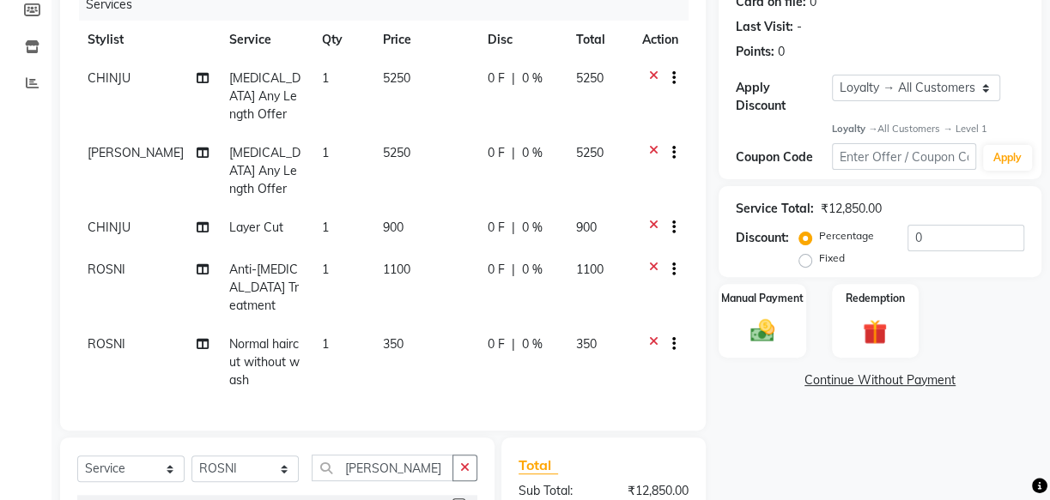
checkbox input "false"
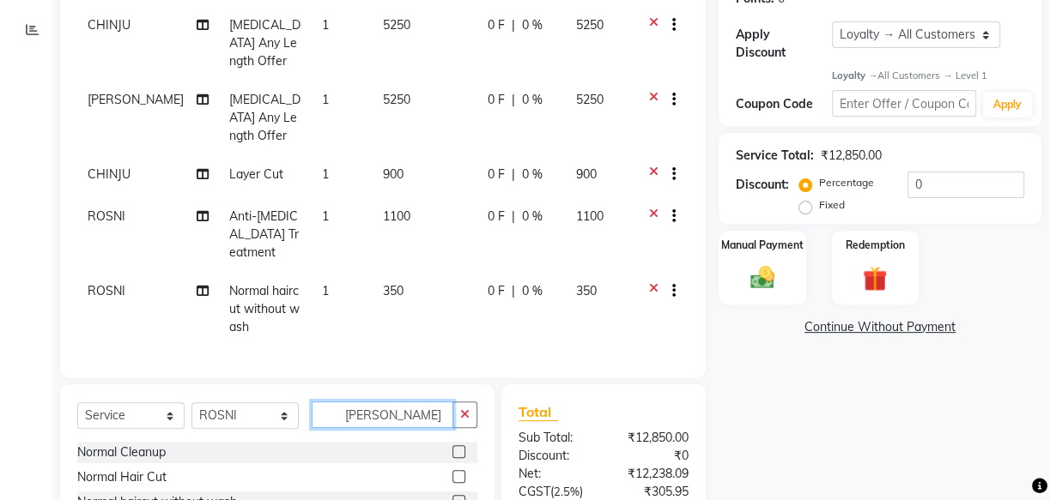
drag, startPoint x: 368, startPoint y: 428, endPoint x: 144, endPoint y: 530, distance: 246.2
type input "frin"
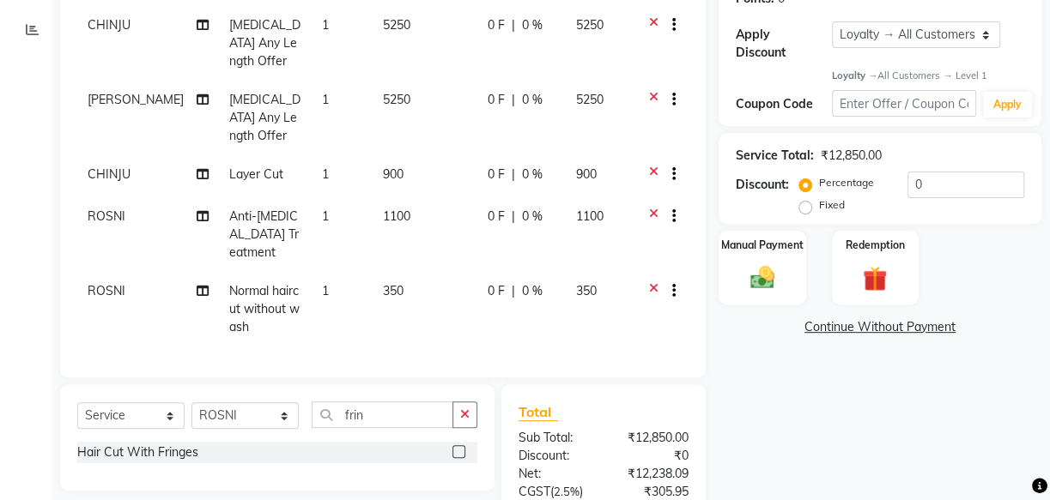
click at [455, 445] on label at bounding box center [458, 451] width 13 height 13
click at [455, 447] on input "checkbox" at bounding box center [457, 452] width 11 height 11
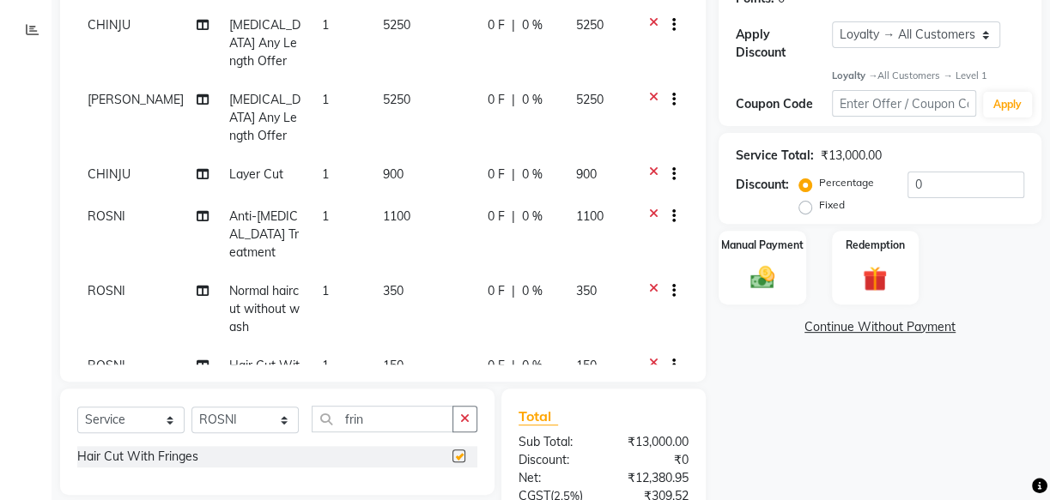
checkbox input "false"
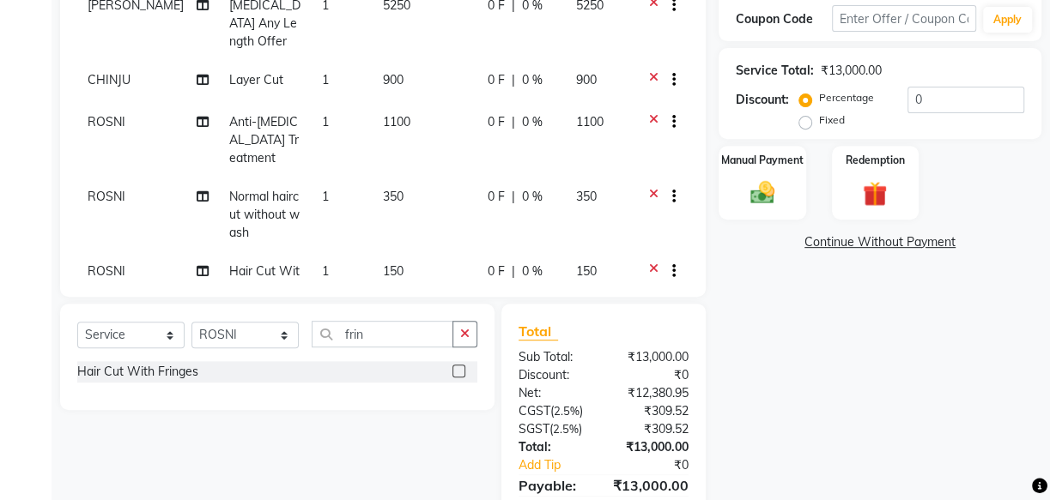
scroll to position [390, 0]
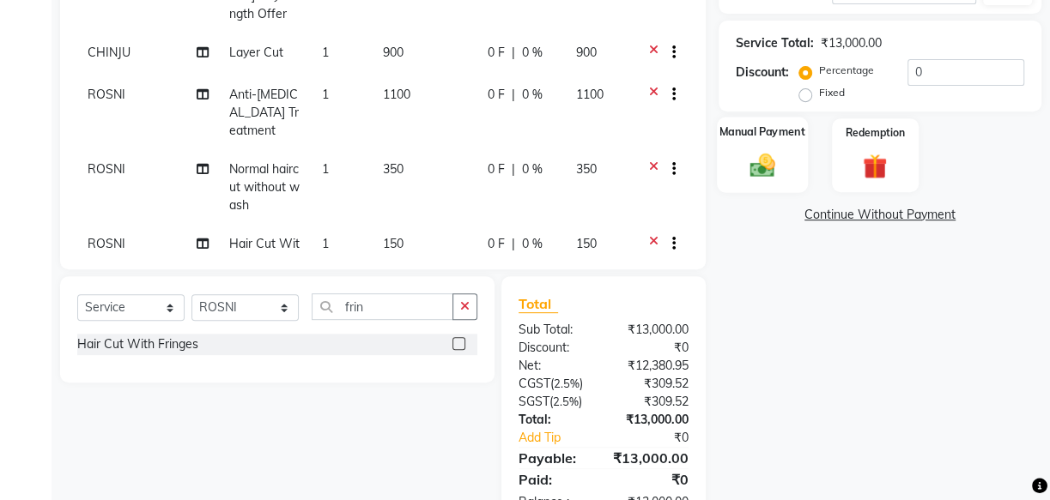
click at [772, 162] on img at bounding box center [762, 165] width 41 height 29
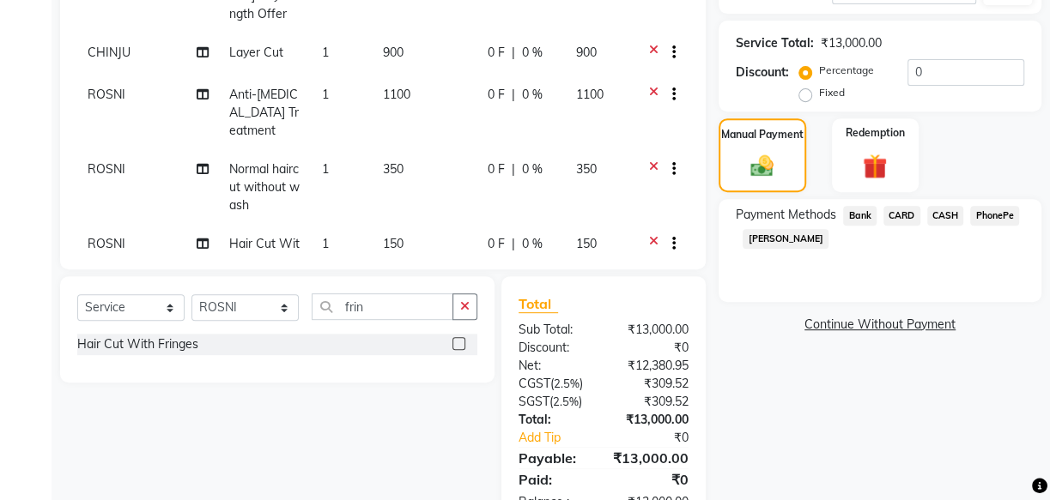
click at [893, 215] on span "CARD" at bounding box center [901, 216] width 37 height 20
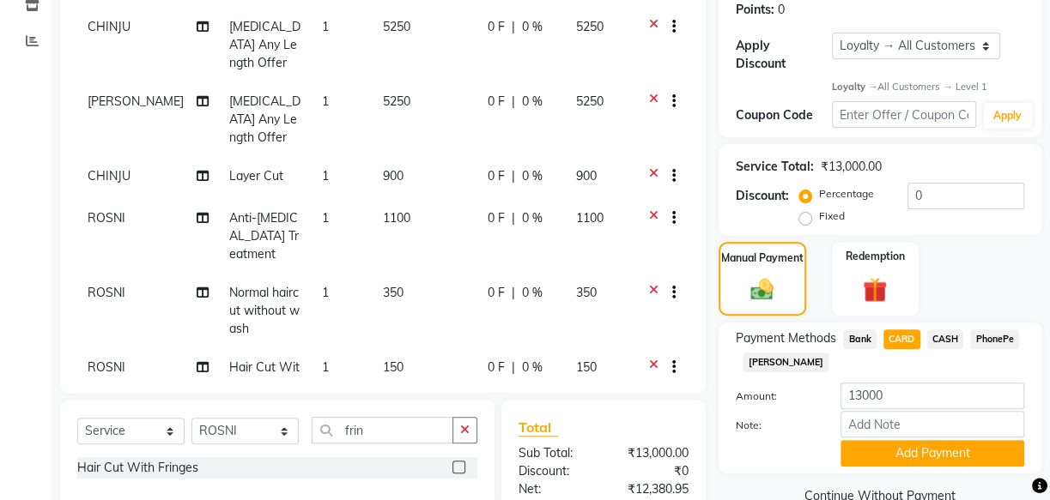
scroll to position [233, 0]
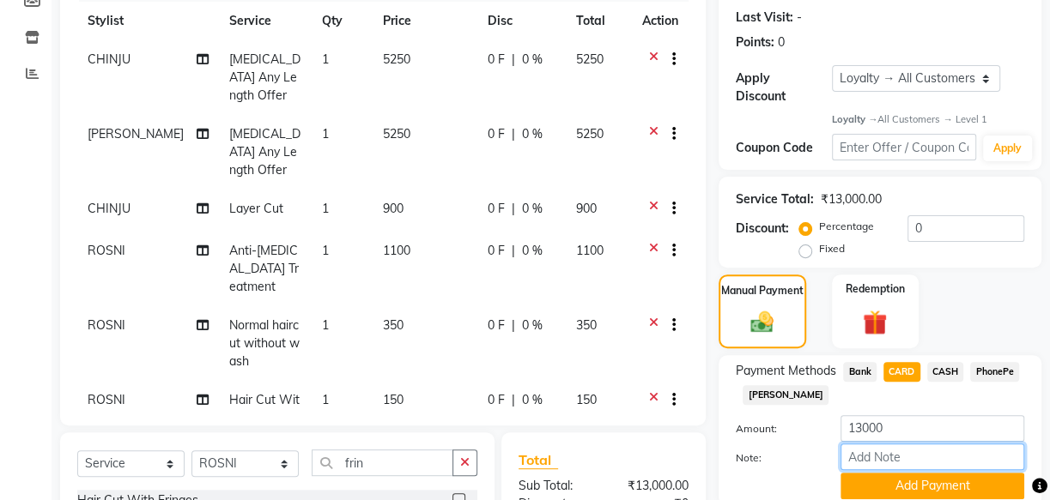
click at [940, 460] on input "Note:" at bounding box center [932, 457] width 184 height 27
type input "[PERSON_NAME]"
drag, startPoint x: 881, startPoint y: 465, endPoint x: 829, endPoint y: 475, distance: 52.4
click at [832, 475] on div "Amount: 13000 Note: mincy Add Payment" at bounding box center [880, 457] width 288 height 84
click at [920, 462] on input "Note:" at bounding box center [932, 457] width 184 height 27
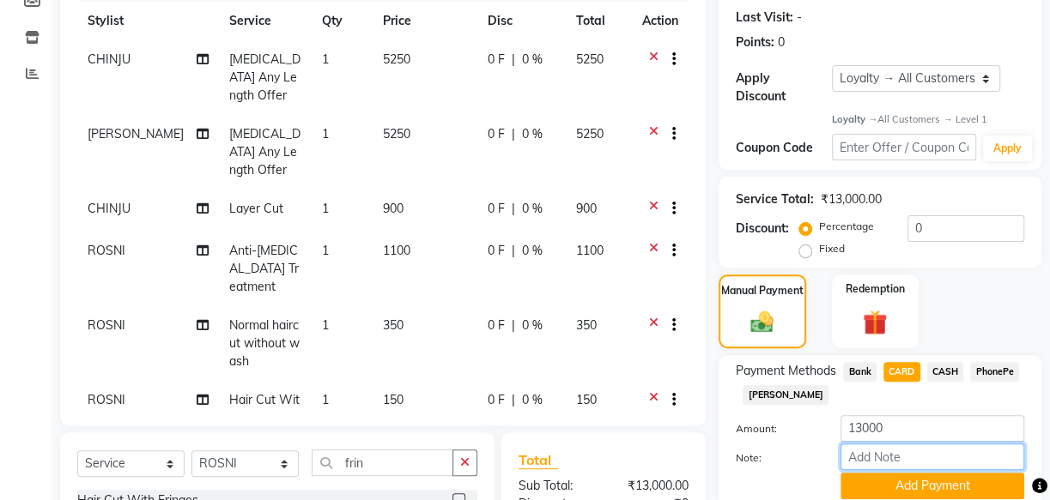
type input "arya"
click at [966, 478] on button "Add Payment" at bounding box center [932, 486] width 184 height 27
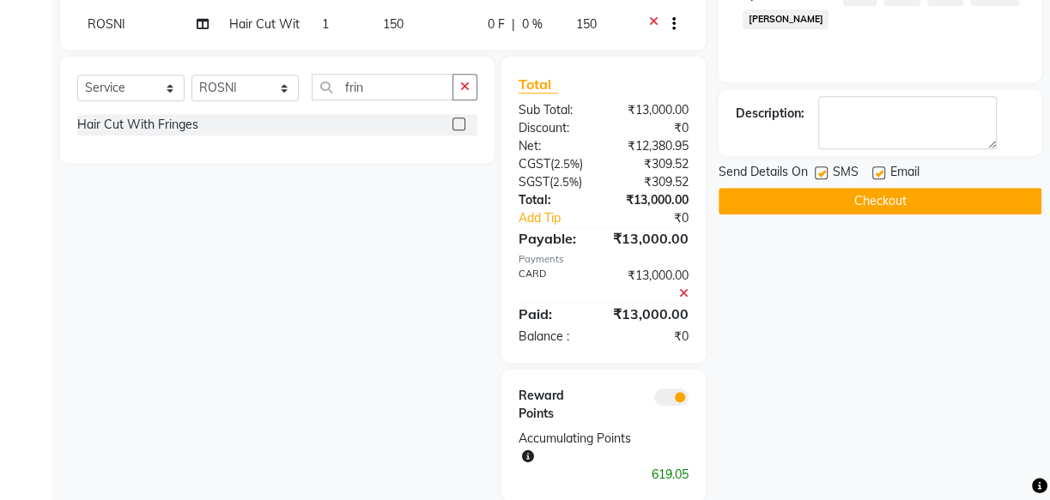
scroll to position [636, 0]
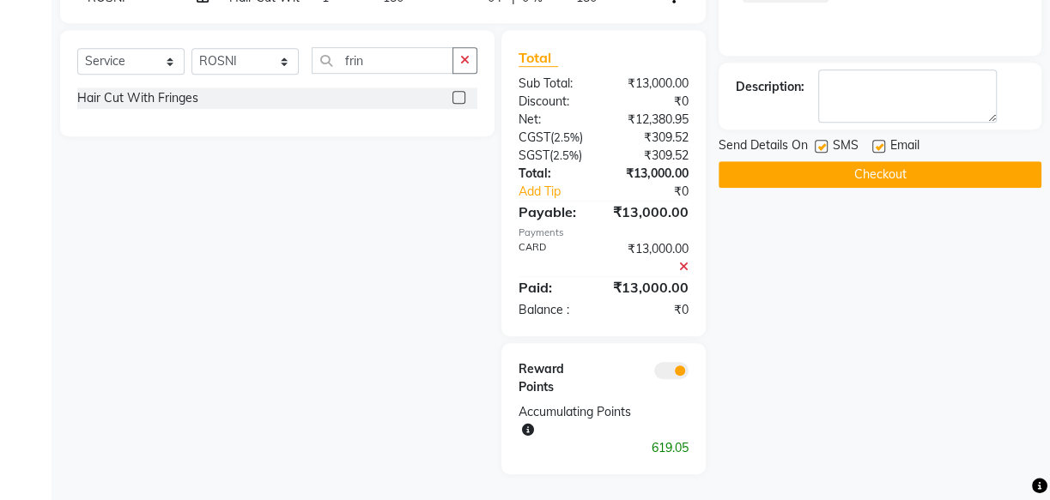
click at [863, 141] on div "SMS" at bounding box center [843, 146] width 58 height 21
click at [815, 145] on label at bounding box center [820, 146] width 13 height 13
click at [815, 145] on input "checkbox" at bounding box center [819, 147] width 11 height 11
checkbox input "false"
click at [879, 142] on label at bounding box center [878, 146] width 13 height 13
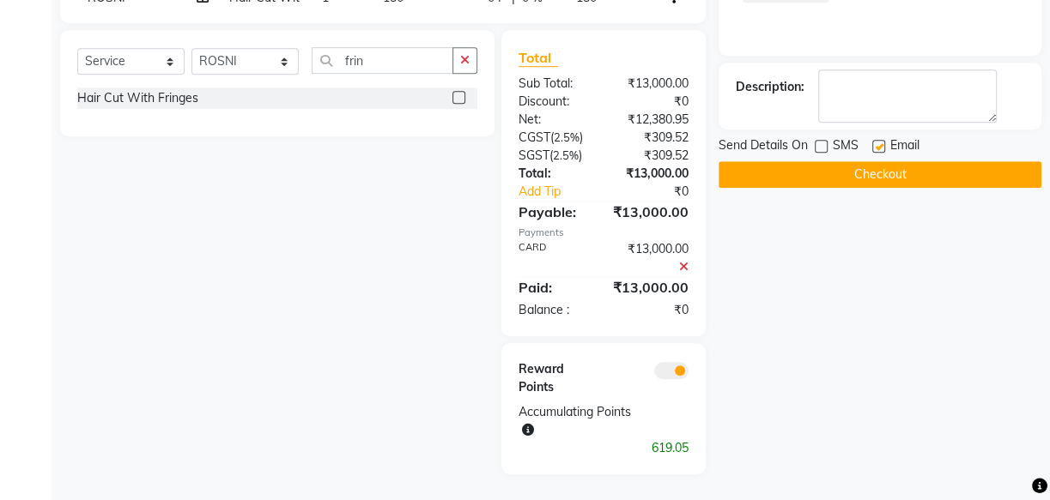
click at [879, 142] on input "checkbox" at bounding box center [877, 147] width 11 height 11
checkbox input "false"
click at [890, 172] on button "Checkout" at bounding box center [879, 174] width 323 height 27
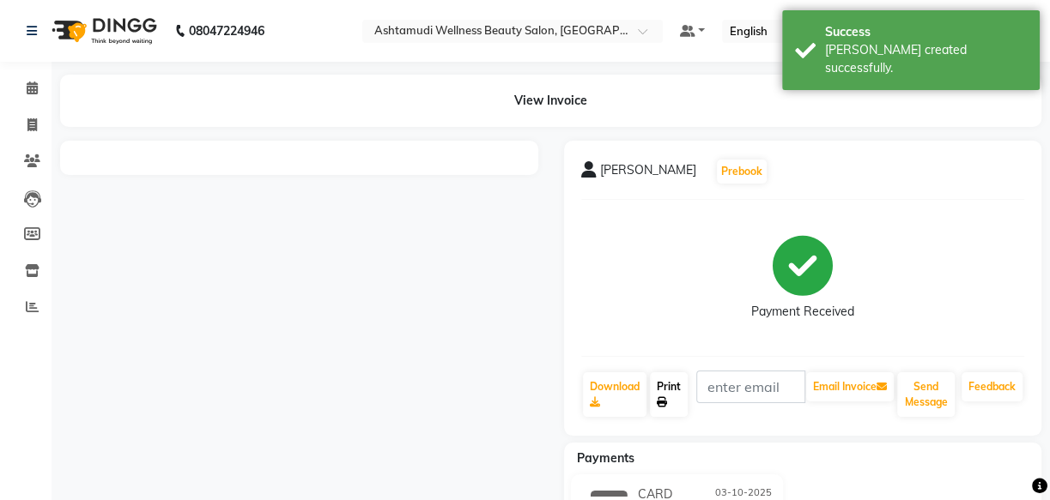
click at [669, 394] on link "Print" at bounding box center [669, 394] width 38 height 45
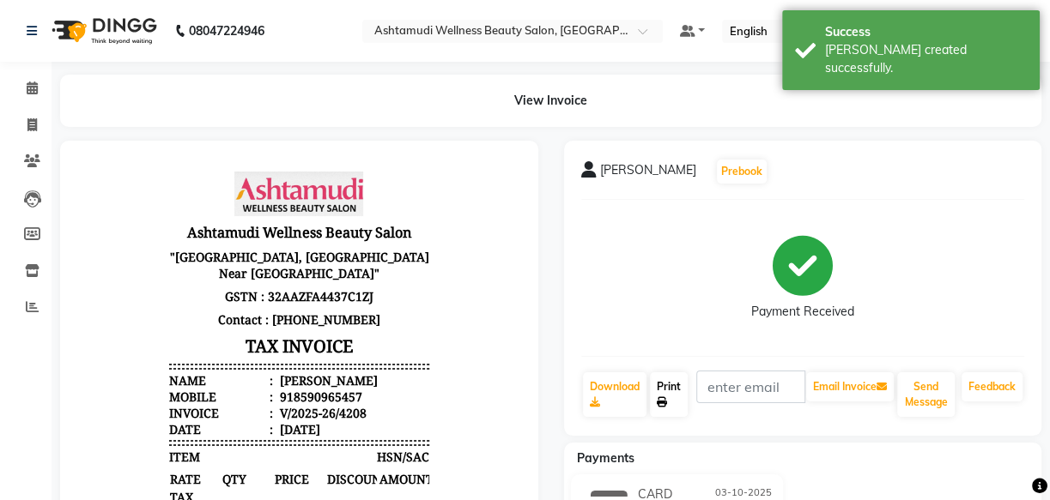
click at [669, 394] on link "Print" at bounding box center [669, 394] width 38 height 45
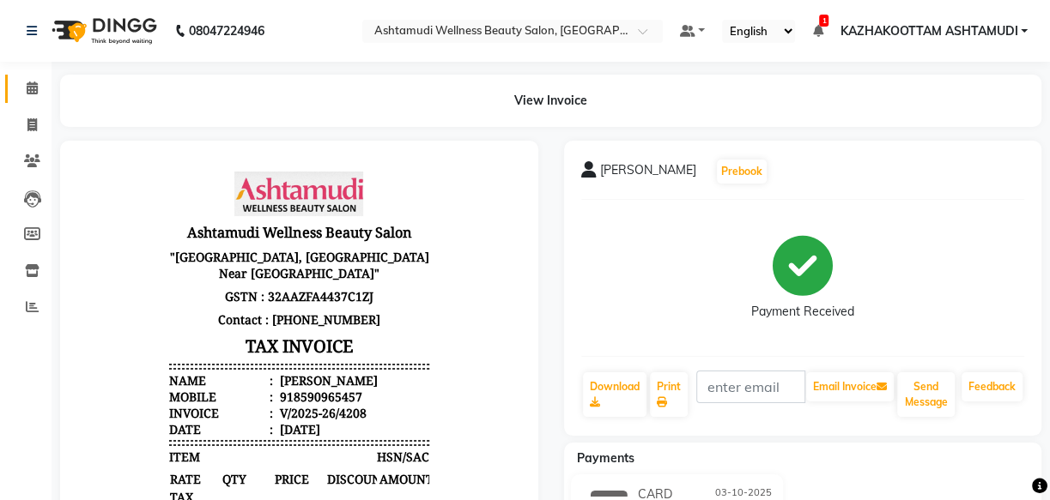
click at [21, 75] on link "Calendar" at bounding box center [25, 89] width 41 height 28
click at [27, 91] on icon at bounding box center [32, 88] width 11 height 13
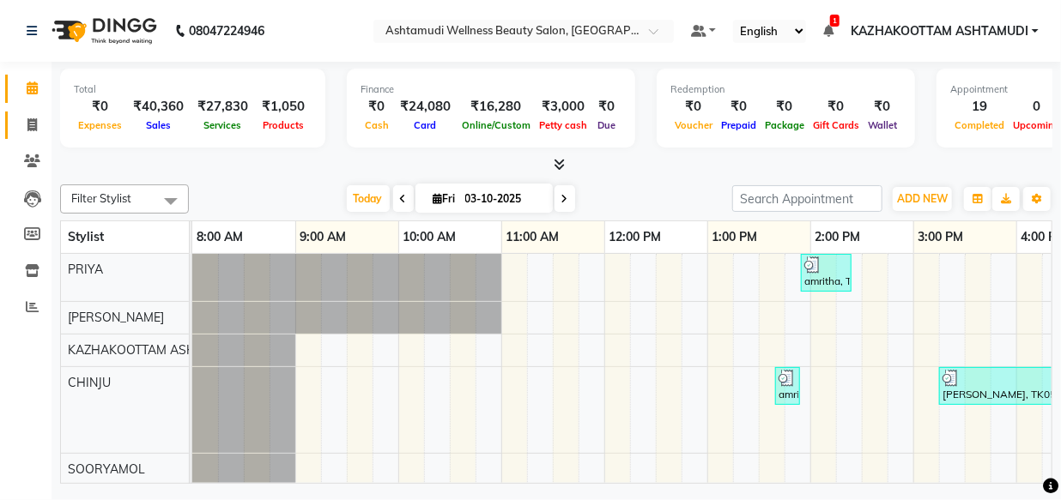
click at [29, 134] on link "Invoice" at bounding box center [25, 126] width 41 height 28
select select "service"
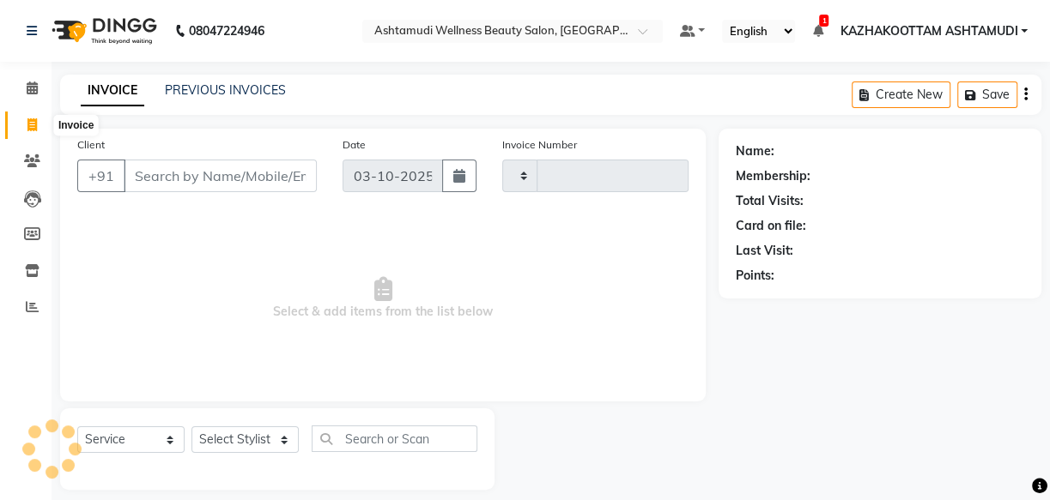
type input "4209"
select select "4662"
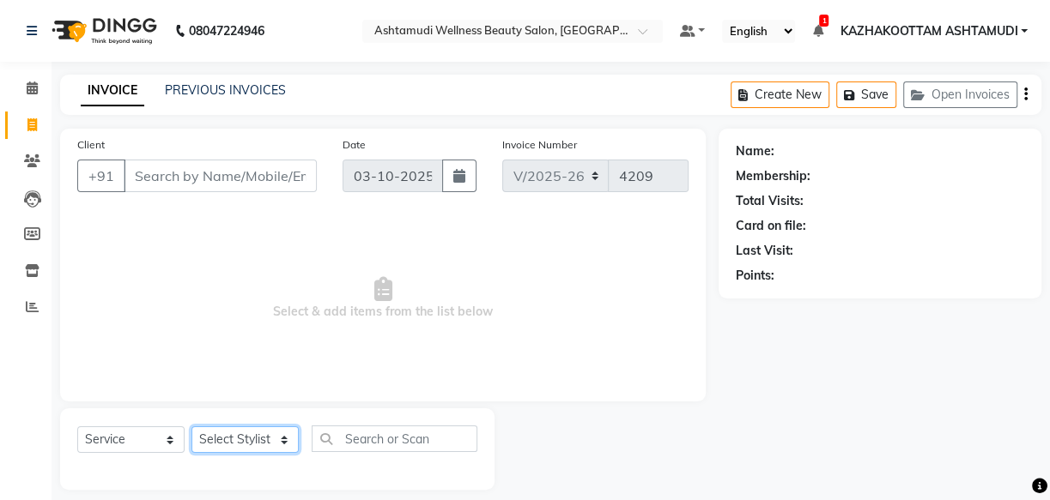
click at [247, 438] on select "Select Stylist" at bounding box center [244, 440] width 107 height 27
click at [248, 440] on select "Select Stylist" at bounding box center [244, 440] width 107 height 27
click at [248, 441] on select "Select Stylist Arya CHINJU GEETA KAZHAKOOTTAM ASHTAMUDI KRISHNA [PERSON_NAME] […" at bounding box center [244, 440] width 107 height 27
click at [28, 81] on span at bounding box center [32, 89] width 30 height 20
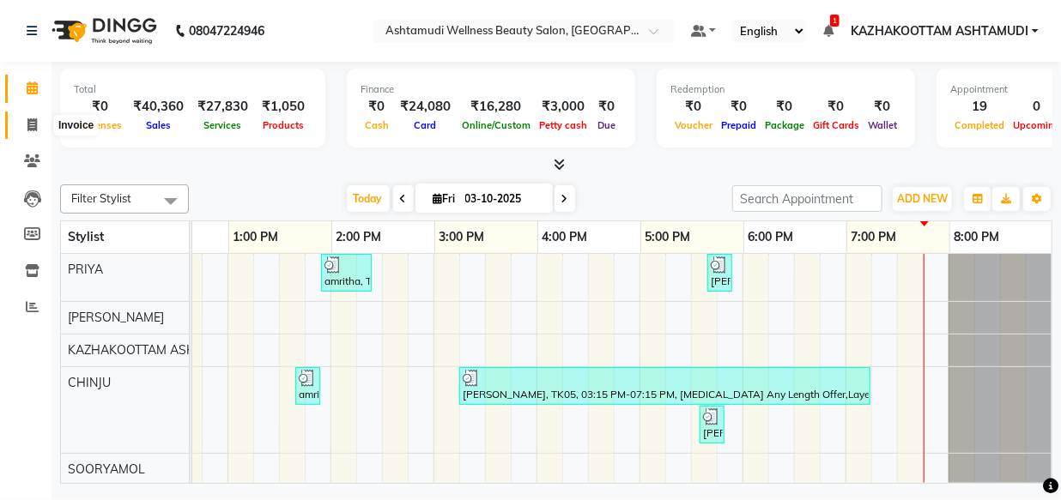
click at [30, 126] on icon at bounding box center [31, 124] width 9 height 13
select select "4662"
select select "service"
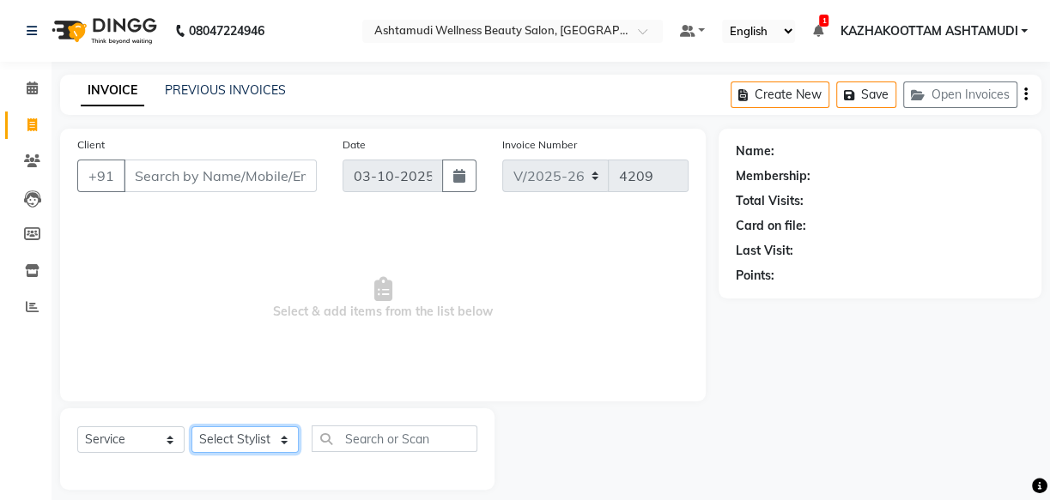
click at [248, 446] on select "Select Stylist" at bounding box center [244, 440] width 107 height 27
click at [248, 441] on select "Select Stylist Arya CHINJU GEETA KAZHAKOOTTAM ASHTAMUDI KRISHNA [PERSON_NAME] […" at bounding box center [244, 440] width 107 height 27
click at [246, 439] on select "Select Stylist Arya CHINJU GEETA KAZHAKOOTTAM ASHTAMUDI KRISHNA [PERSON_NAME] […" at bounding box center [244, 440] width 107 height 27
select select "49525"
click at [191, 427] on select "Select Stylist Arya CHINJU GEETA KAZHAKOOTTAM ASHTAMUDI KRISHNA [PERSON_NAME] […" at bounding box center [244, 440] width 107 height 27
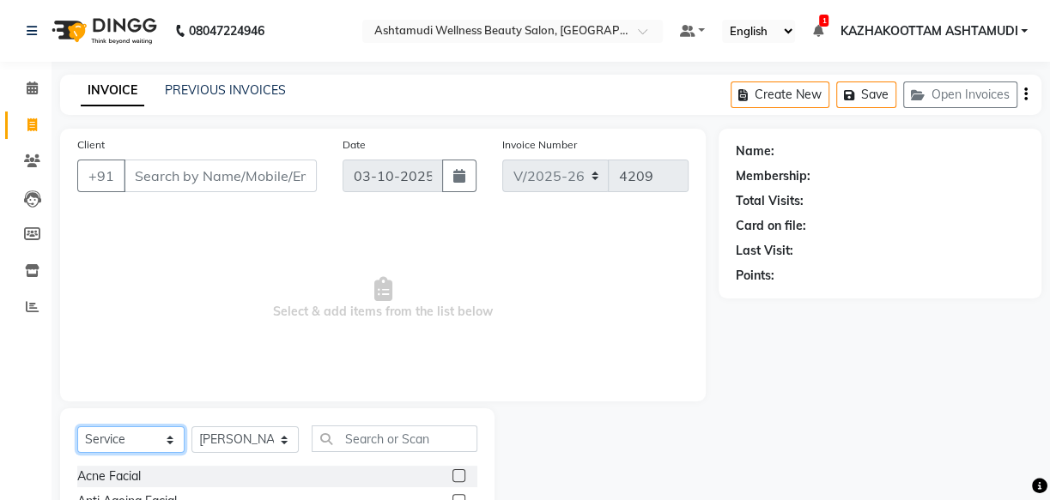
click at [154, 435] on select "Select Service Product Membership Package Voucher Prepaid Gift Card" at bounding box center [130, 440] width 107 height 27
select select "package"
click at [77, 427] on select "Select Service Product Membership Package Voucher Prepaid Gift Card" at bounding box center [130, 440] width 107 height 27
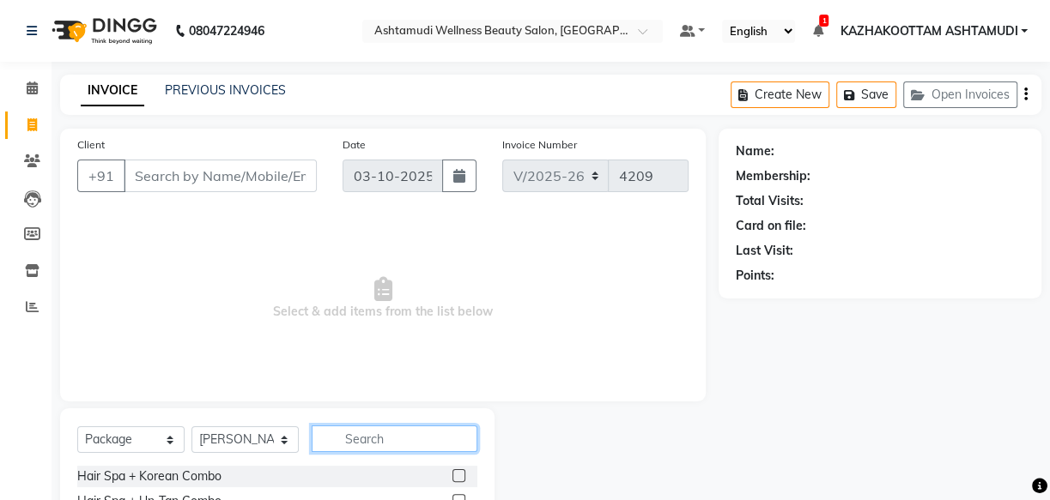
click at [360, 444] on input "text" at bounding box center [395, 439] width 166 height 27
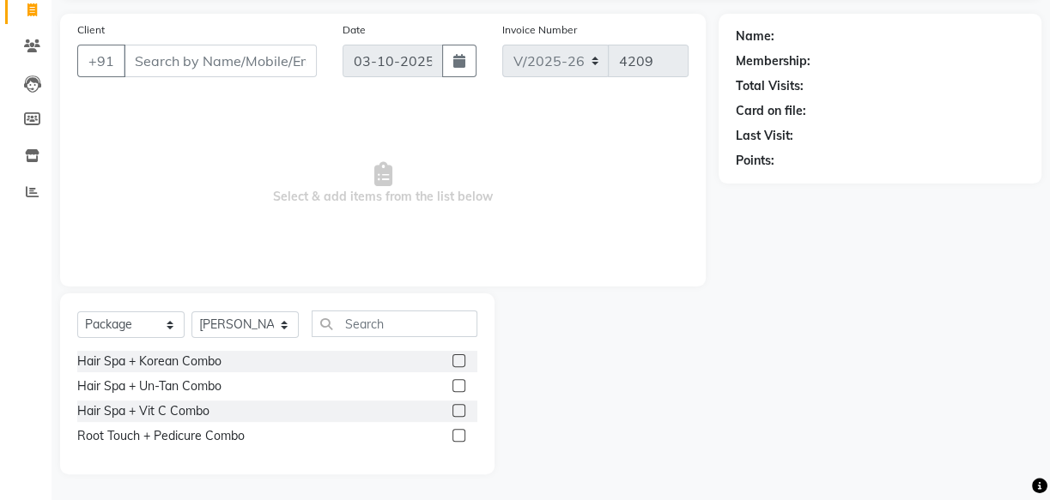
click at [457, 387] on label at bounding box center [458, 385] width 13 height 13
click at [457, 387] on input "checkbox" at bounding box center [457, 386] width 11 height 11
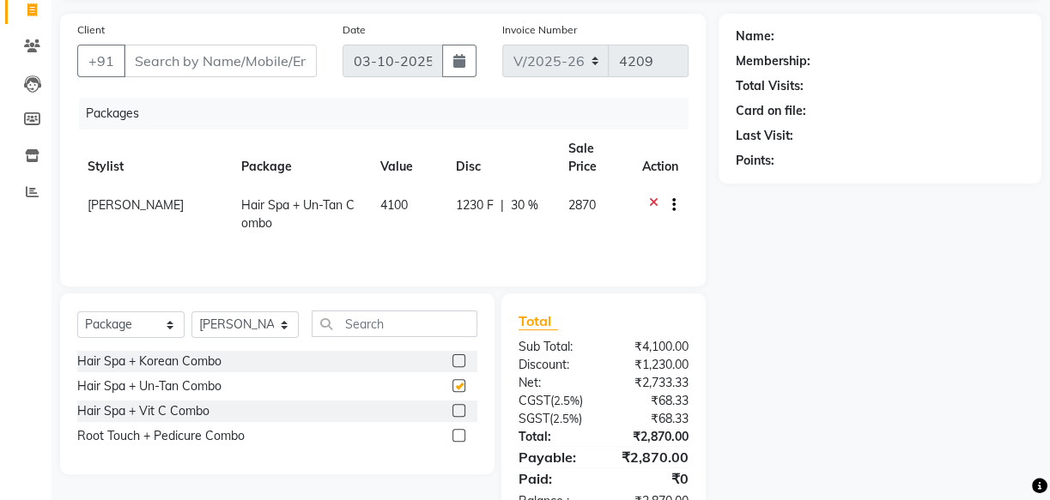
checkbox input "false"
click at [137, 330] on select "Select Service Product Membership Package Voucher Prepaid Gift Card" at bounding box center [130, 325] width 107 height 27
select select "service"
click at [77, 312] on select "Select Service Product Membership Package Voucher Prepaid Gift Card" at bounding box center [130, 325] width 107 height 27
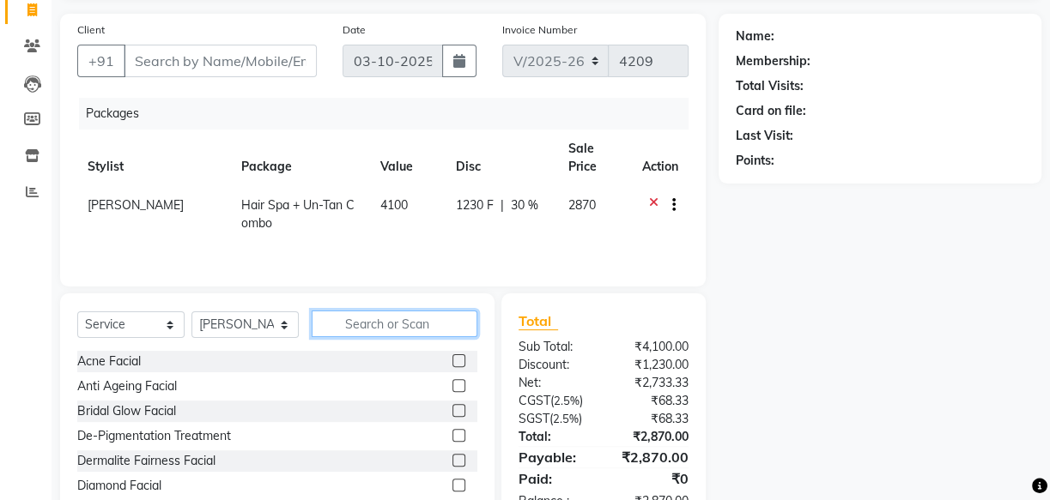
click at [339, 326] on input "text" at bounding box center [395, 324] width 166 height 27
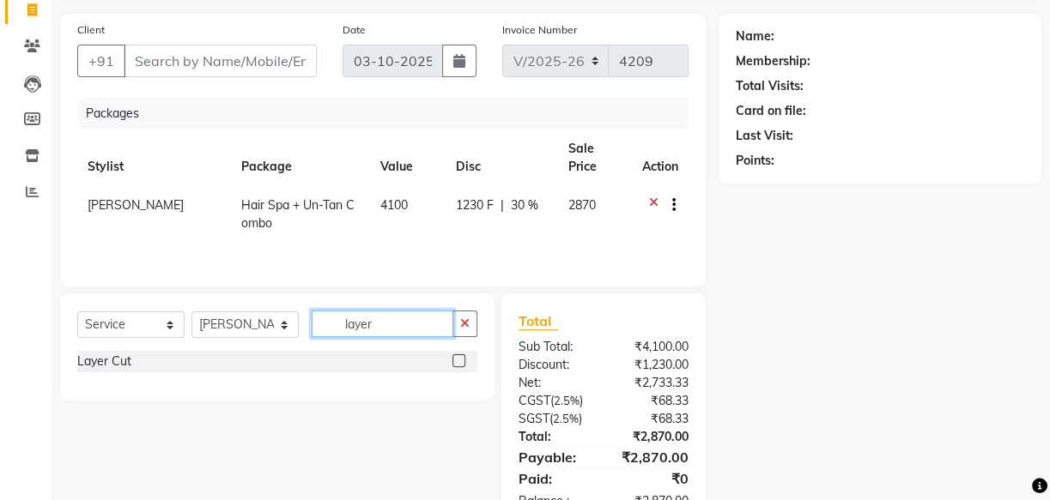
type input "layer"
click at [463, 356] on label at bounding box center [458, 360] width 13 height 13
click at [463, 356] on input "checkbox" at bounding box center [457, 361] width 11 height 11
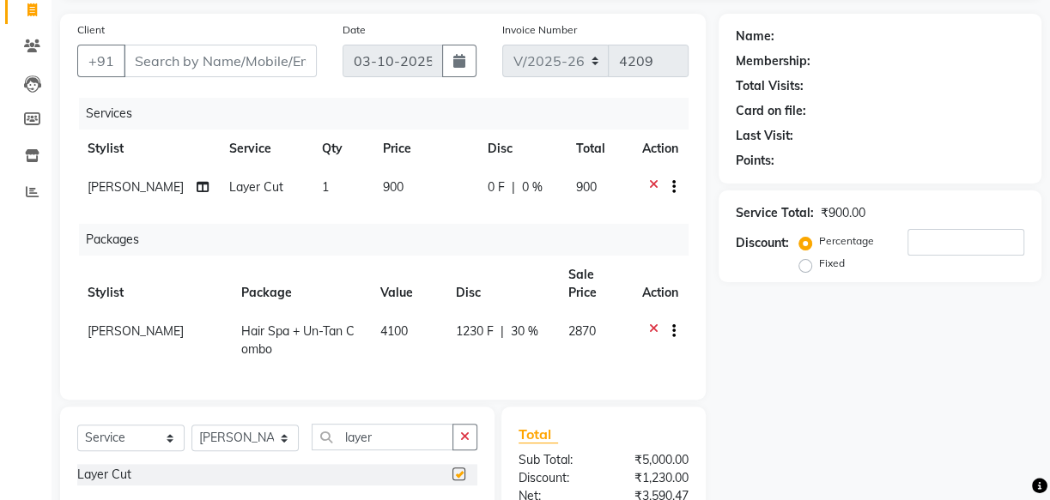
checkbox input "false"
drag, startPoint x: 375, startPoint y: 444, endPoint x: 326, endPoint y: 442, distance: 49.0
click at [326, 443] on input "layer" at bounding box center [383, 437] width 142 height 27
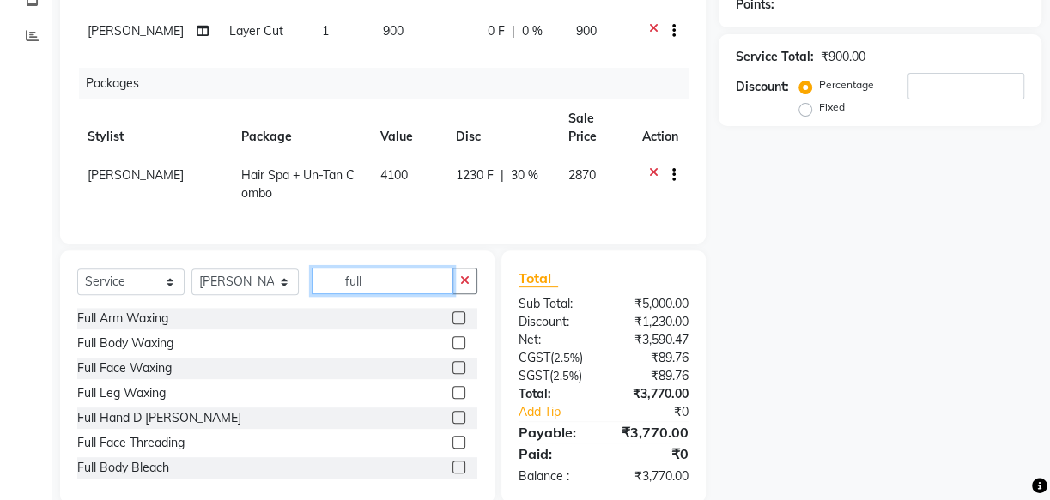
type input "full"
click at [452, 424] on label at bounding box center [458, 417] width 13 height 13
click at [452, 424] on input "checkbox" at bounding box center [457, 418] width 11 height 11
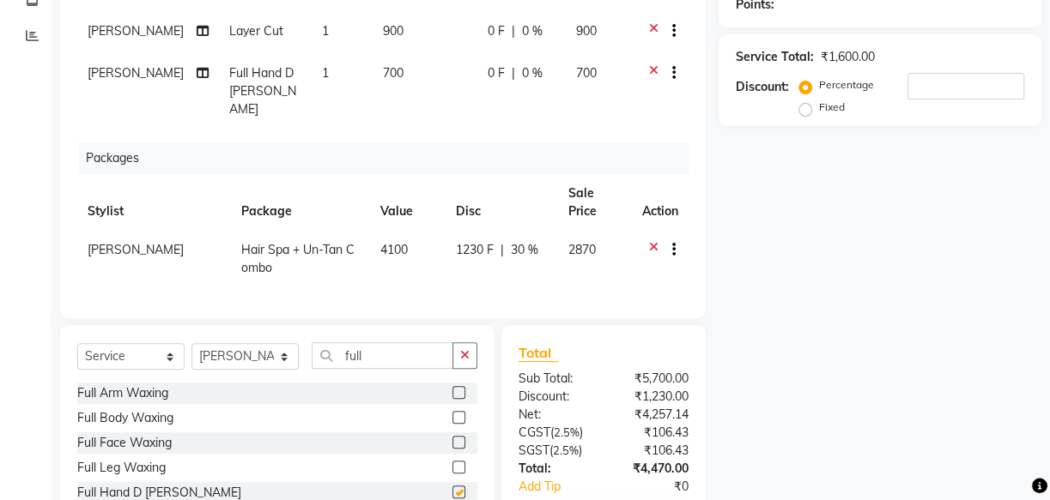
checkbox input "false"
drag, startPoint x: 374, startPoint y: 348, endPoint x: 288, endPoint y: 352, distance: 85.9
click at [288, 352] on div "Select Service Product Membership Package Voucher Prepaid Gift Card Select Styl…" at bounding box center [277, 362] width 400 height 40
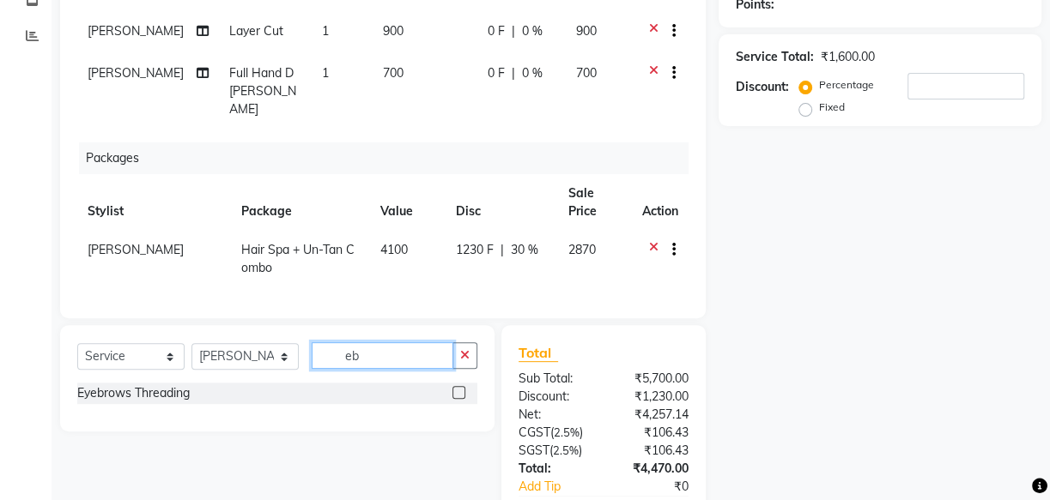
type input "eb"
click at [461, 386] on label at bounding box center [458, 392] width 13 height 13
click at [461, 388] on input "checkbox" at bounding box center [457, 393] width 11 height 11
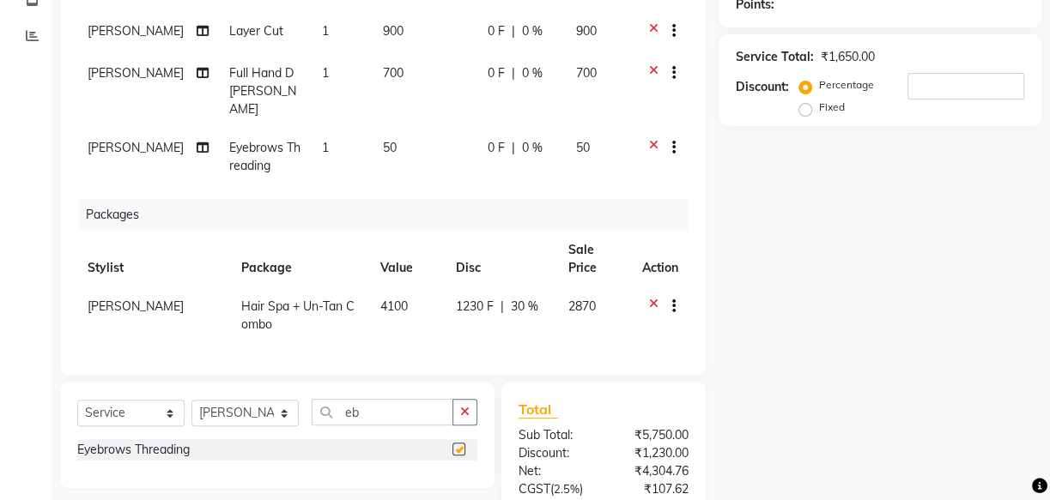
checkbox input "false"
drag, startPoint x: 410, startPoint y: 412, endPoint x: 326, endPoint y: 415, distance: 84.2
click at [326, 415] on input "eb" at bounding box center [383, 412] width 142 height 27
type input "chin"
click at [457, 446] on label at bounding box center [458, 449] width 13 height 13
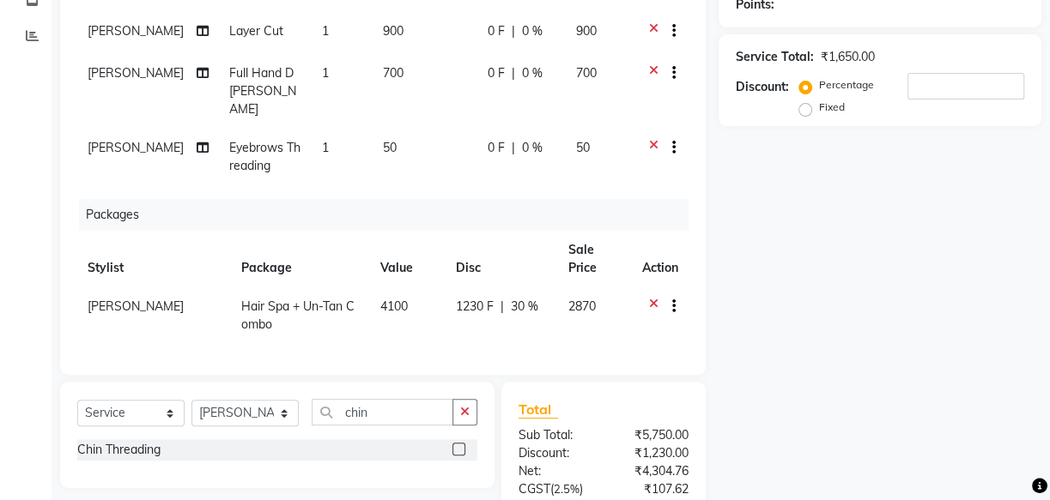
click at [457, 446] on input "checkbox" at bounding box center [457, 450] width 11 height 11
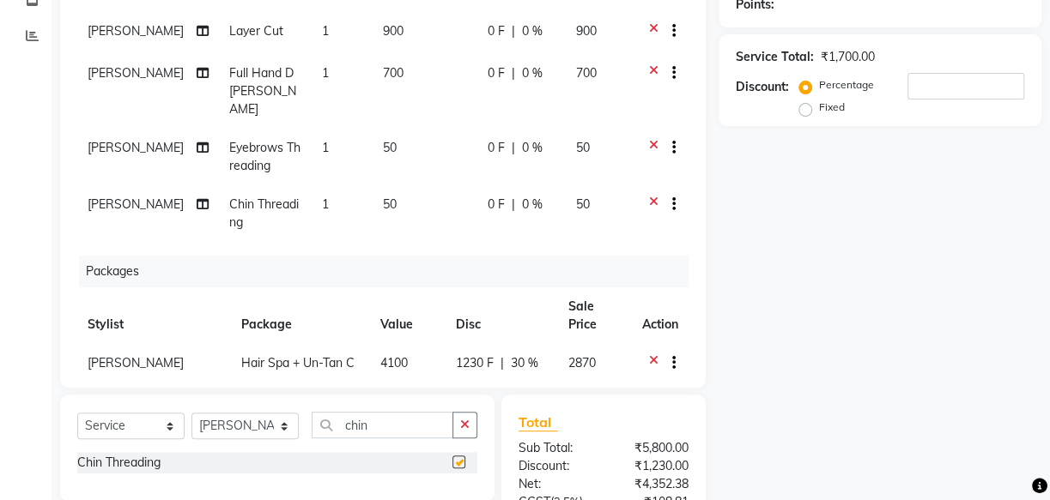
checkbox input "false"
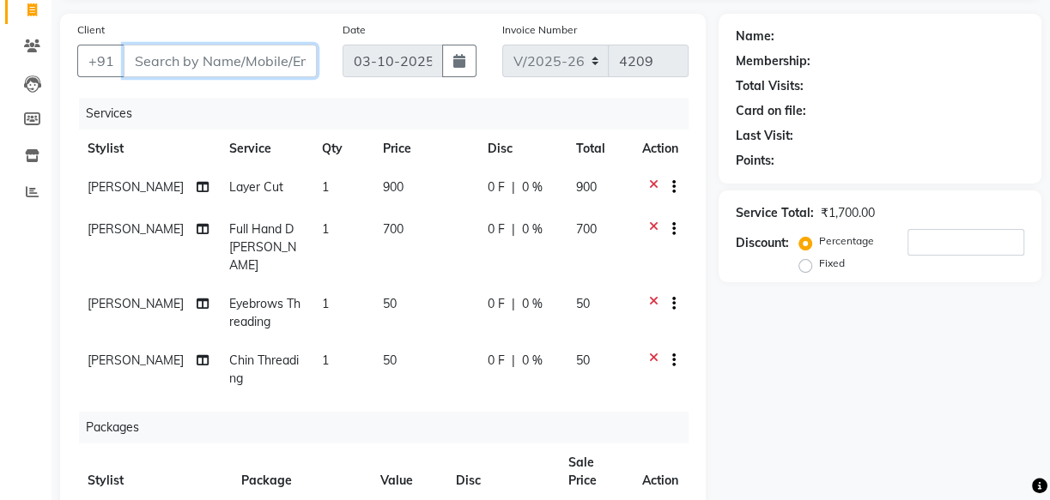
click at [197, 66] on input "Client" at bounding box center [220, 61] width 193 height 33
type input "9"
type input "0"
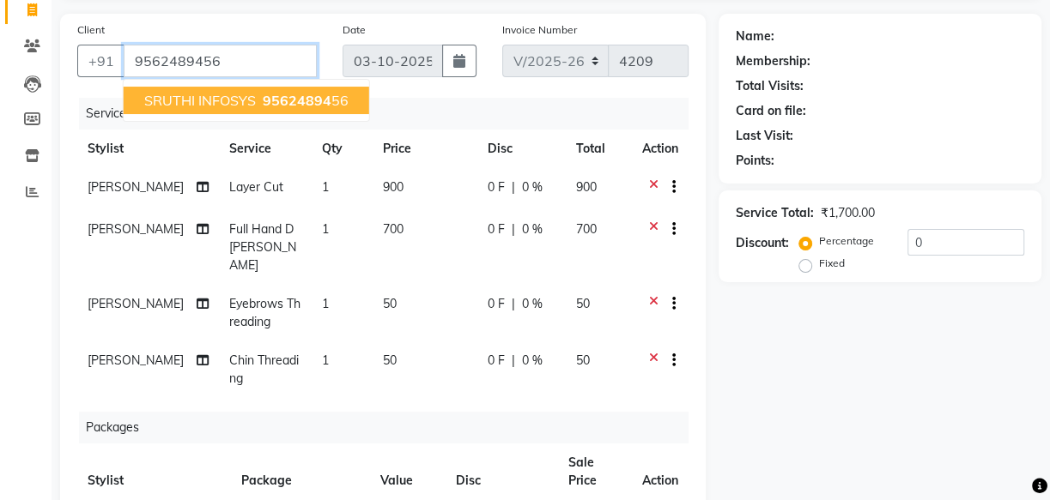
type input "9562489456"
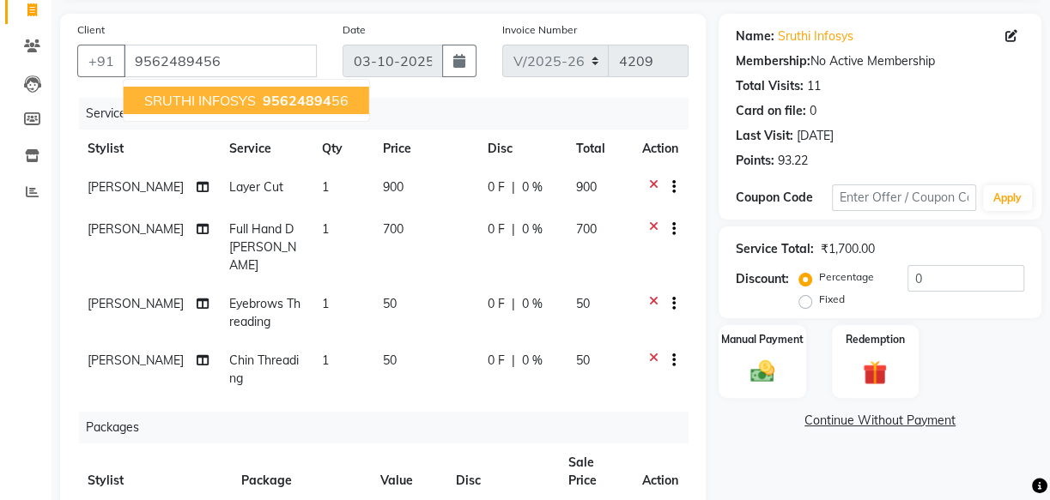
click at [279, 101] on span "95624894" at bounding box center [297, 100] width 69 height 17
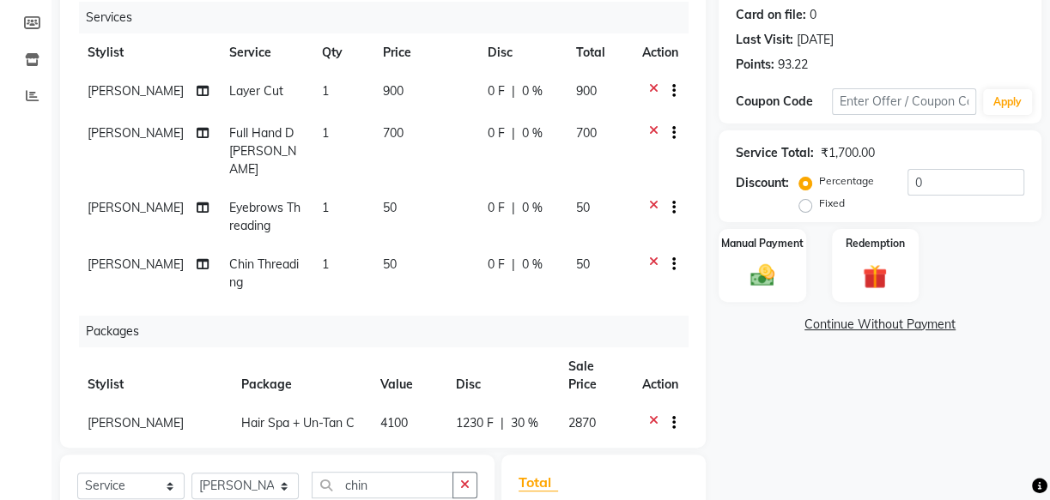
scroll to position [193, 0]
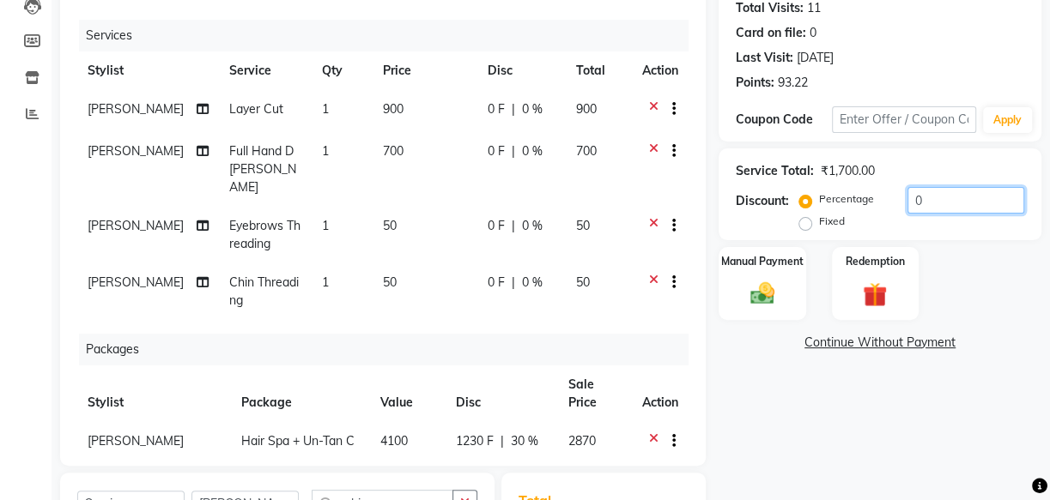
click at [921, 200] on input "0" at bounding box center [965, 200] width 117 height 27
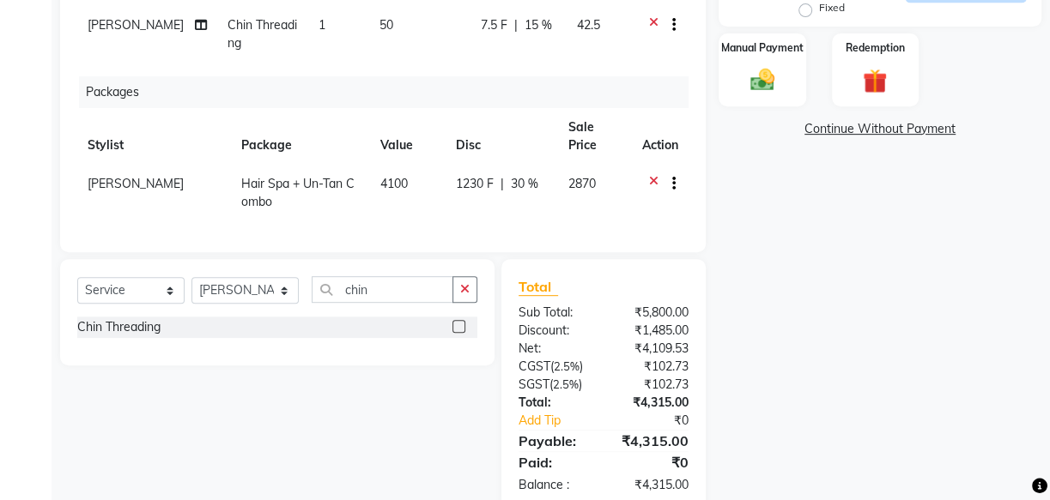
scroll to position [427, 0]
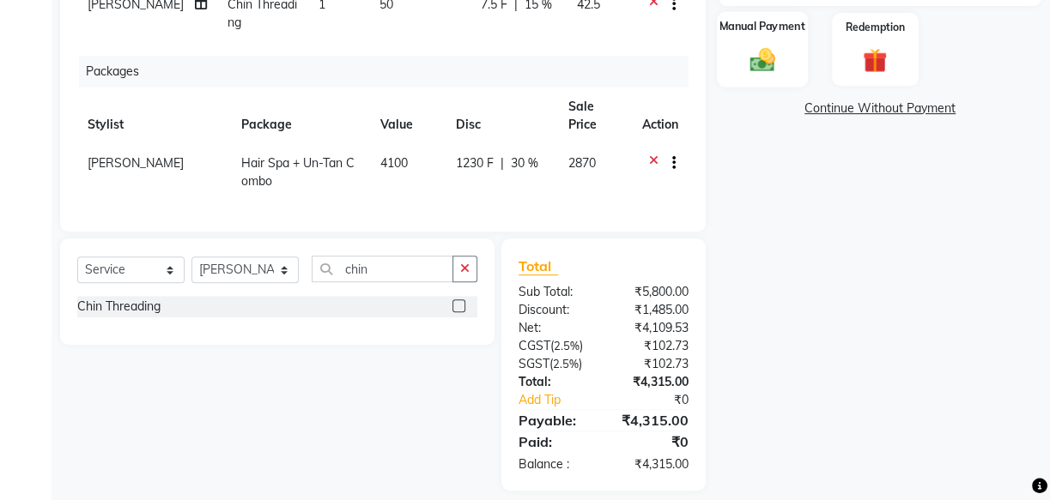
type input "15"
click at [744, 37] on div "Manual Payment" at bounding box center [762, 49] width 91 height 76
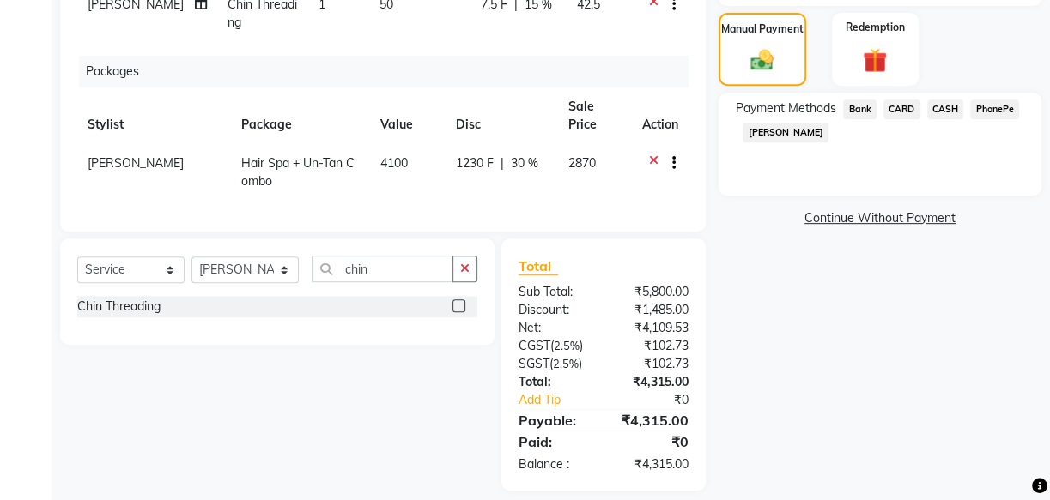
click at [995, 106] on span "PhonePe" at bounding box center [994, 110] width 49 height 20
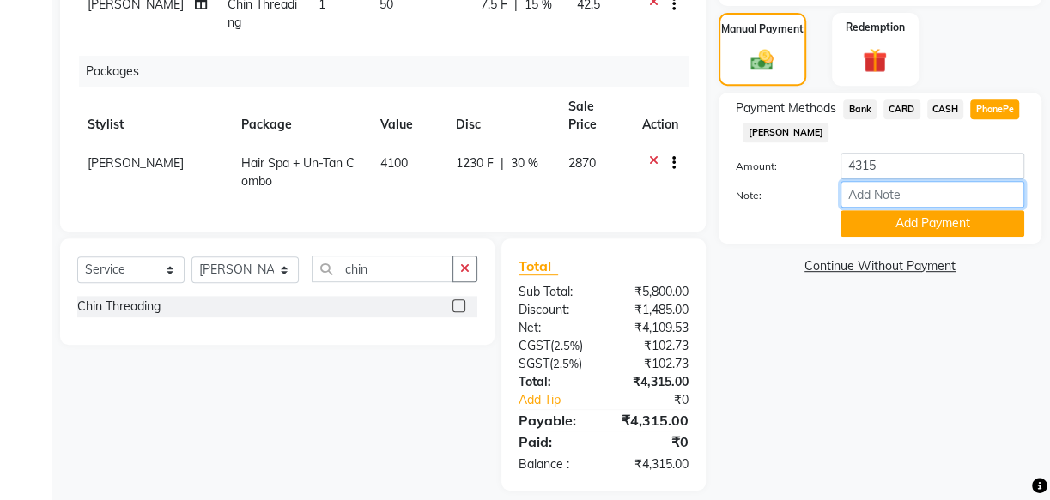
click at [898, 202] on input "Note:" at bounding box center [932, 194] width 184 height 27
type input "[PERSON_NAME]"
click at [940, 223] on button "Add Payment" at bounding box center [932, 223] width 184 height 27
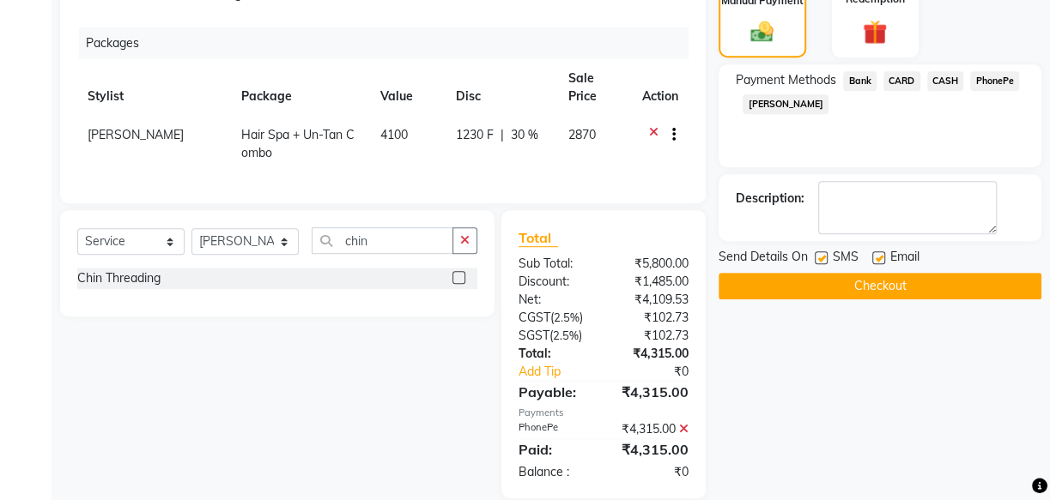
scroll to position [481, 0]
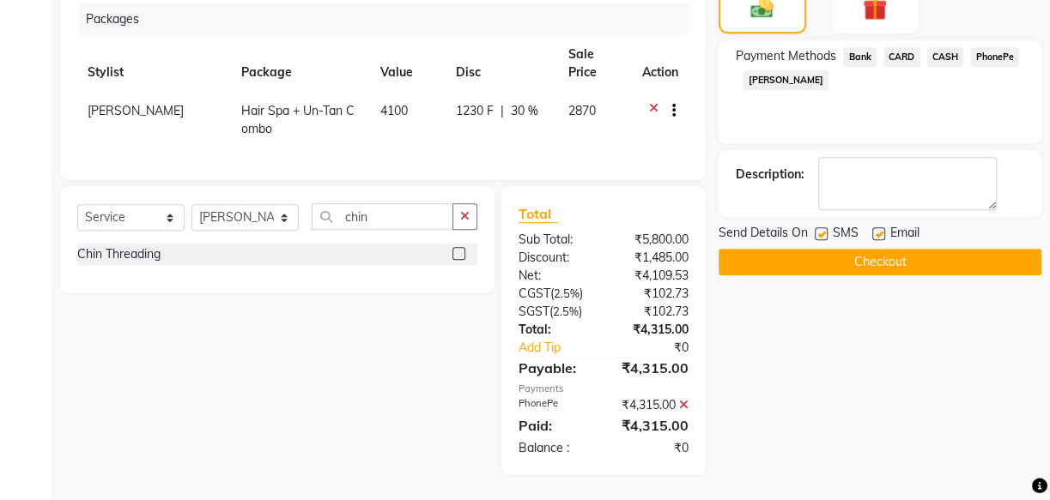
click at [814, 228] on label at bounding box center [820, 233] width 13 height 13
click at [814, 229] on input "checkbox" at bounding box center [819, 234] width 11 height 11
checkbox input "false"
click at [873, 228] on label at bounding box center [878, 233] width 13 height 13
click at [873, 229] on input "checkbox" at bounding box center [877, 234] width 11 height 11
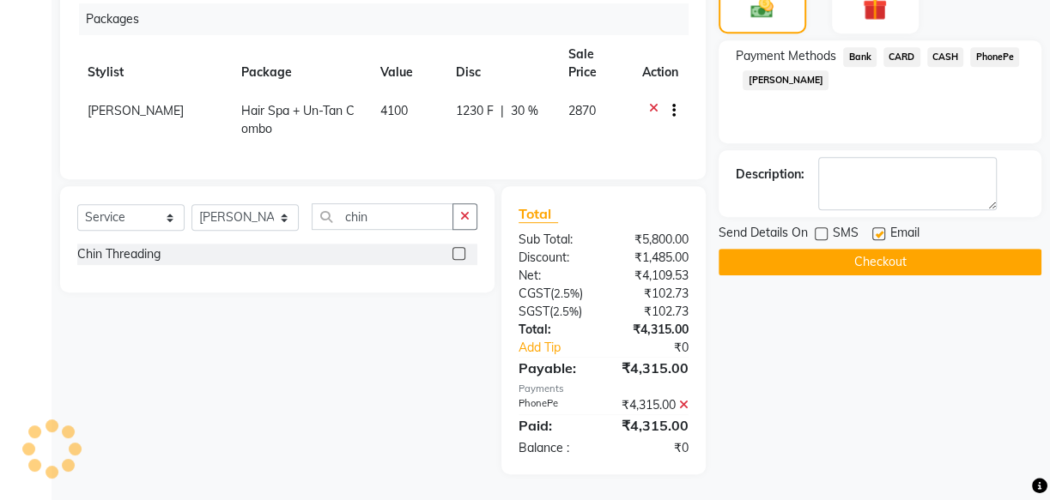
checkbox input "false"
click at [865, 262] on button "Checkout" at bounding box center [879, 262] width 323 height 27
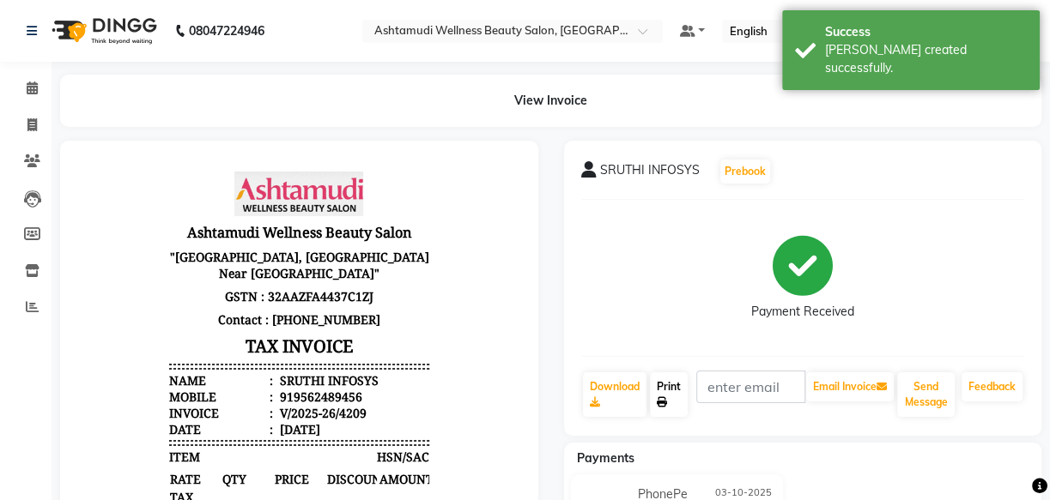
click at [675, 394] on link "Print" at bounding box center [669, 394] width 38 height 45
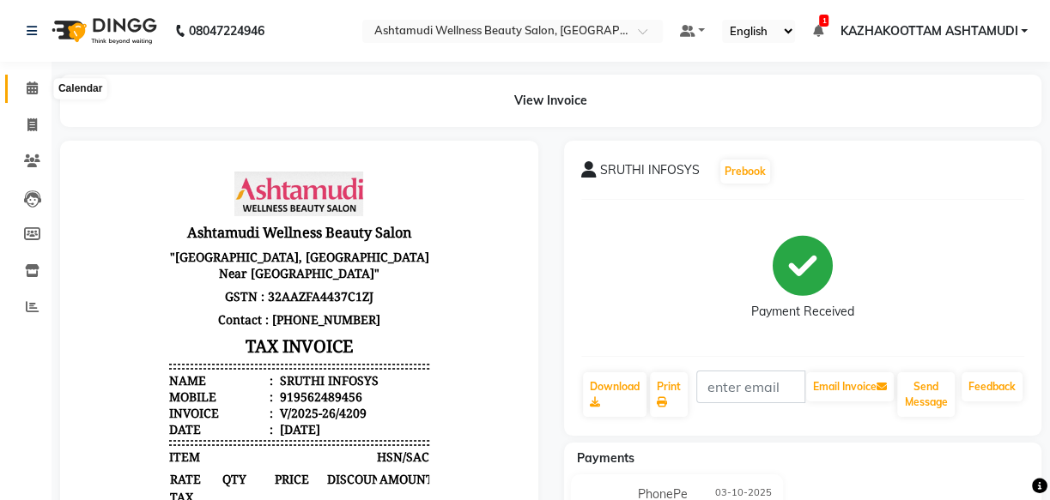
click at [24, 82] on span at bounding box center [32, 89] width 30 height 20
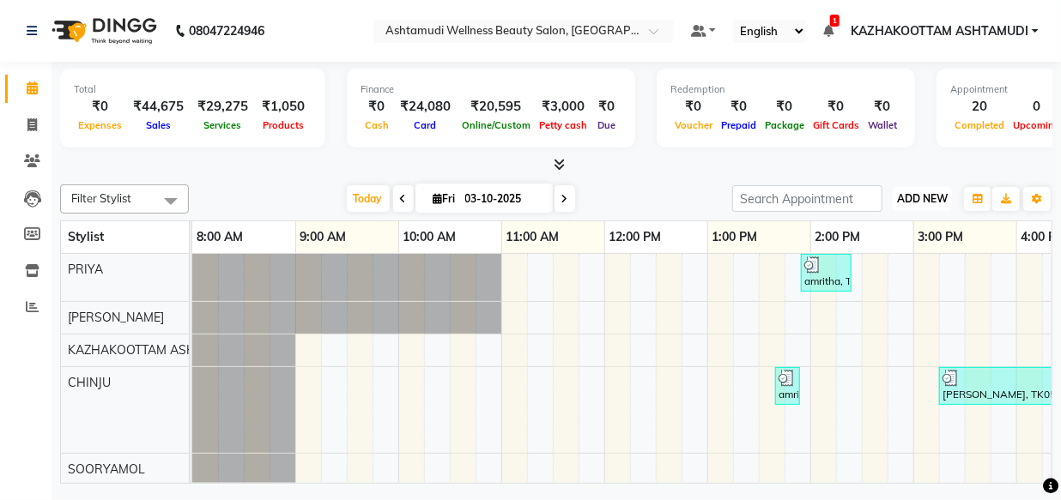
click at [913, 203] on span "ADD NEW" at bounding box center [922, 198] width 51 height 13
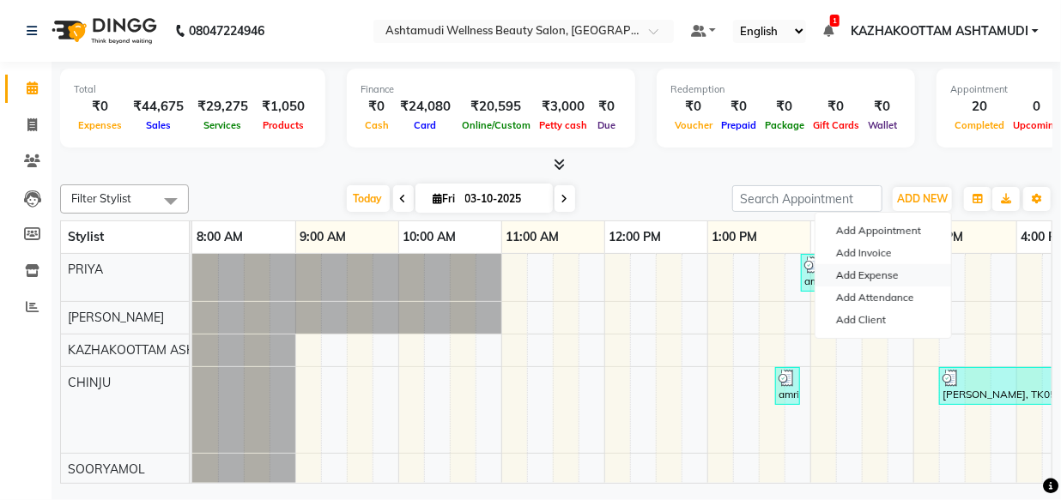
click at [885, 277] on link "Add Expense" at bounding box center [883, 275] width 136 height 22
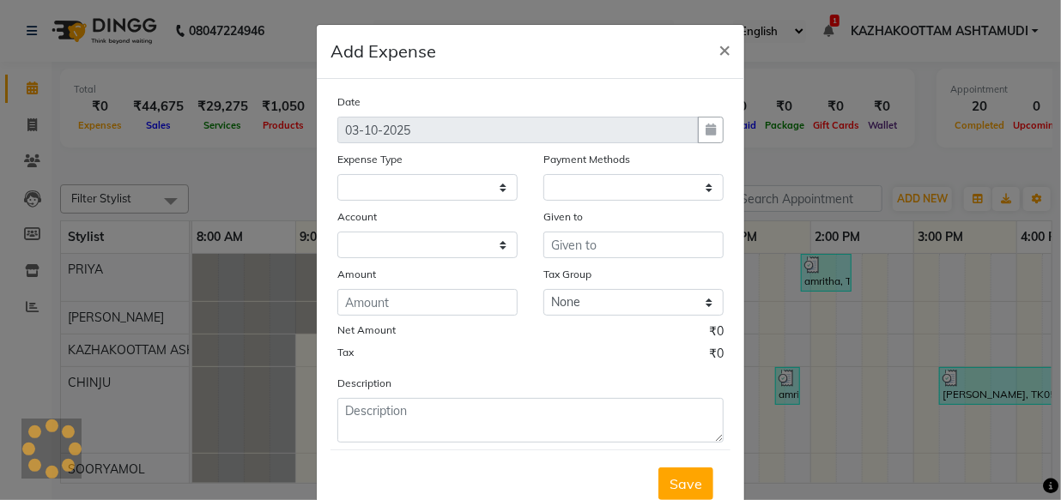
select select
select select "1"
select select "3494"
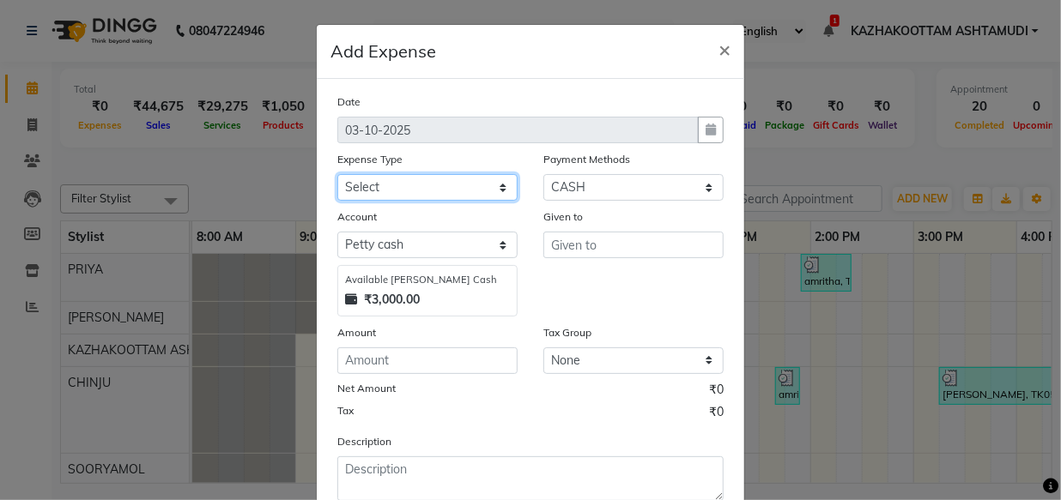
click at [393, 190] on select "Select ACCOMODATION EXPENSES ADVERTISEMENT SALES PROMOTIONAL EXPENSES Bonus BRI…" at bounding box center [427, 187] width 180 height 27
select select "6223"
click at [337, 175] on select "Select ACCOMODATION EXPENSES ADVERTISEMENT SALES PROMOTIONAL EXPENSES Bonus BRI…" at bounding box center [427, 187] width 180 height 27
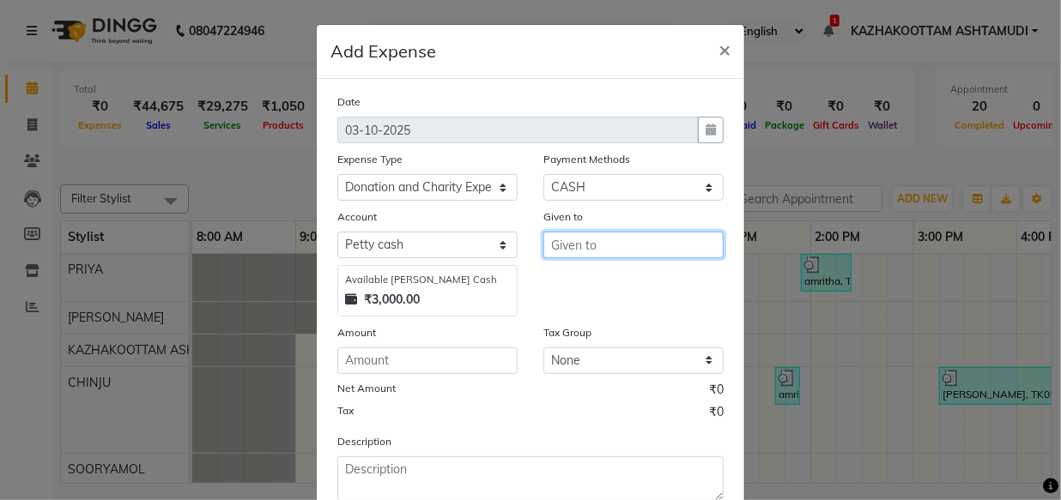
click at [591, 255] on input "text" at bounding box center [633, 245] width 180 height 27
type input "prabhakiran national foundation"
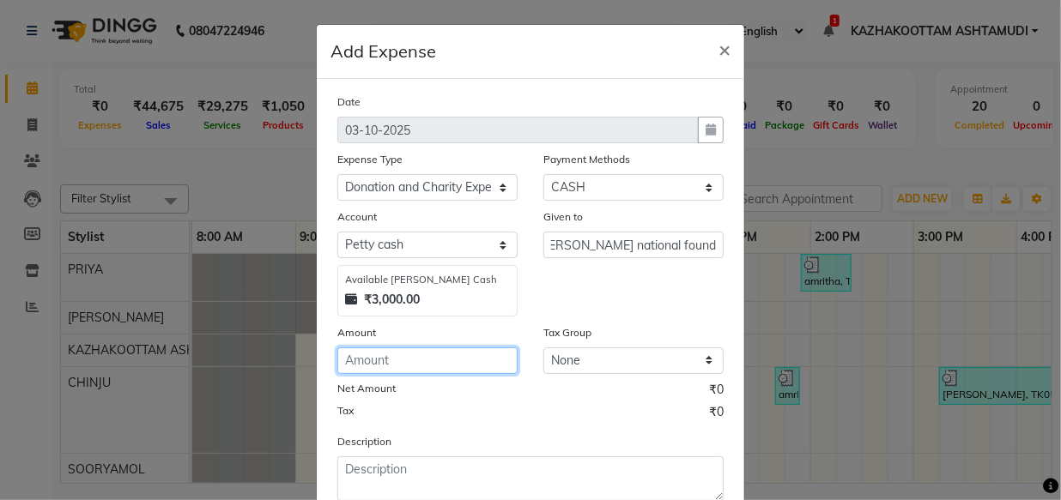
scroll to position [0, 0]
click at [481, 360] on input "number" at bounding box center [427, 361] width 180 height 27
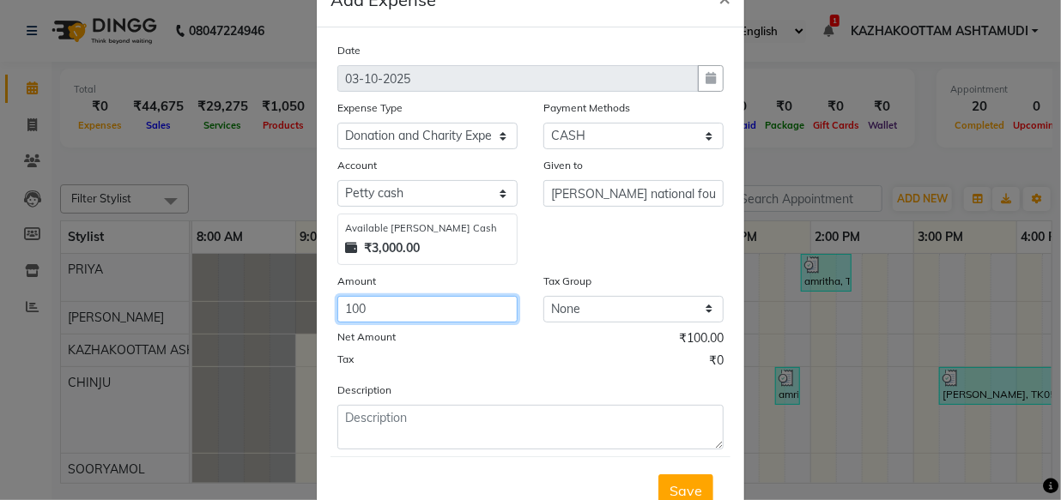
scroll to position [77, 0]
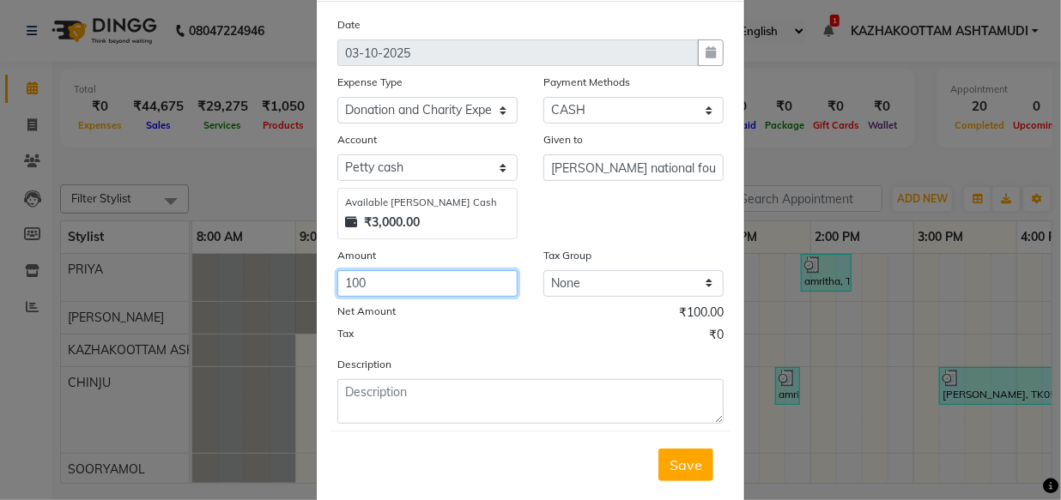
type input "100"
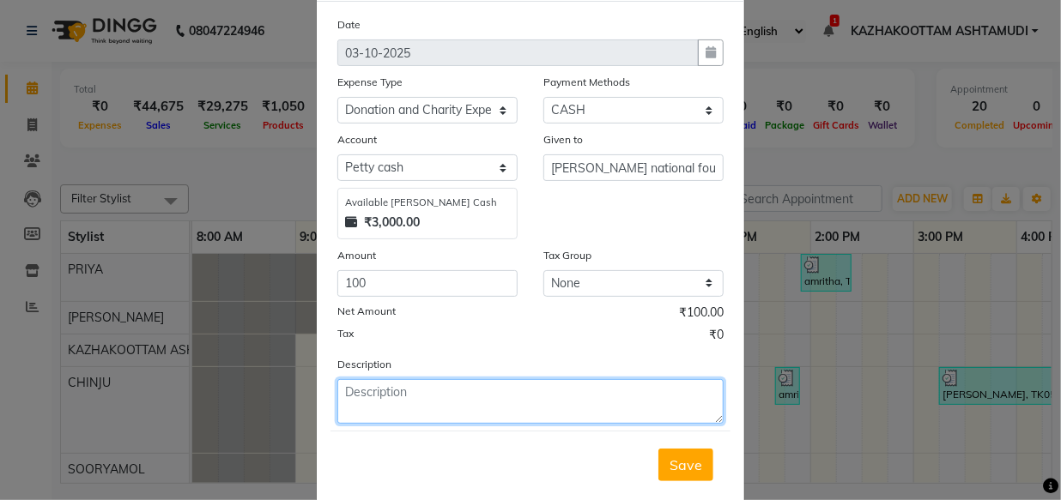
click at [418, 395] on textarea at bounding box center [530, 401] width 386 height 45
type textarea "donation"
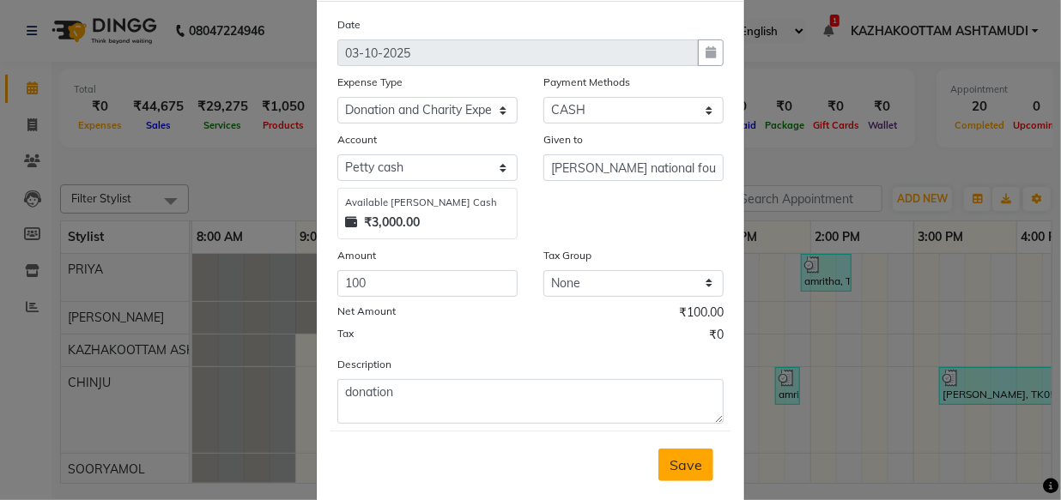
click at [696, 472] on button "Save" at bounding box center [685, 465] width 55 height 33
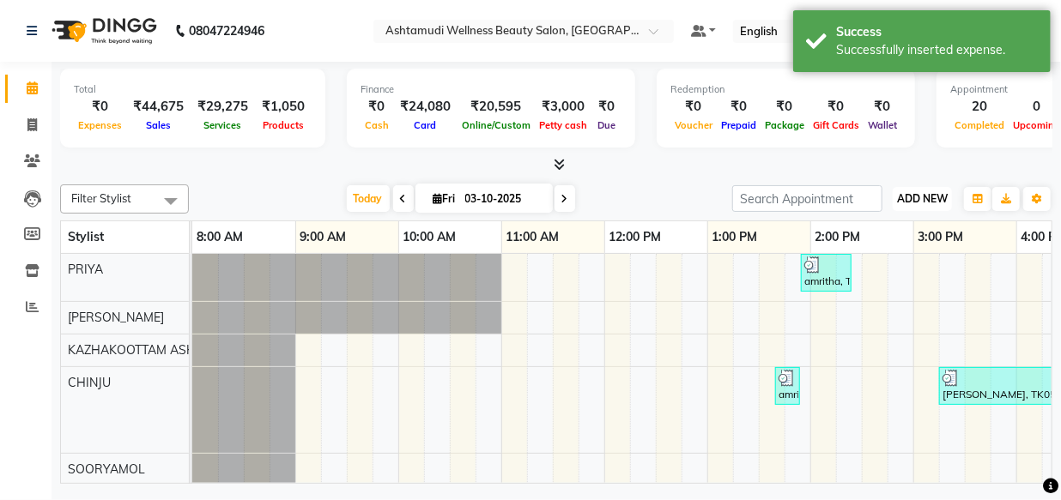
click at [924, 193] on span "ADD NEW" at bounding box center [922, 198] width 51 height 13
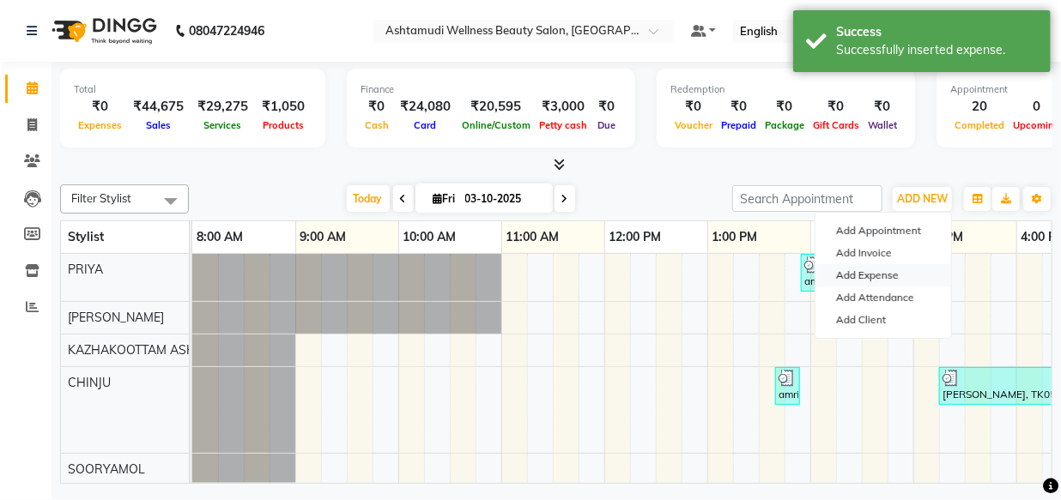
click at [875, 276] on link "Add Expense" at bounding box center [883, 275] width 136 height 22
select select "1"
select select "3494"
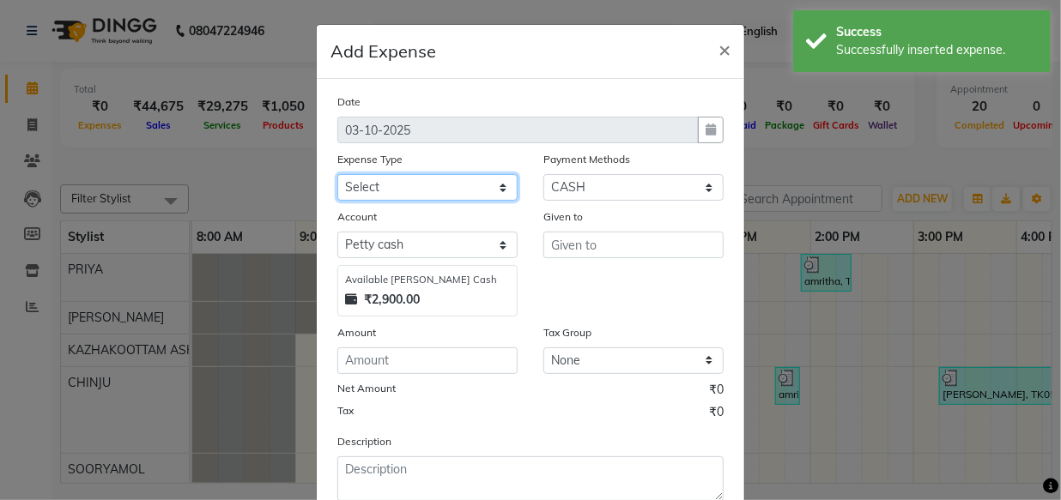
click at [497, 191] on select "Select ACCOMODATION EXPENSES ADVERTISEMENT SALES PROMOTIONAL EXPENSES Bonus BRI…" at bounding box center [427, 187] width 180 height 27
select select "6175"
click at [337, 175] on select "Select ACCOMODATION EXPENSES ADVERTISEMENT SALES PROMOTIONAL EXPENSES Bonus BRI…" at bounding box center [427, 187] width 180 height 27
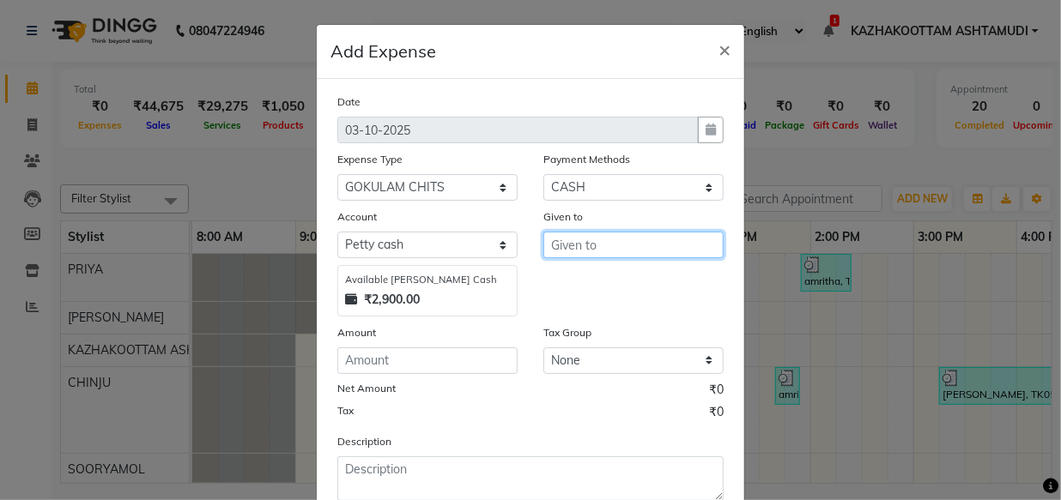
click at [592, 252] on input "text" at bounding box center [633, 245] width 180 height 27
type input "gokulam"
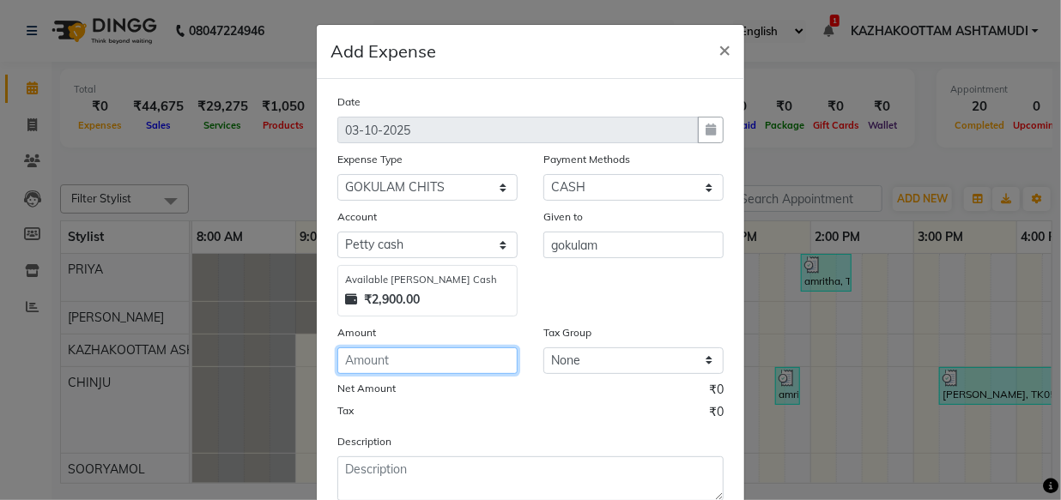
click at [380, 363] on input "number" at bounding box center [427, 361] width 180 height 27
type input "1"
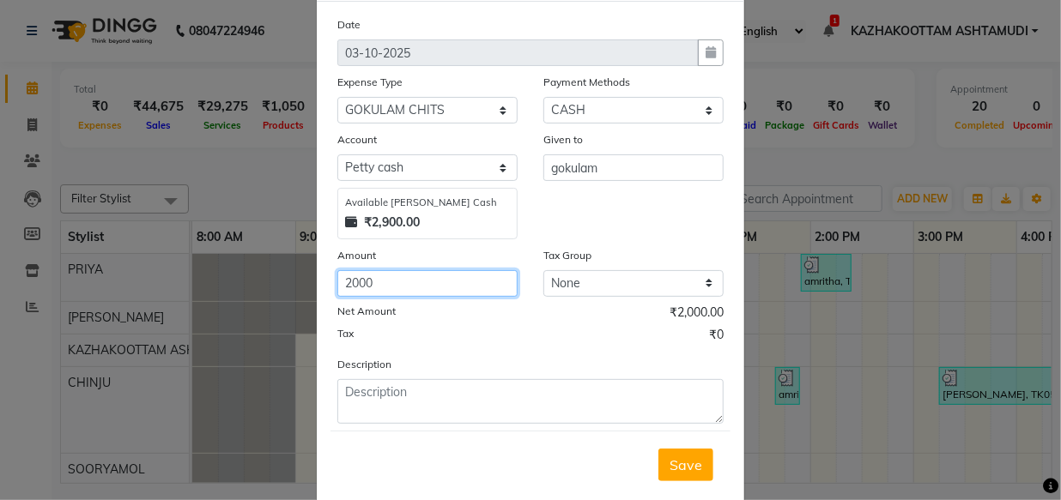
type input "2000"
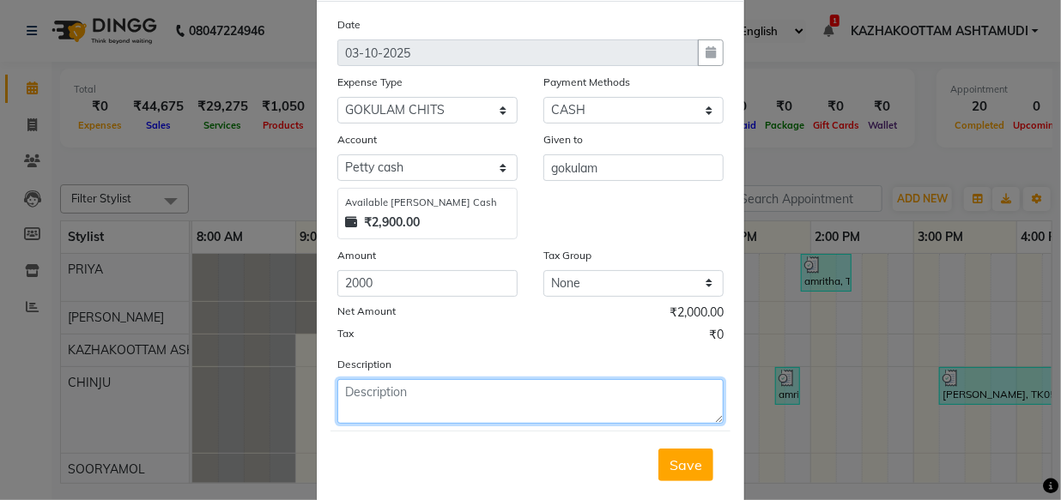
click at [409, 408] on textarea at bounding box center [530, 401] width 386 height 45
type textarea "gokulam chits"
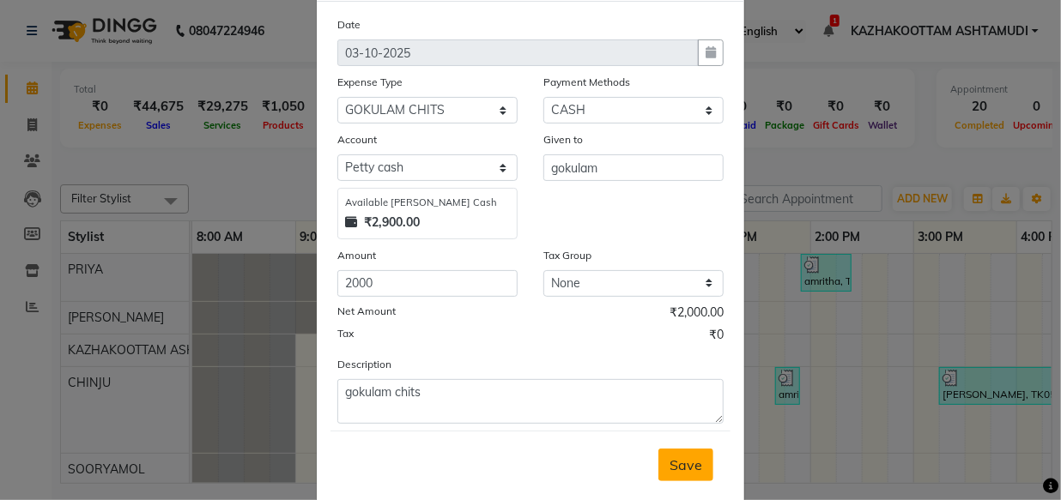
click at [682, 455] on button "Save" at bounding box center [685, 465] width 55 height 33
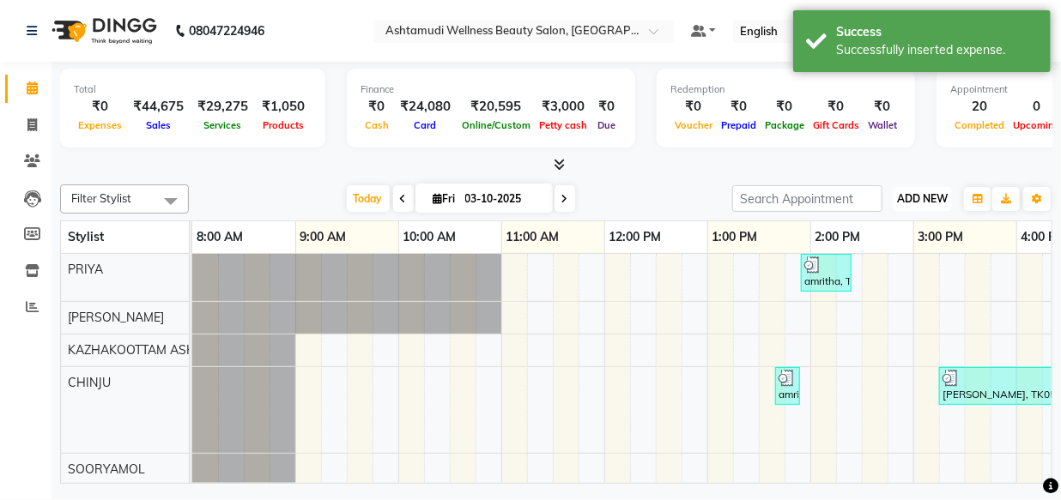
click at [917, 188] on button "ADD NEW Toggle Dropdown" at bounding box center [922, 199] width 59 height 24
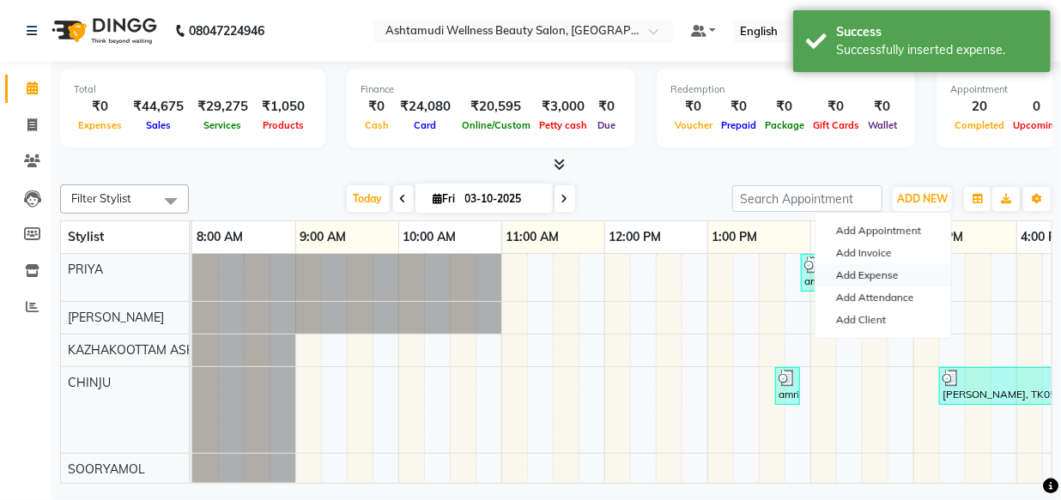
click at [875, 273] on link "Add Expense" at bounding box center [883, 275] width 136 height 22
select select "1"
select select "3494"
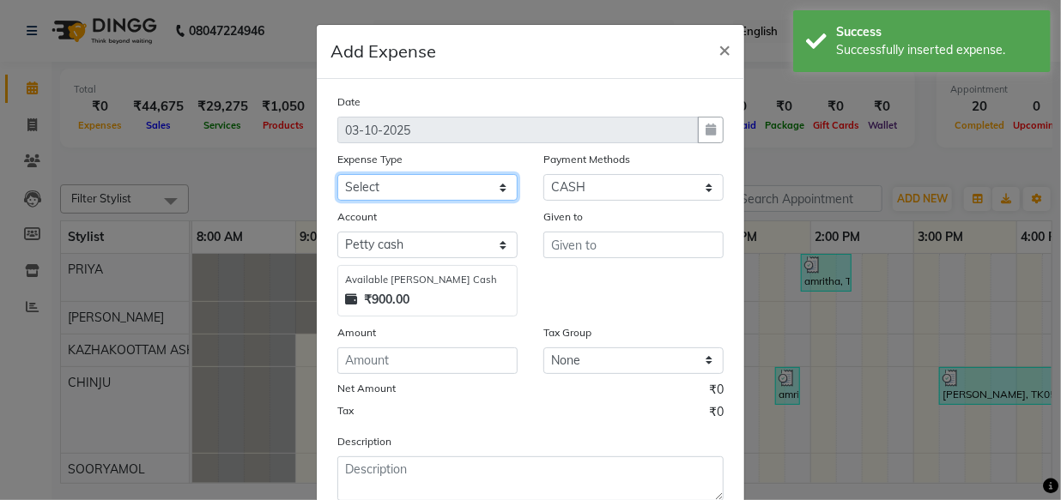
click at [492, 196] on select "Select ACCOMODATION EXPENSES ADVERTISEMENT SALES PROMOTIONAL EXPENSES Bonus BRI…" at bounding box center [427, 187] width 180 height 27
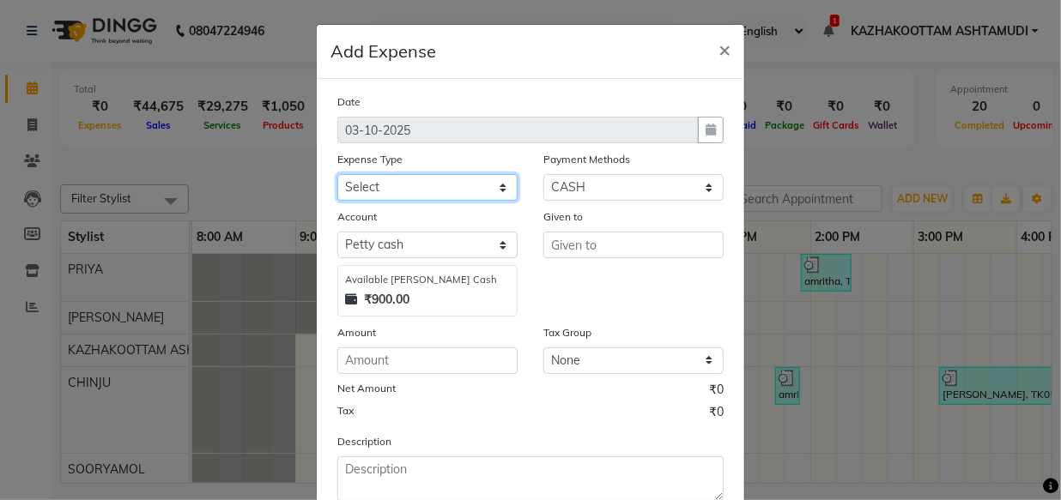
select select "6231"
click at [337, 175] on select "Select ACCOMODATION EXPENSES ADVERTISEMENT SALES PROMOTIONAL EXPENSES Bonus BRI…" at bounding box center [427, 187] width 180 height 27
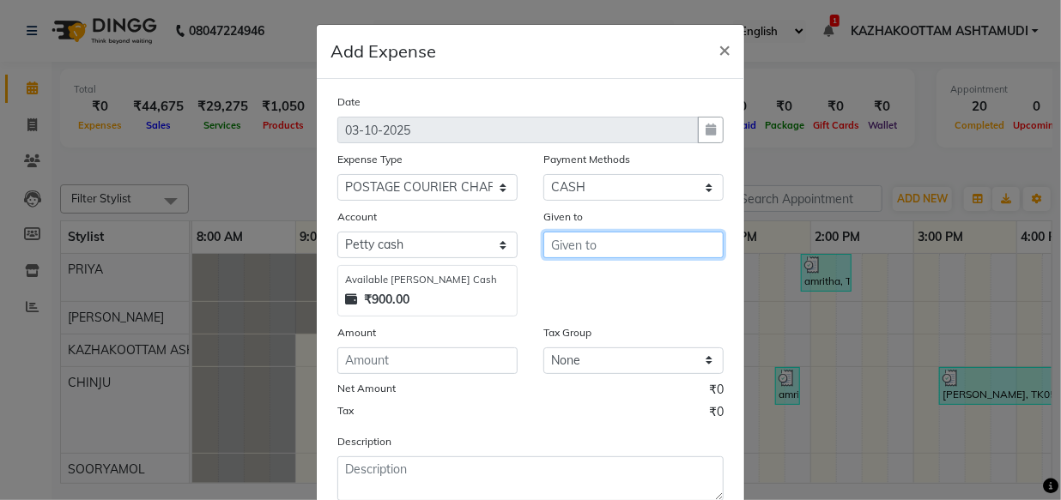
click at [584, 244] on input "text" at bounding box center [633, 245] width 180 height 27
type input "jeyem"
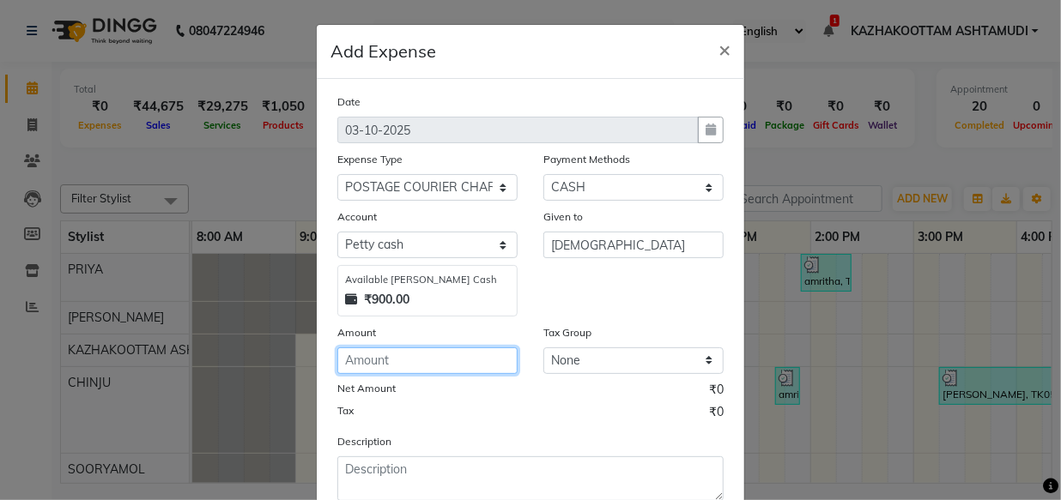
click at [409, 366] on input "number" at bounding box center [427, 361] width 180 height 27
type input "270"
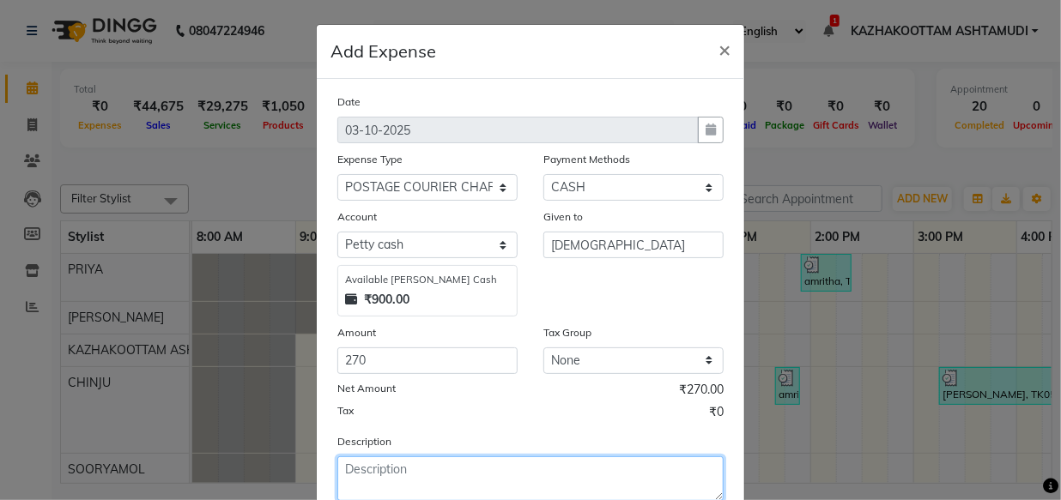
click at [539, 472] on textarea at bounding box center [530, 479] width 386 height 45
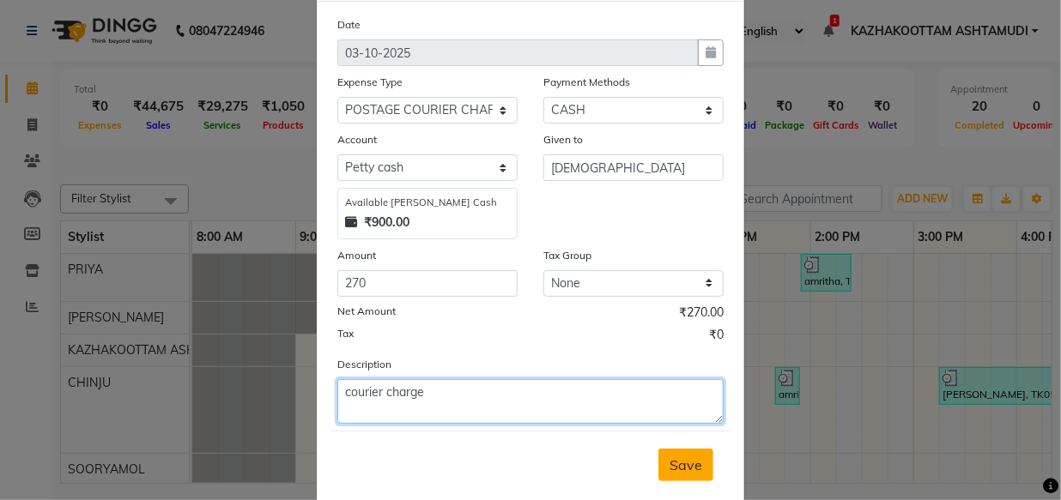
type textarea "courier charge"
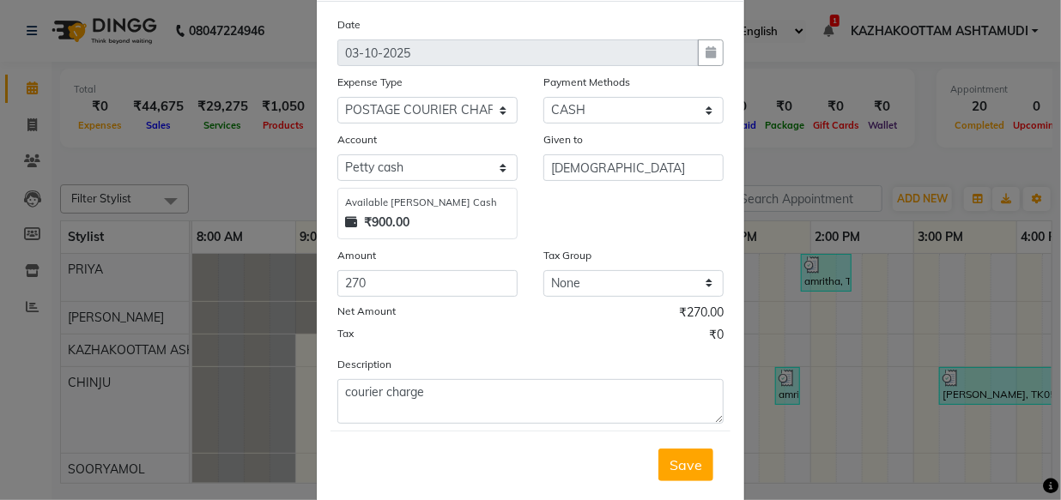
click at [681, 470] on span "Save" at bounding box center [685, 465] width 33 height 17
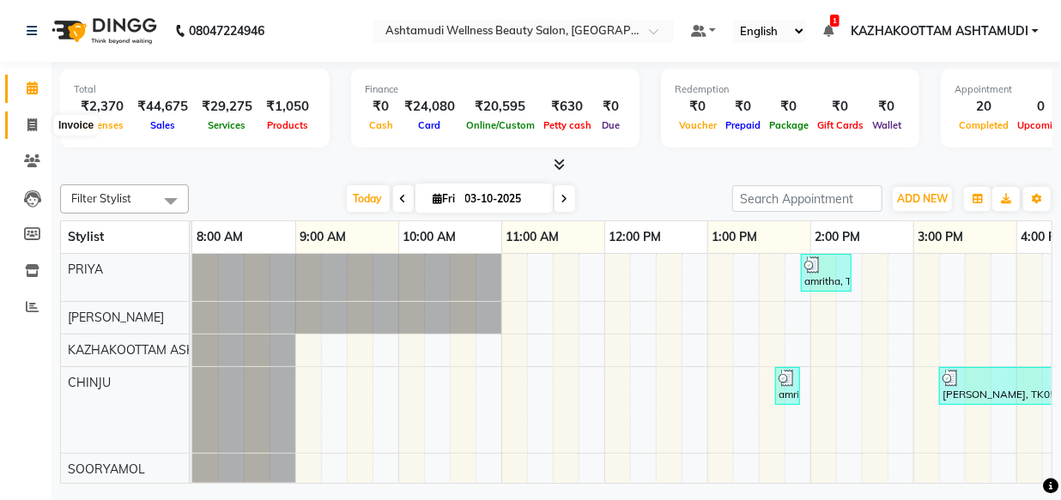
drag, startPoint x: 38, startPoint y: 127, endPoint x: 47, endPoint y: 138, distance: 14.6
click at [37, 127] on span at bounding box center [32, 126] width 30 height 20
select select "service"
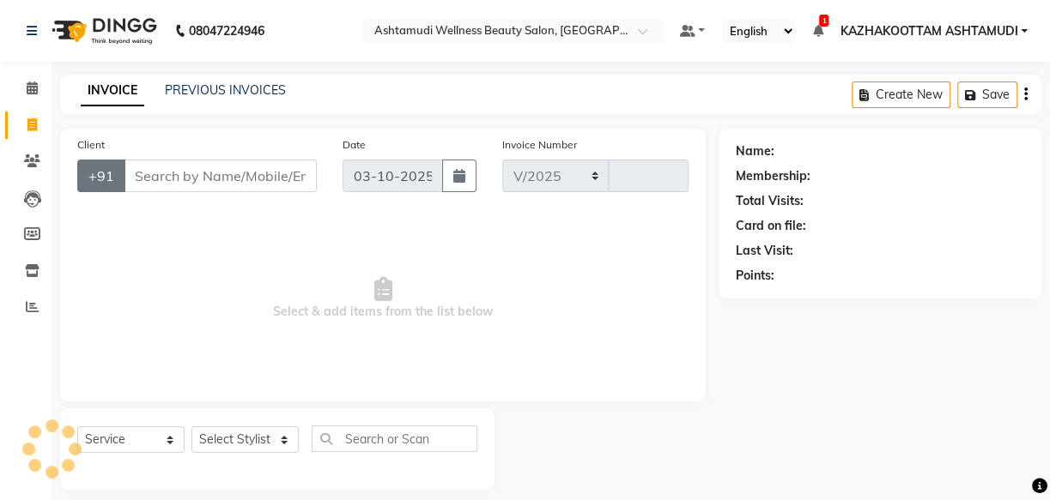
select select "4662"
type input "4210"
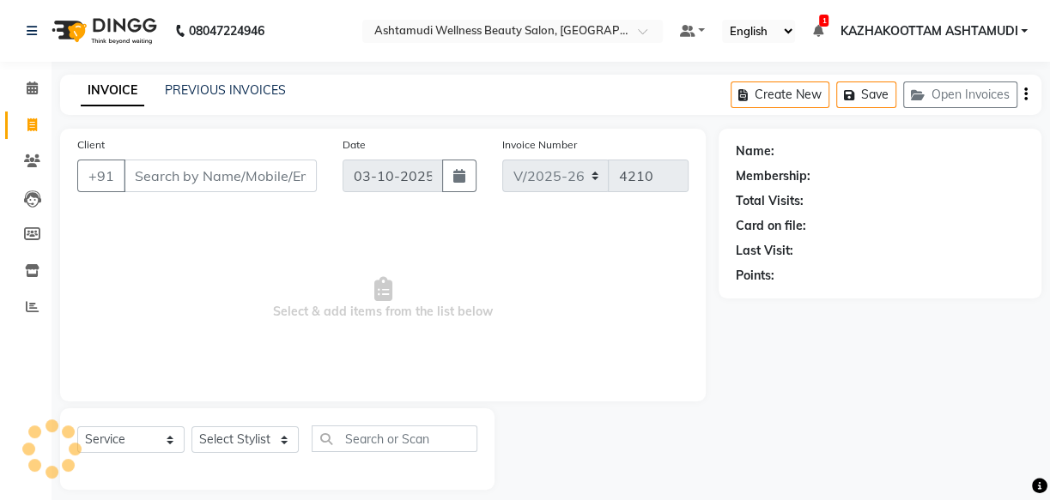
click at [263, 180] on input "Client" at bounding box center [220, 176] width 193 height 33
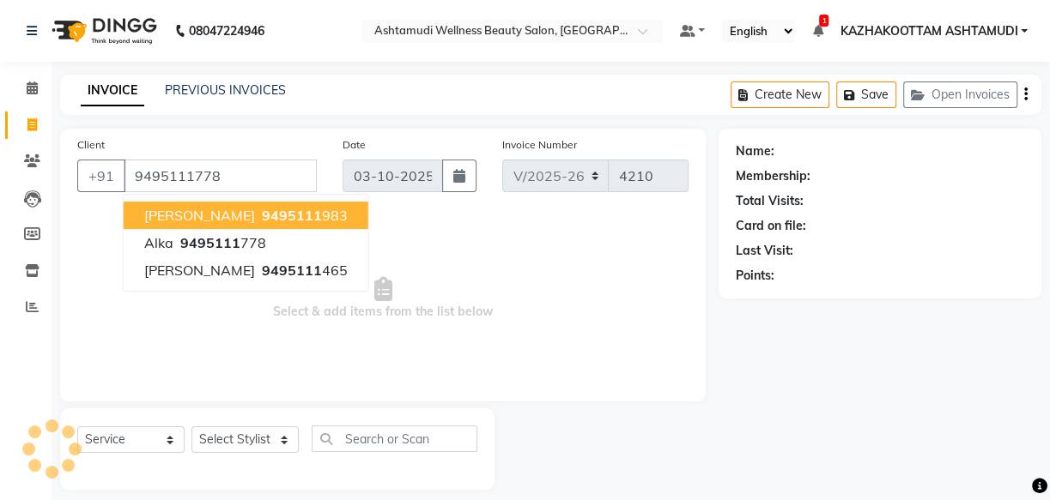
type input "9495111778"
select select "1: Object"
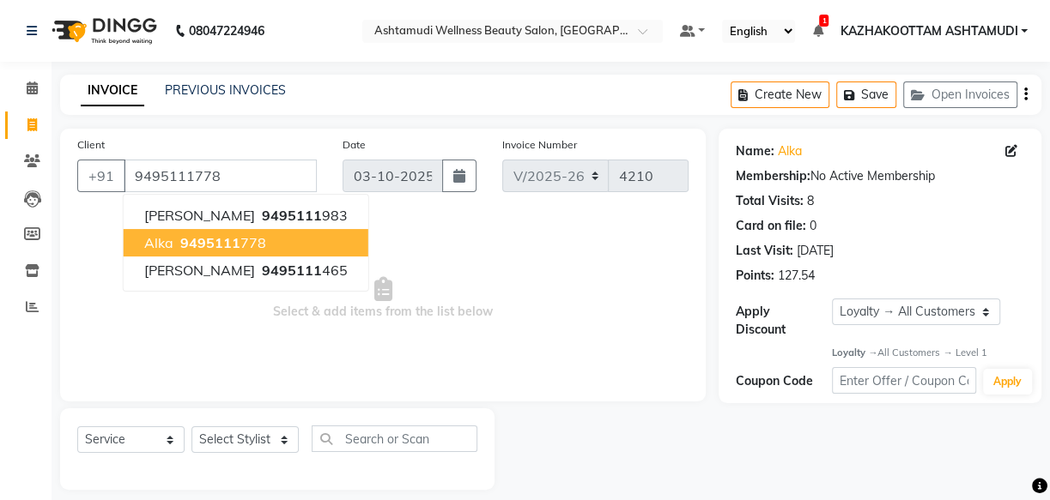
click at [263, 239] on button "alka 9495111 778" at bounding box center [246, 242] width 245 height 27
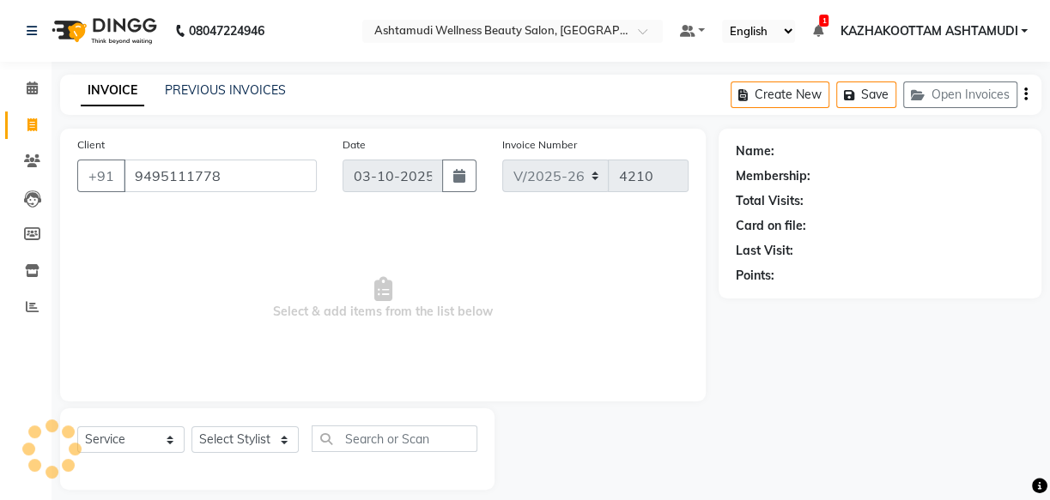
select select "1: Object"
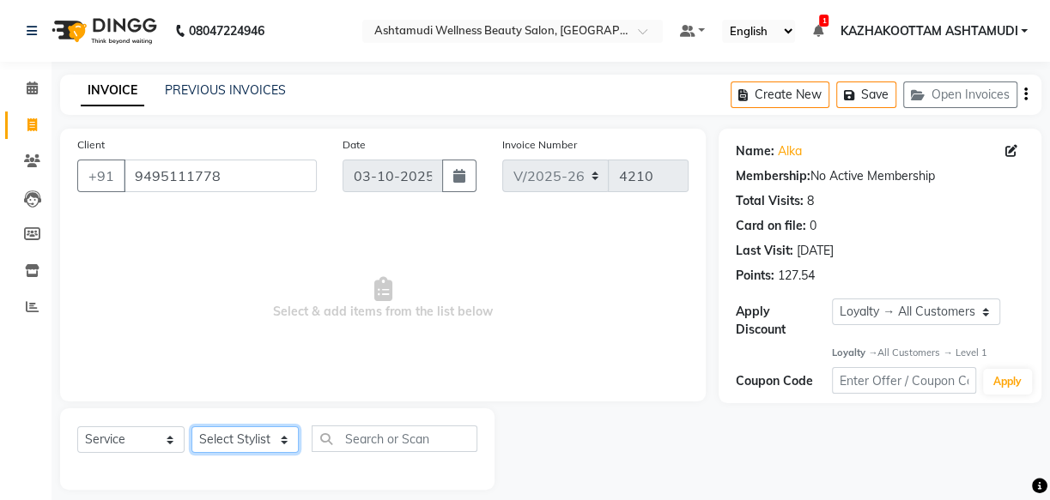
click at [263, 438] on select "Select Stylist Arya CHINJU GEETA KAZHAKOOTTAM ASHTAMUDI KRISHNA [PERSON_NAME] […" at bounding box center [244, 440] width 107 height 27
select select "85074"
click at [191, 427] on select "Select Stylist Arya CHINJU GEETA KAZHAKOOTTAM ASHTAMUDI KRISHNA [PERSON_NAME] […" at bounding box center [244, 440] width 107 height 27
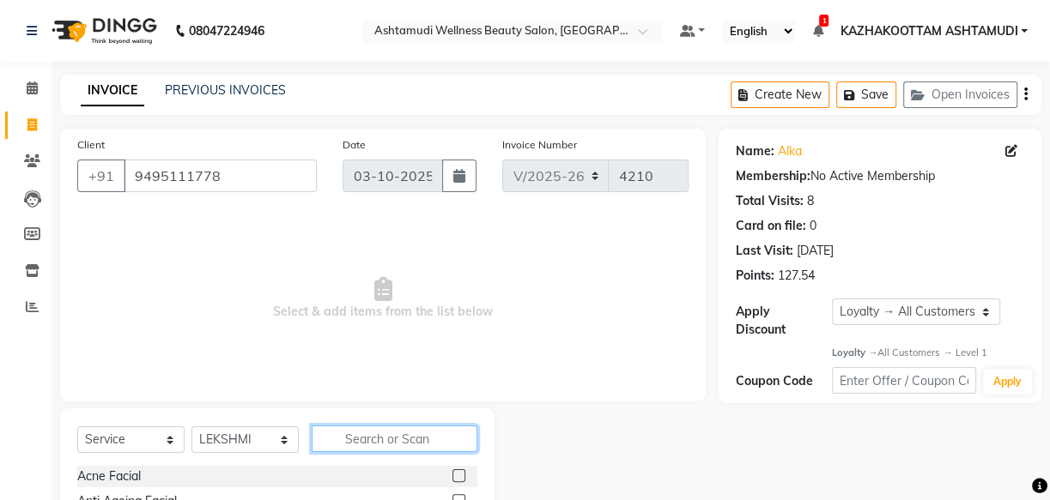
click at [348, 428] on input "text" at bounding box center [395, 439] width 166 height 27
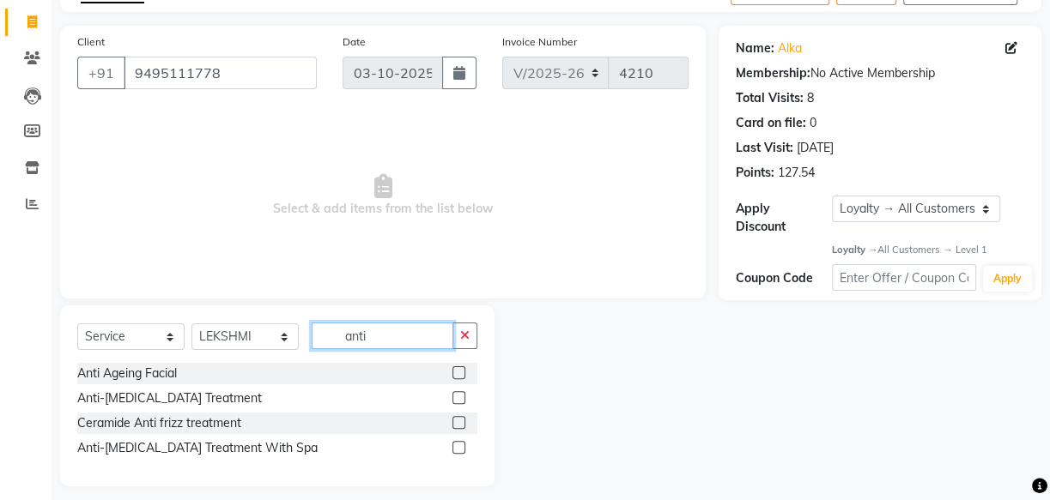
scroll to position [115, 0]
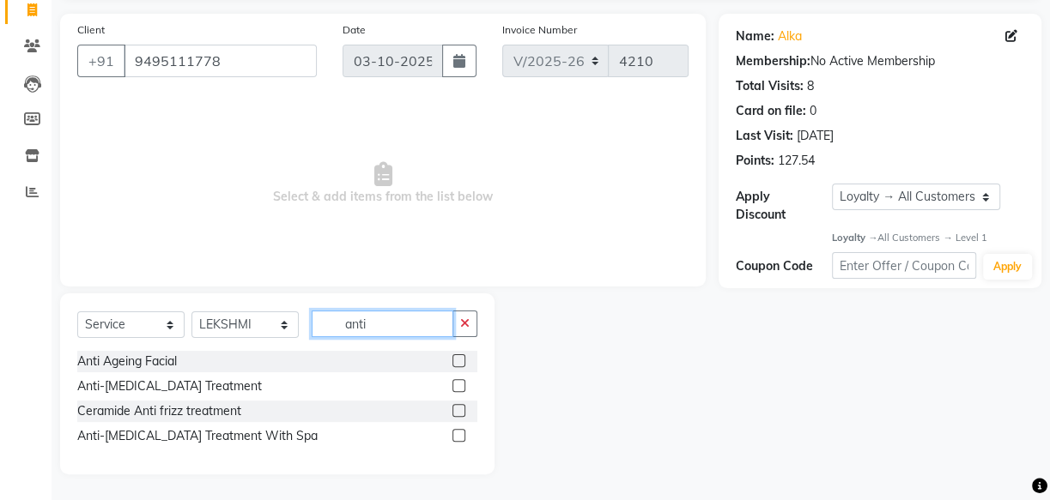
type input "anti"
click at [456, 435] on label at bounding box center [458, 435] width 13 height 13
click at [456, 435] on input "checkbox" at bounding box center [457, 436] width 11 height 11
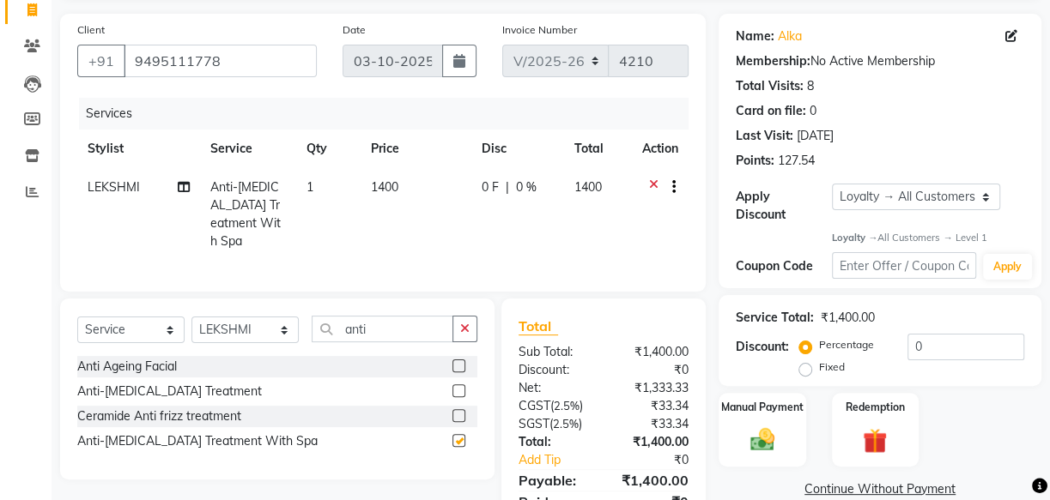
checkbox input "false"
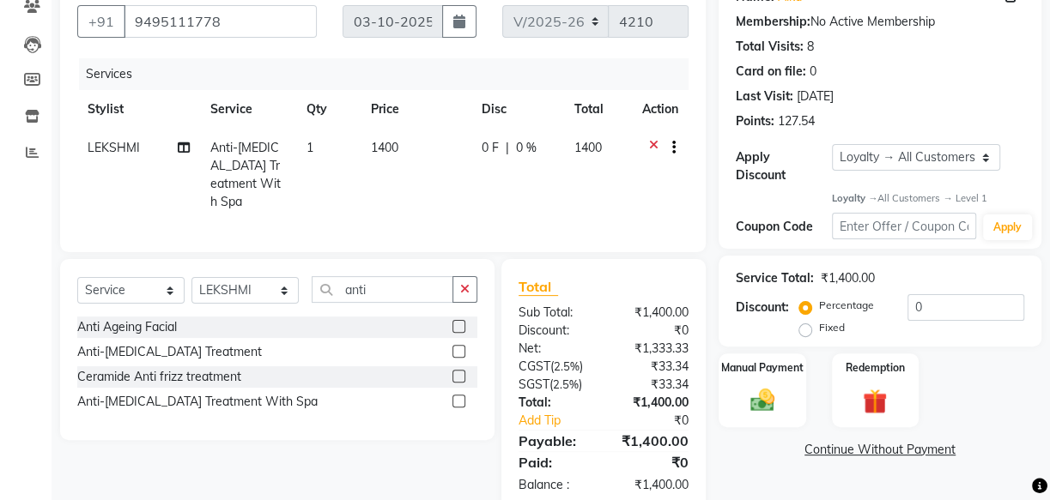
scroll to position [187, 0]
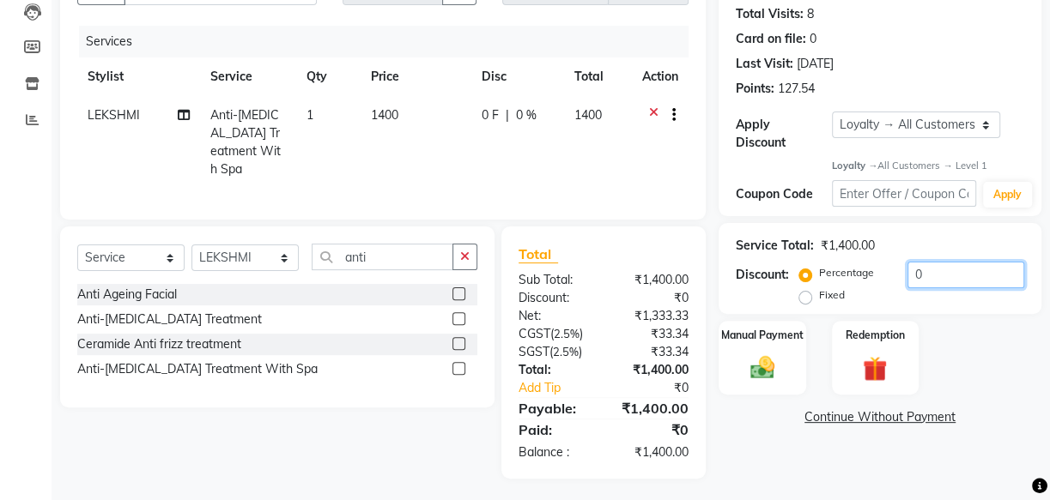
click at [907, 266] on input "0" at bounding box center [965, 275] width 117 height 27
type input "20"
click at [739, 359] on div "Manual Payment" at bounding box center [762, 358] width 91 height 76
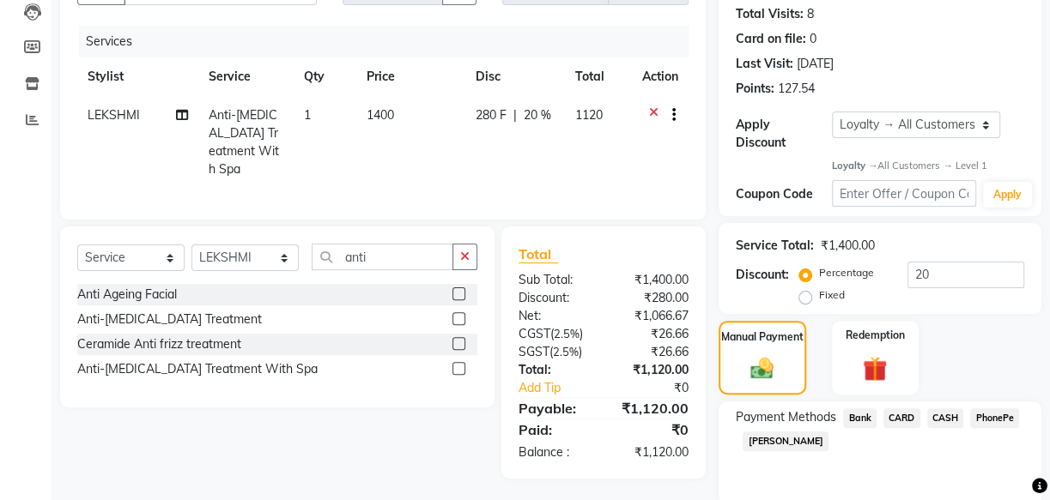
click at [905, 414] on span "CARD" at bounding box center [901, 419] width 37 height 20
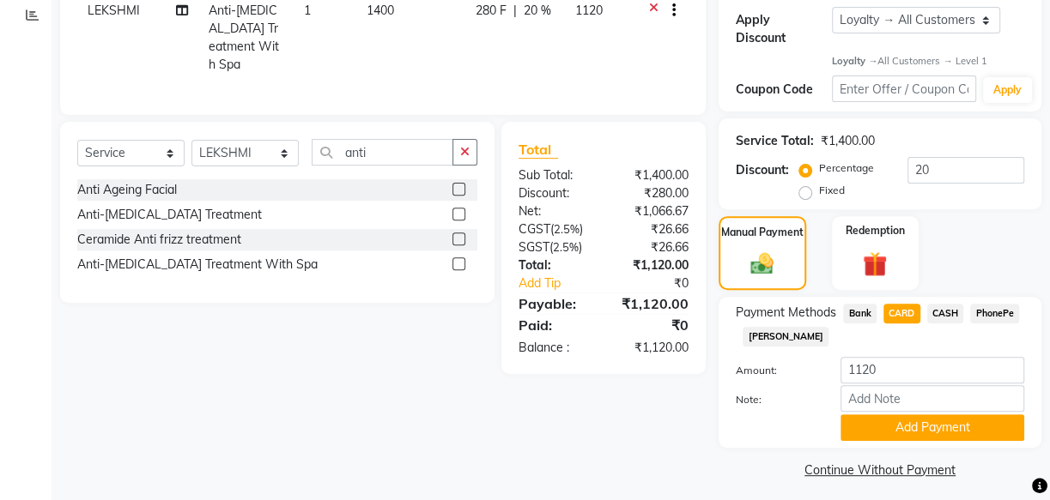
scroll to position [300, 0]
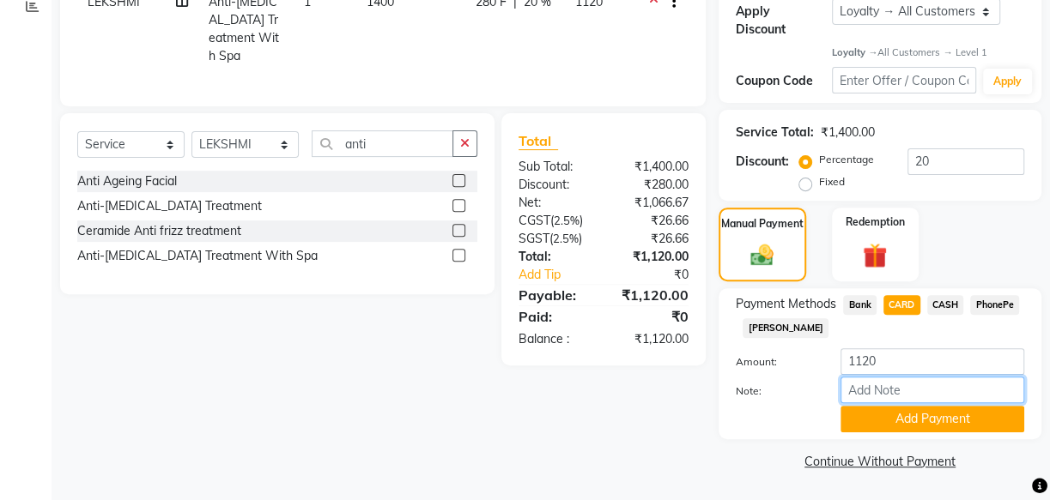
click at [893, 385] on input "Note:" at bounding box center [932, 390] width 184 height 27
type input "[PERSON_NAME]"
click at [917, 416] on button "Add Payment" at bounding box center [932, 419] width 184 height 27
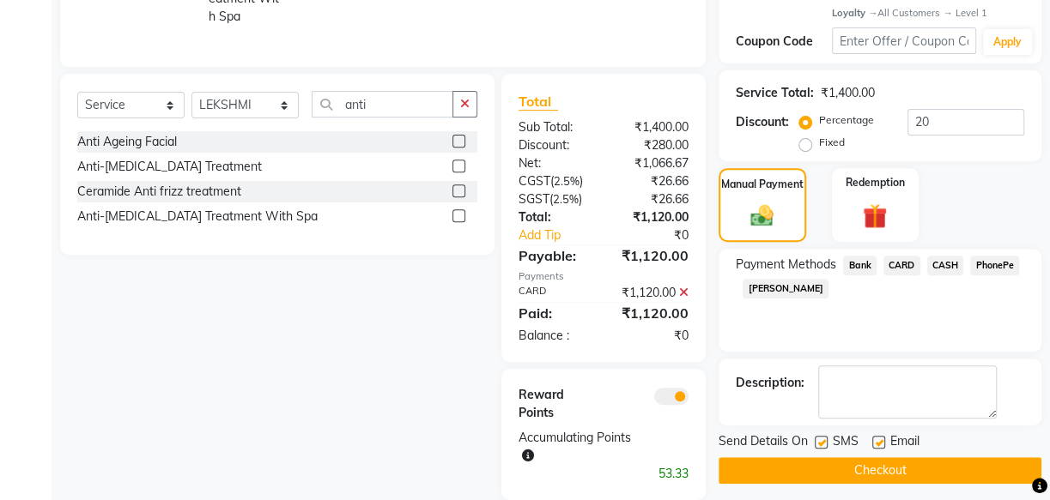
scroll to position [360, 0]
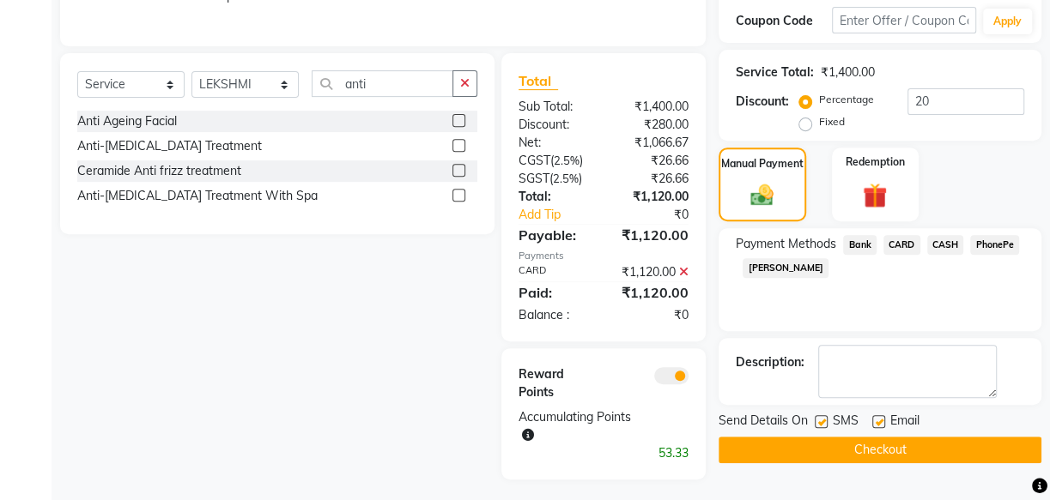
click at [825, 416] on label at bounding box center [820, 421] width 13 height 13
click at [825, 417] on input "checkbox" at bounding box center [819, 422] width 11 height 11
checkbox input "false"
click at [874, 418] on label at bounding box center [878, 421] width 13 height 13
click at [874, 418] on input "checkbox" at bounding box center [877, 422] width 11 height 11
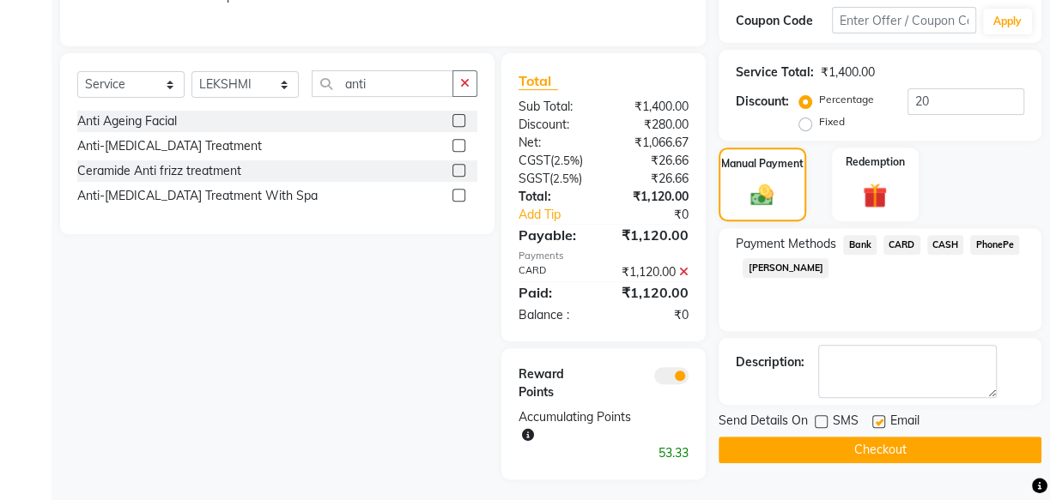
checkbox input "false"
click at [842, 380] on textarea at bounding box center [907, 371] width 179 height 53
type textarea "Infosys"
click at [804, 449] on button "Checkout" at bounding box center [879, 450] width 323 height 27
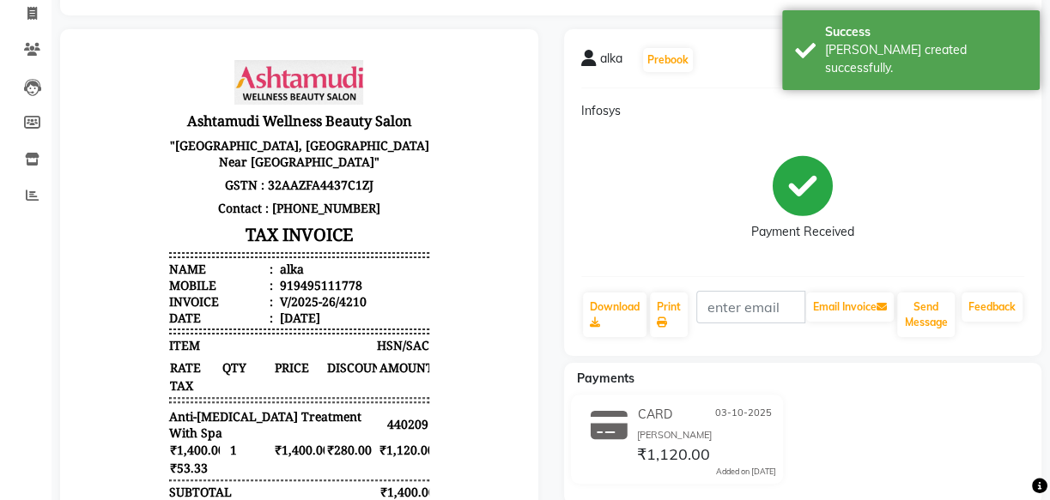
scroll to position [155, 0]
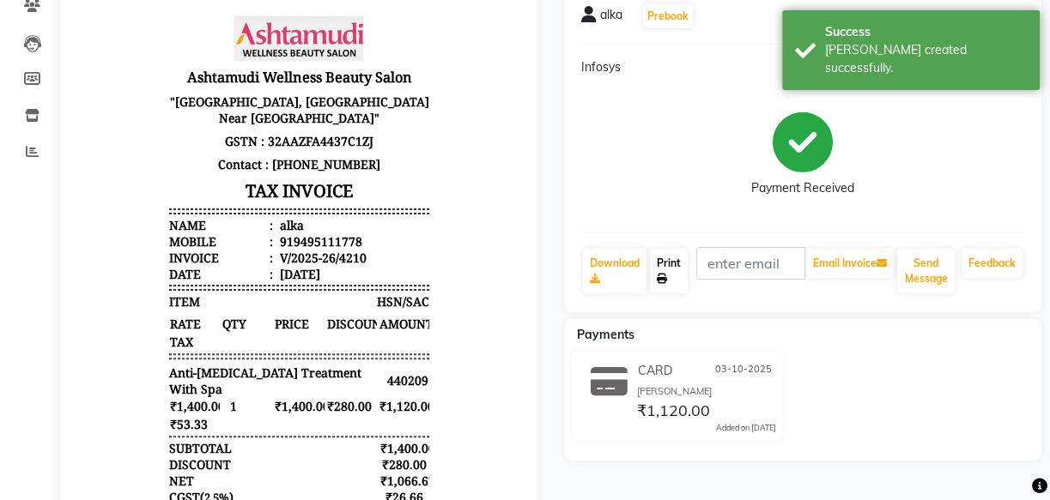
click at [671, 263] on link "Print" at bounding box center [669, 271] width 38 height 45
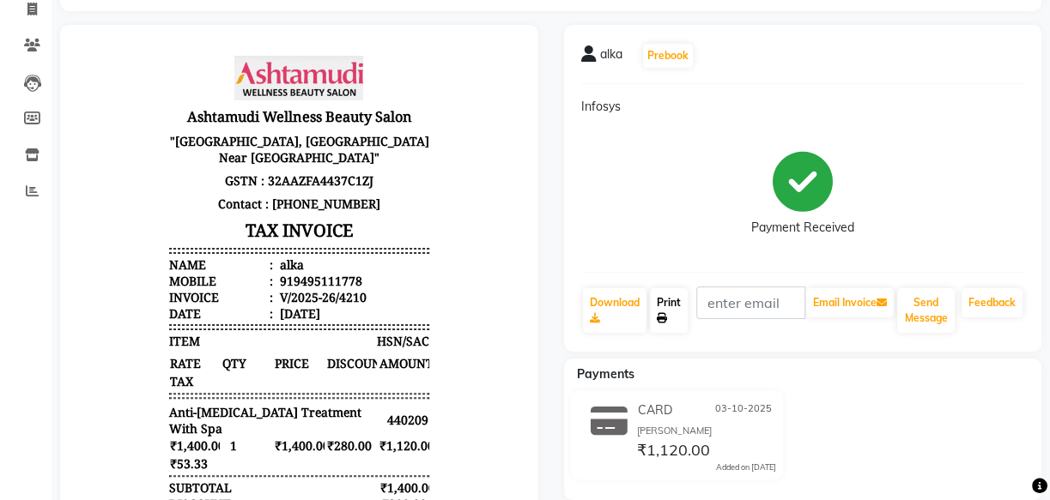
scroll to position [77, 0]
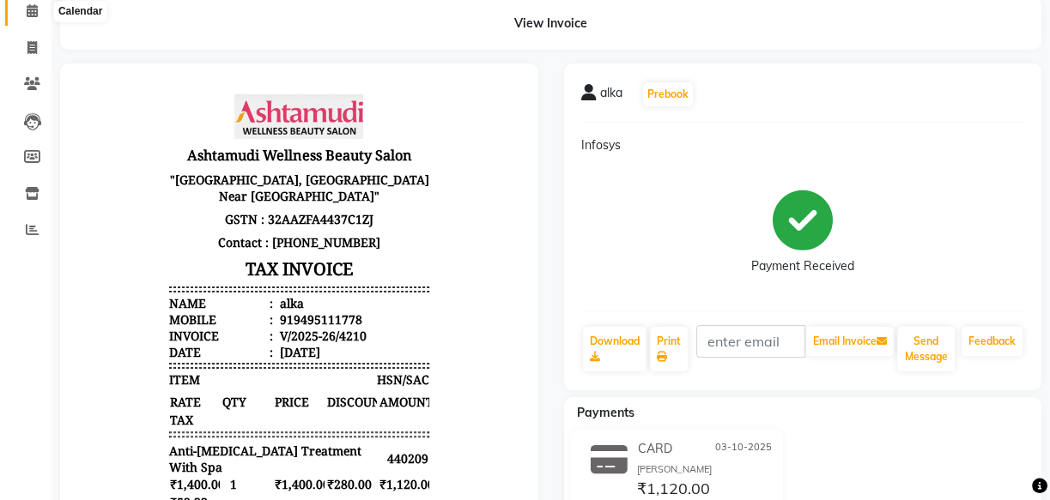
click at [32, 7] on icon at bounding box center [32, 10] width 11 height 13
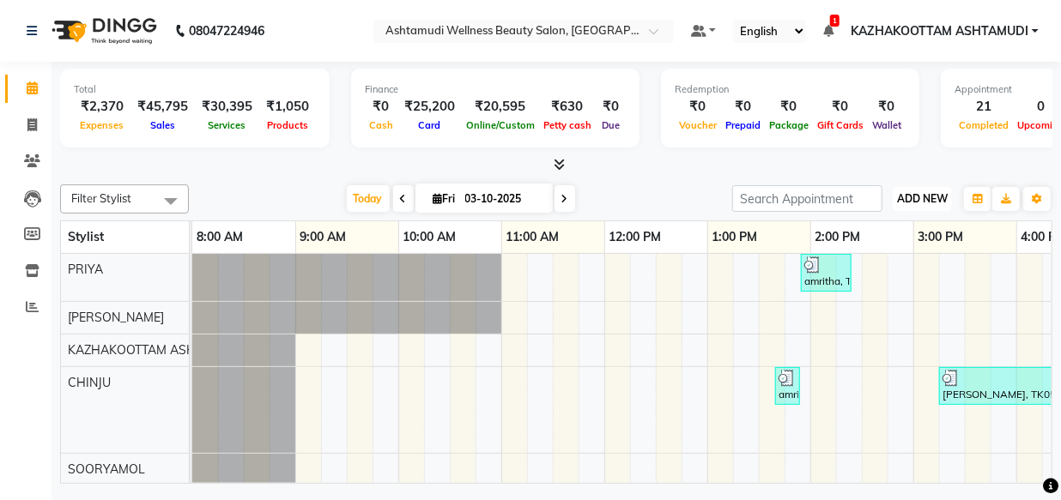
click at [935, 199] on span "ADD NEW" at bounding box center [922, 198] width 51 height 13
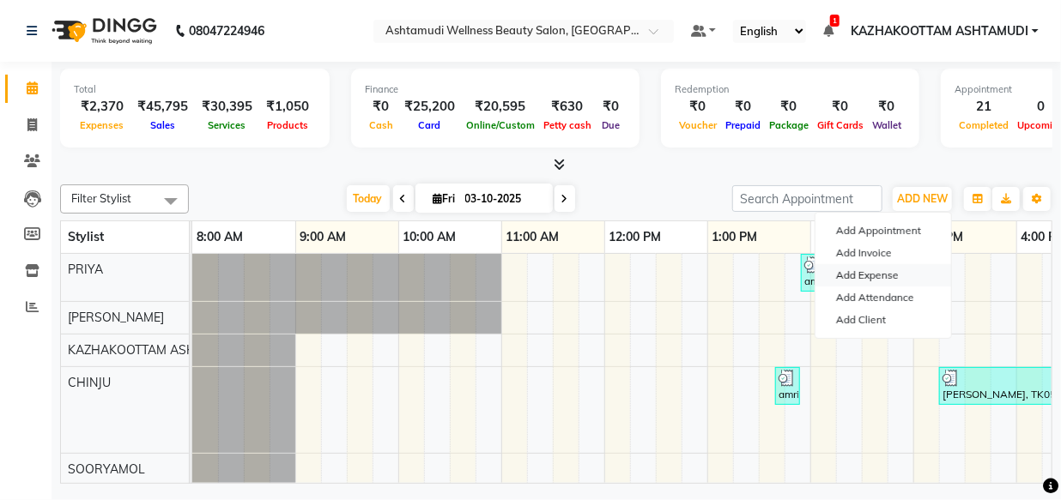
click at [900, 272] on link "Add Expense" at bounding box center [883, 275] width 136 height 22
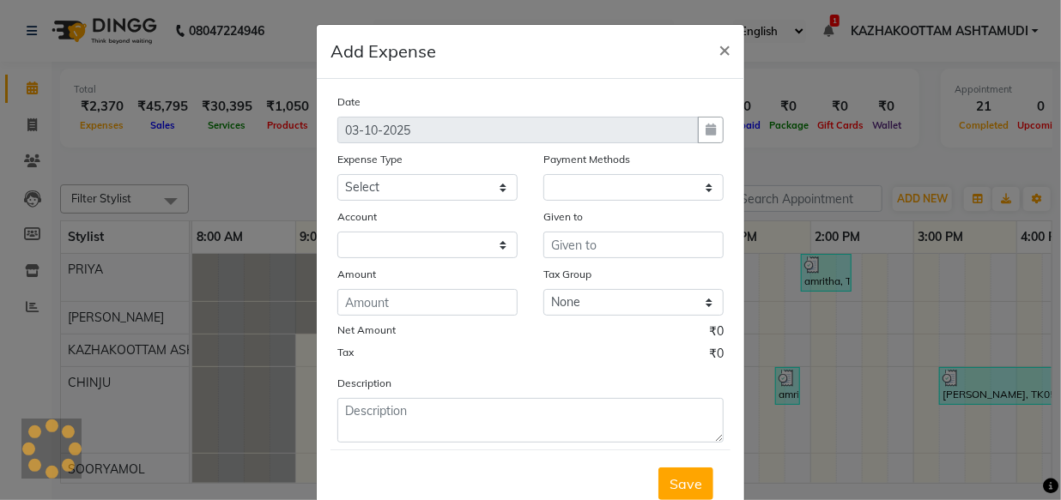
select select "1"
select select "3494"
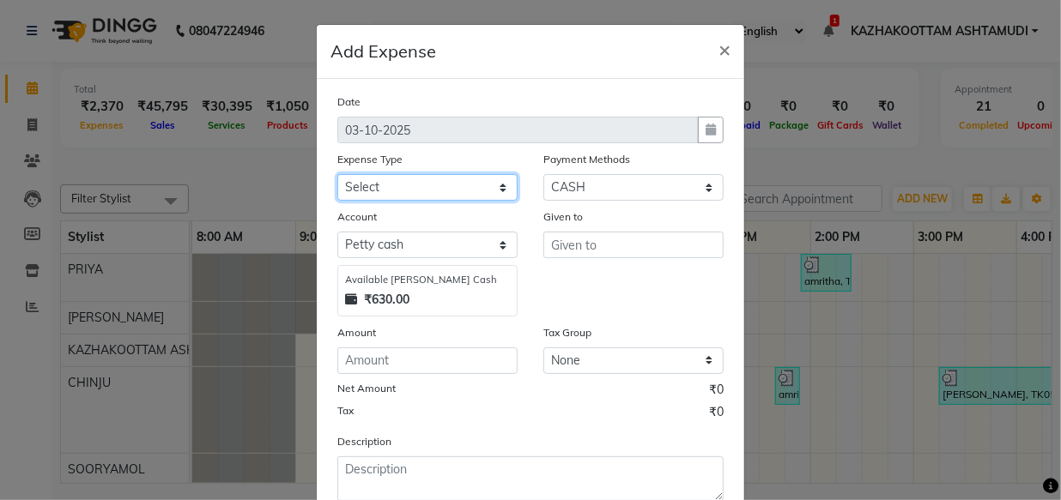
click at [433, 190] on select "Select ACCOMODATION EXPENSES ADVERTISEMENT SALES PROMOTIONAL EXPENSES Bonus BRI…" at bounding box center [427, 187] width 180 height 27
select select "6226"
click at [337, 175] on select "Select ACCOMODATION EXPENSES ADVERTISEMENT SALES PROMOTIONAL EXPENSES Bonus BRI…" at bounding box center [427, 187] width 180 height 27
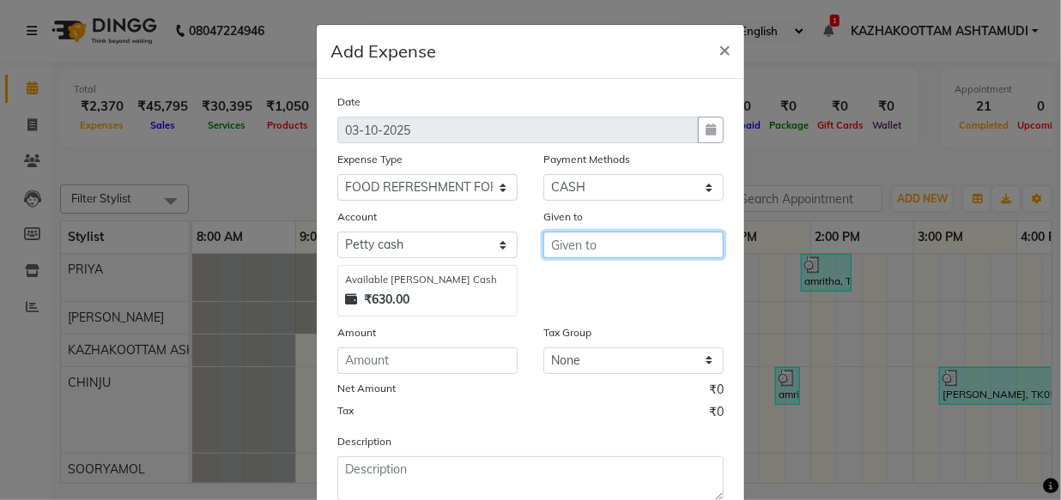
click at [618, 248] on input "text" at bounding box center [633, 245] width 180 height 27
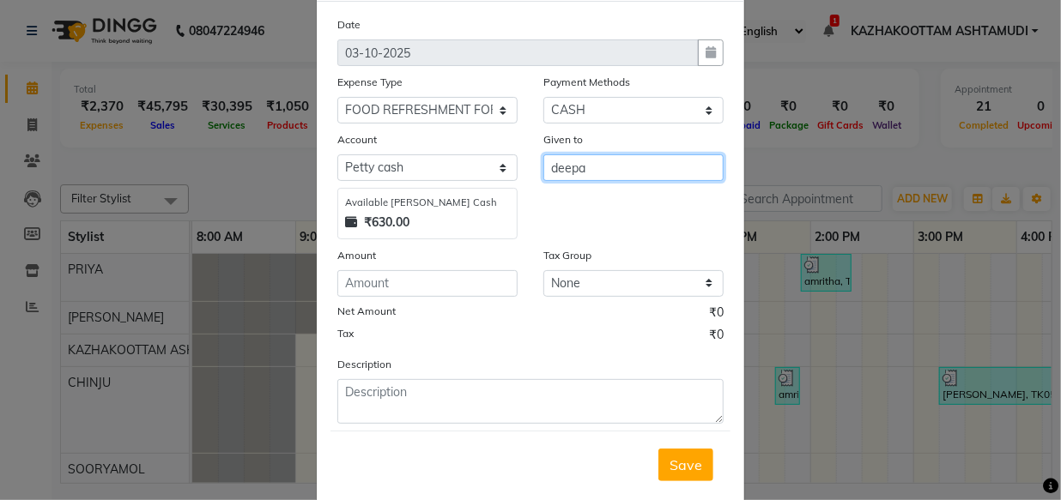
type input "deepa"
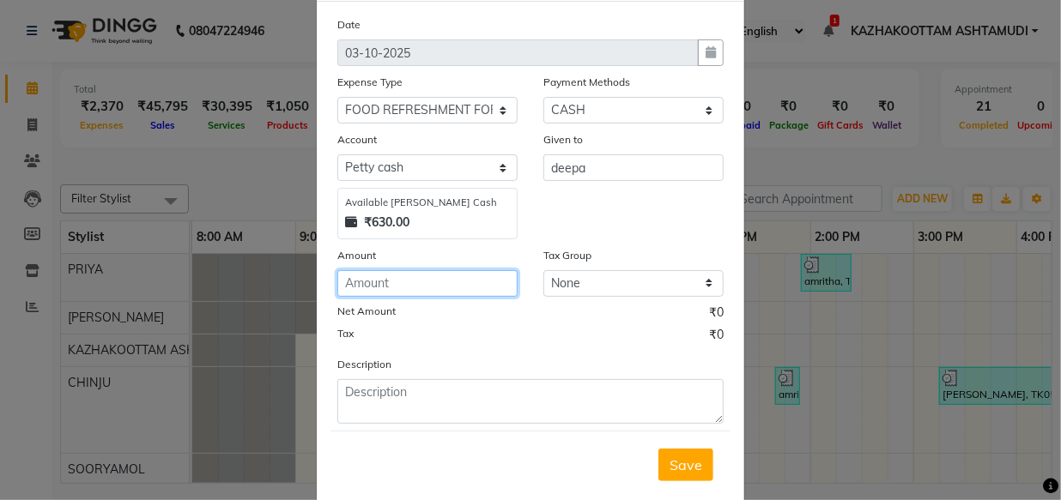
click at [486, 286] on input "number" at bounding box center [427, 283] width 180 height 27
type input "52"
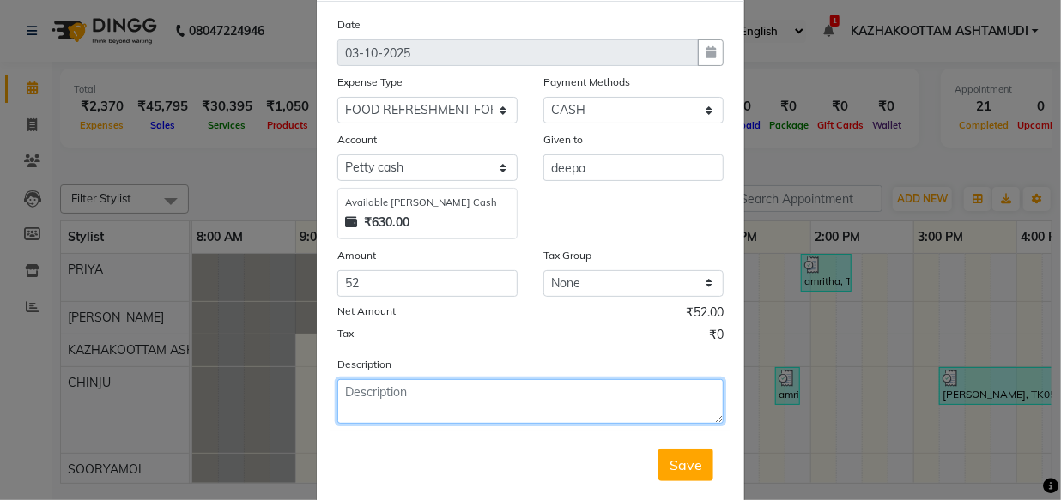
click at [527, 411] on textarea at bounding box center [530, 401] width 386 height 45
type textarea "milk"
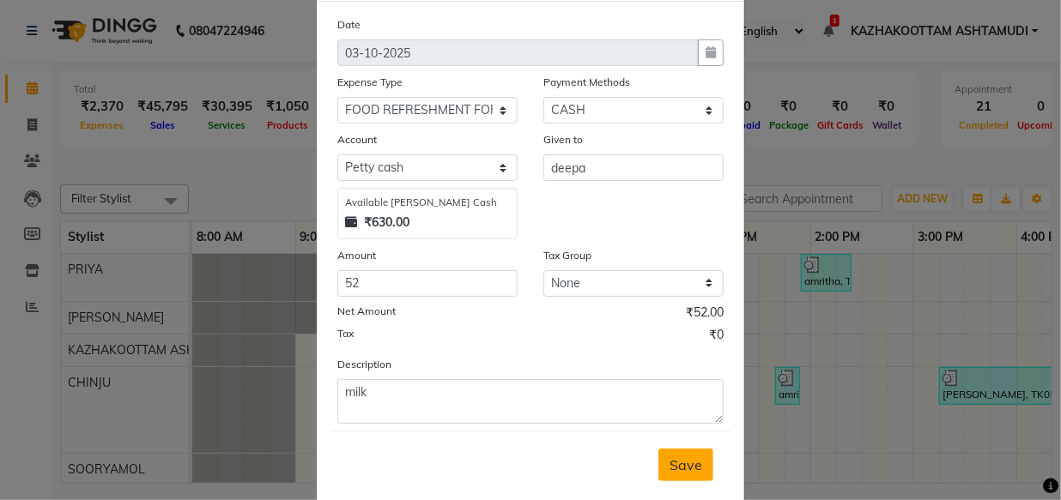
click at [678, 460] on span "Save" at bounding box center [685, 465] width 33 height 17
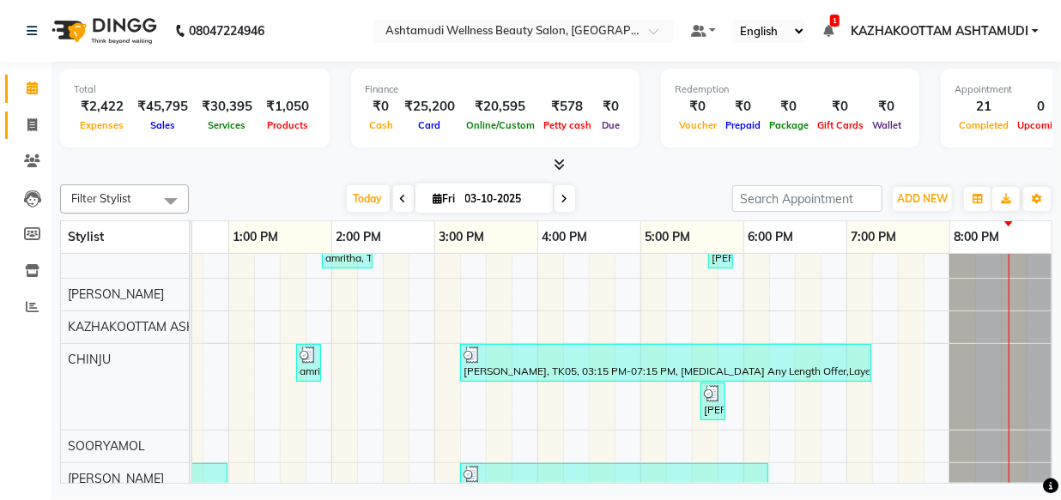
click at [21, 127] on span at bounding box center [32, 126] width 30 height 20
select select "service"
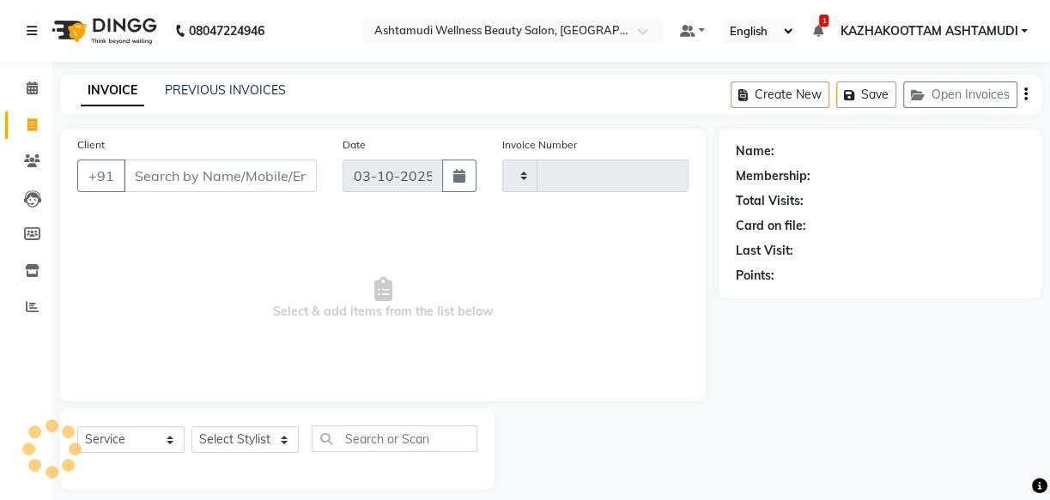
type input "4211"
select select "4662"
click at [252, 435] on select "Select Stylist Arya CHINJU GEETA KAZHAKOOTTAM ASHTAMUDI KRISHNA [PERSON_NAME] […" at bounding box center [244, 440] width 107 height 27
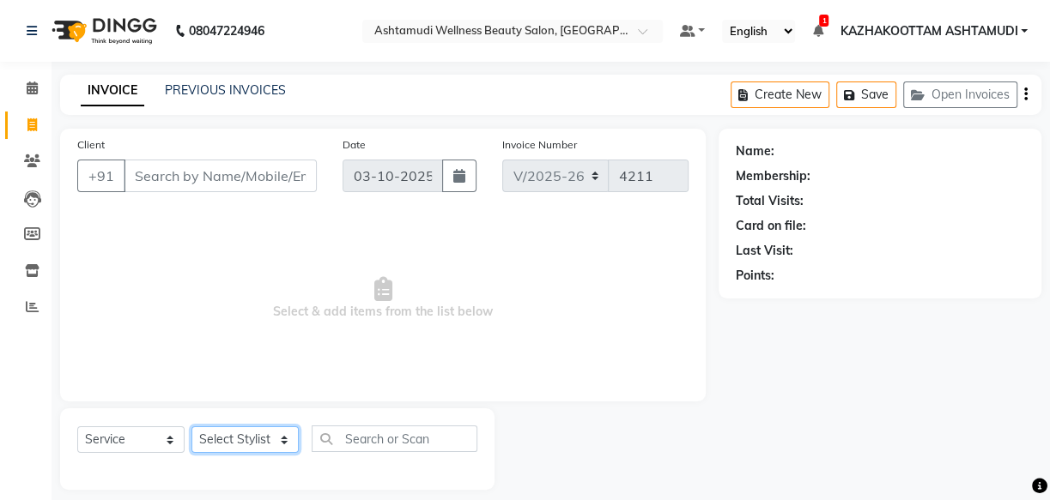
select select "27414"
click at [191, 427] on select "Select Stylist Arya CHINJU GEETA KAZHAKOOTTAM ASHTAMUDI KRISHNA [PERSON_NAME] […" at bounding box center [244, 440] width 107 height 27
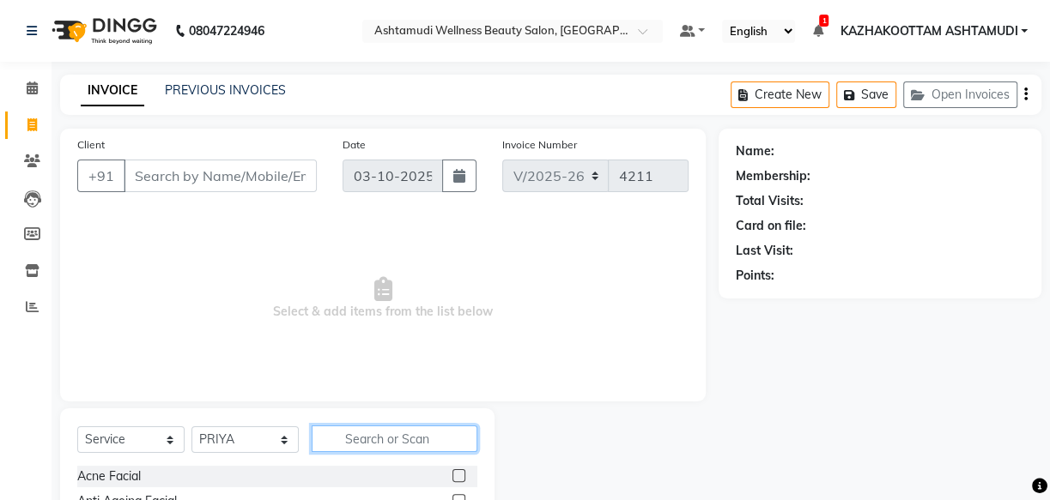
click at [382, 444] on input "text" at bounding box center [395, 439] width 166 height 27
type input "pedi"
drag, startPoint x: 462, startPoint y: 475, endPoint x: 451, endPoint y: 472, distance: 11.5
click at [462, 475] on label at bounding box center [458, 475] width 13 height 13
click at [462, 475] on input "checkbox" at bounding box center [457, 476] width 11 height 11
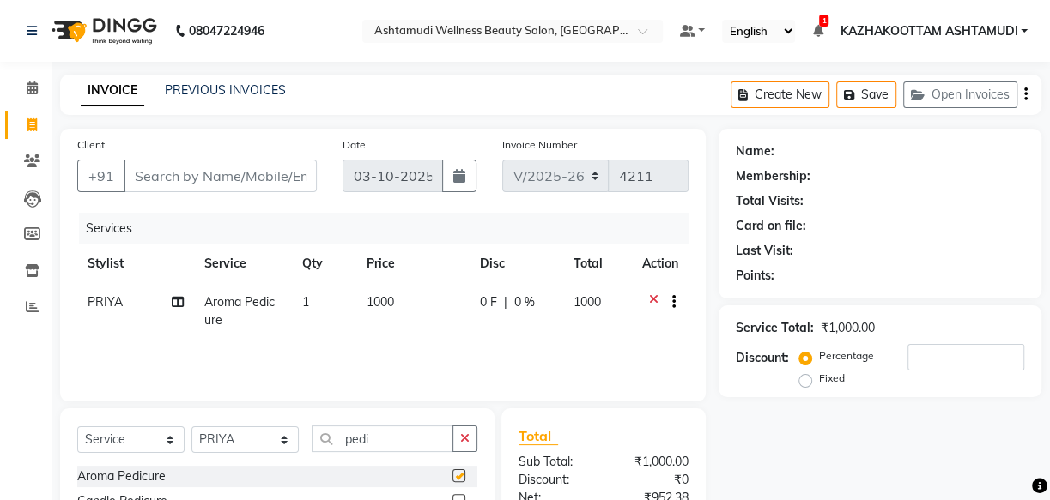
checkbox input "false"
drag, startPoint x: 422, startPoint y: 443, endPoint x: 292, endPoint y: 431, distance: 131.0
click at [324, 443] on input "pedi" at bounding box center [383, 439] width 142 height 27
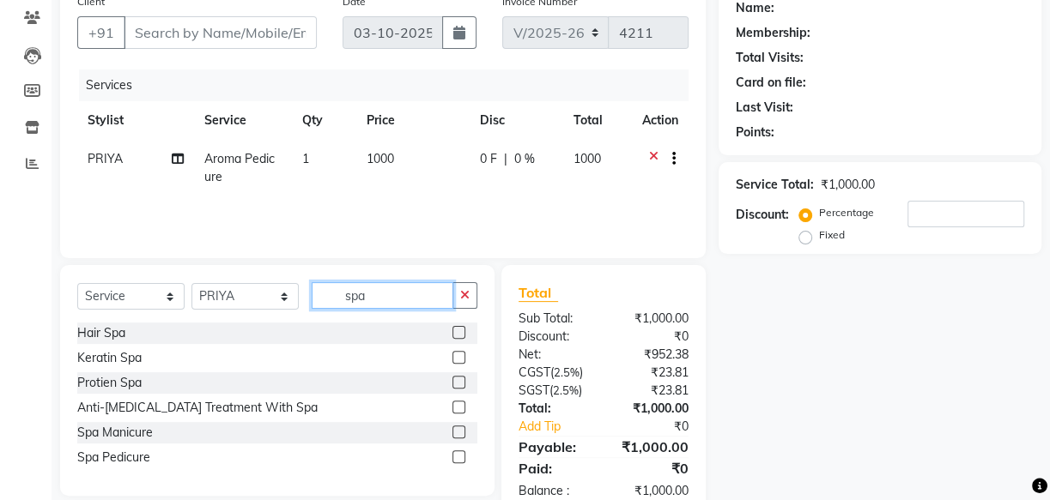
scroll to position [155, 0]
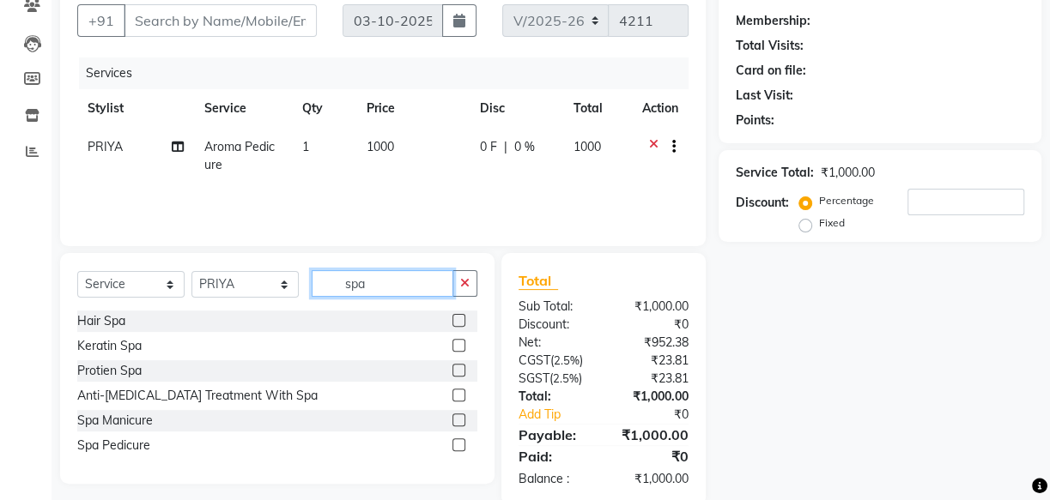
type input "spa"
click at [463, 391] on label at bounding box center [458, 395] width 13 height 13
click at [463, 391] on input "checkbox" at bounding box center [457, 396] width 11 height 11
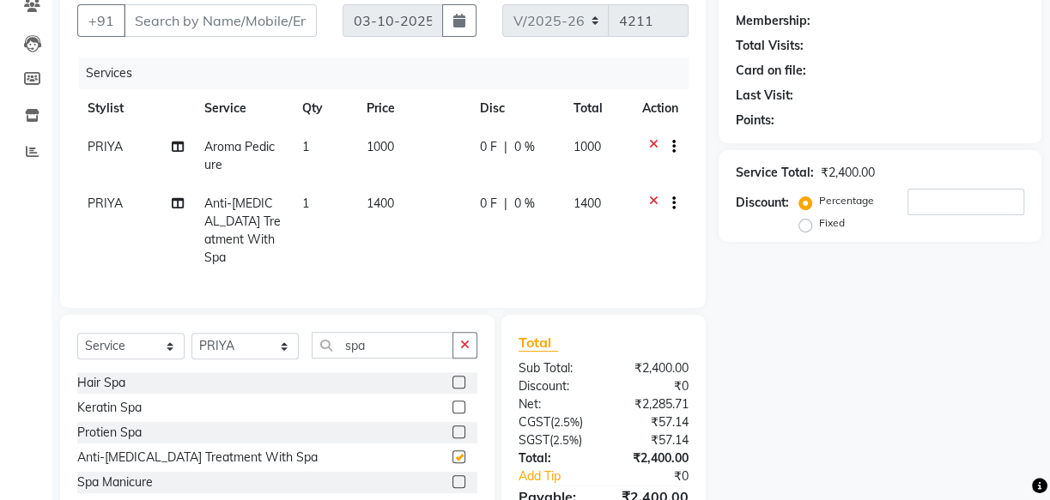
checkbox input "false"
click at [927, 203] on input "number" at bounding box center [965, 202] width 117 height 27
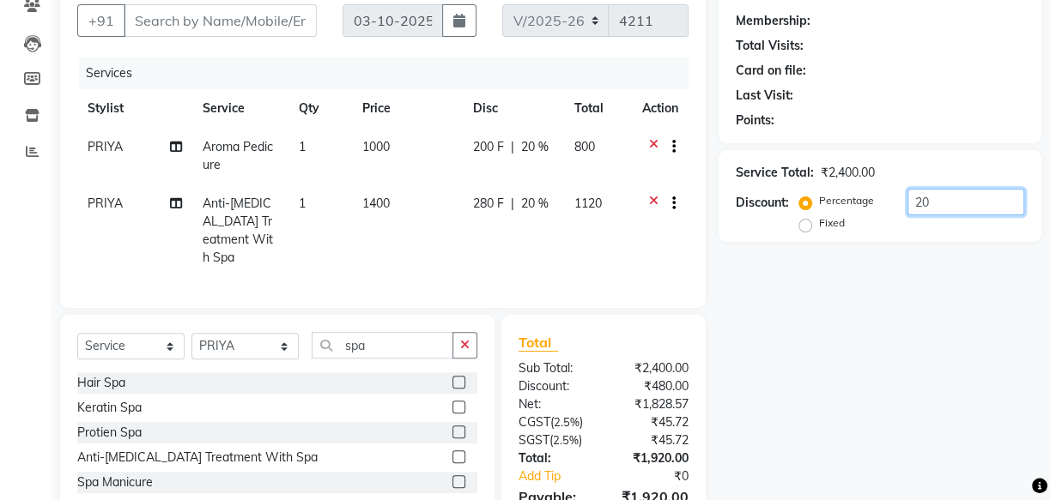
type input "20"
click at [207, 12] on input "Client" at bounding box center [220, 20] width 193 height 33
click at [211, 21] on input "Client" at bounding box center [220, 20] width 193 height 33
type input "8"
type input "0"
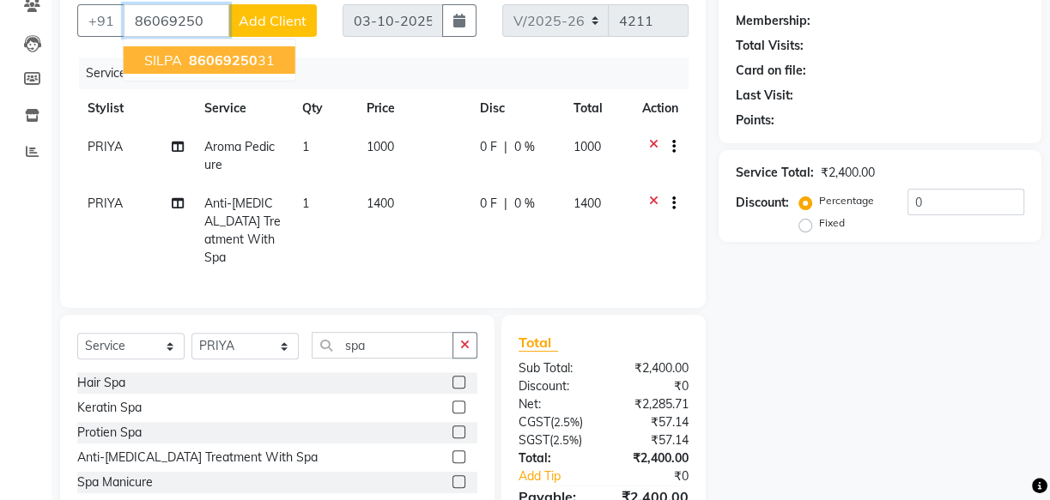
click at [194, 59] on span "86069250" at bounding box center [223, 59] width 69 height 17
type input "8606925031"
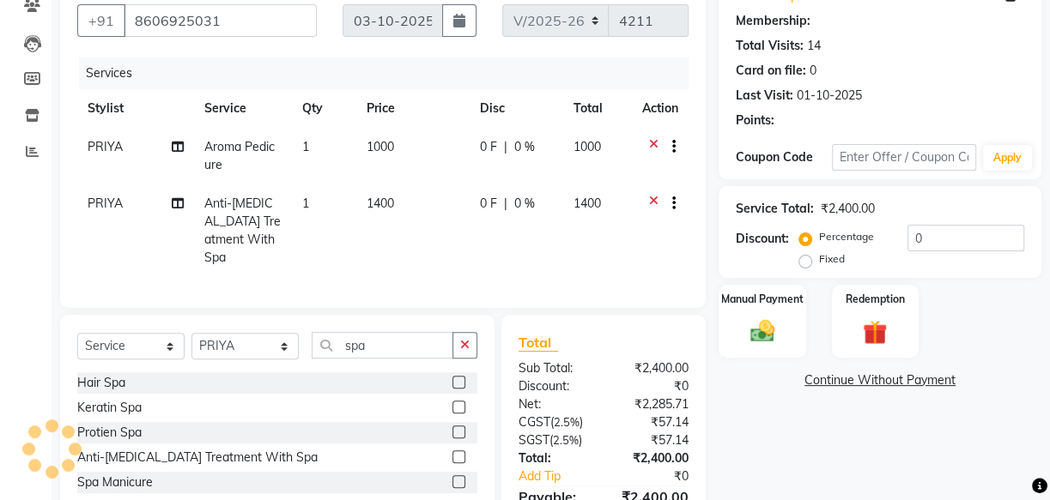
select select "1: Object"
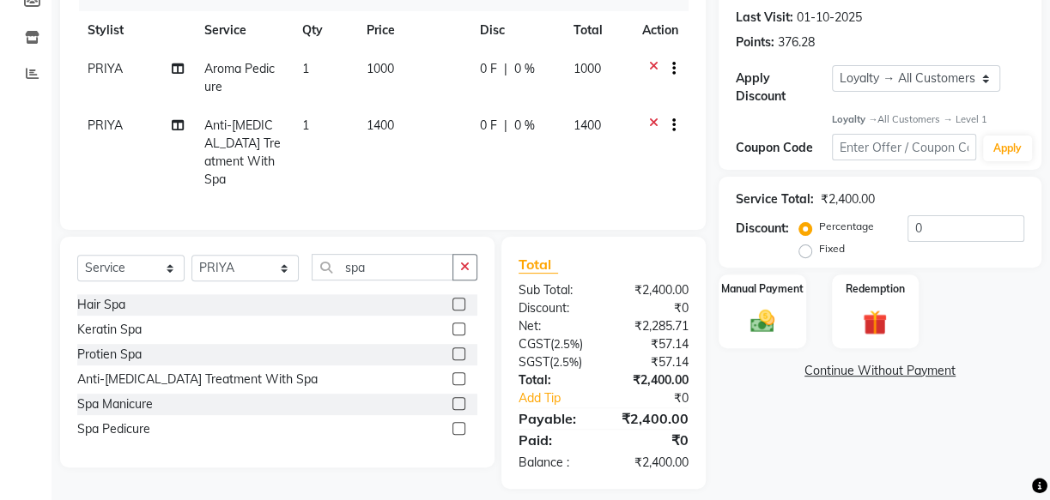
scroll to position [242, 0]
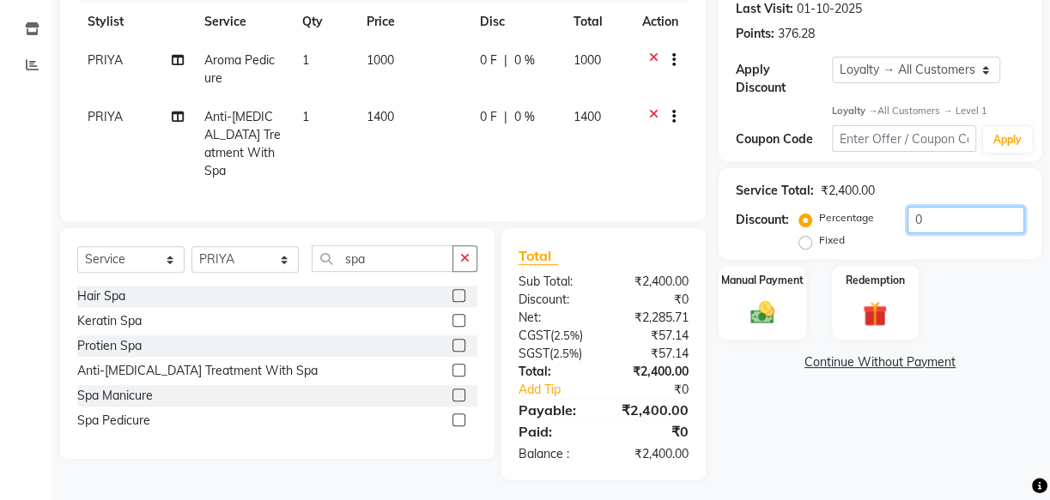
click at [907, 207] on input "0" at bounding box center [965, 220] width 117 height 27
type input "20"
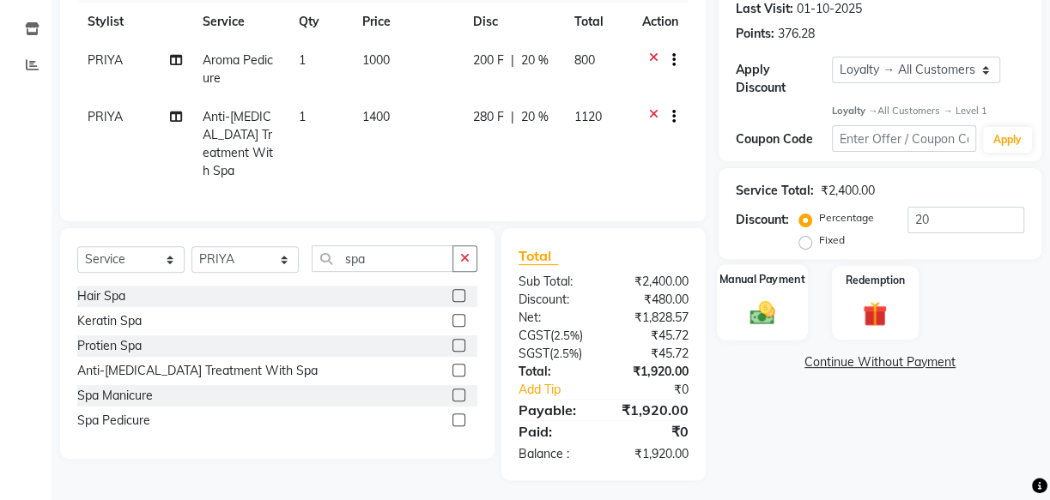
click at [778, 319] on img at bounding box center [762, 313] width 41 height 29
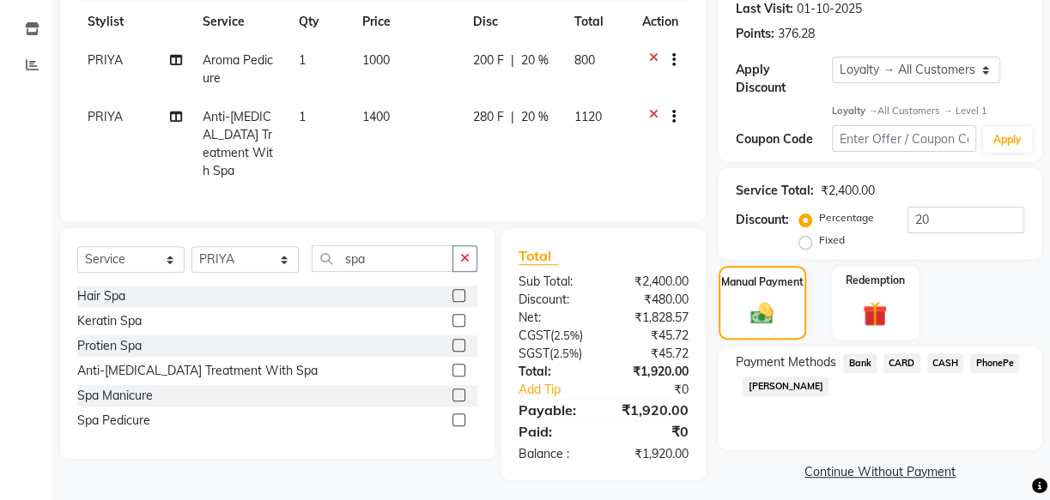
click at [1004, 359] on span "PhonePe" at bounding box center [994, 364] width 49 height 20
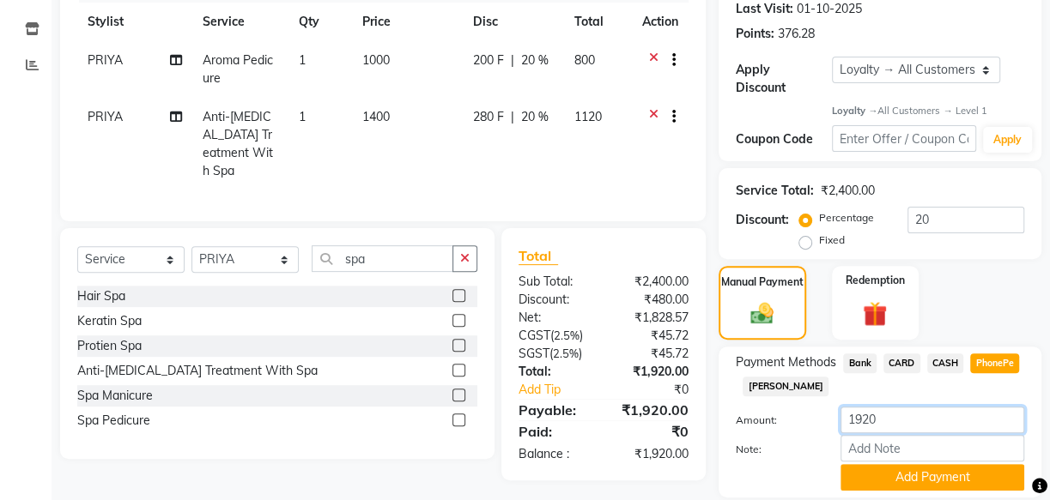
click at [877, 429] on input "1920" at bounding box center [932, 420] width 184 height 27
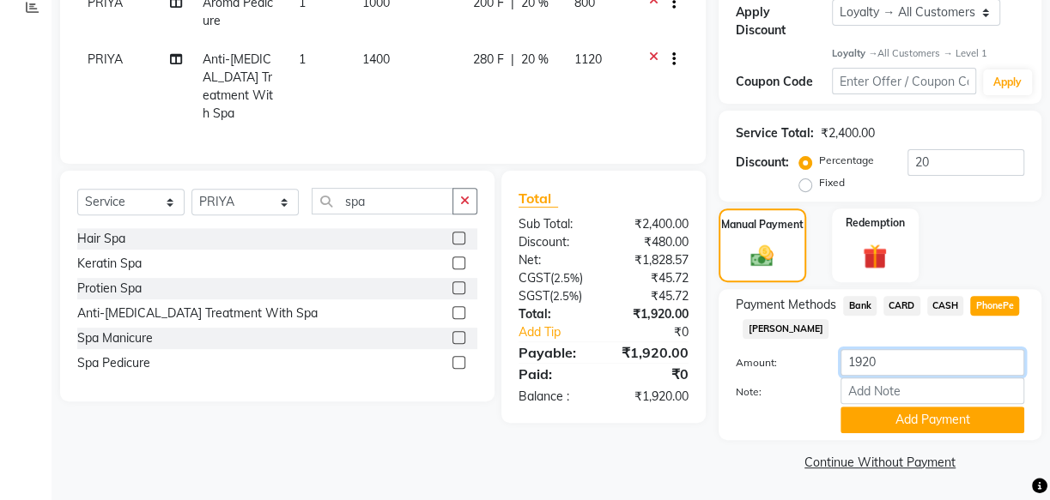
scroll to position [300, 0]
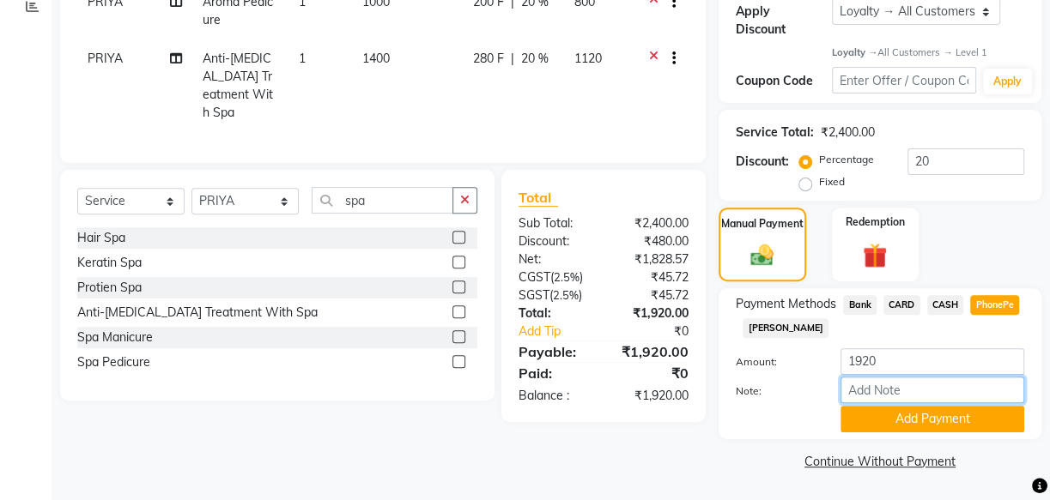
click at [905, 389] on input "Note:" at bounding box center [932, 390] width 184 height 27
type input "arya"
click at [910, 425] on button "Add Payment" at bounding box center [932, 419] width 184 height 27
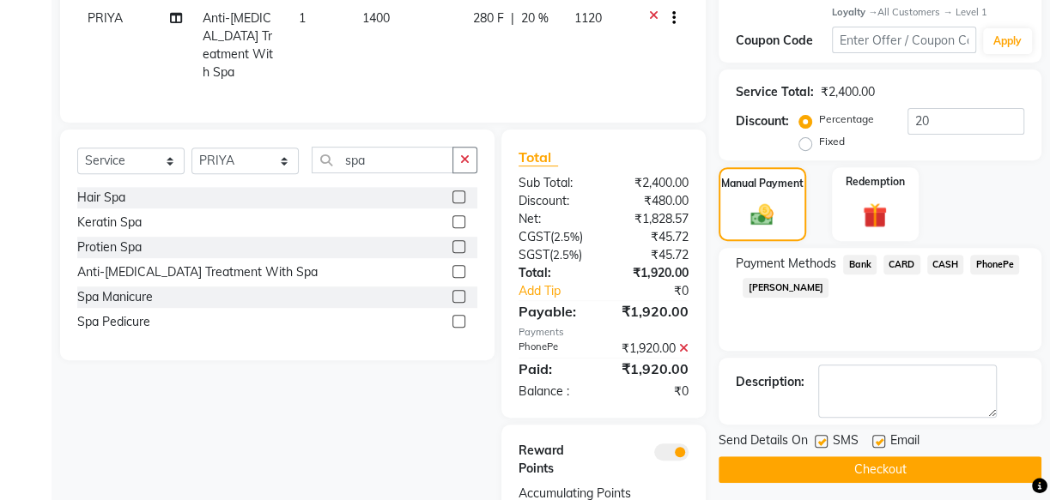
scroll to position [416, 0]
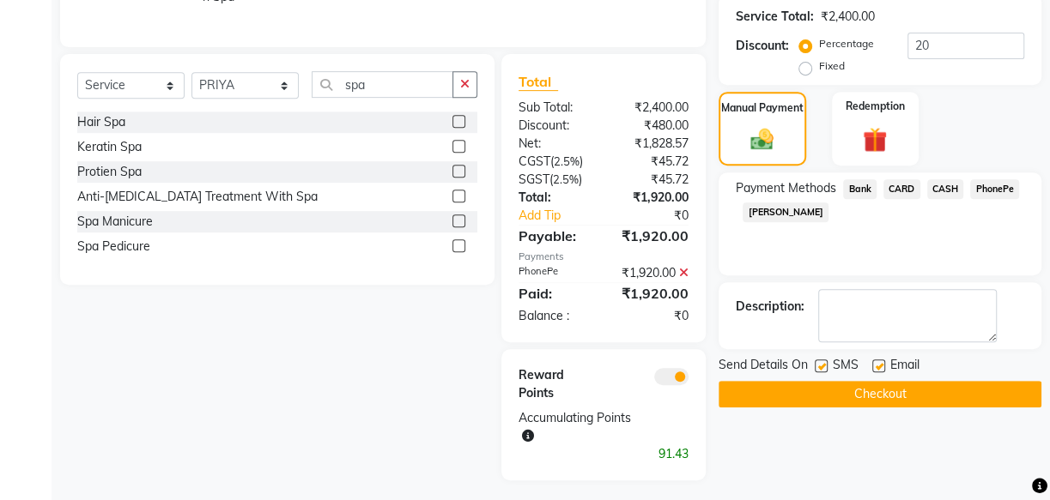
click at [883, 365] on label at bounding box center [878, 366] width 13 height 13
click at [883, 365] on input "checkbox" at bounding box center [877, 366] width 11 height 11
checkbox input "false"
click at [818, 357] on div "SMS" at bounding box center [843, 366] width 58 height 21
click at [819, 361] on label at bounding box center [820, 366] width 13 height 13
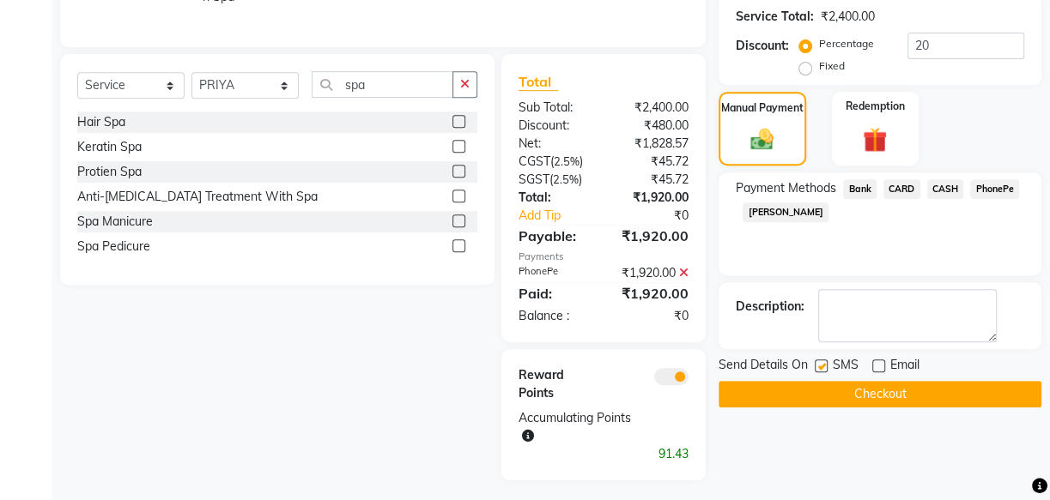
click at [819, 361] on input "checkbox" at bounding box center [819, 366] width 11 height 11
checkbox input "false"
drag, startPoint x: 896, startPoint y: 382, endPoint x: 905, endPoint y: 377, distance: 10.0
click at [905, 377] on div "Send Details On SMS Email Checkout" at bounding box center [879, 381] width 323 height 51
click at [847, 389] on button "Checkout" at bounding box center [879, 394] width 323 height 27
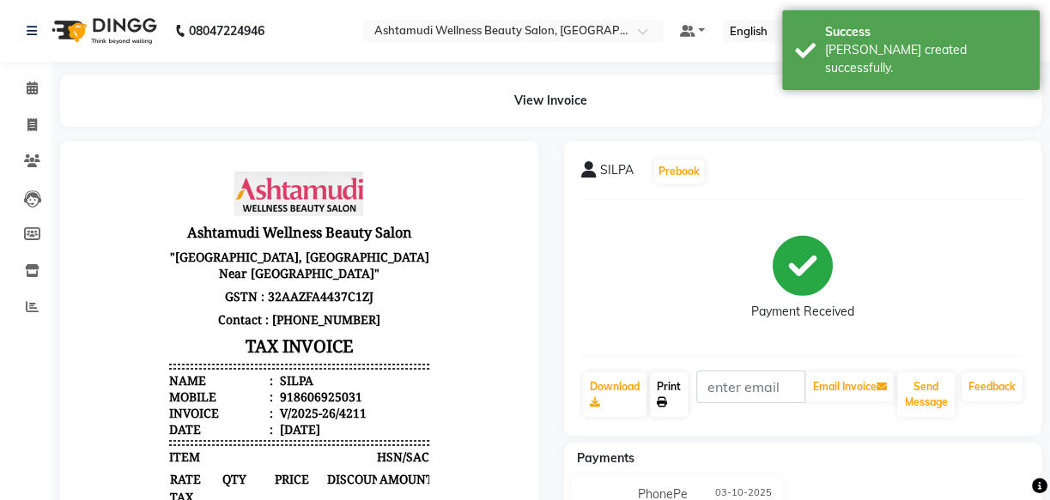
click at [675, 392] on link "Print" at bounding box center [669, 394] width 38 height 45
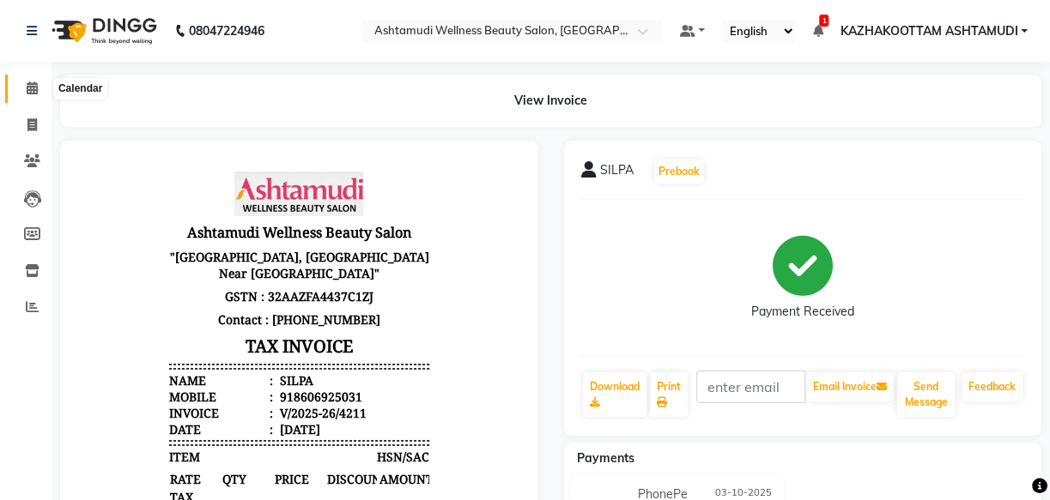
click at [33, 82] on icon at bounding box center [32, 88] width 11 height 13
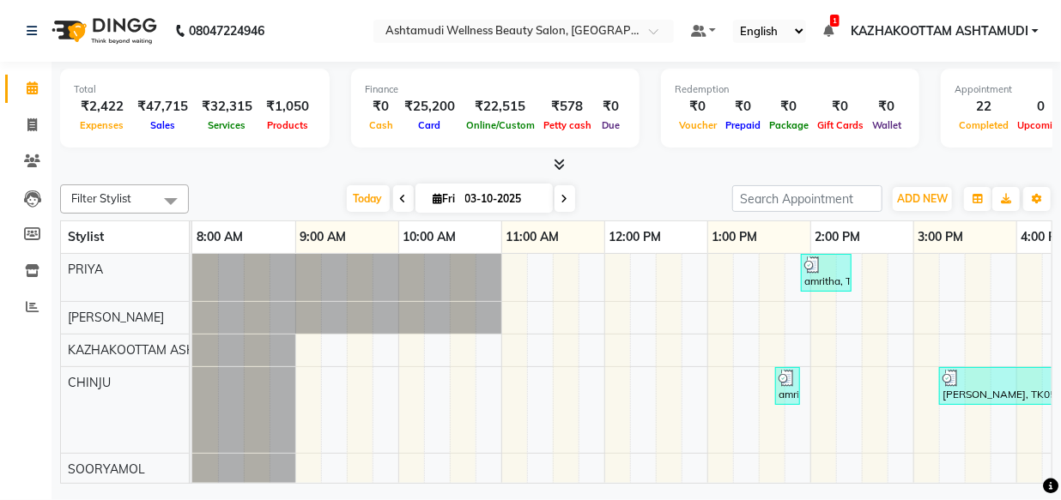
click at [922, 185] on div "ADD NEW Toggle Dropdown Add Appointment Add Invoice Add Expense Add Attendance …" at bounding box center [922, 198] width 63 height 27
click at [923, 191] on button "ADD NEW Toggle Dropdown" at bounding box center [922, 199] width 59 height 24
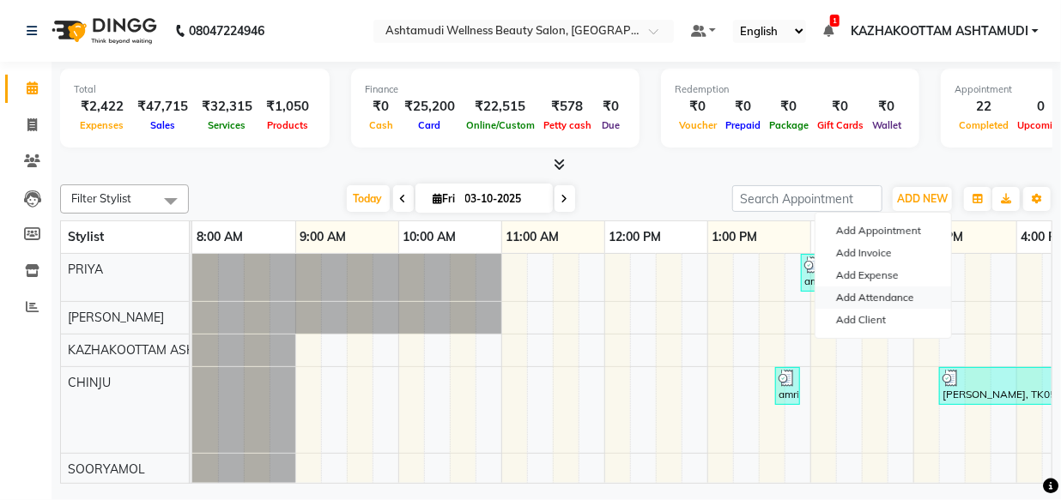
click at [893, 301] on link "Add Attendance" at bounding box center [883, 298] width 136 height 22
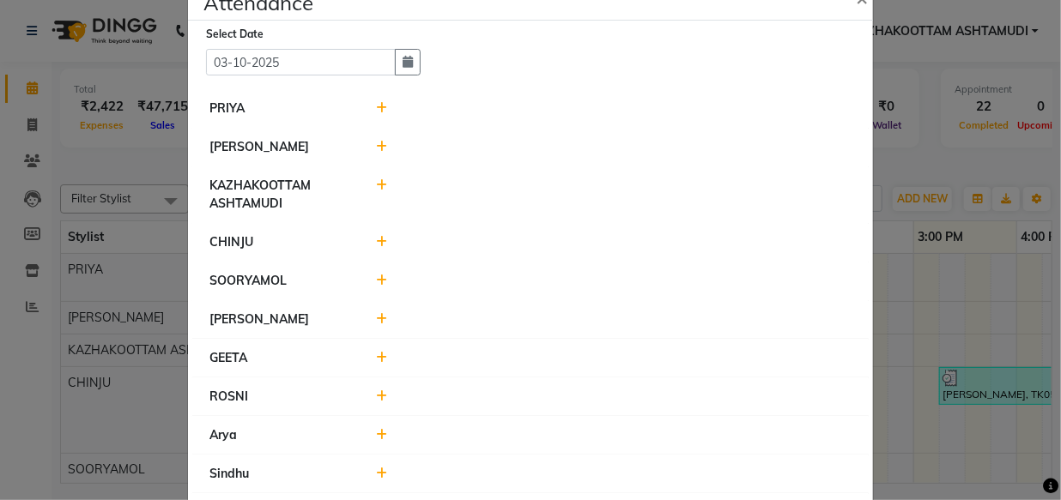
scroll to position [77, 0]
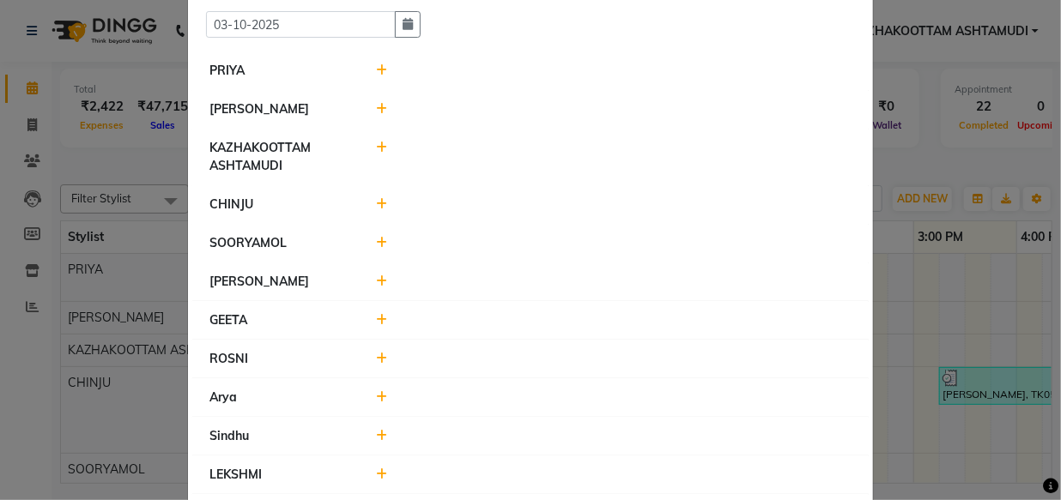
click at [377, 205] on icon at bounding box center [382, 204] width 11 height 12
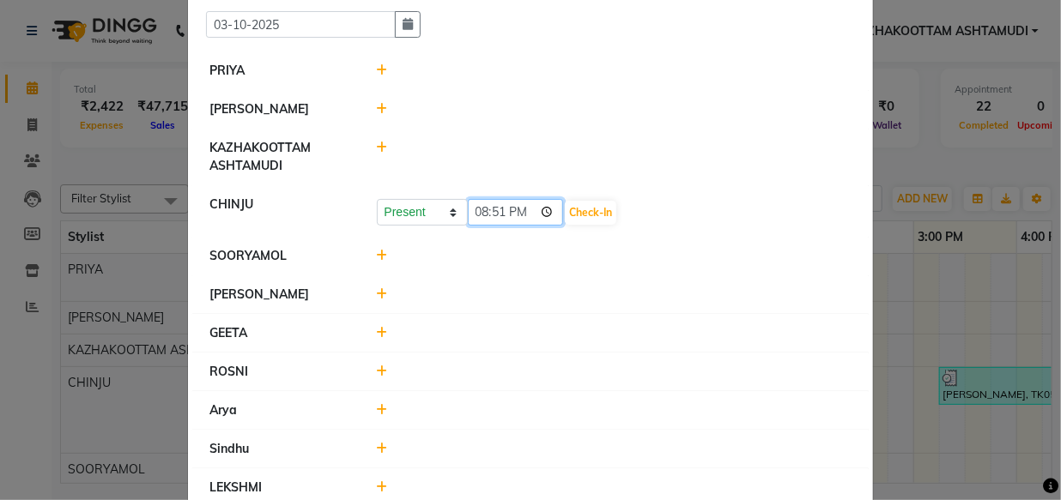
click at [476, 211] on input "20:51" at bounding box center [516, 212] width 96 height 27
type input "10:39"
click at [565, 219] on button "Check-In" at bounding box center [590, 213] width 51 height 24
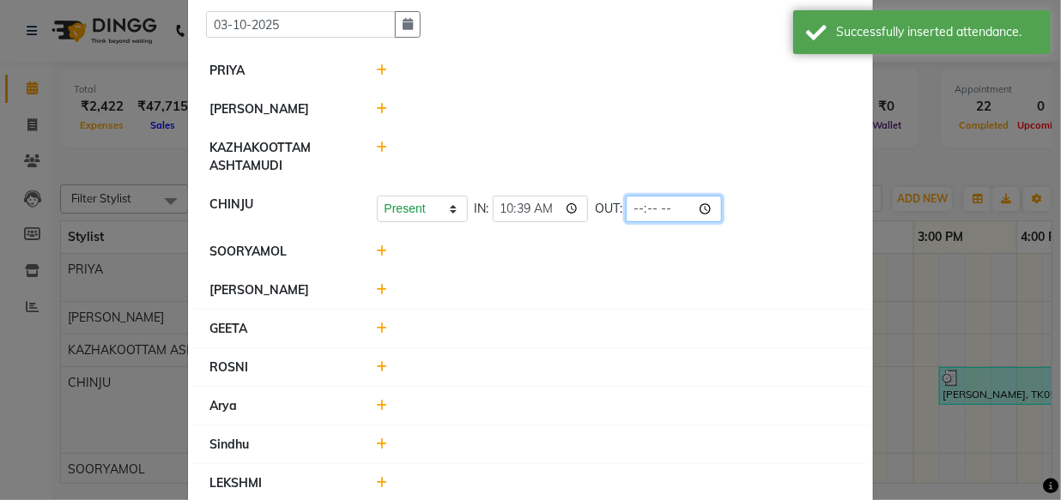
click at [626, 214] on input "time" at bounding box center [674, 209] width 96 height 27
type input "19:31"
click at [564, 247] on div at bounding box center [614, 252] width 501 height 18
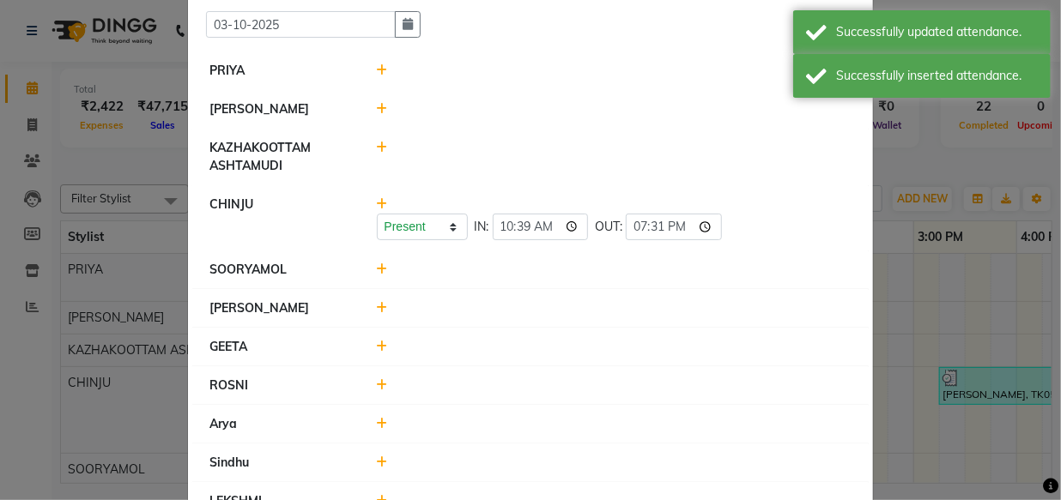
click at [377, 269] on icon at bounding box center [382, 269] width 11 height 12
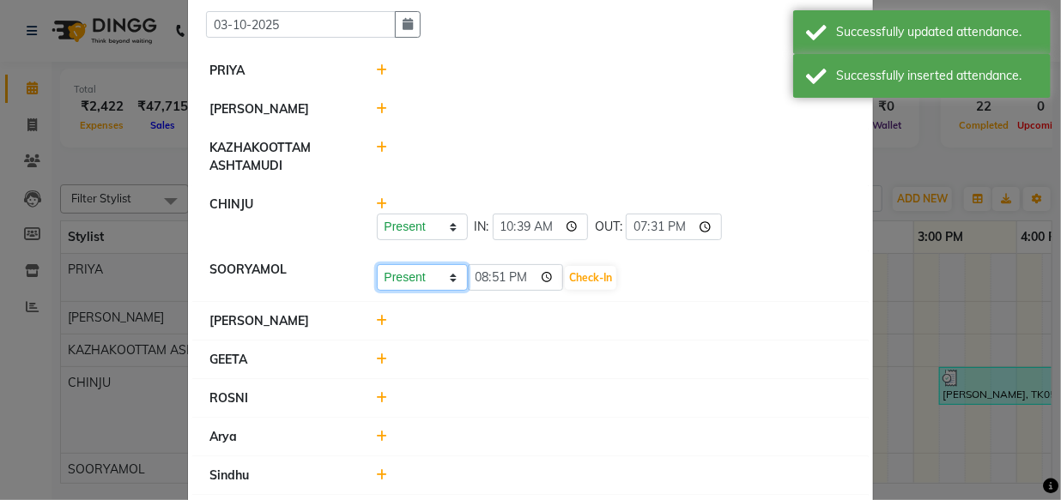
click at [388, 276] on select "Present Absent Late Half Day Weekly Off" at bounding box center [422, 277] width 91 height 27
select select "A"
click at [377, 264] on select "Present Absent Late Half Day Weekly Off" at bounding box center [422, 277] width 91 height 27
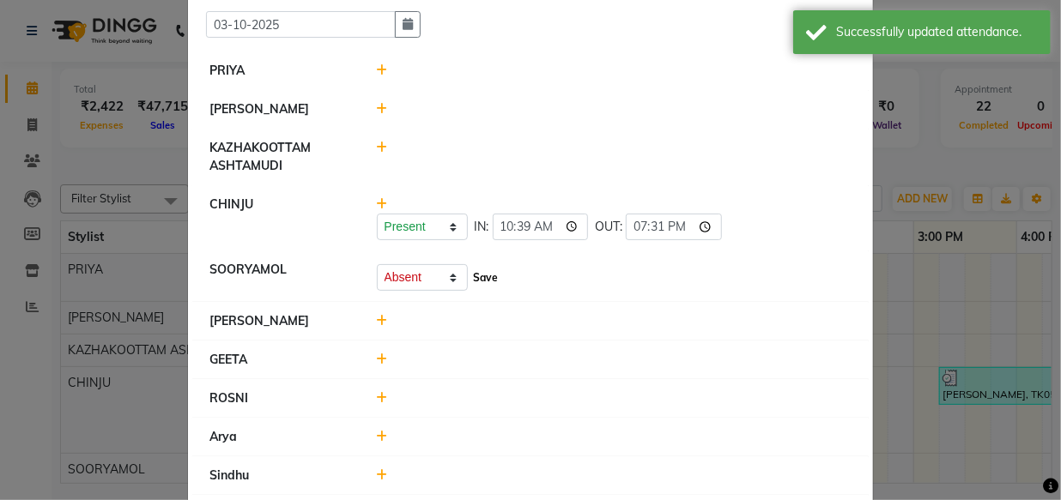
click at [477, 277] on button "Save" at bounding box center [485, 278] width 33 height 24
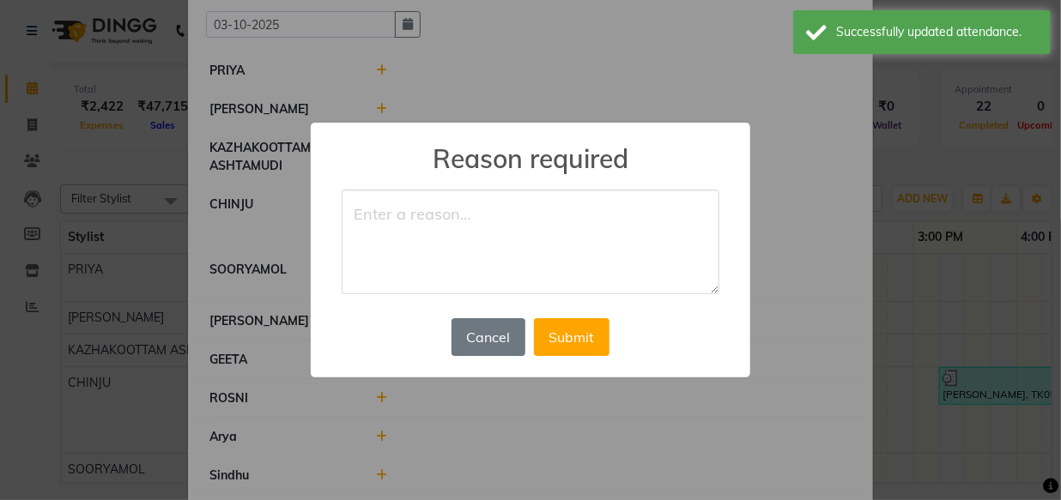
drag, startPoint x: 377, startPoint y: 179, endPoint x: 402, endPoint y: 217, distance: 45.9
click at [381, 180] on div "× Reason required Cancel No Submit" at bounding box center [530, 250] width 439 height 255
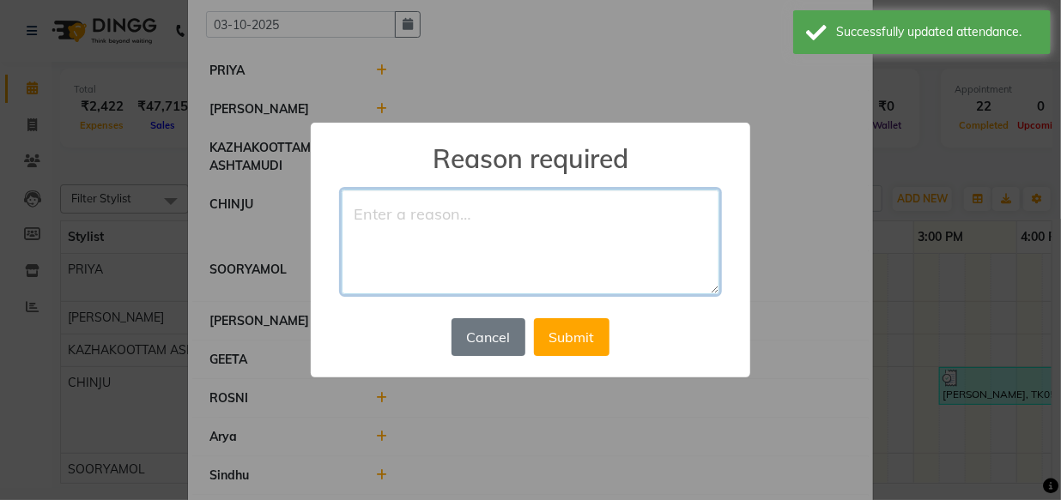
click at [403, 220] on textarea at bounding box center [531, 242] width 378 height 105
type textarea "week off"
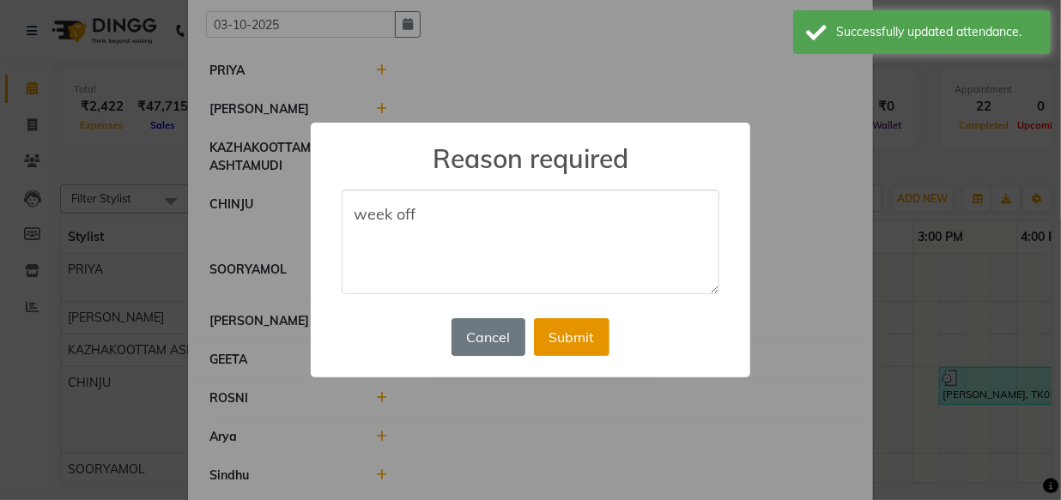
click at [577, 342] on button "Submit" at bounding box center [572, 337] width 76 height 38
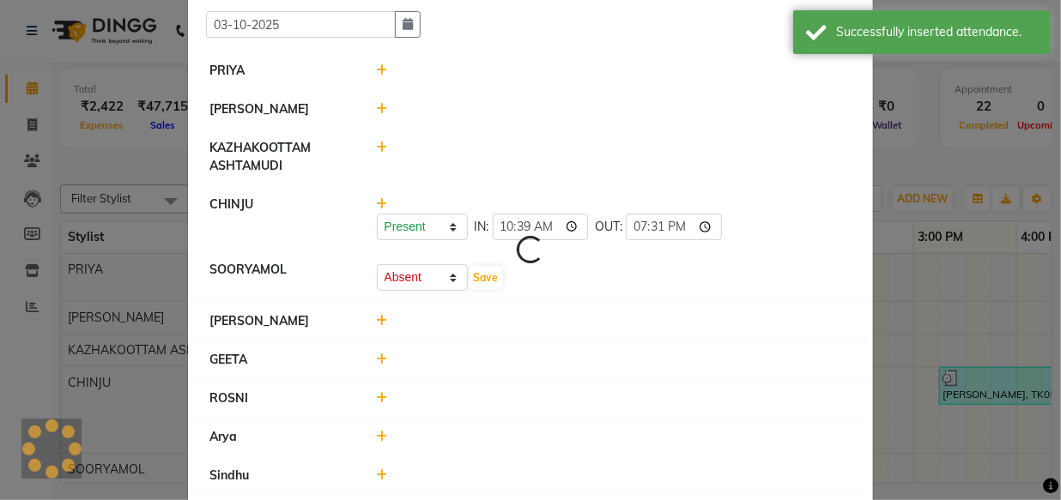
select select "A"
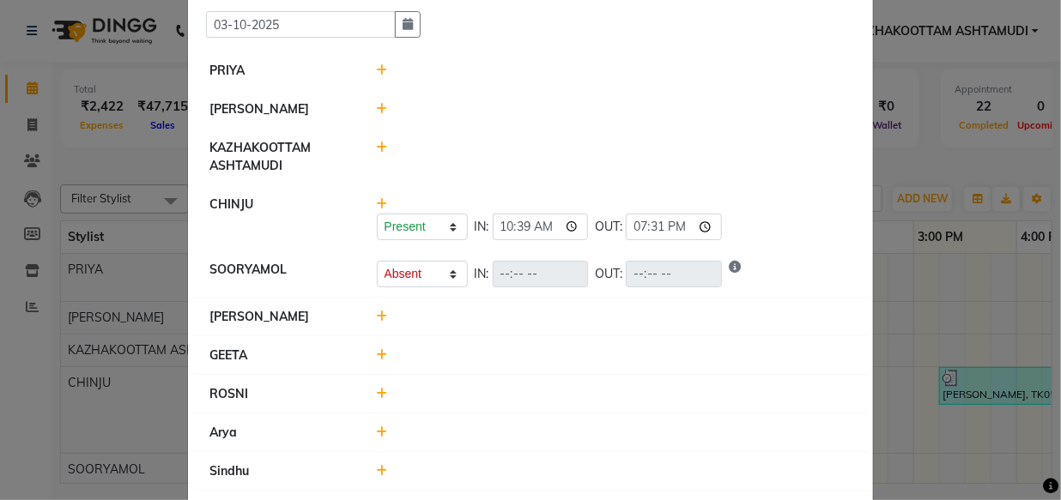
click at [378, 315] on icon at bounding box center [382, 317] width 11 height 12
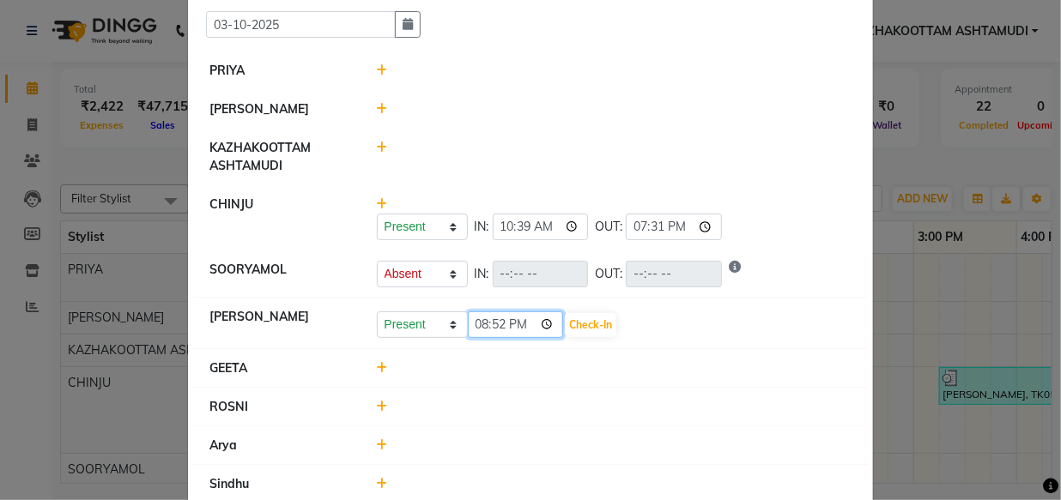
click at [472, 324] on input "20:52" at bounding box center [516, 325] width 96 height 27
type input "10:56"
click at [580, 320] on button "Check-In" at bounding box center [590, 325] width 51 height 24
select select "A"
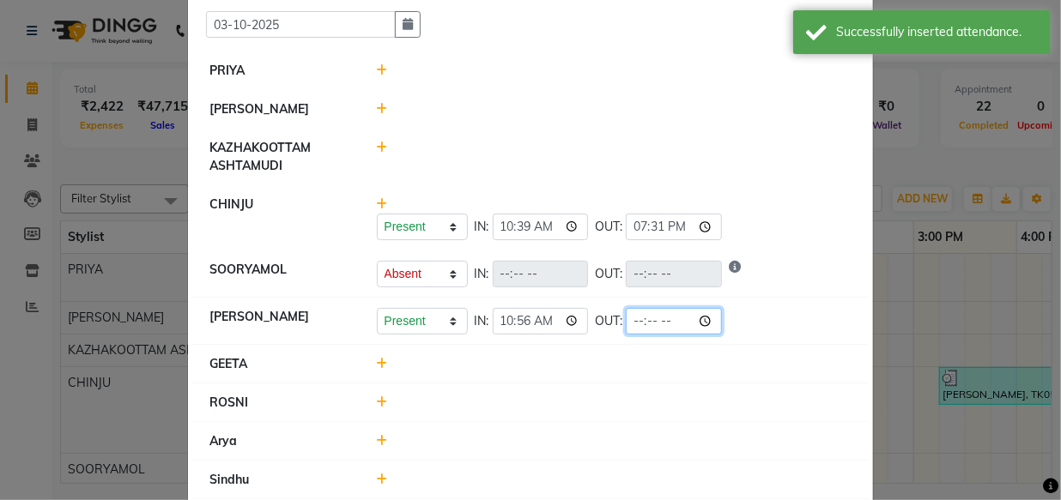
click at [626, 324] on input "time" at bounding box center [674, 321] width 96 height 27
type input "20:10"
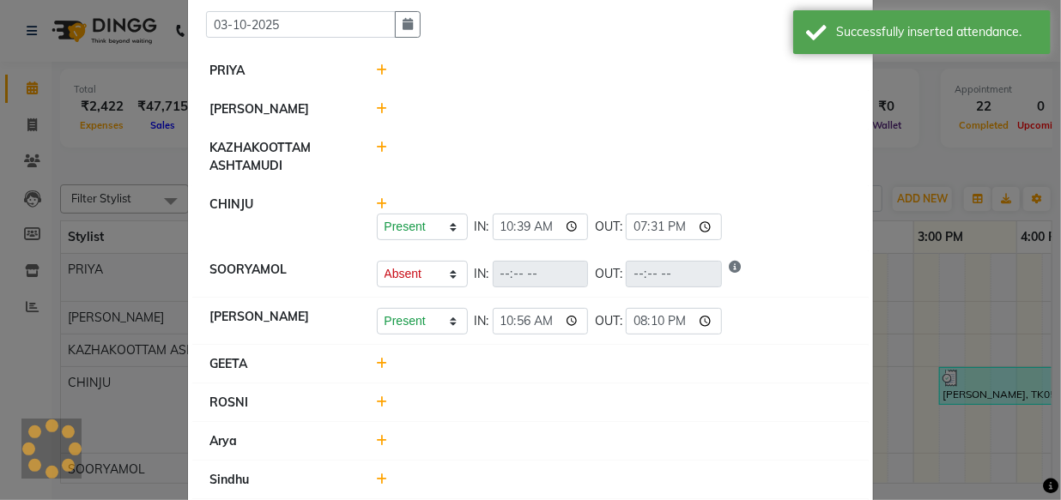
click at [627, 365] on div at bounding box center [614, 364] width 501 height 18
select select "A"
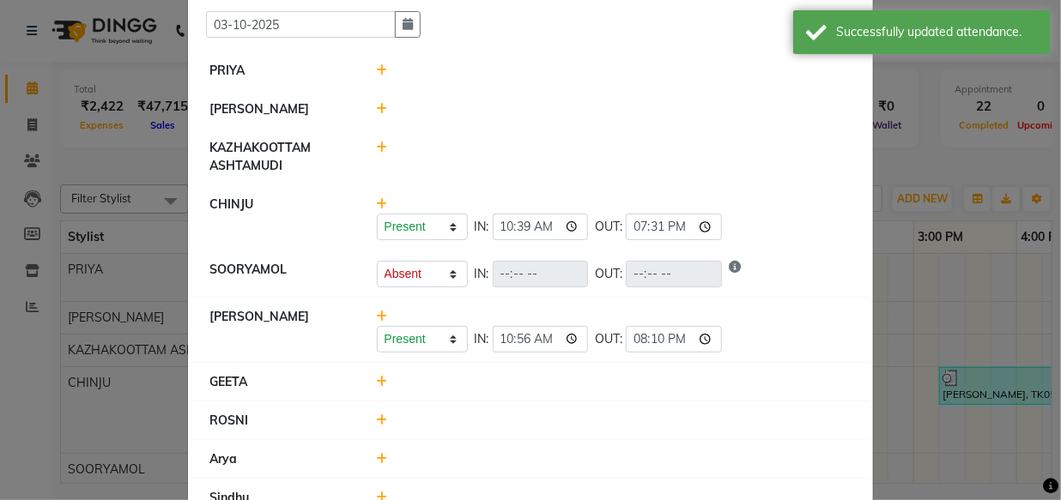
click at [377, 67] on icon at bounding box center [382, 70] width 11 height 12
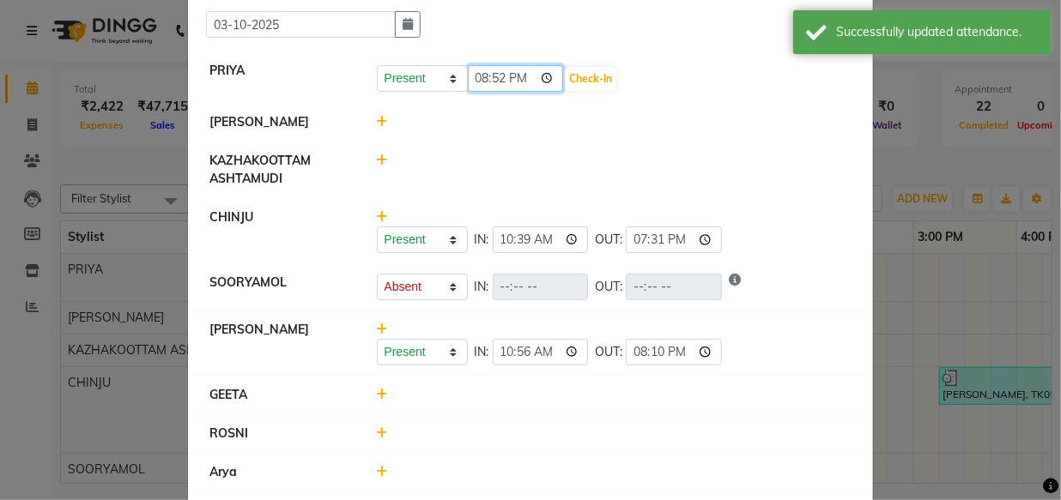
click at [468, 79] on input "20:52" at bounding box center [516, 78] width 96 height 27
type input "11:03"
drag, startPoint x: 542, startPoint y: 72, endPoint x: 563, endPoint y: 76, distance: 21.0
click at [565, 72] on button "Check-In" at bounding box center [590, 79] width 51 height 24
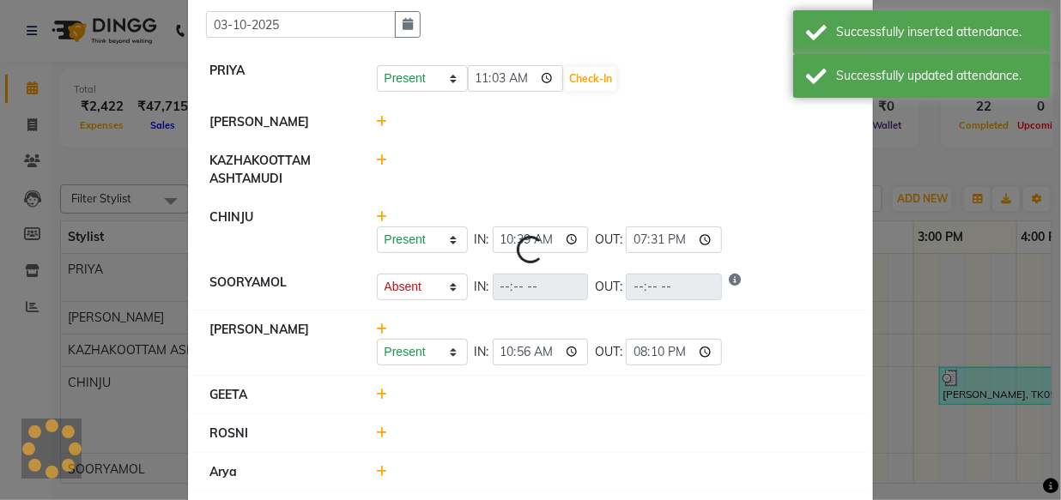
select select "A"
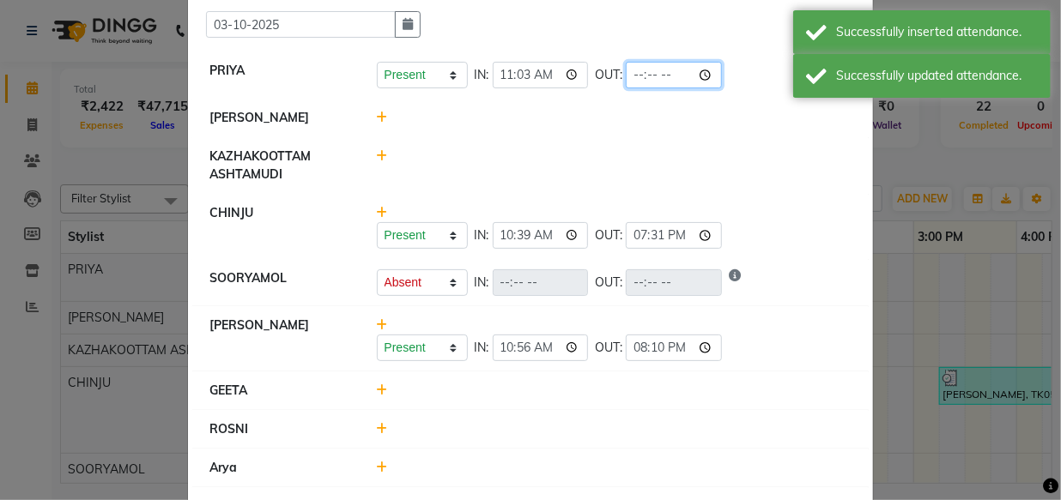
click at [626, 77] on input "time" at bounding box center [674, 75] width 96 height 27
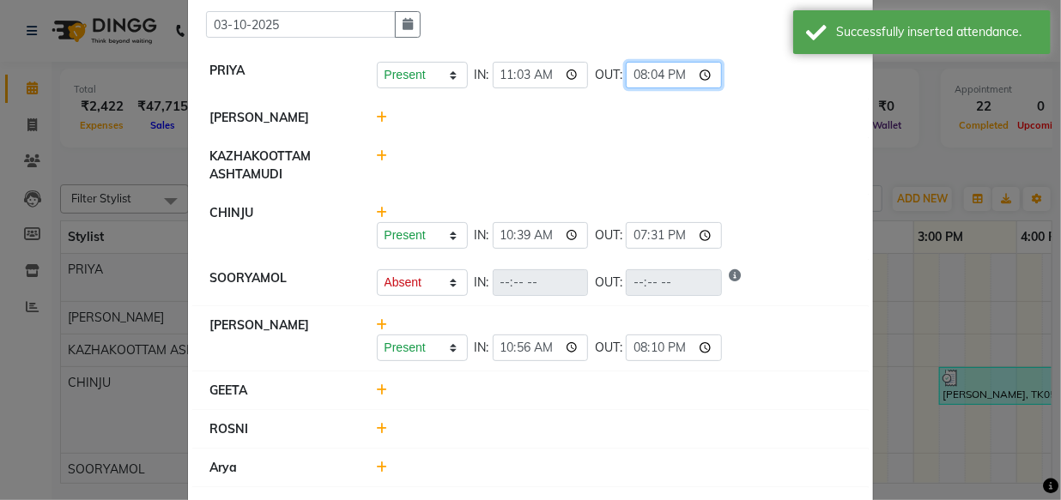
type input "20:43"
click at [738, 148] on div at bounding box center [614, 166] width 501 height 36
select select "A"
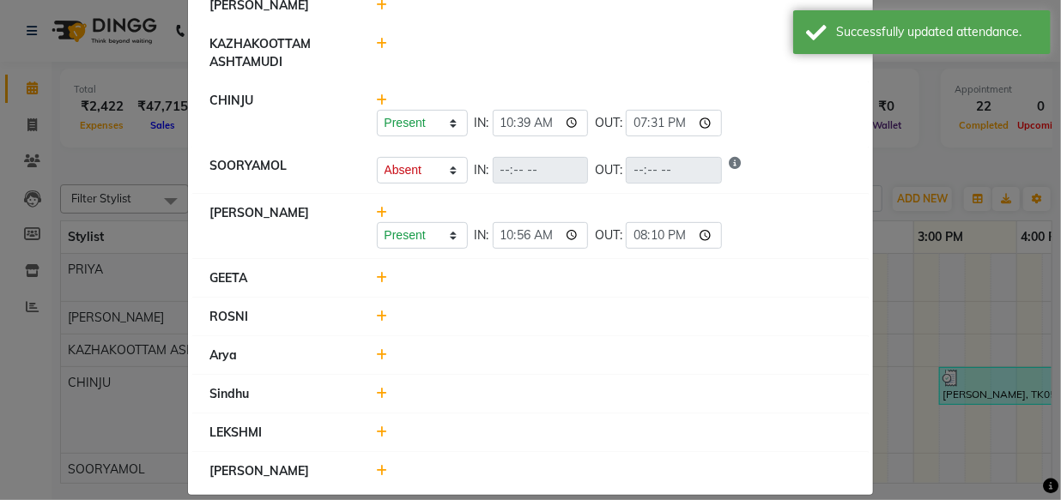
scroll to position [227, 0]
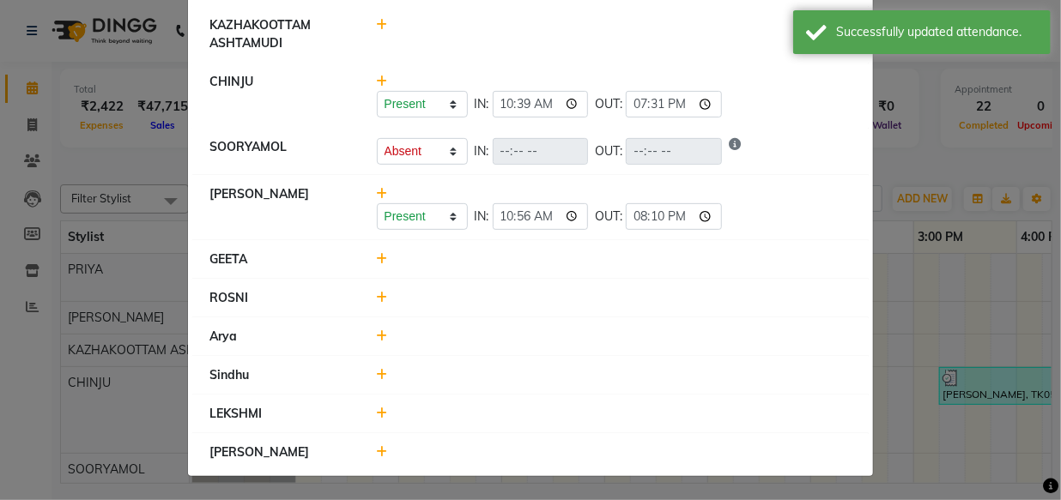
click at [377, 257] on icon at bounding box center [382, 259] width 11 height 12
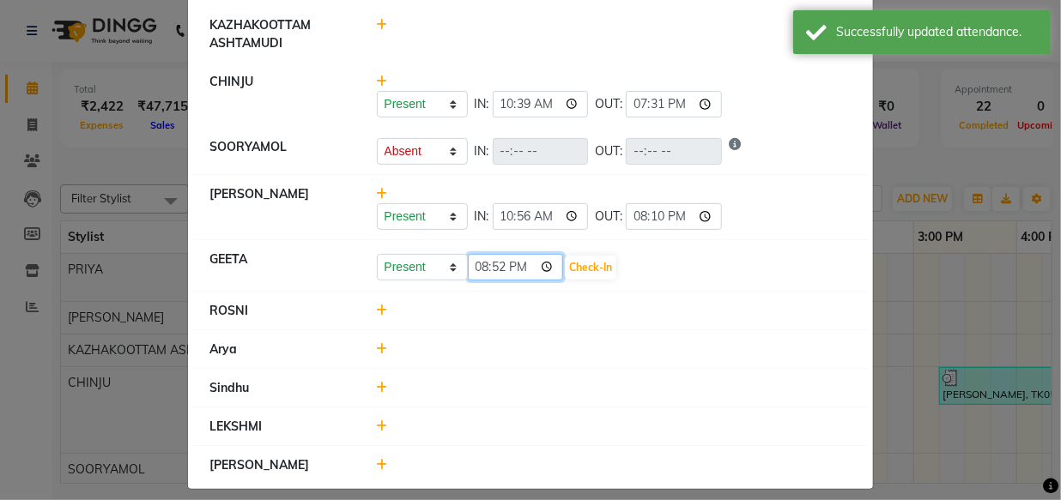
click at [477, 267] on input "20:52" at bounding box center [516, 267] width 96 height 27
type input "11:37"
click at [566, 271] on button "Check-In" at bounding box center [590, 268] width 51 height 24
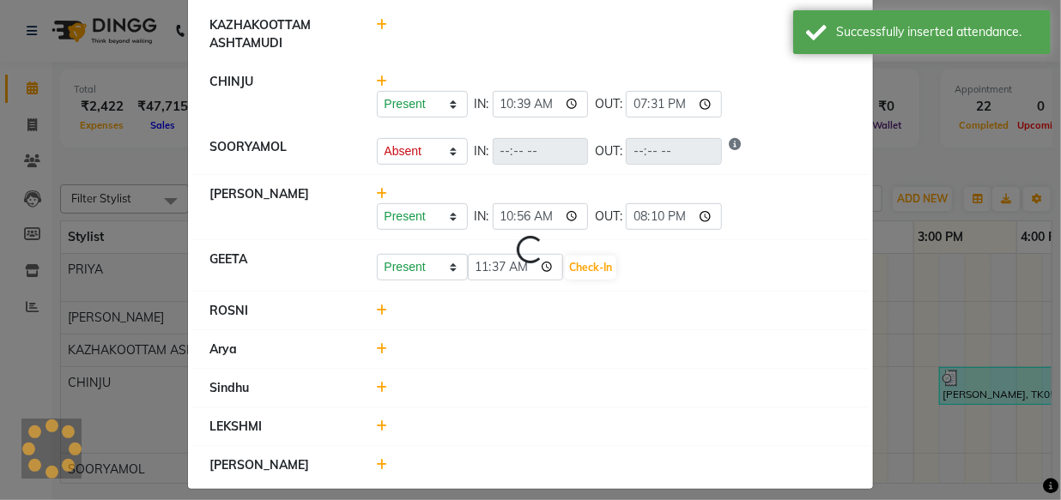
select select "A"
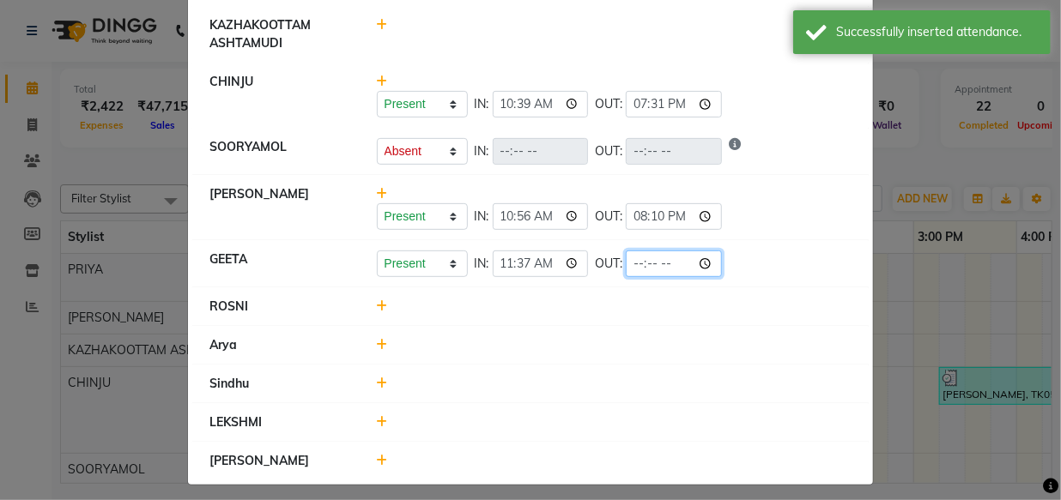
click at [626, 266] on input "time" at bounding box center [674, 264] width 96 height 27
type input "21:00"
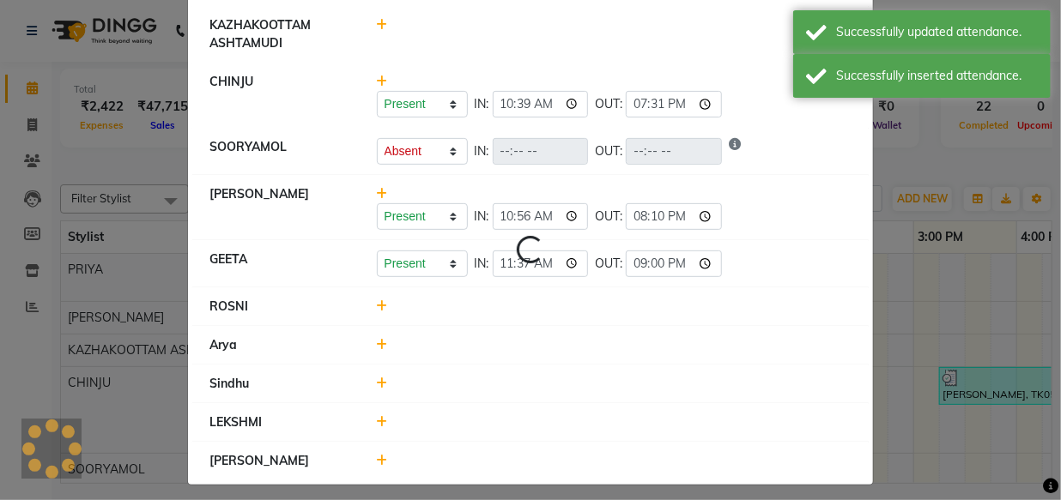
select select "A"
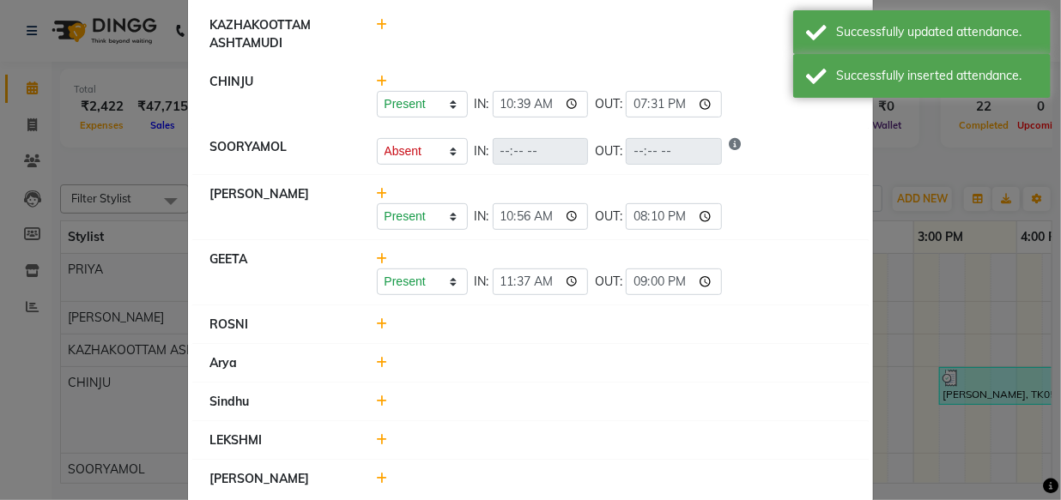
click at [377, 321] on icon at bounding box center [382, 324] width 11 height 12
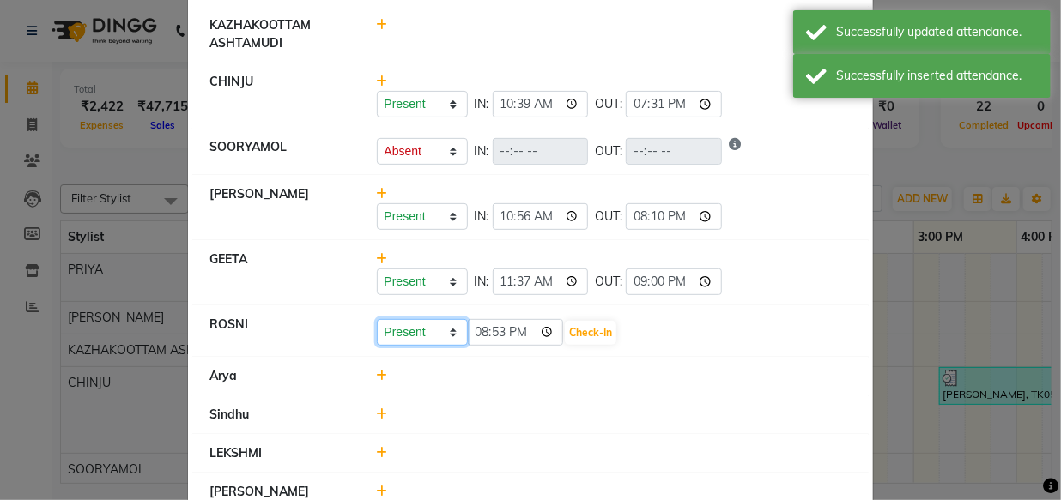
drag, startPoint x: 457, startPoint y: 334, endPoint x: 471, endPoint y: 335, distance: 13.8
click at [457, 334] on select "Present Absent Late Half Day Weekly Off" at bounding box center [422, 332] width 91 height 27
click at [480, 335] on input "20:53" at bounding box center [516, 332] width 96 height 27
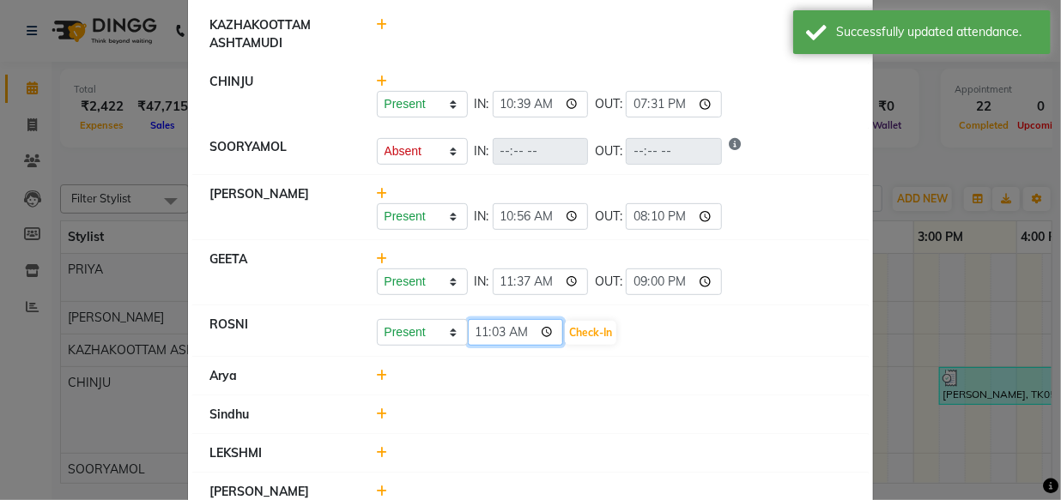
type input "11:37"
click at [575, 335] on button "Check-In" at bounding box center [590, 333] width 51 height 24
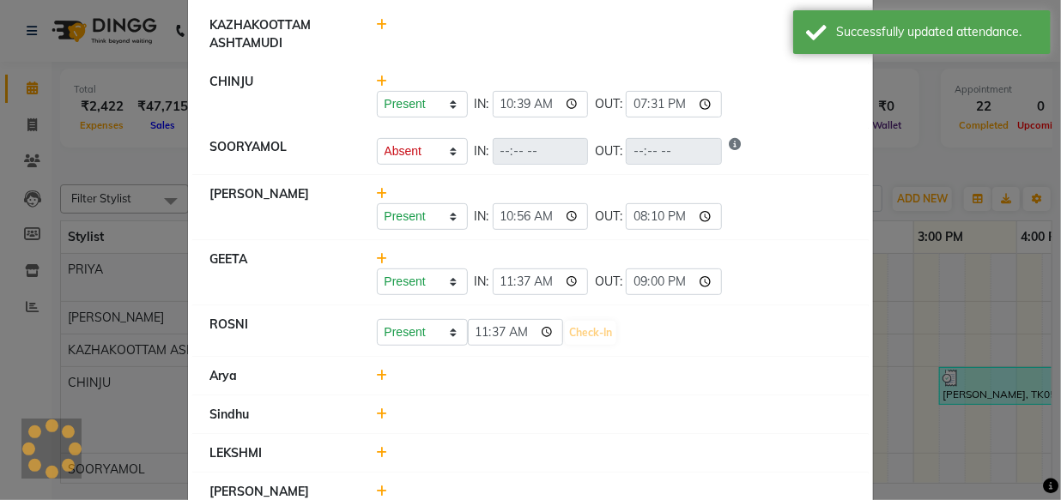
select select "A"
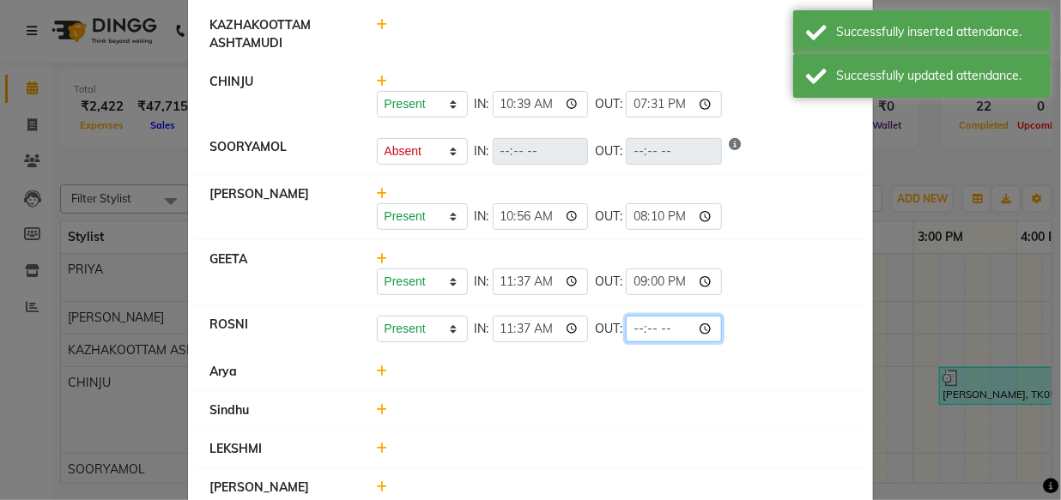
click at [626, 330] on input "time" at bounding box center [674, 329] width 96 height 27
type input "21:00"
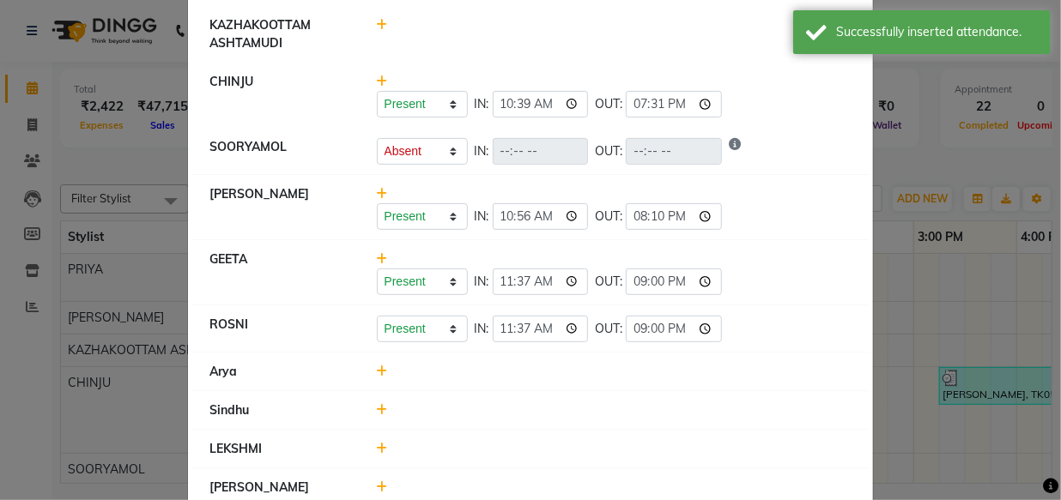
click at [583, 394] on li "Sindhu" at bounding box center [530, 410] width 676 height 39
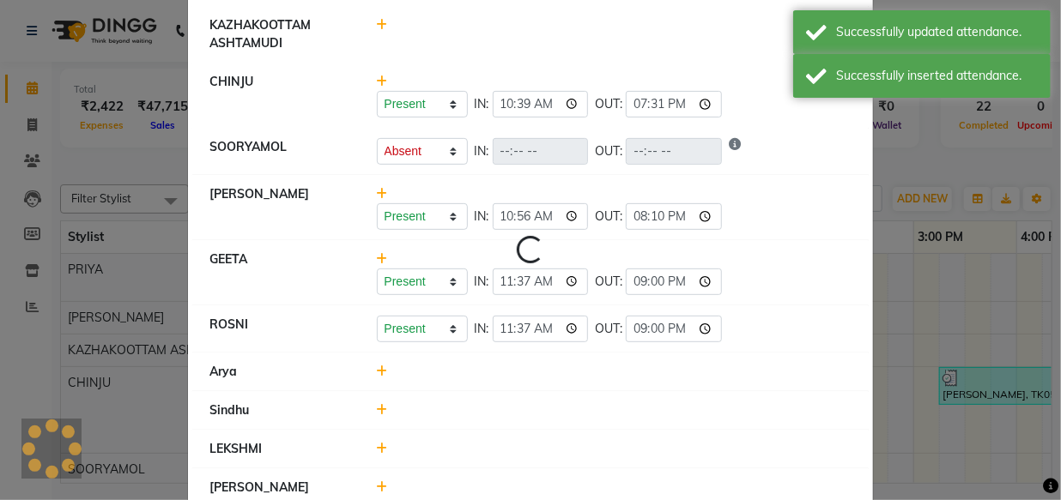
select select "A"
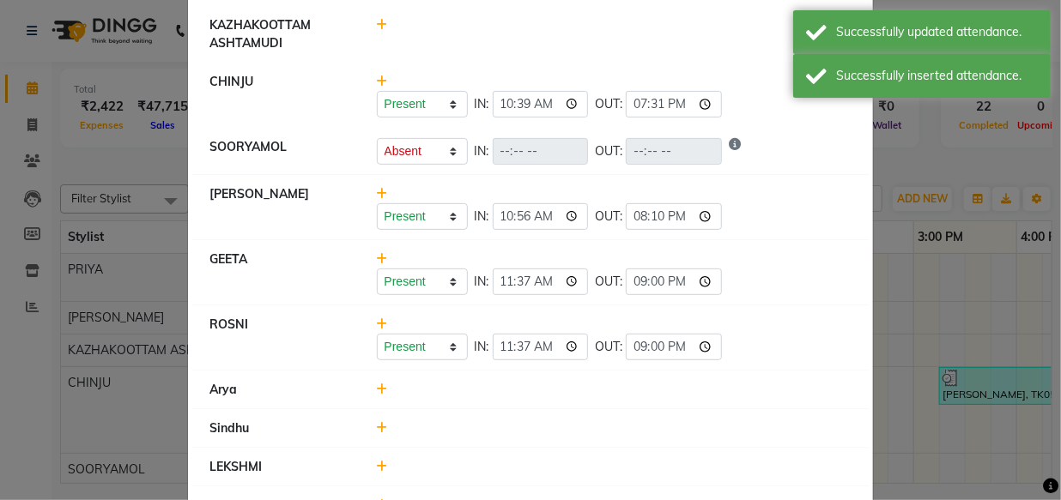
click at [378, 389] on icon at bounding box center [382, 390] width 11 height 12
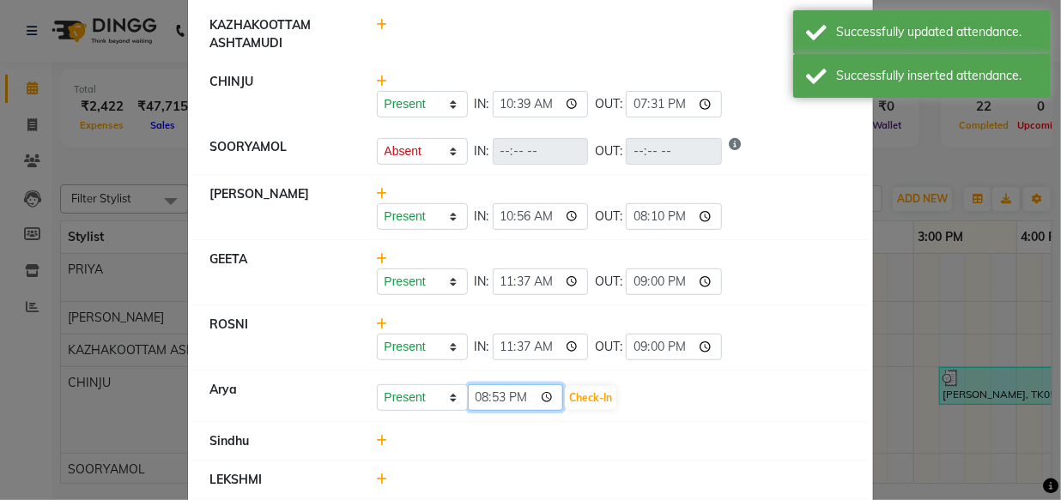
click at [468, 390] on input "20:53" at bounding box center [516, 397] width 96 height 27
type input "11:05"
click at [565, 392] on button "Check-In" at bounding box center [590, 398] width 51 height 24
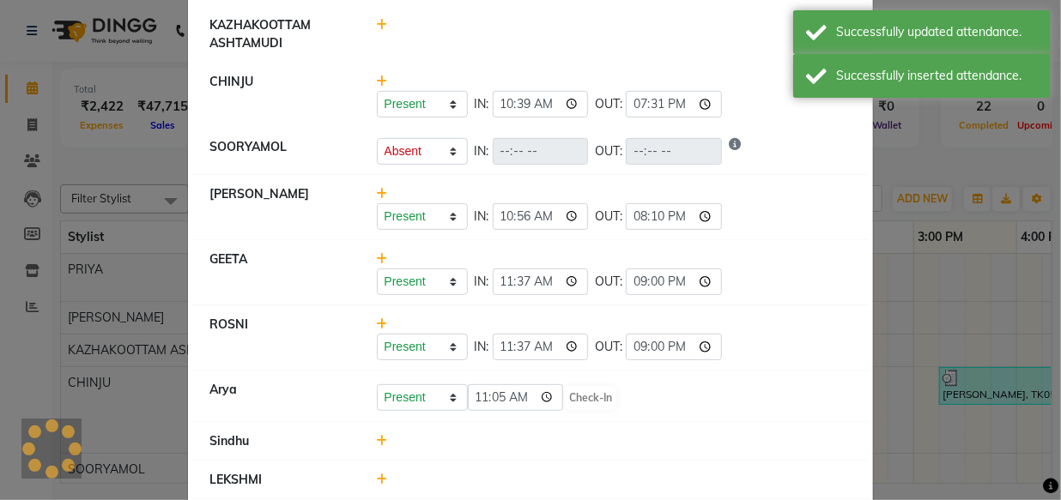
select select "A"
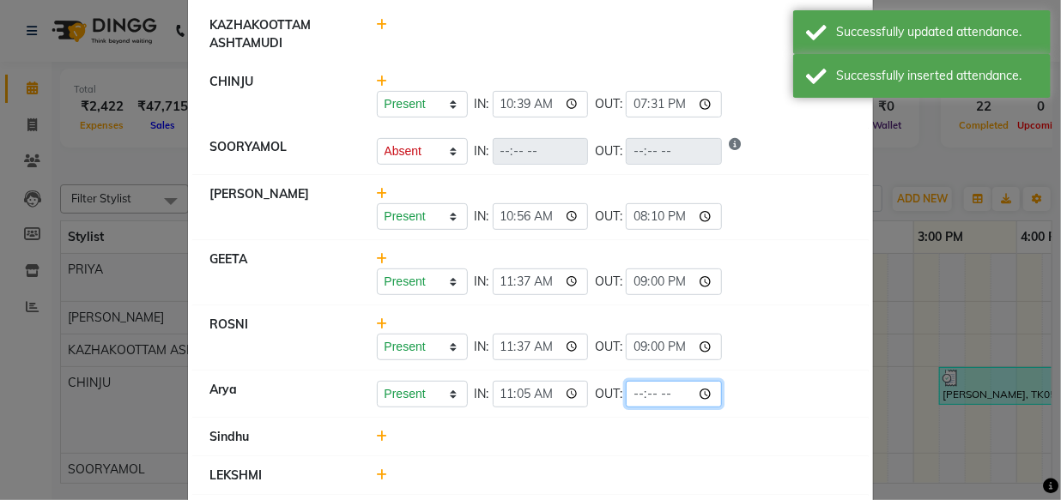
click at [626, 396] on input "time" at bounding box center [674, 394] width 96 height 27
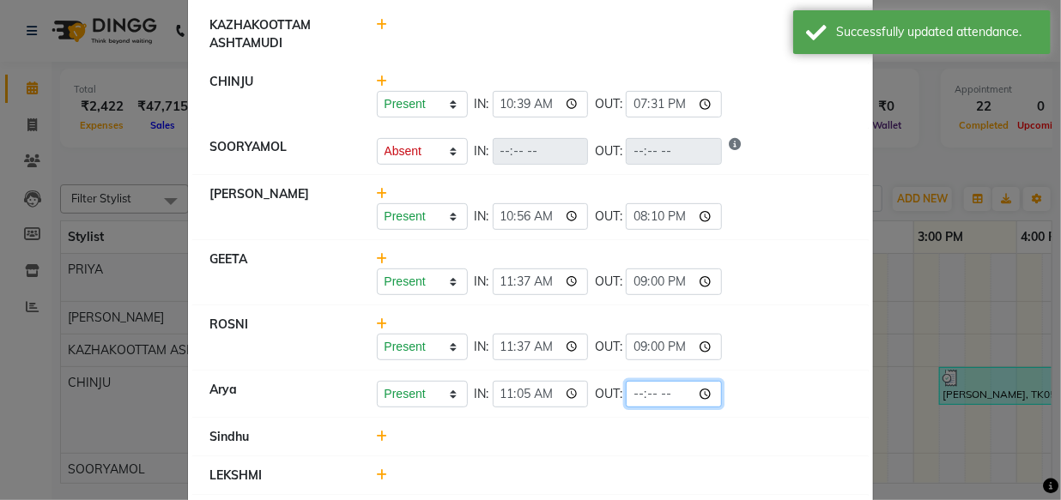
type input "21:00"
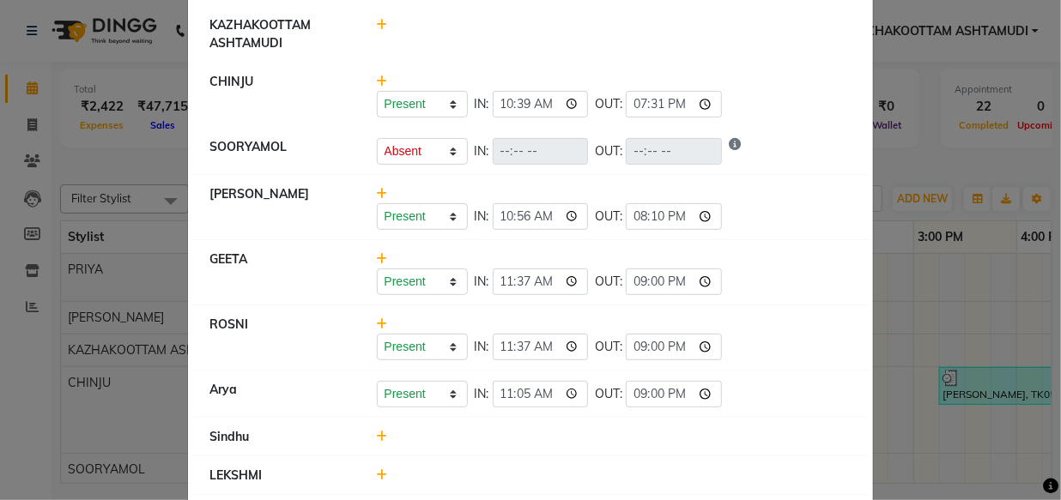
click at [726, 428] on ul "PRIYA Present Absent Late Half Day Weekly Off IN: 11:03 OUT: 20:43 KRISHNA KAZH…" at bounding box center [530, 218] width 676 height 632
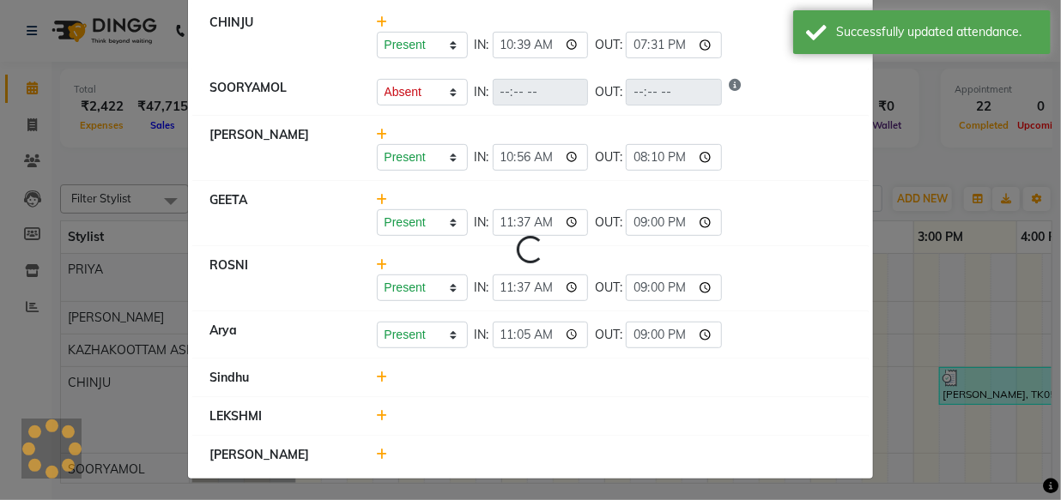
select select "A"
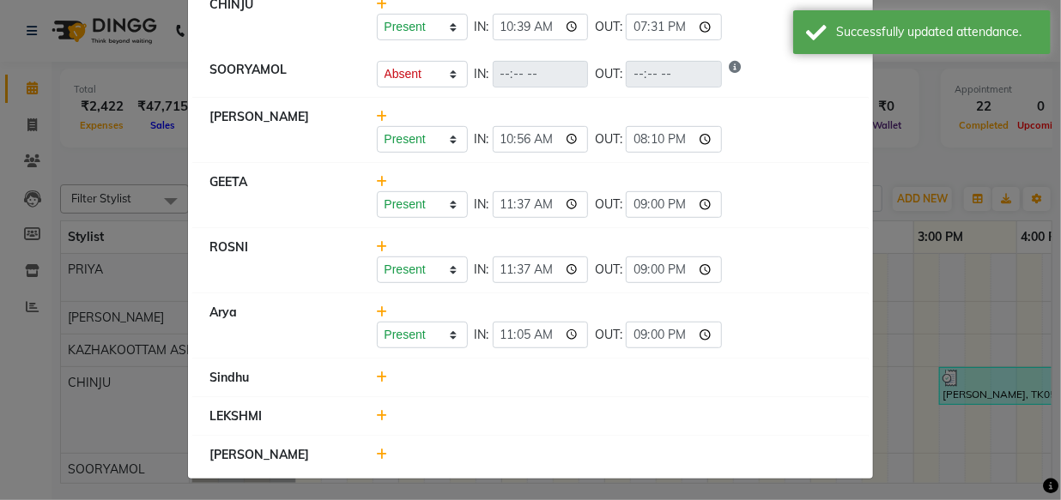
scroll to position [306, 0]
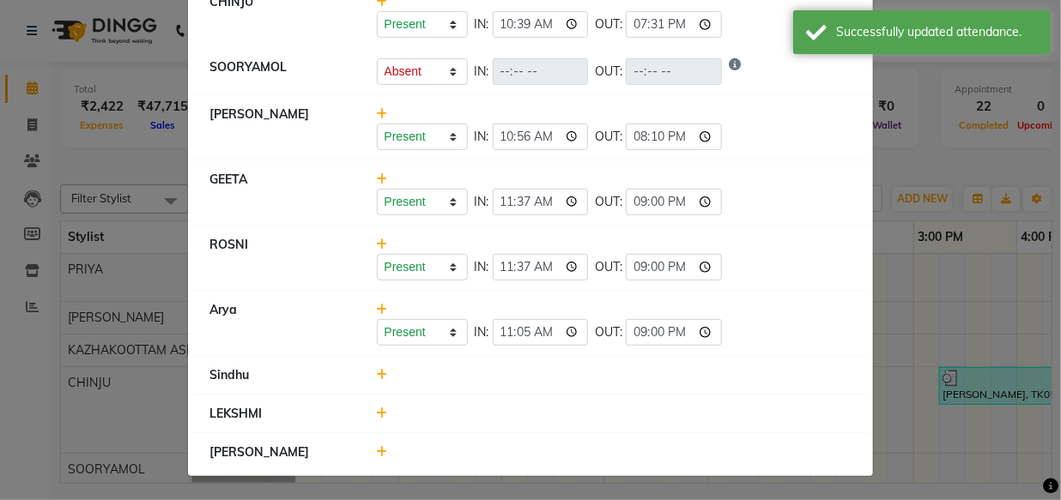
click at [377, 371] on icon at bounding box center [382, 375] width 11 height 12
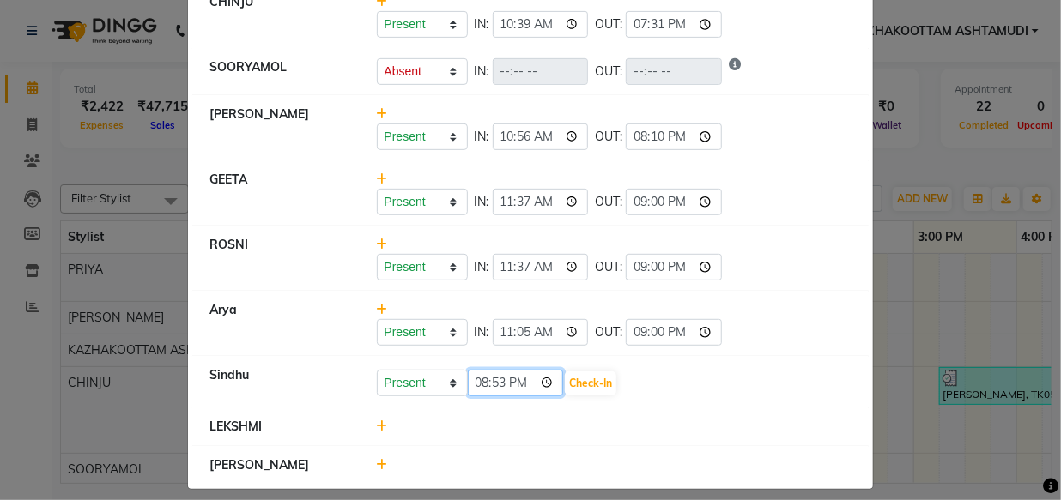
click at [481, 393] on input "20:53" at bounding box center [516, 383] width 96 height 27
type input "10:35"
click at [565, 385] on button "Check-In" at bounding box center [590, 384] width 51 height 24
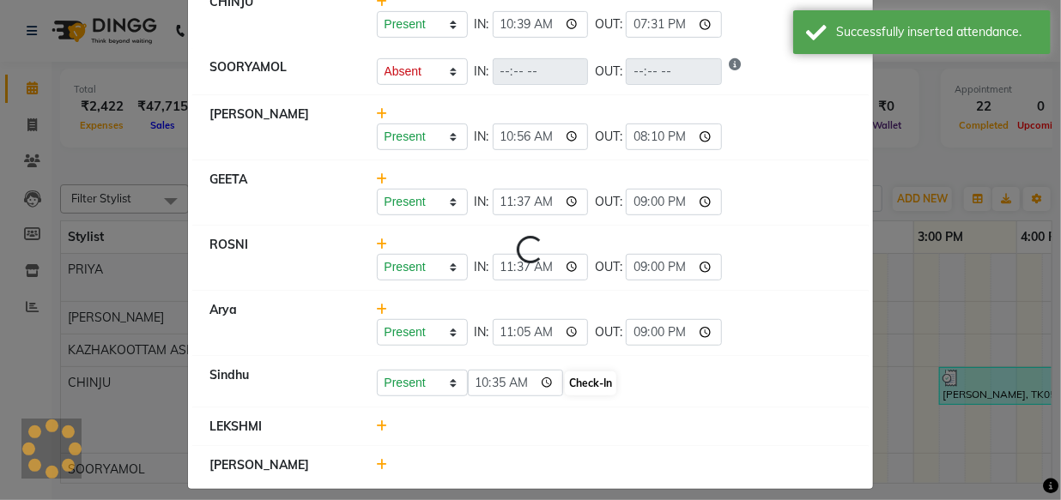
select select "A"
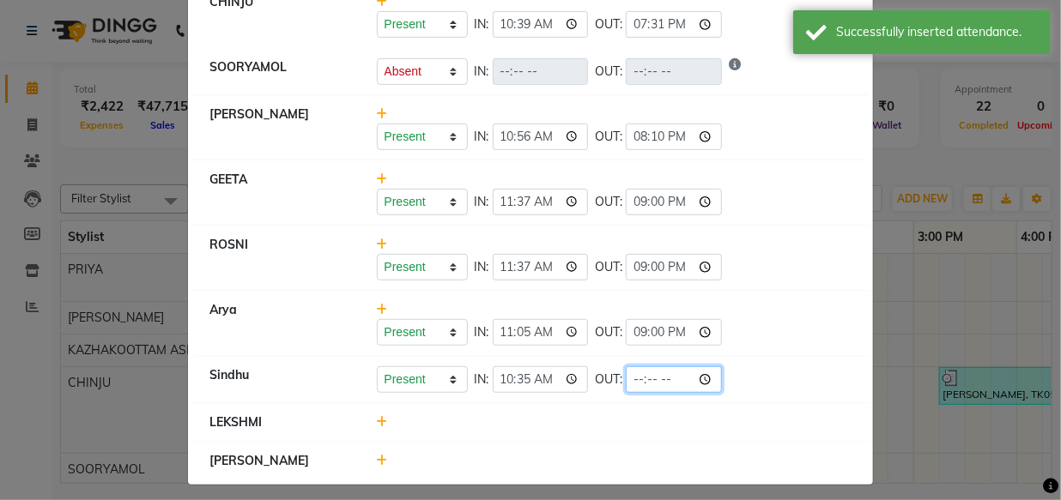
click at [626, 383] on input "time" at bounding box center [674, 379] width 96 height 27
type input "19:04"
click at [562, 446] on li "[PERSON_NAME]" at bounding box center [530, 461] width 676 height 39
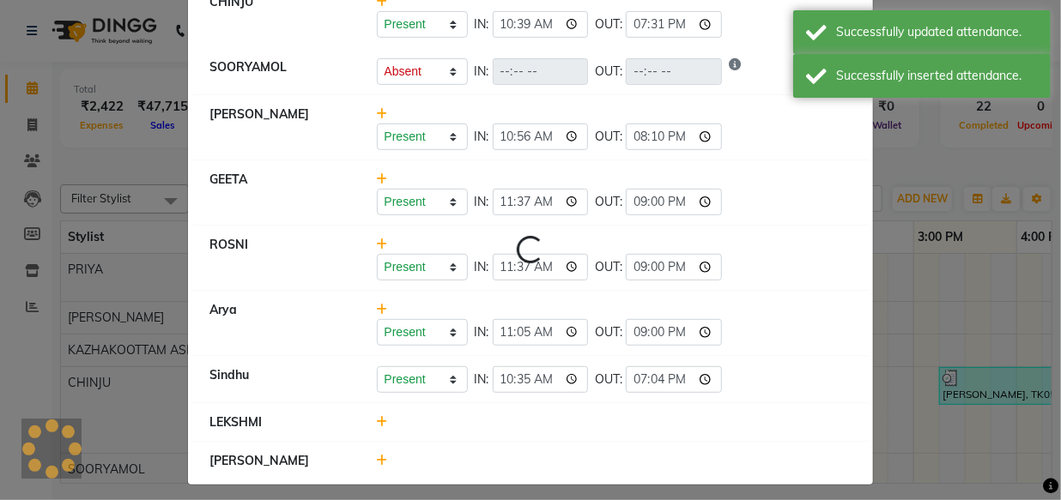
select select "A"
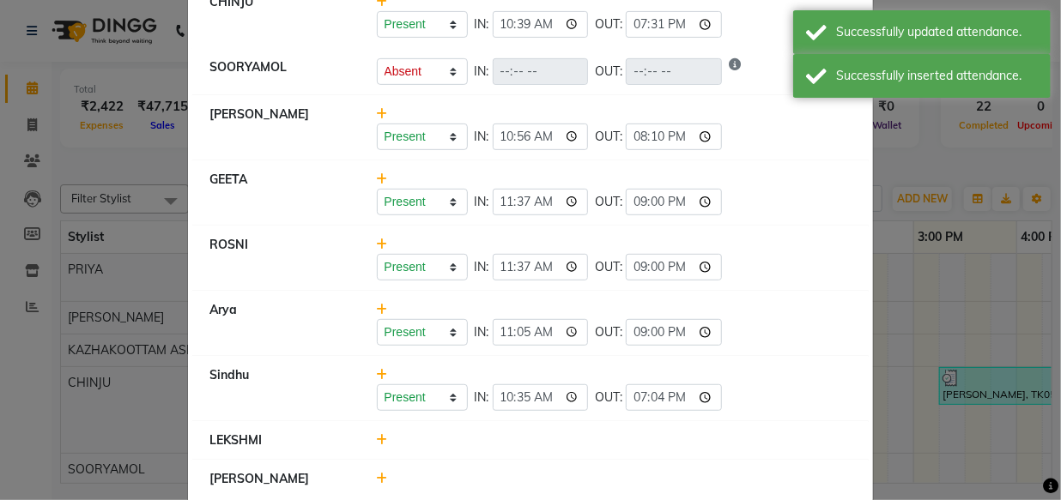
click at [379, 437] on icon at bounding box center [382, 440] width 11 height 12
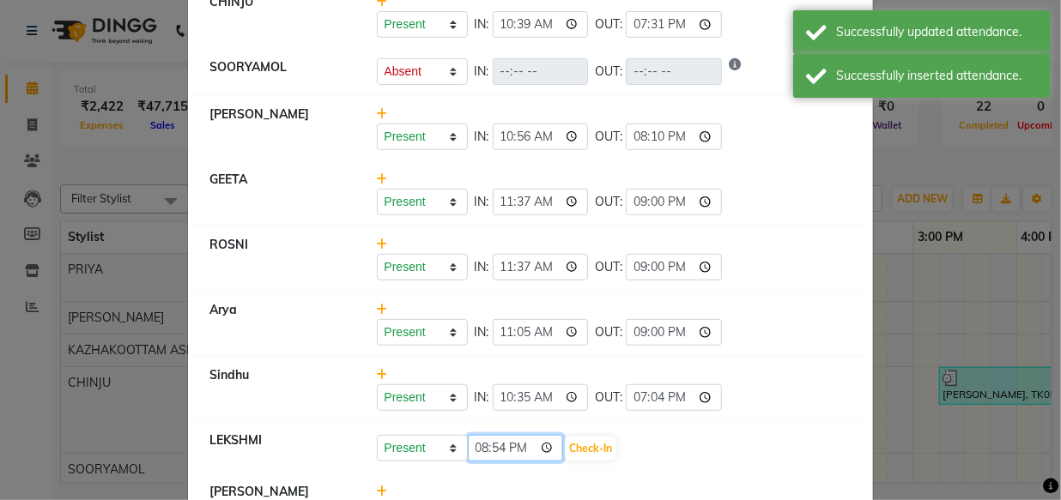
drag, startPoint x: 477, startPoint y: 449, endPoint x: 485, endPoint y: 453, distance: 8.8
click at [480, 449] on input "20:54" at bounding box center [516, 448] width 96 height 27
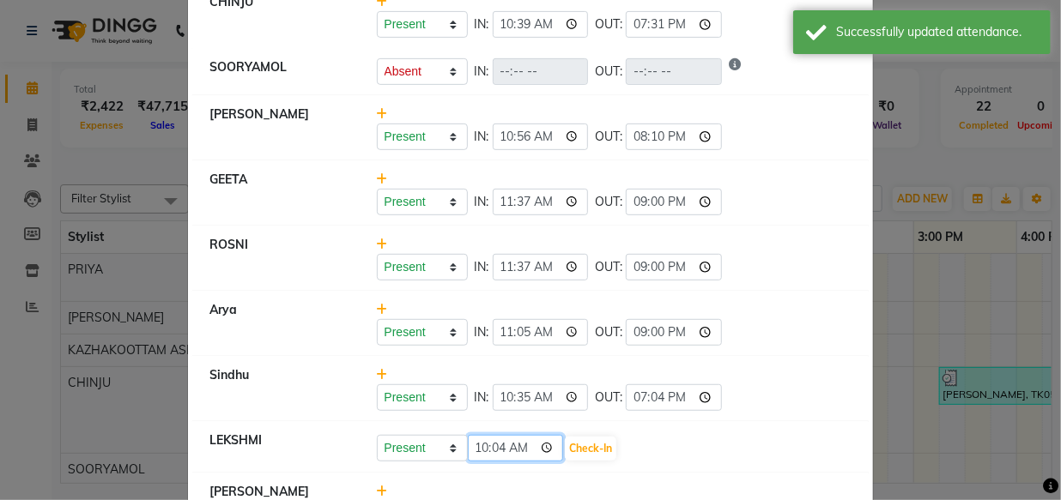
type input "10:47"
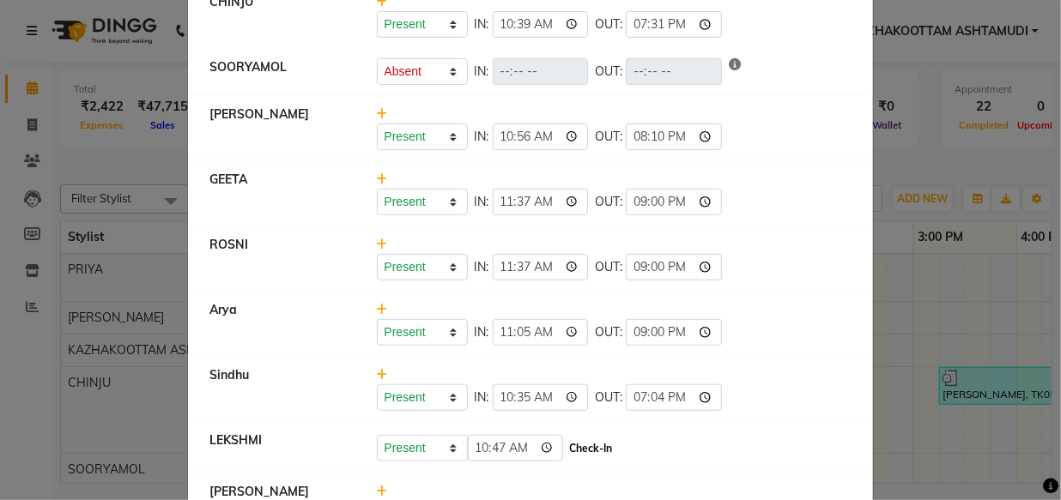
click at [578, 442] on button "Check-In" at bounding box center [590, 449] width 51 height 24
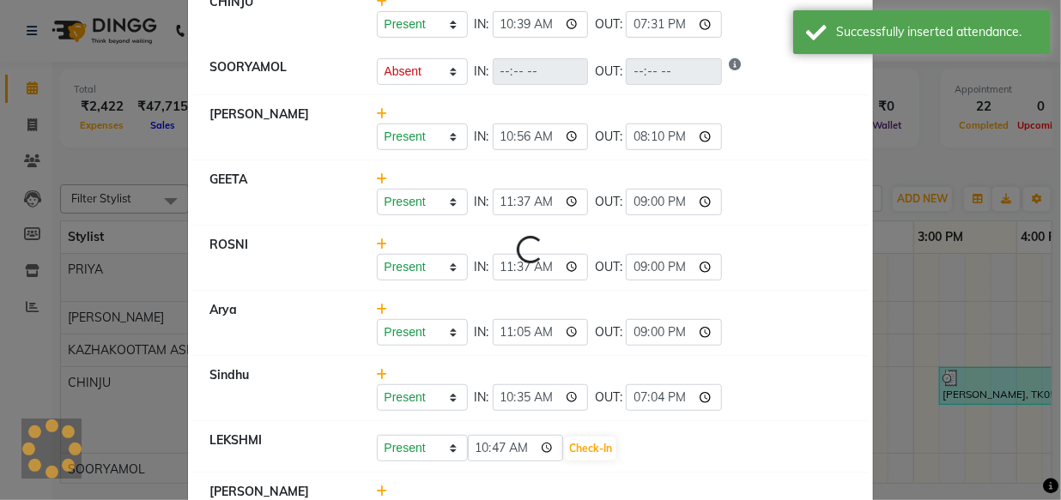
select select "A"
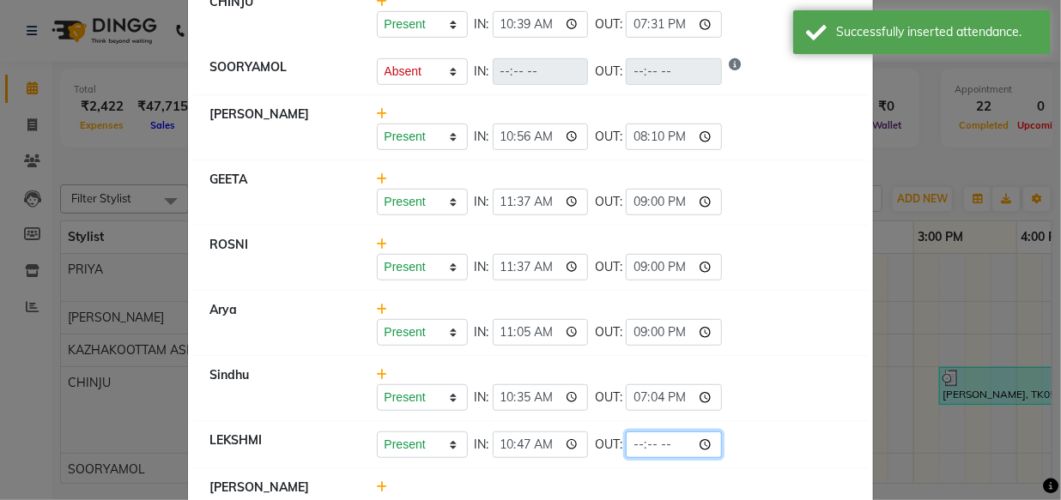
click at [626, 443] on input "time" at bounding box center [674, 445] width 96 height 27
type input "20:03"
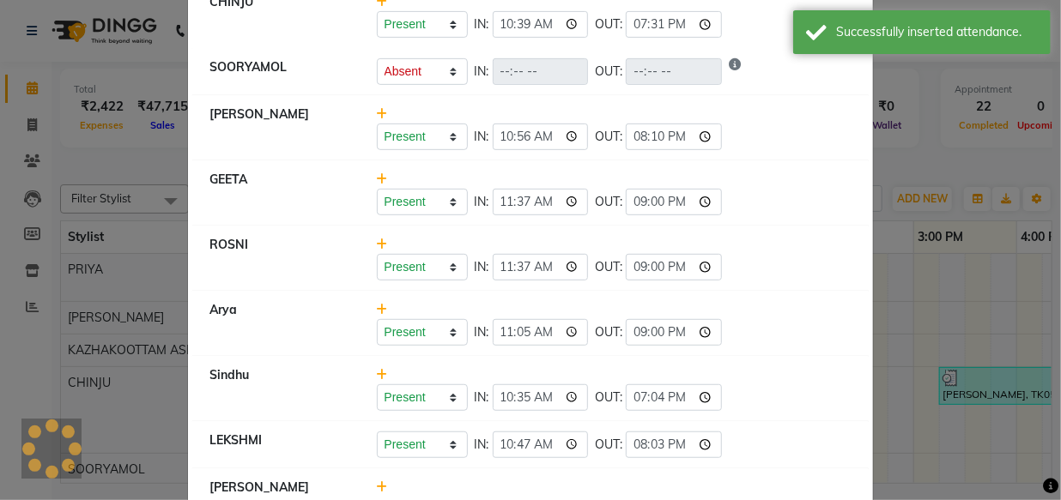
click at [775, 439] on div "Present Absent Late Half Day Weekly Off IN: 10:47 OUT: 20:03" at bounding box center [614, 445] width 475 height 27
select select "A"
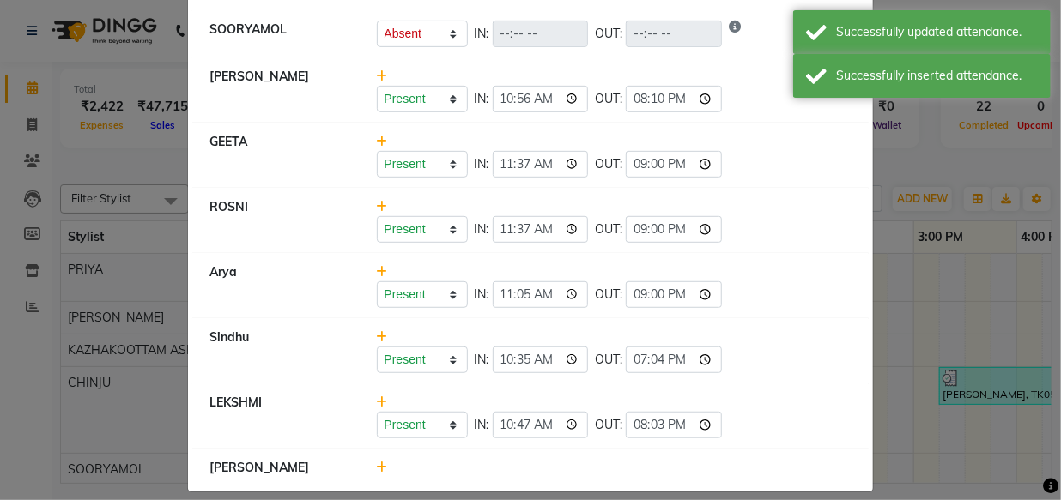
scroll to position [360, 0]
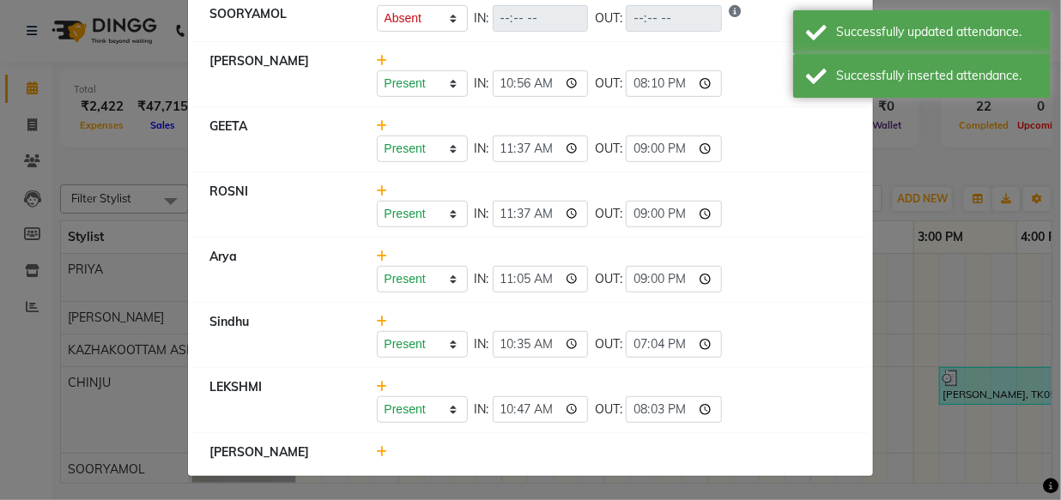
click at [377, 451] on icon at bounding box center [382, 452] width 11 height 12
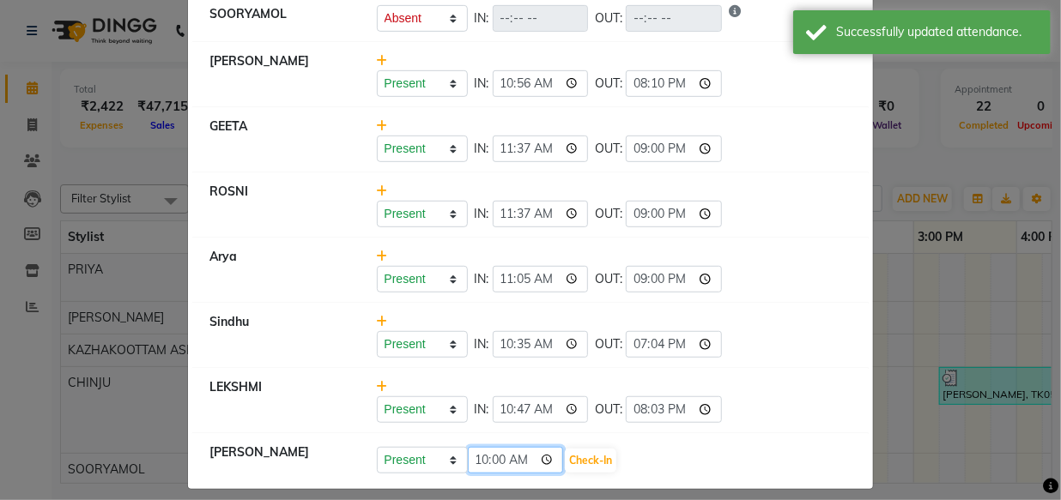
type input "10:07"
click at [480, 469] on input "10:07" at bounding box center [516, 460] width 96 height 27
click at [565, 456] on button "Check-In" at bounding box center [590, 461] width 51 height 24
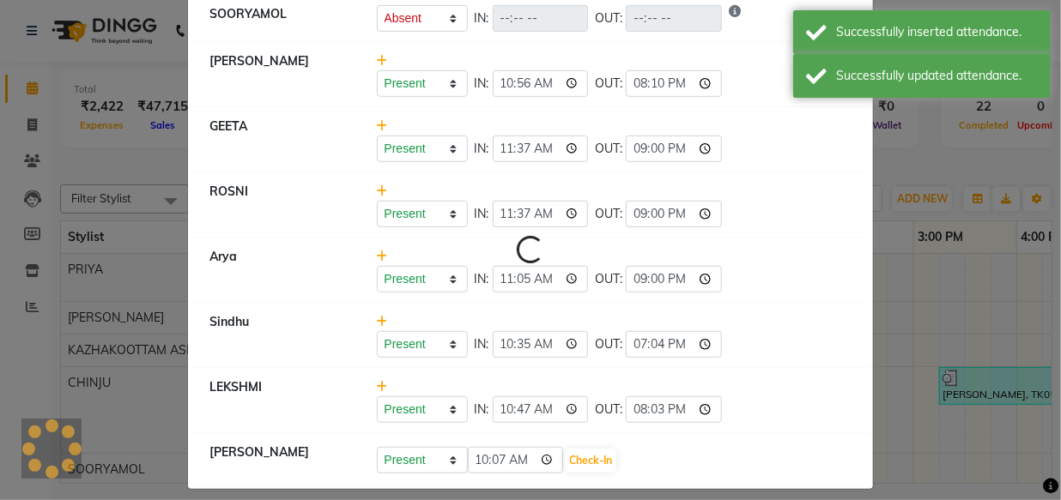
select select "A"
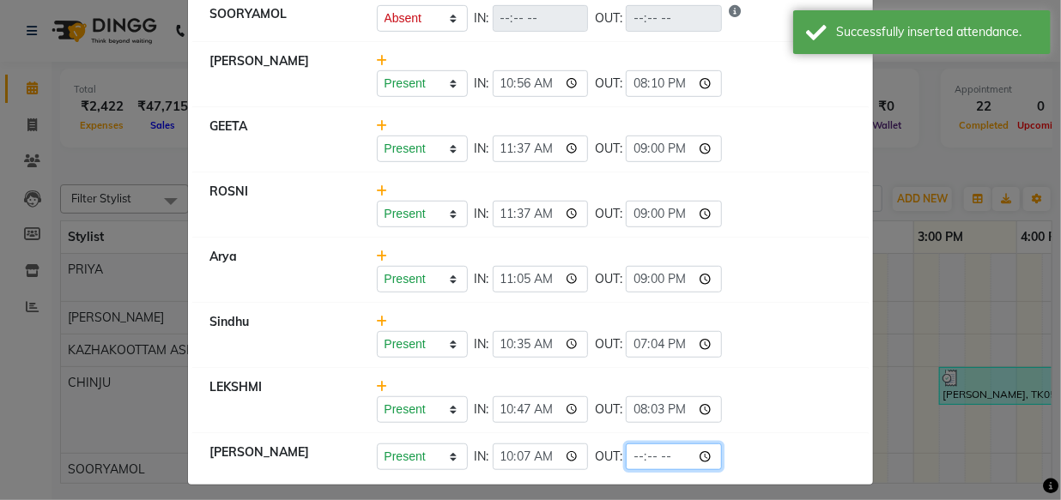
click at [626, 453] on input "time" at bounding box center [674, 457] width 96 height 27
type input "20:23"
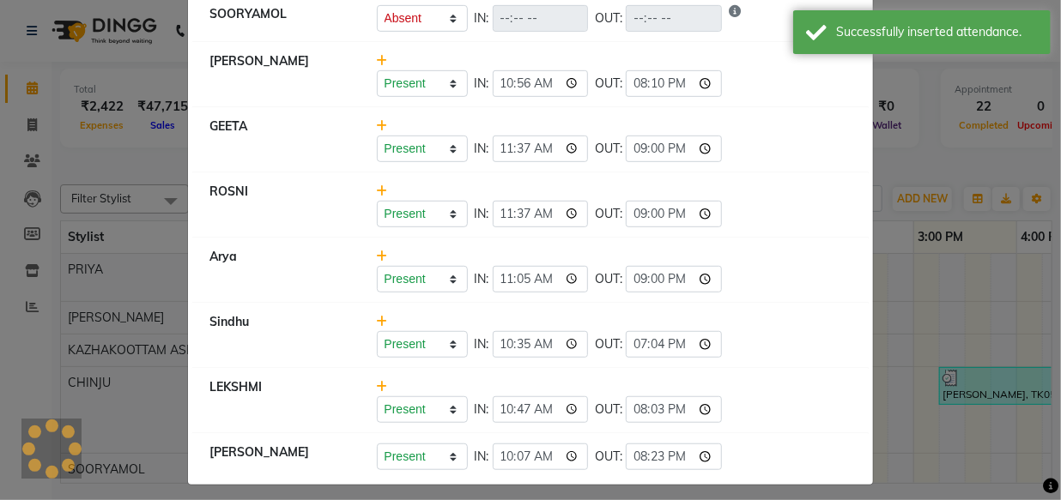
click at [721, 418] on div "Present Absent Late Half Day Weekly Off IN: 10:47 OUT: 20:03" at bounding box center [614, 410] width 475 height 27
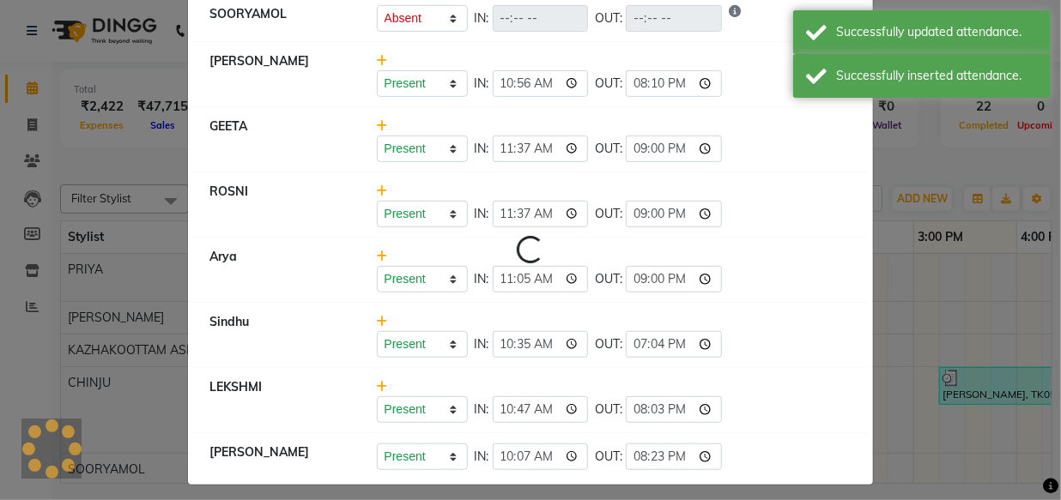
scroll to position [156, 0]
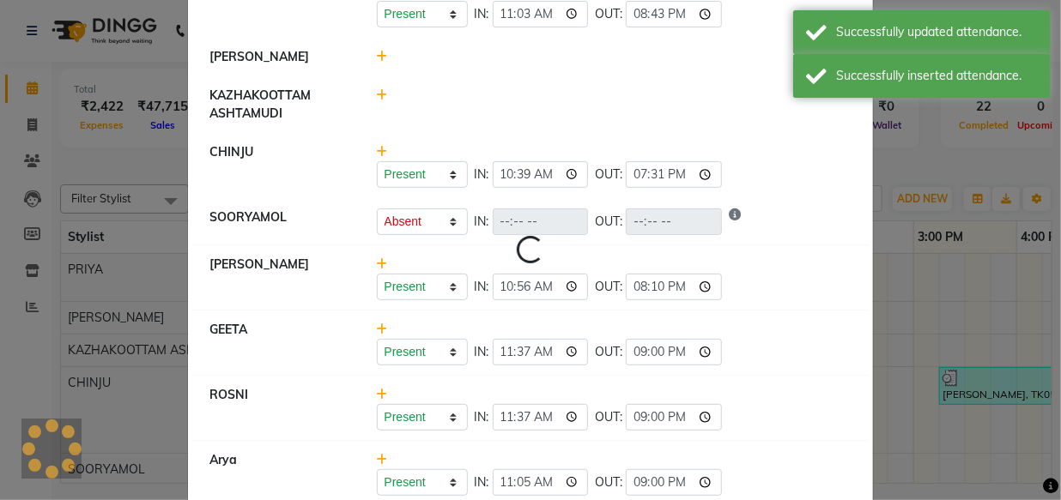
select select "A"
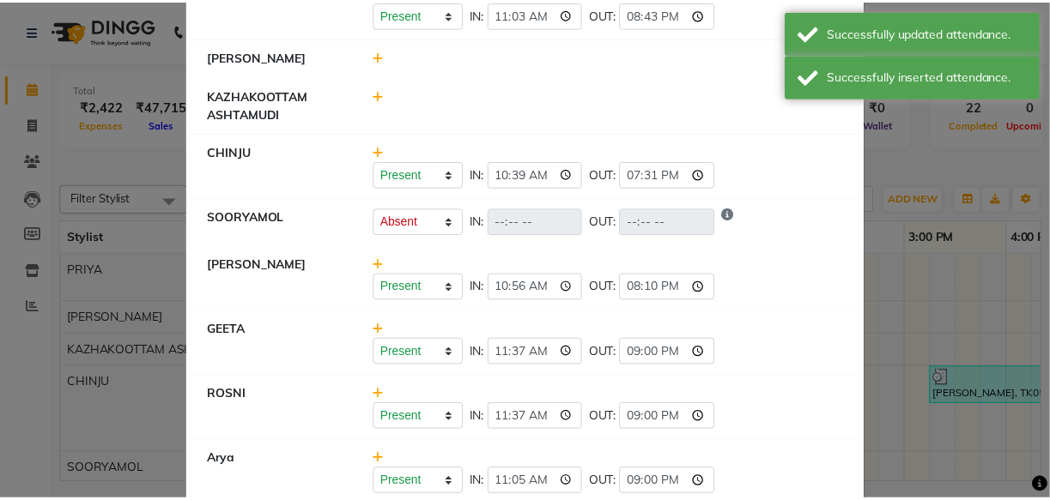
scroll to position [0, 0]
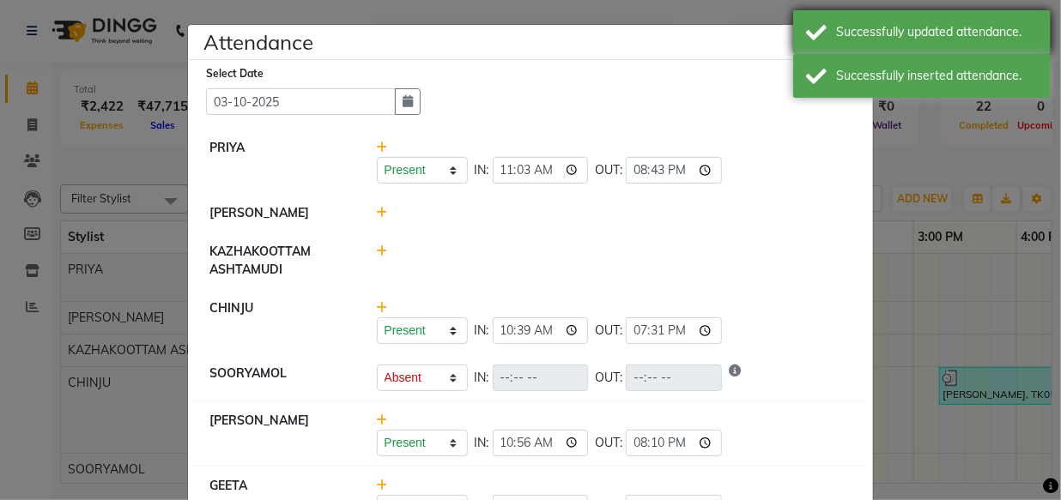
click at [862, 45] on div "Successfully updated attendance." at bounding box center [921, 32] width 257 height 44
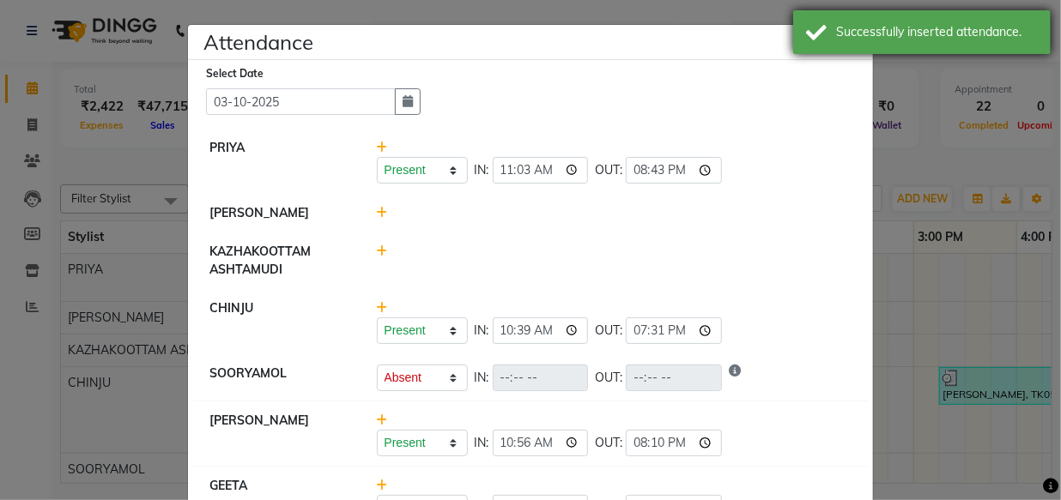
click at [861, 43] on div "Successfully inserted attendance." at bounding box center [921, 32] width 257 height 44
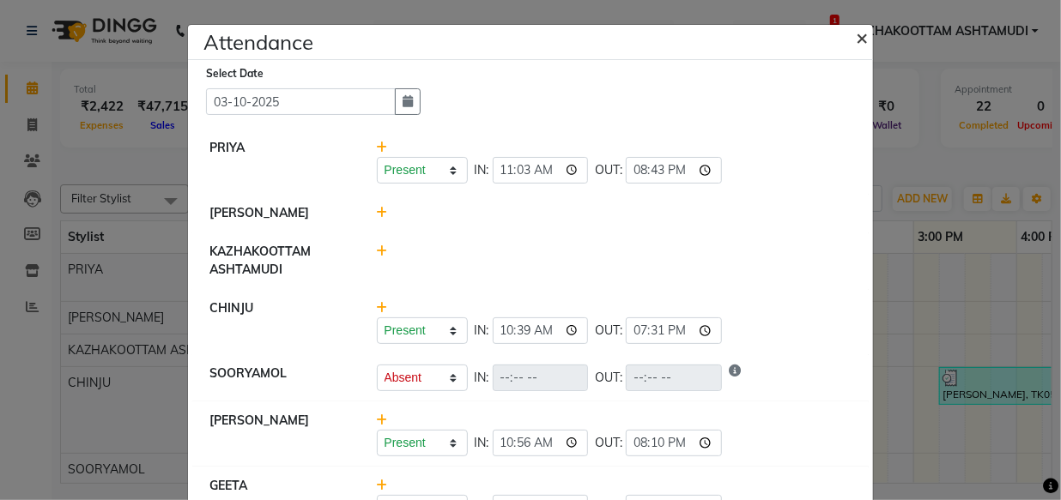
click at [862, 43] on button "×" at bounding box center [863, 37] width 43 height 48
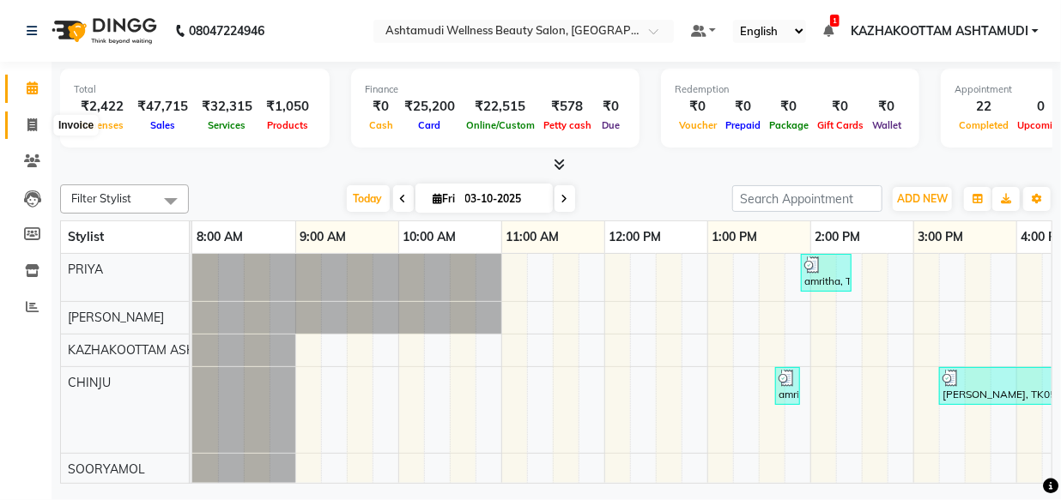
click at [35, 124] on icon at bounding box center [31, 124] width 9 height 13
select select "service"
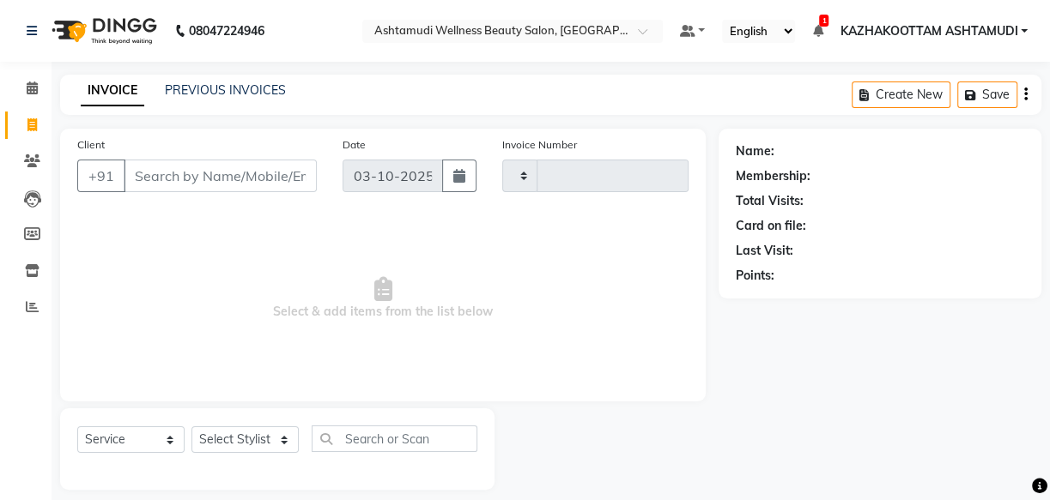
type input "4212"
select select "4662"
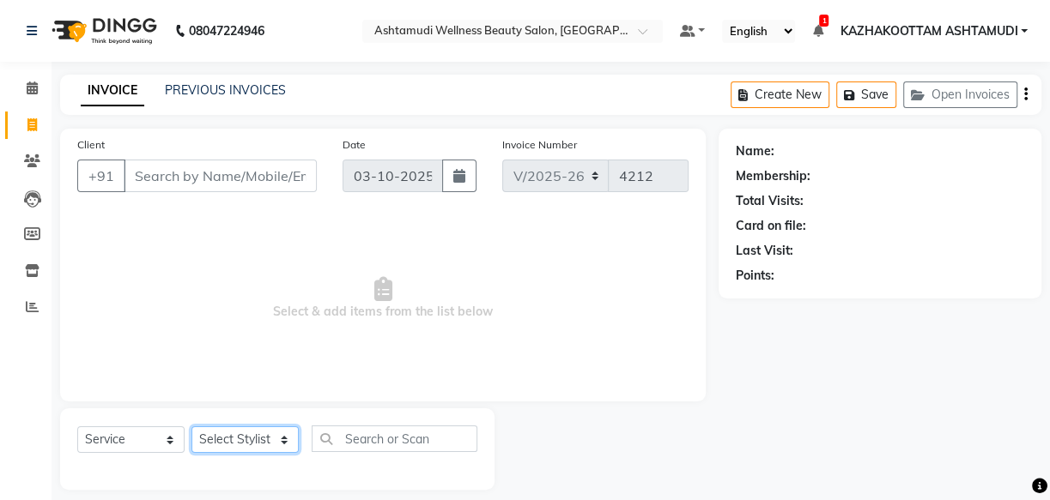
click at [272, 432] on select "Select Stylist Arya CHINJU GEETA KAZHAKOOTTAM ASHTAMUDI KRISHNA [PERSON_NAME] […" at bounding box center [244, 440] width 107 height 27
select select "49717"
click at [191, 427] on select "Select Stylist Arya CHINJU GEETA KAZHAKOOTTAM ASHTAMUDI KRISHNA [PERSON_NAME] […" at bounding box center [244, 440] width 107 height 27
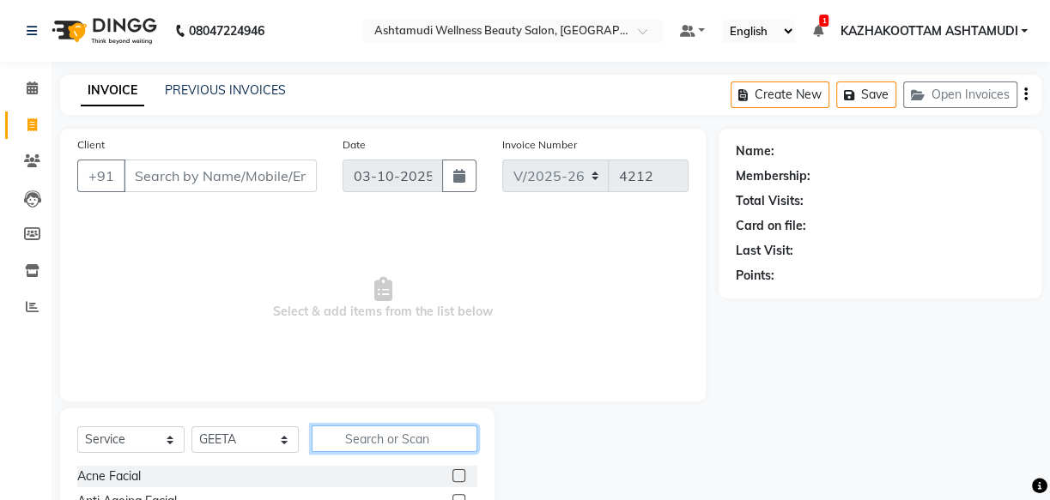
click at [397, 428] on input "text" at bounding box center [395, 439] width 166 height 27
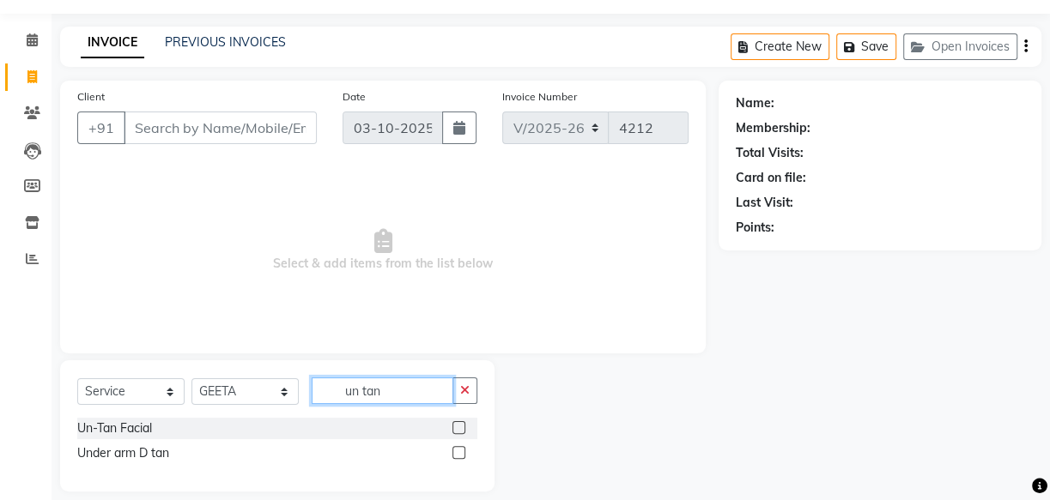
scroll to position [65, 0]
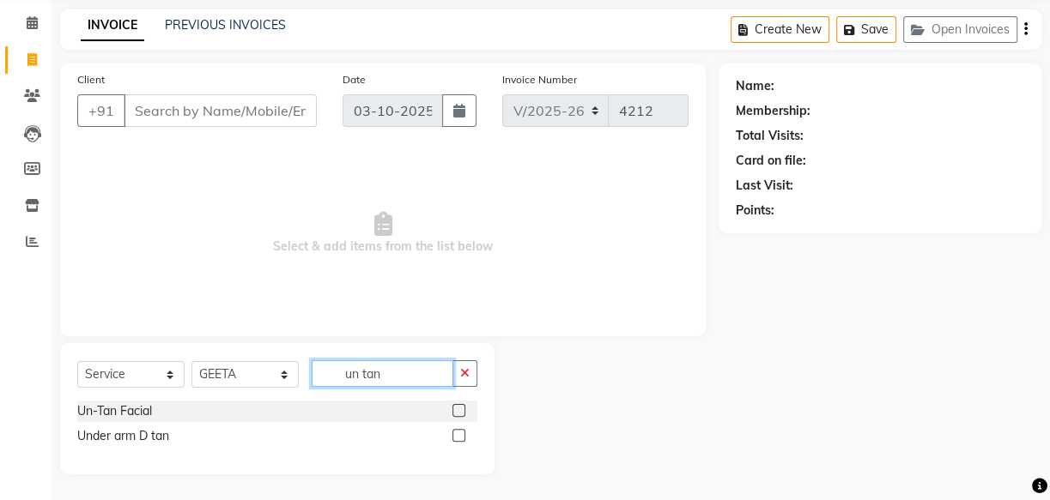
type input "un tan"
click at [455, 410] on label at bounding box center [458, 410] width 13 height 13
click at [455, 410] on input "checkbox" at bounding box center [457, 411] width 11 height 11
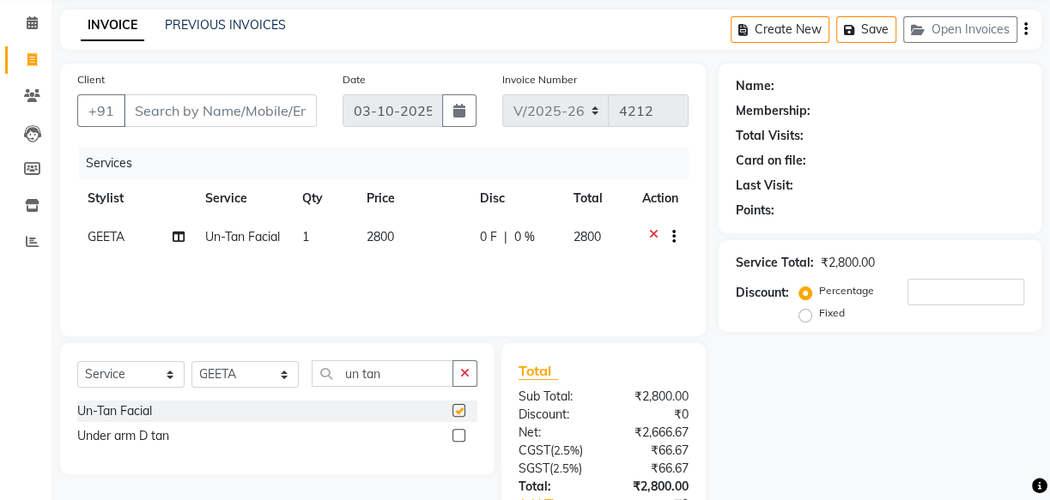
checkbox input "false"
click at [525, 233] on span "0 %" at bounding box center [524, 237] width 21 height 18
select select "49717"
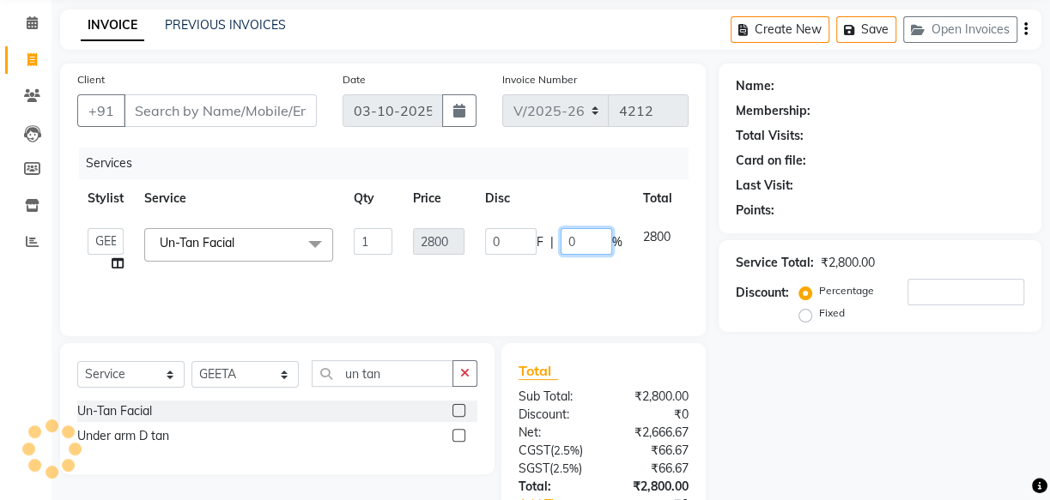
drag, startPoint x: 586, startPoint y: 238, endPoint x: 553, endPoint y: 241, distance: 33.6
click at [555, 241] on div "0 F | 0 %" at bounding box center [553, 241] width 137 height 27
type input "15"
click at [410, 288] on div "Services Stylist Service Qty Price Disc Total Action Arya CHINJU GEETA KAZHAKOO…" at bounding box center [382, 234] width 611 height 172
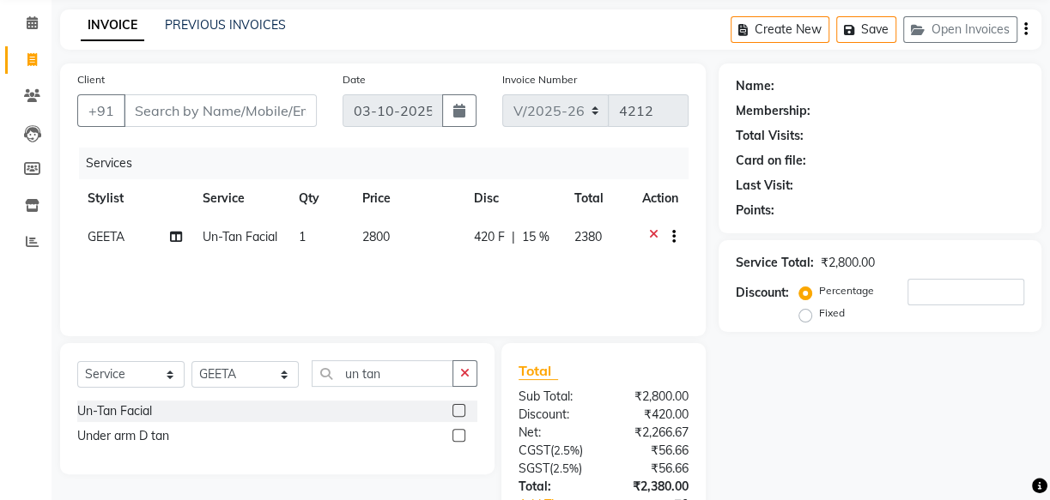
click at [651, 232] on icon at bounding box center [653, 238] width 9 height 21
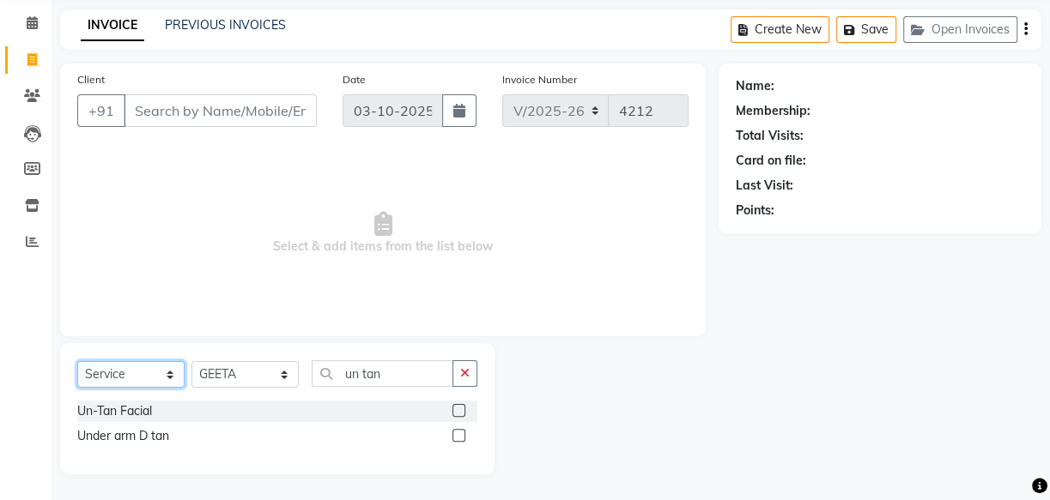
click at [153, 379] on select "Select Service Product Membership Package Voucher Prepaid Gift Card" at bounding box center [130, 374] width 107 height 27
select select "package"
click at [77, 361] on select "Select Service Product Membership Package Voucher Prepaid Gift Card" at bounding box center [130, 374] width 107 height 27
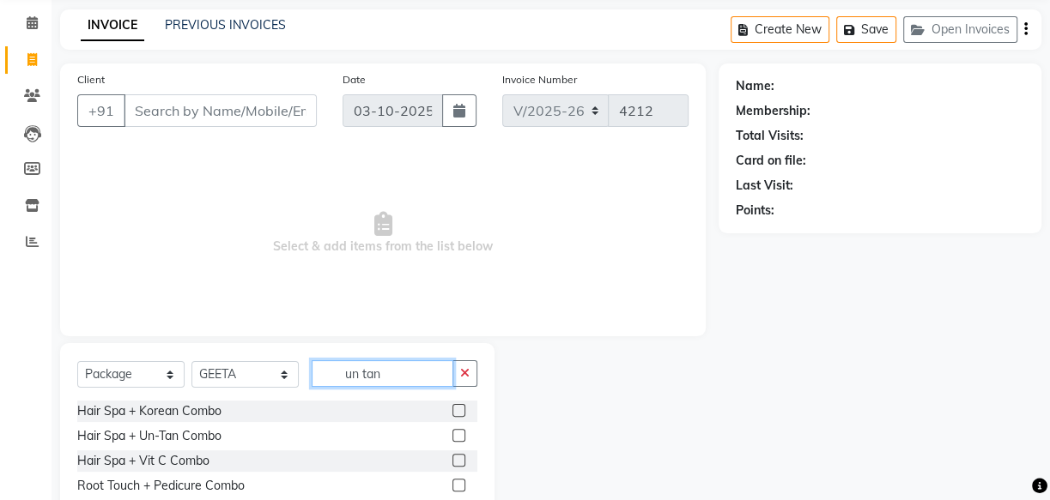
drag, startPoint x: 409, startPoint y: 368, endPoint x: 182, endPoint y: 352, distance: 228.0
click at [200, 360] on div "Select Service Product Membership Package Voucher Prepaid Gift Card Select Styl…" at bounding box center [277, 433] width 434 height 181
click at [455, 433] on label at bounding box center [458, 435] width 13 height 13
click at [455, 433] on input "checkbox" at bounding box center [457, 436] width 11 height 11
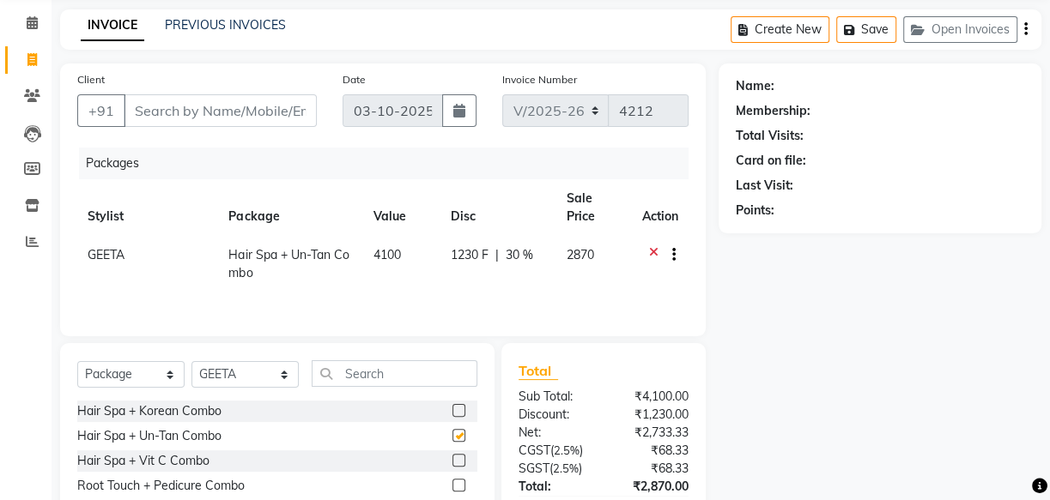
checkbox input "false"
drag, startPoint x: 384, startPoint y: 372, endPoint x: 290, endPoint y: 366, distance: 93.7
click at [290, 366] on div "Select Service Product Membership Package Voucher Prepaid Gift Card Select Styl…" at bounding box center [277, 380] width 400 height 40
click at [161, 377] on select "Select Service Product Membership Package Voucher Prepaid Gift Card" at bounding box center [130, 374] width 107 height 27
select select "service"
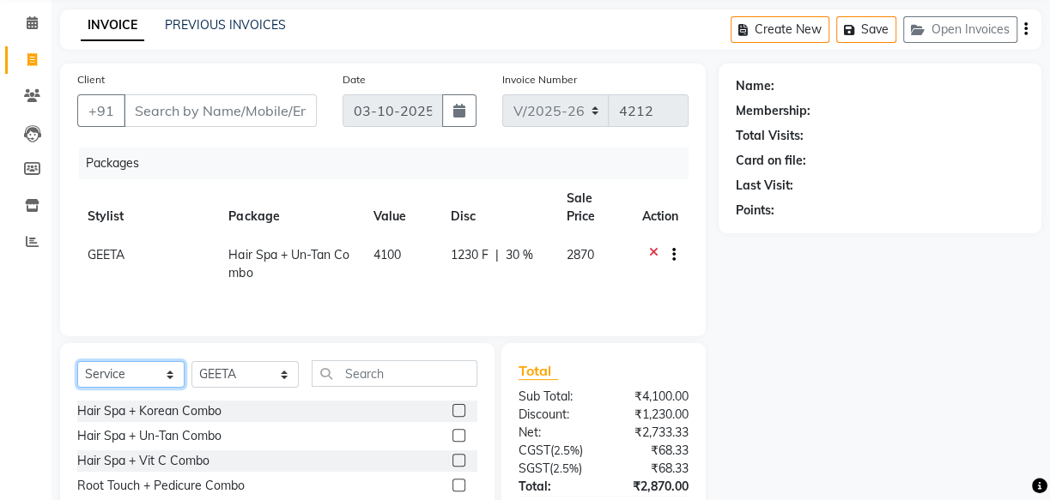
click at [77, 361] on select "Select Service Product Membership Package Voucher Prepaid Gift Card" at bounding box center [130, 374] width 107 height 27
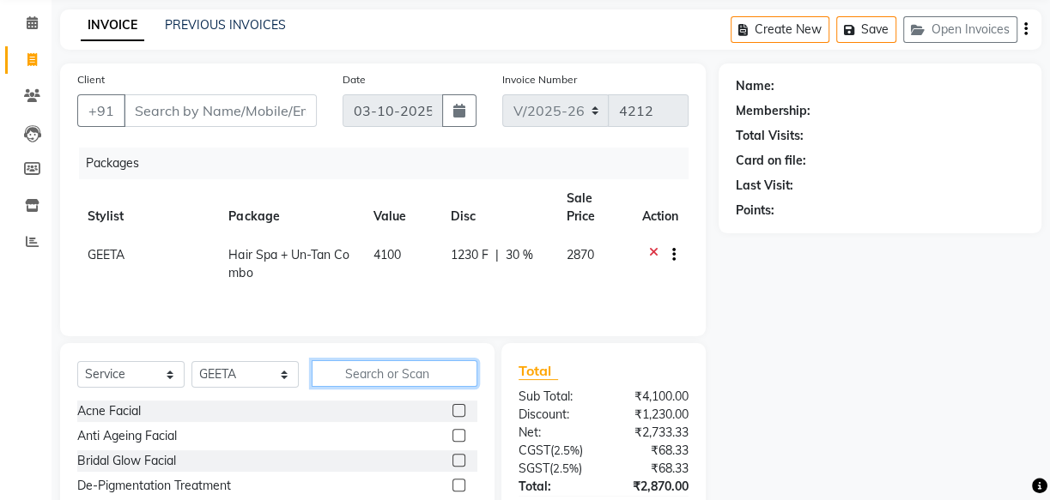
drag, startPoint x: 343, startPoint y: 377, endPoint x: 353, endPoint y: 377, distance: 9.4
click at [346, 377] on input "text" at bounding box center [395, 373] width 166 height 27
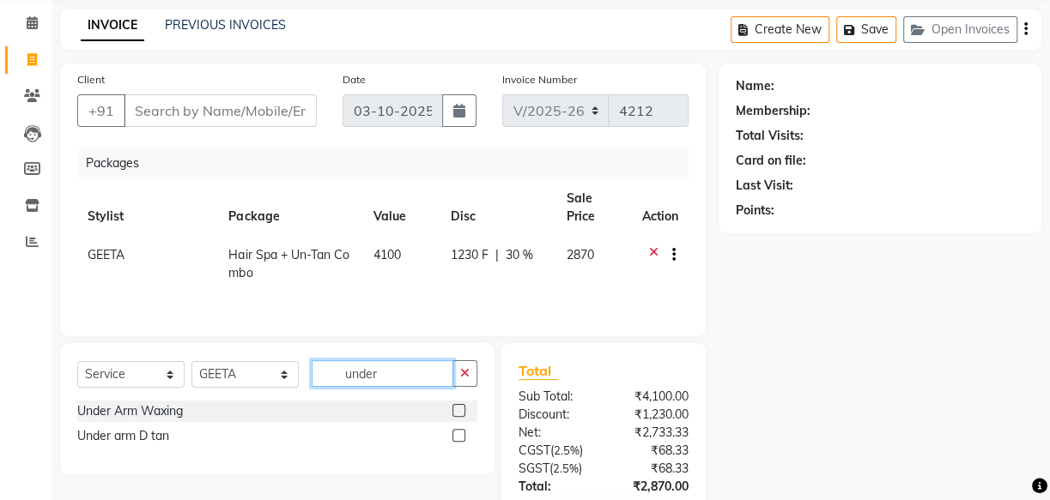
type input "under"
click at [460, 415] on label at bounding box center [458, 410] width 13 height 13
click at [460, 415] on input "checkbox" at bounding box center [457, 411] width 11 height 11
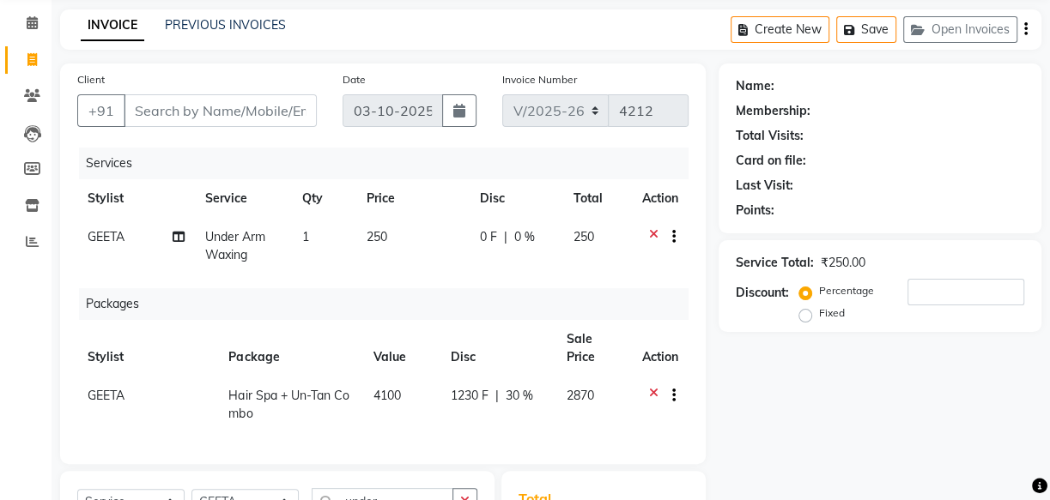
checkbox input "false"
click at [233, 119] on input "Client" at bounding box center [220, 110] width 193 height 33
type input "8"
type input "0"
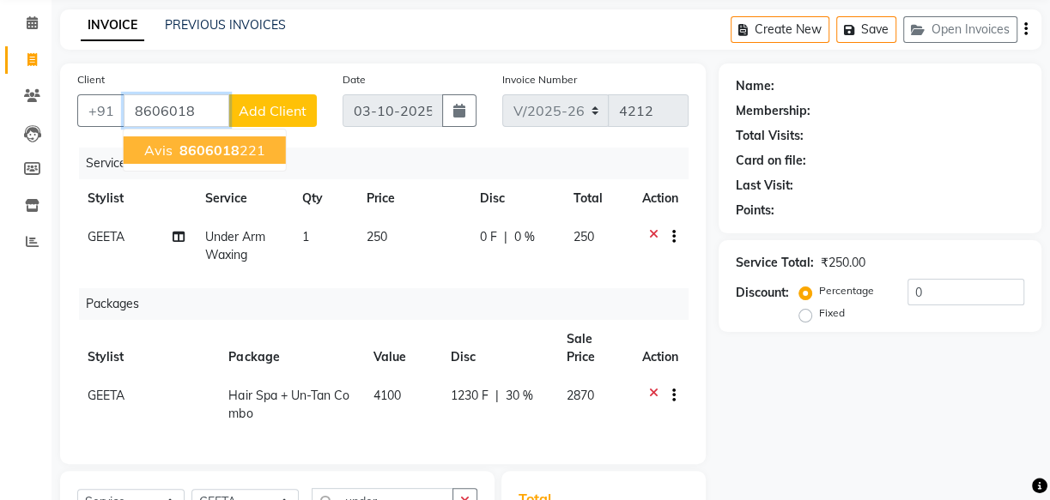
click at [235, 148] on ngb-highlight "8606018 221" at bounding box center [220, 150] width 89 height 17
type input "8606018221"
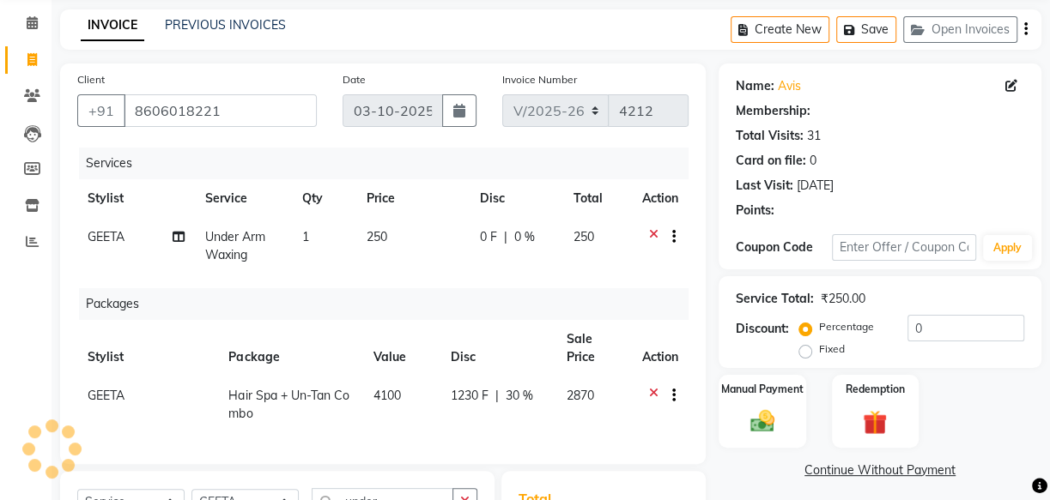
select select "1: Object"
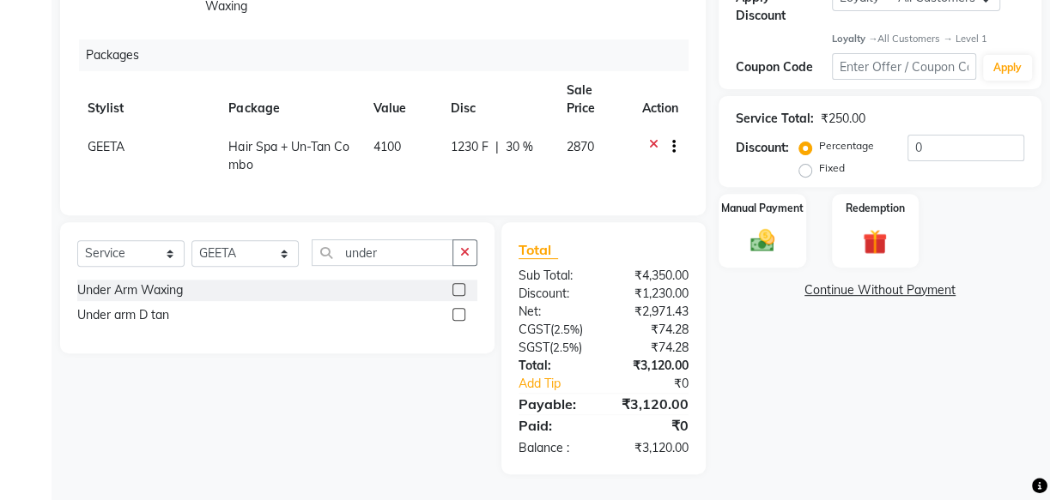
scroll to position [326, 0]
click at [232, 265] on select "Select Stylist Arya CHINJU GEETA KAZHAKOOTTAM ASHTAMUDI KRISHNA [PERSON_NAME] […" at bounding box center [244, 253] width 107 height 27
select select "54015"
click at [191, 240] on select "Select Stylist Arya CHINJU GEETA KAZHAKOOTTAM ASHTAMUDI KRISHNA [PERSON_NAME] […" at bounding box center [244, 253] width 107 height 27
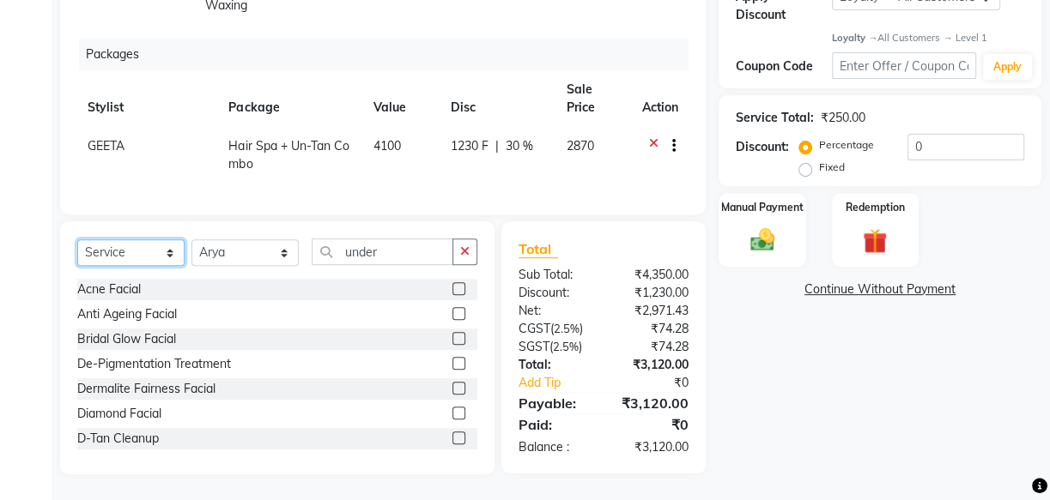
click at [142, 239] on select "Select Service Product Membership Package Voucher Prepaid Gift Card" at bounding box center [130, 252] width 107 height 27
select select "membership"
click at [77, 239] on select "Select Service Product Membership Package Voucher Prepaid Gift Card" at bounding box center [130, 252] width 107 height 27
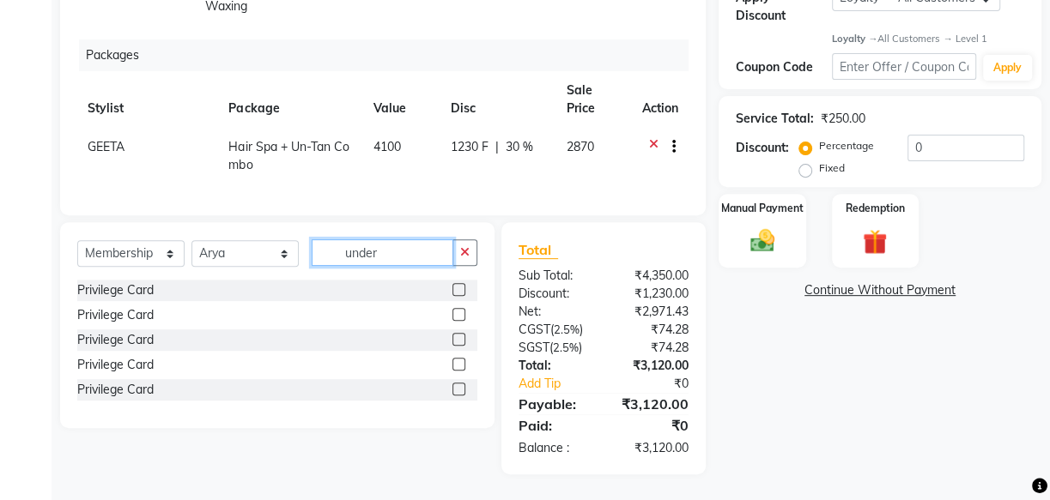
drag, startPoint x: 329, startPoint y: 249, endPoint x: 307, endPoint y: 241, distance: 22.8
click at [312, 245] on input "under" at bounding box center [383, 252] width 142 height 27
click at [464, 288] on label at bounding box center [458, 289] width 13 height 13
click at [463, 288] on input "checkbox" at bounding box center [457, 290] width 11 height 11
select select "select"
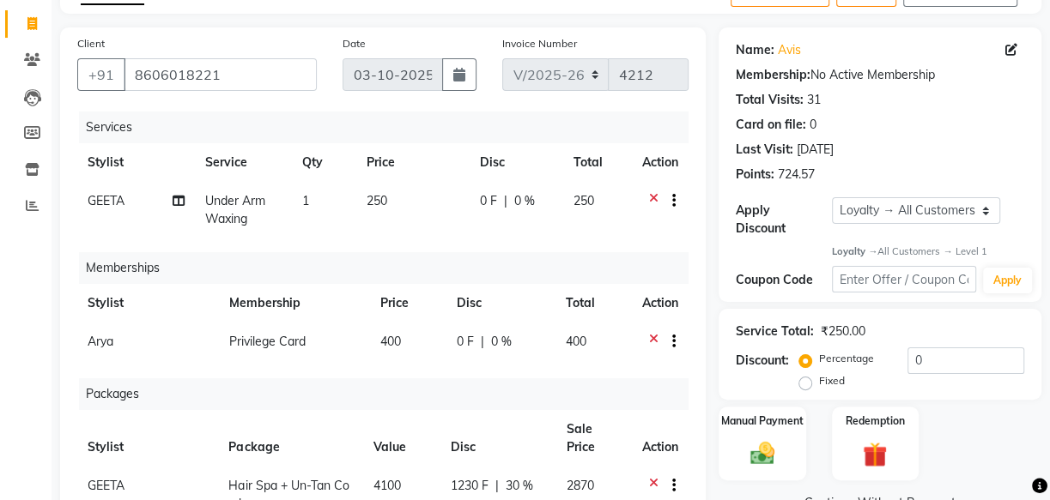
scroll to position [93, 0]
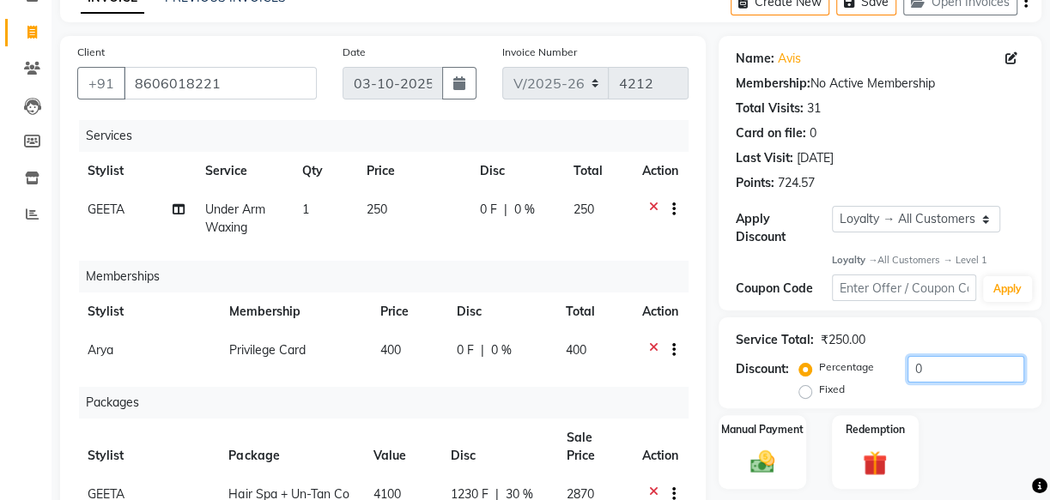
drag, startPoint x: 938, startPoint y: 377, endPoint x: 894, endPoint y: 376, distance: 43.8
click at [894, 376] on div "Percentage Fixed 0" at bounding box center [912, 379] width 221 height 46
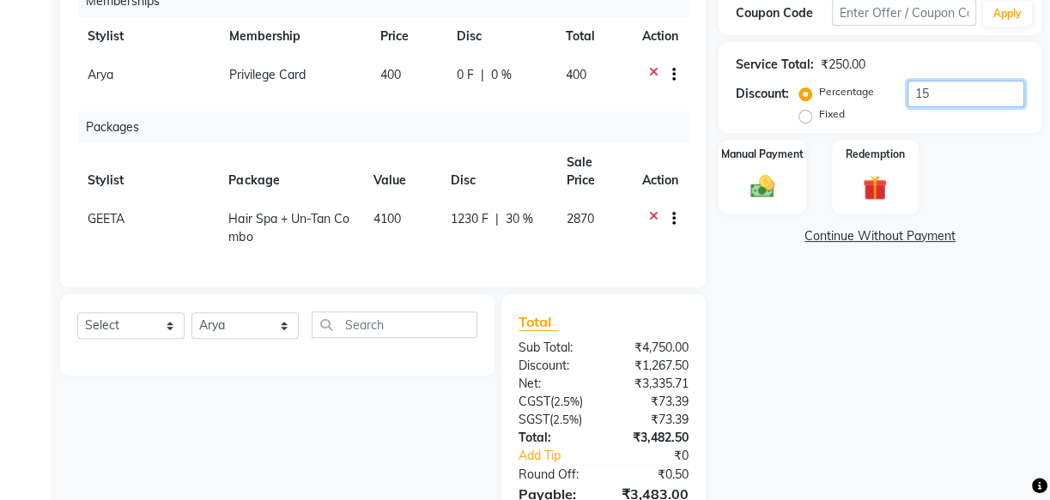
scroll to position [404, 0]
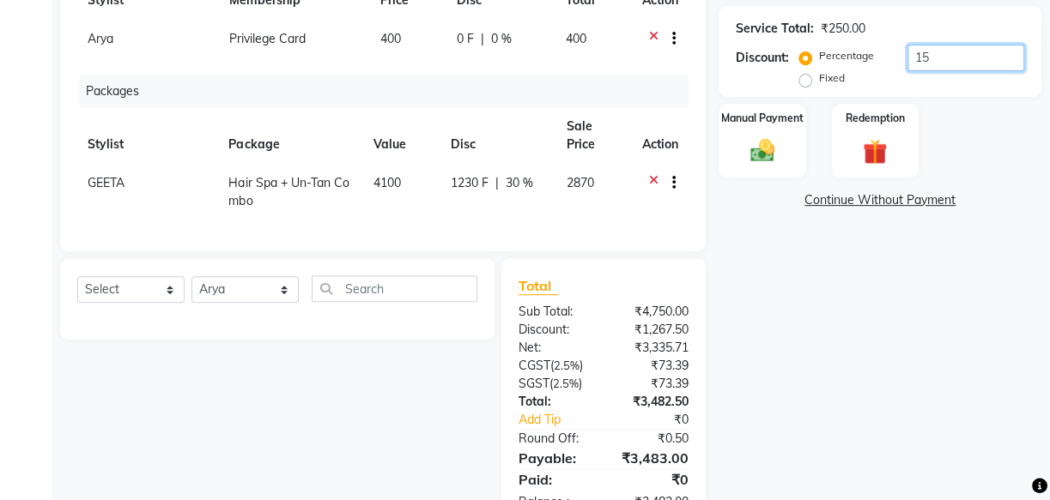
type input "15"
click at [729, 310] on div "Name: Avis Membership: No Active Membership Total Visits: 31 Card on file: 0 La…" at bounding box center [886, 126] width 336 height 804
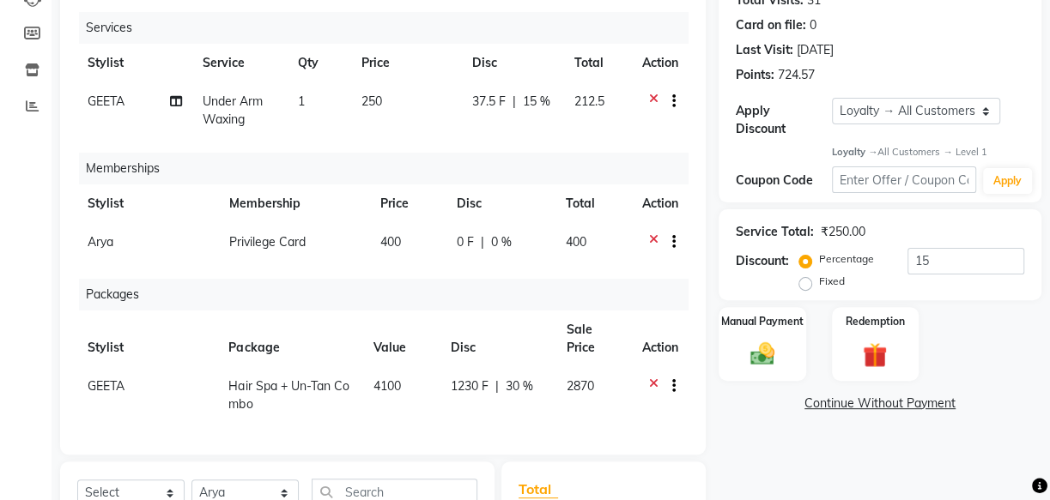
scroll to position [228, 0]
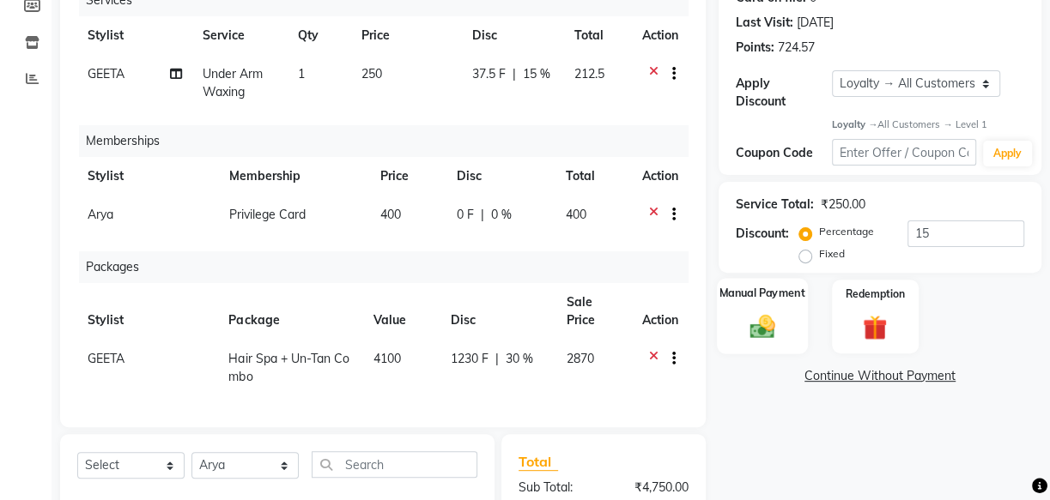
click at [771, 308] on div "Manual Payment" at bounding box center [762, 317] width 91 height 76
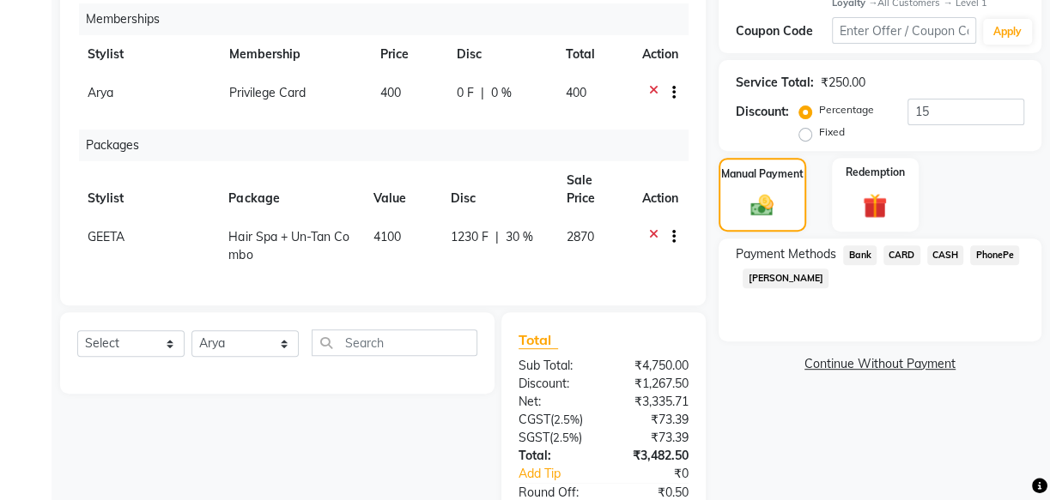
scroll to position [463, 0]
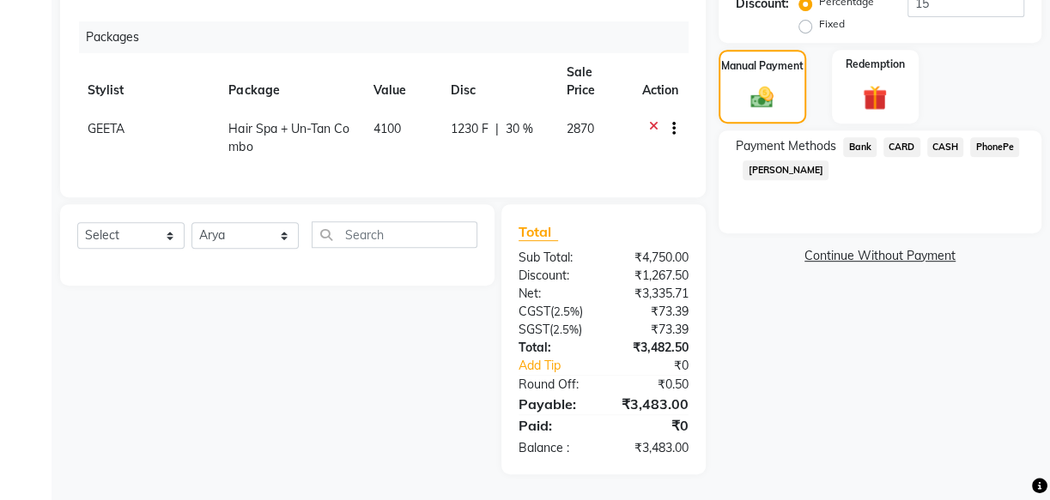
click at [999, 146] on span "PhonePe" at bounding box center [994, 147] width 49 height 20
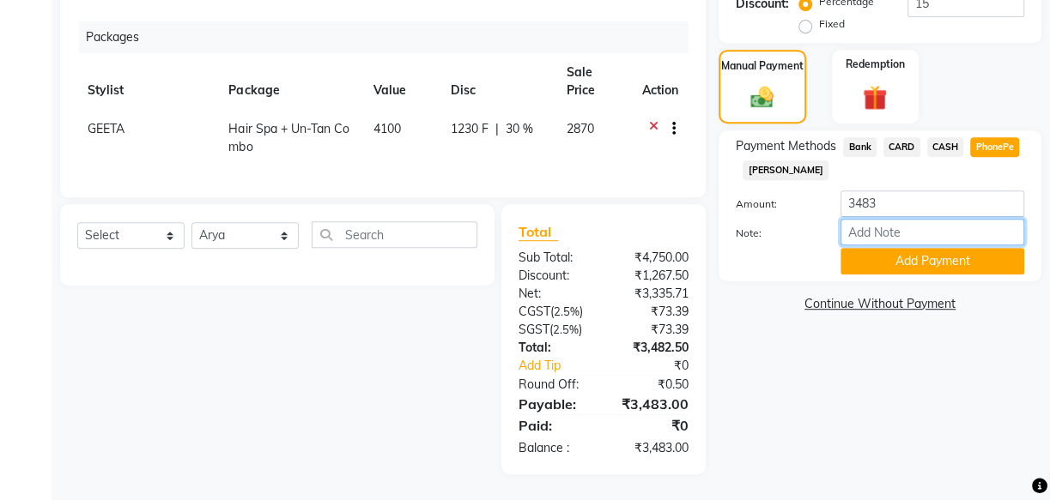
click at [881, 233] on input "Note:" at bounding box center [932, 232] width 184 height 27
type input "arya"
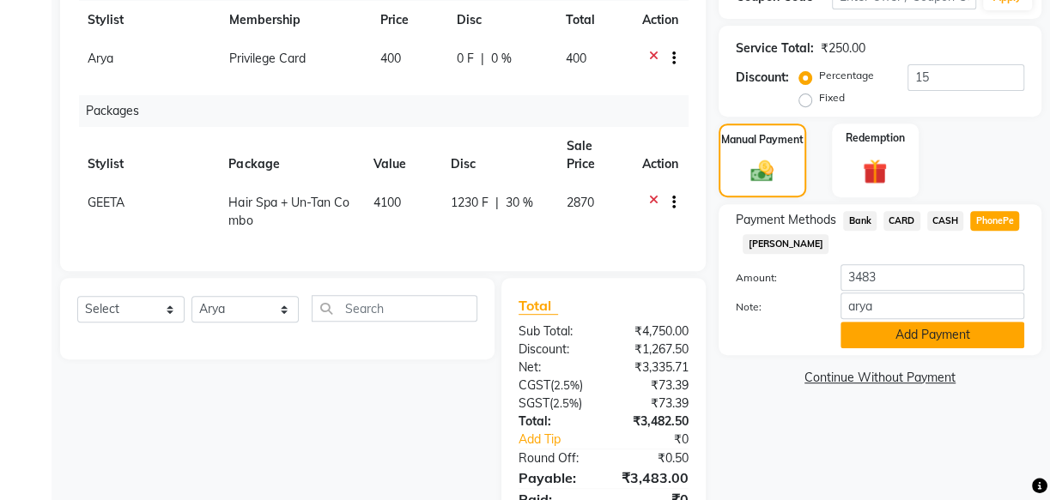
click at [977, 333] on button "Add Payment" at bounding box center [932, 335] width 184 height 27
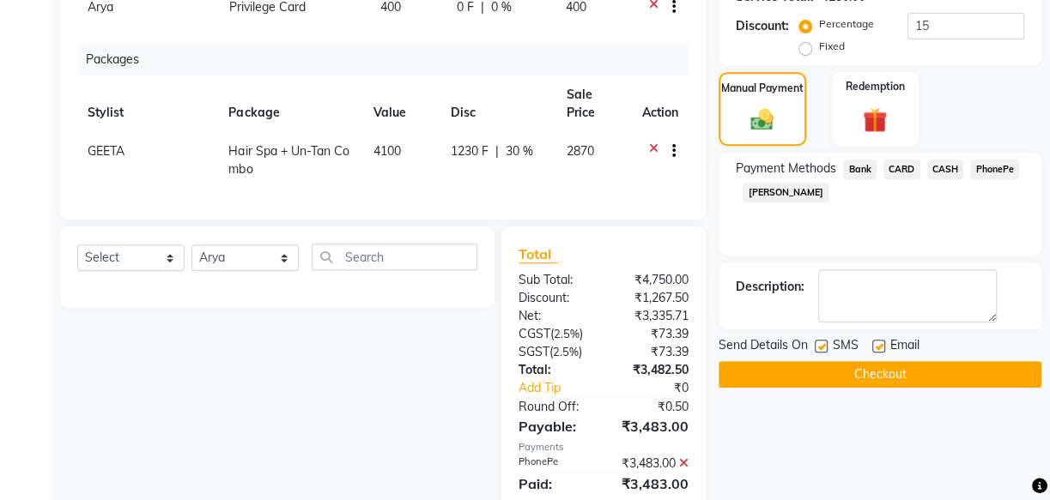
scroll to position [541, 0]
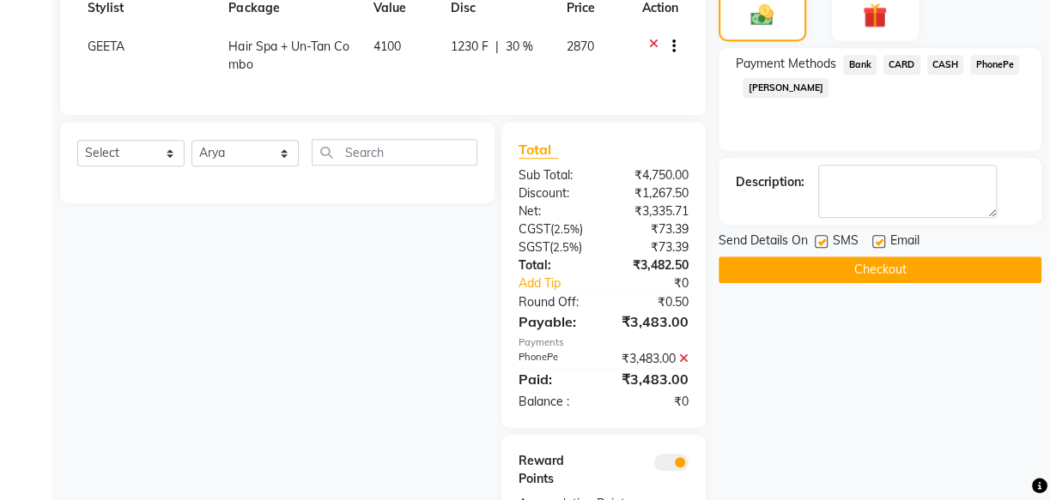
click at [873, 237] on label at bounding box center [878, 241] width 13 height 13
click at [873, 237] on input "checkbox" at bounding box center [877, 242] width 11 height 11
checkbox input "false"
click at [825, 243] on label at bounding box center [820, 241] width 13 height 13
click at [825, 243] on input "checkbox" at bounding box center [819, 242] width 11 height 11
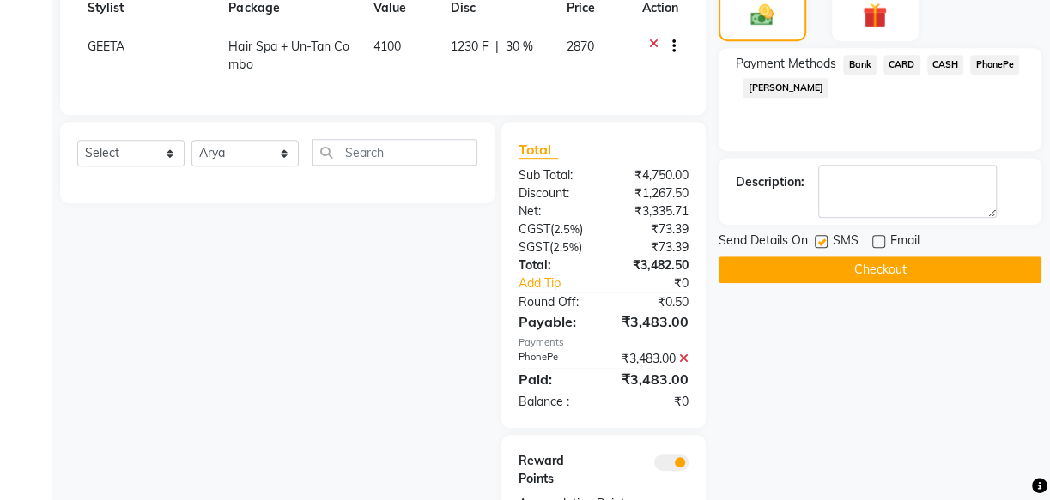
checkbox input "false"
click at [842, 276] on button "Checkout" at bounding box center [879, 270] width 323 height 27
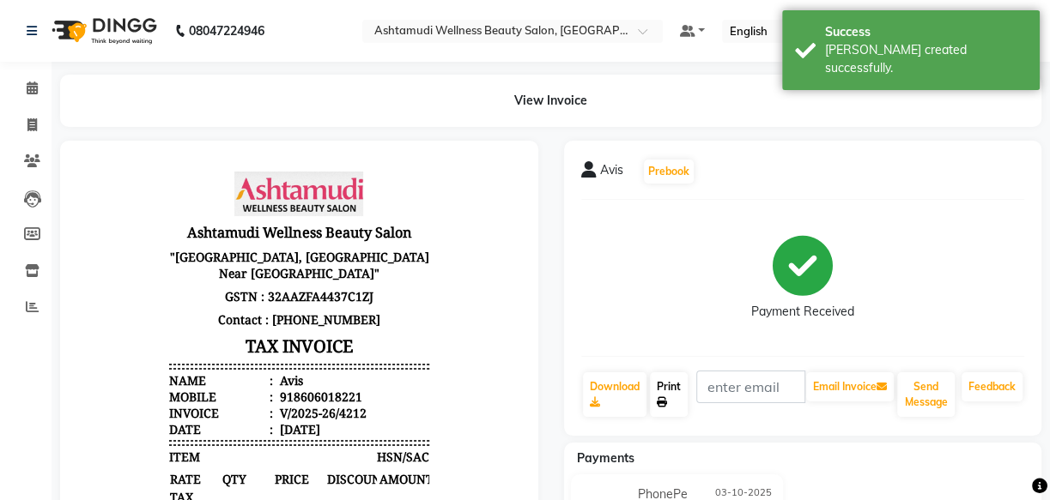
click at [662, 381] on link "Print" at bounding box center [669, 394] width 38 height 45
click at [37, 82] on icon at bounding box center [32, 88] width 11 height 13
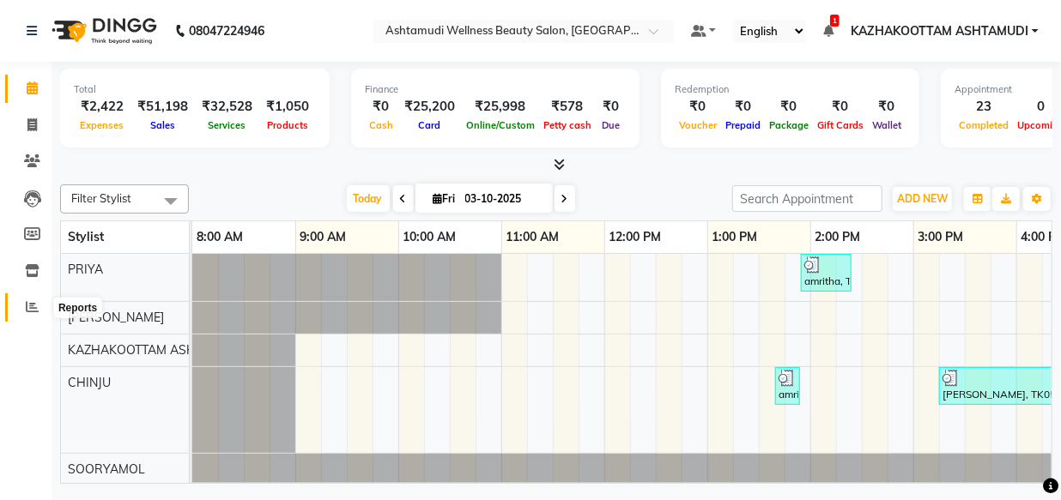
click at [29, 309] on icon at bounding box center [32, 306] width 13 height 13
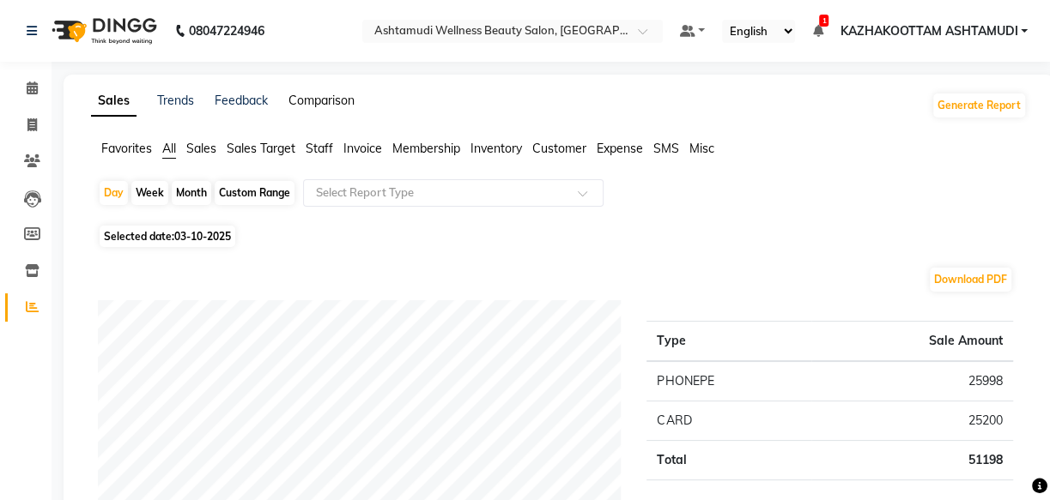
click at [335, 101] on link "Comparison" at bounding box center [321, 100] width 66 height 15
select select "single_date"
select select "single_date_dash"
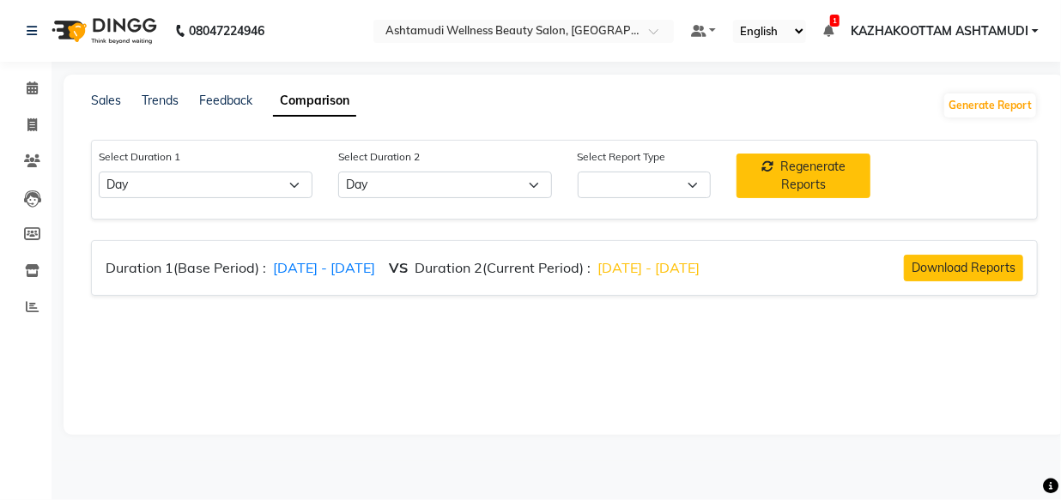
select select "comparison_report"
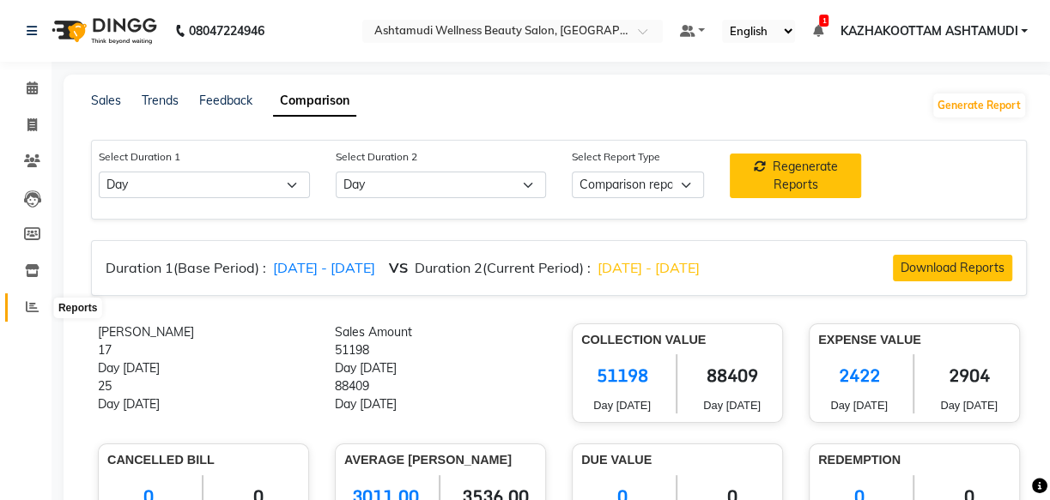
click at [43, 301] on span at bounding box center [32, 308] width 30 height 20
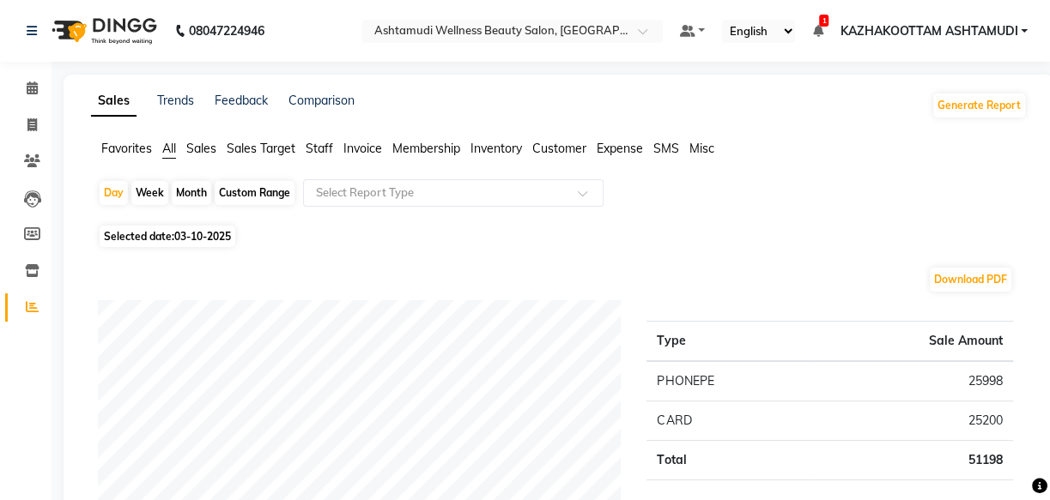
click at [543, 141] on span "Customer" at bounding box center [559, 148] width 54 height 15
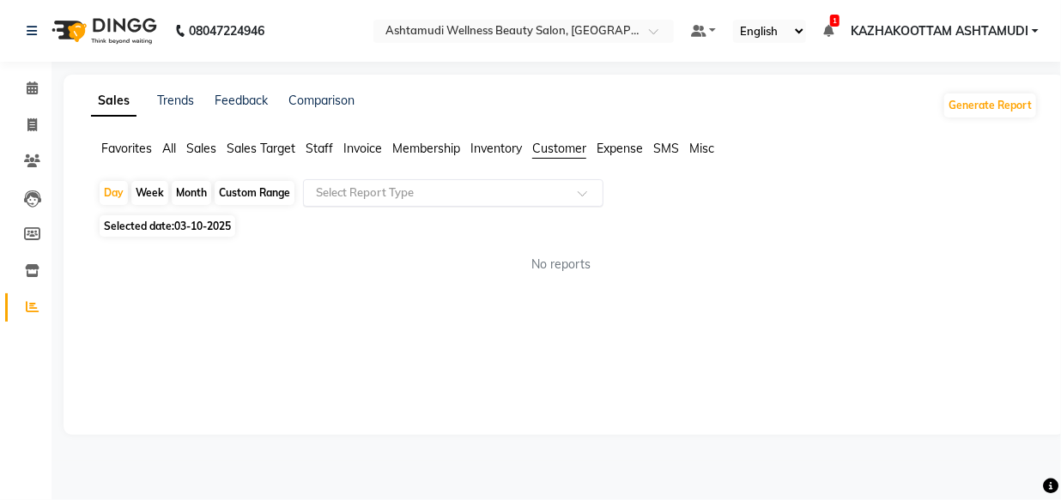
click at [532, 188] on input "text" at bounding box center [435, 193] width 247 height 17
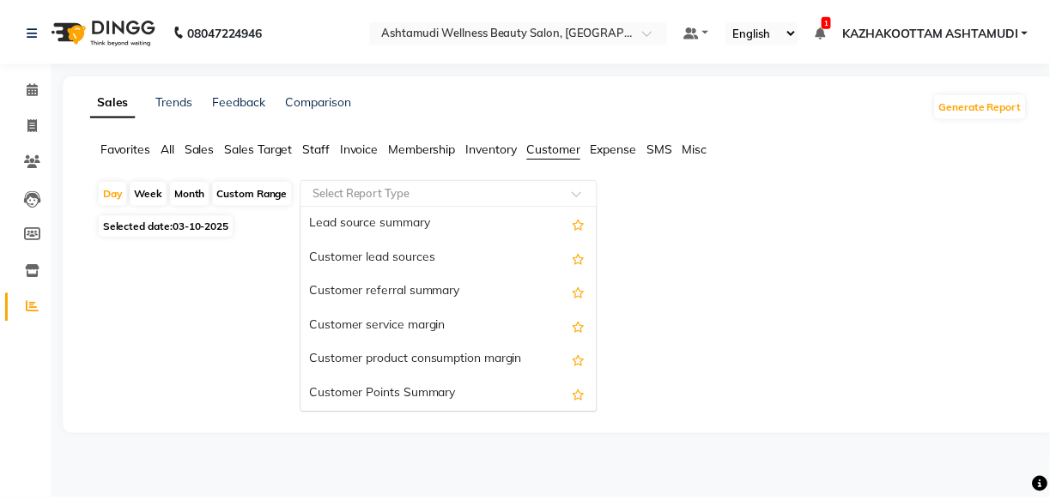
scroll to position [137, 0]
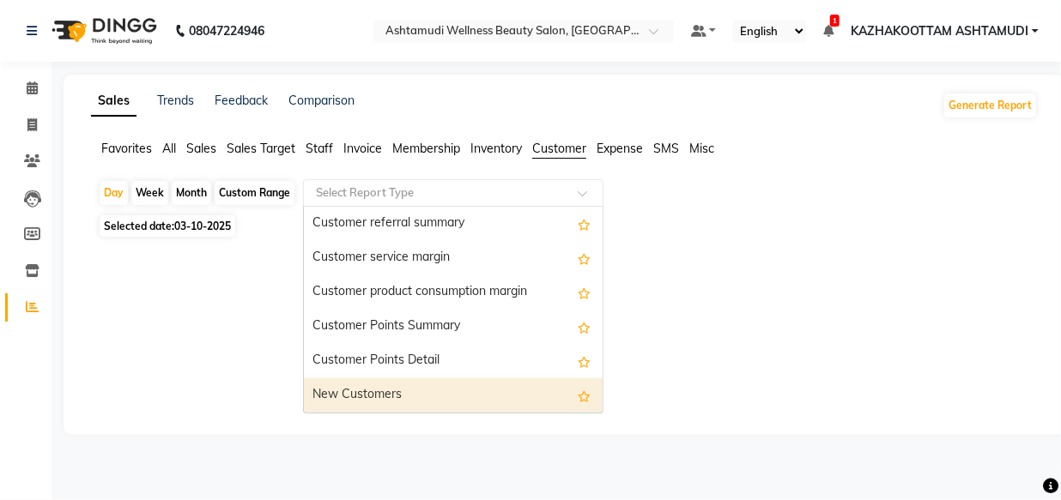
click at [403, 394] on div "New Customers" at bounding box center [453, 395] width 299 height 34
select select "full_report"
select select "csv"
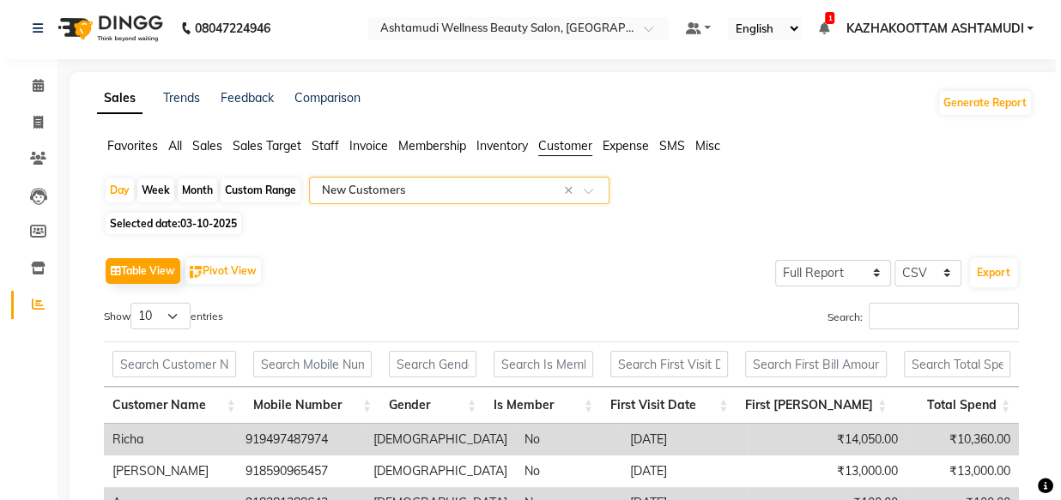
scroll to position [0, 0]
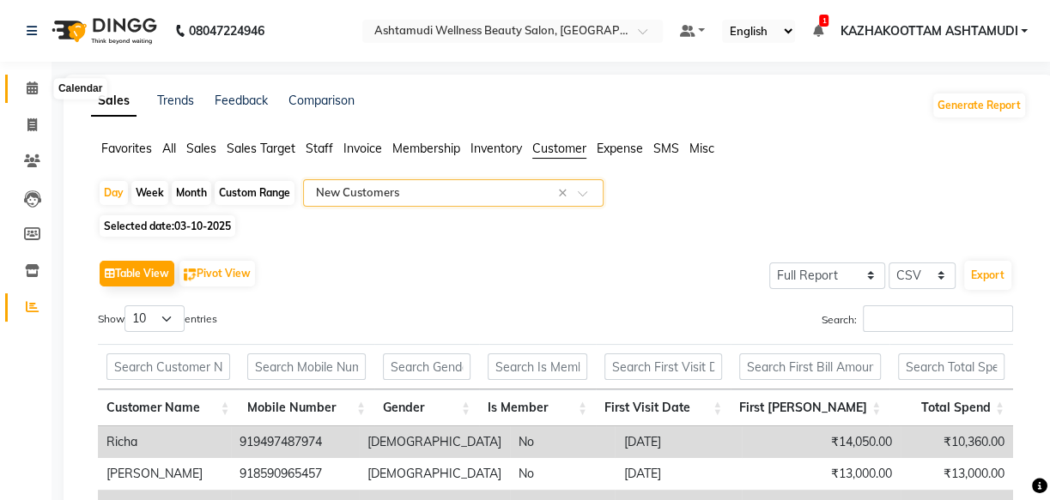
click at [21, 86] on span at bounding box center [32, 89] width 30 height 20
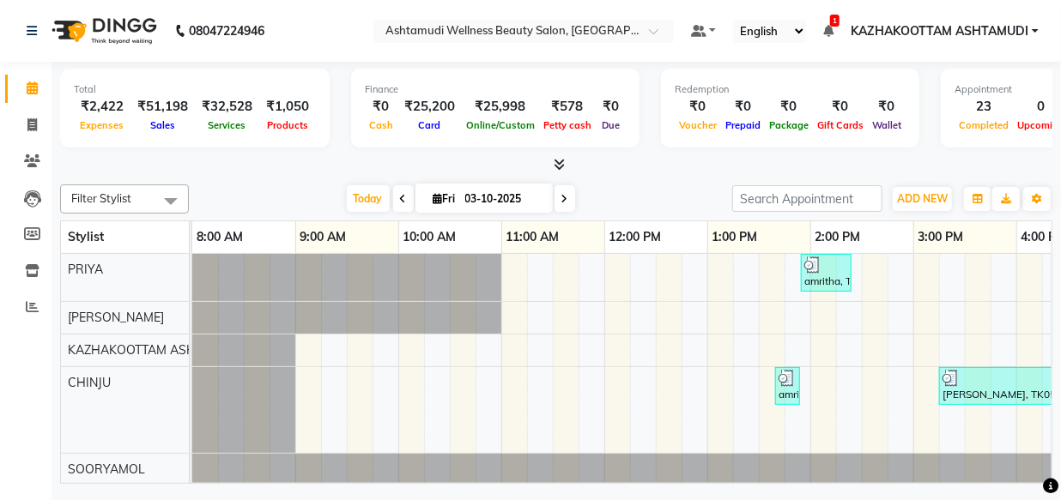
click at [560, 162] on icon at bounding box center [559, 164] width 11 height 13
